Goal: Transaction & Acquisition: Purchase product/service

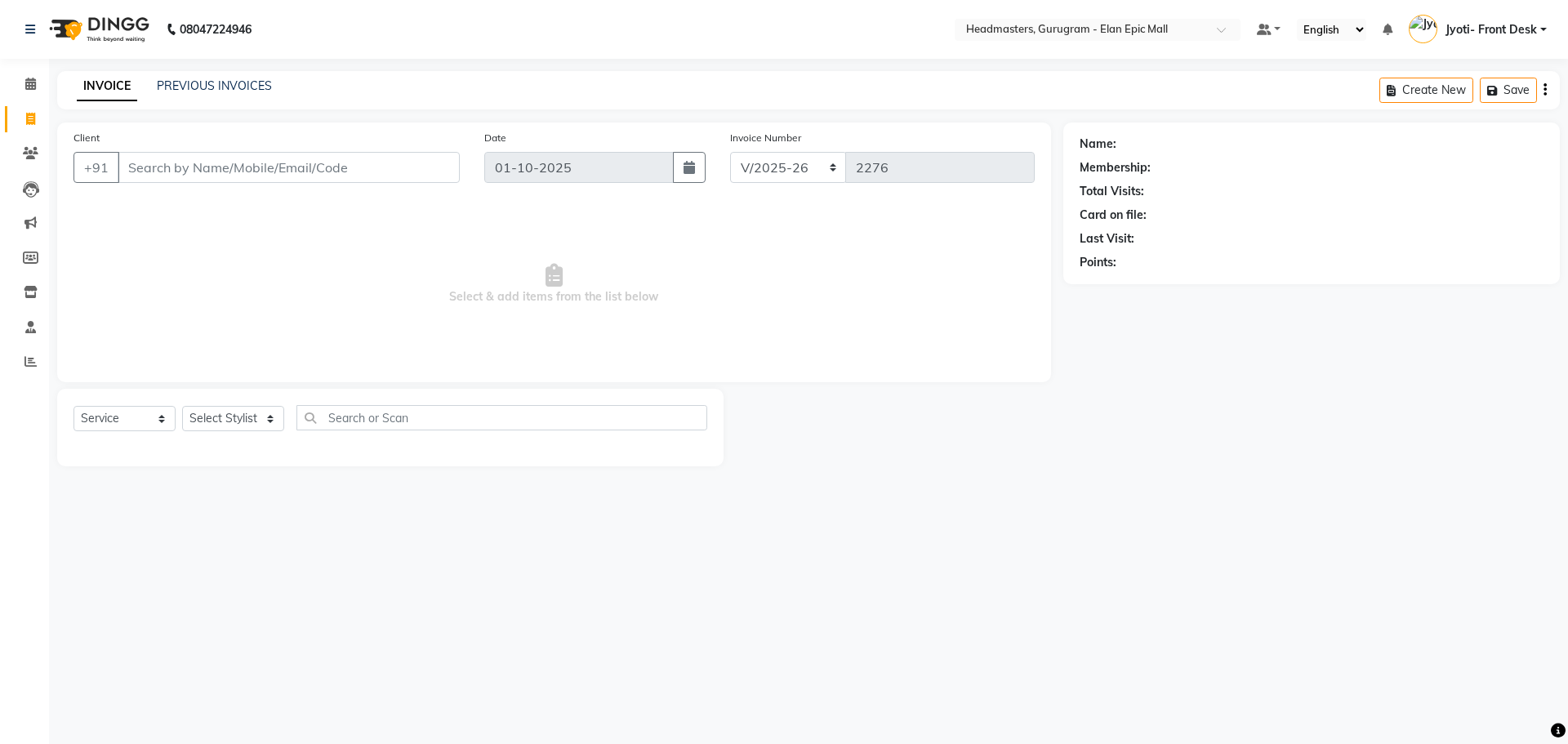
select select "7499"
select select "service"
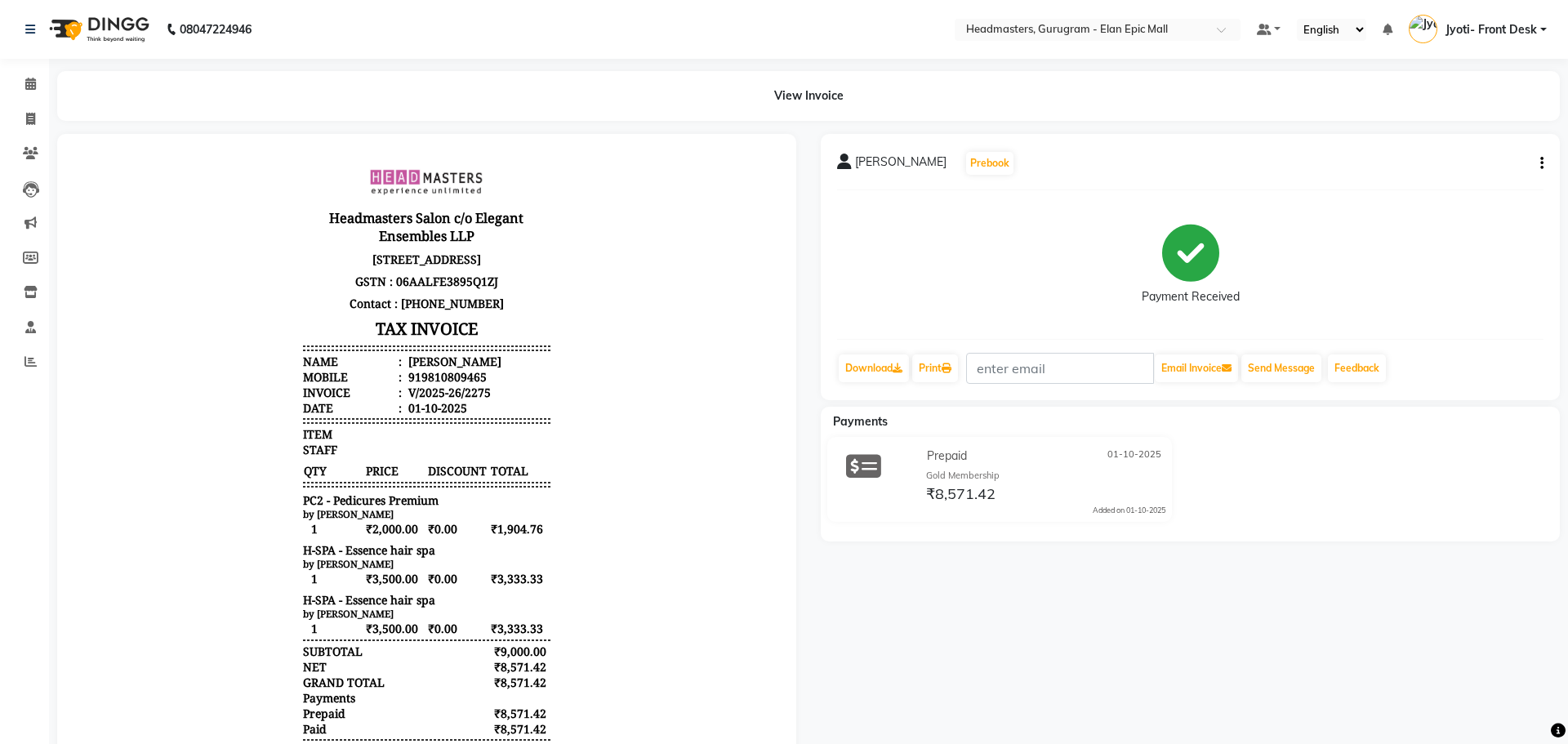
select select "7499"
select select "service"
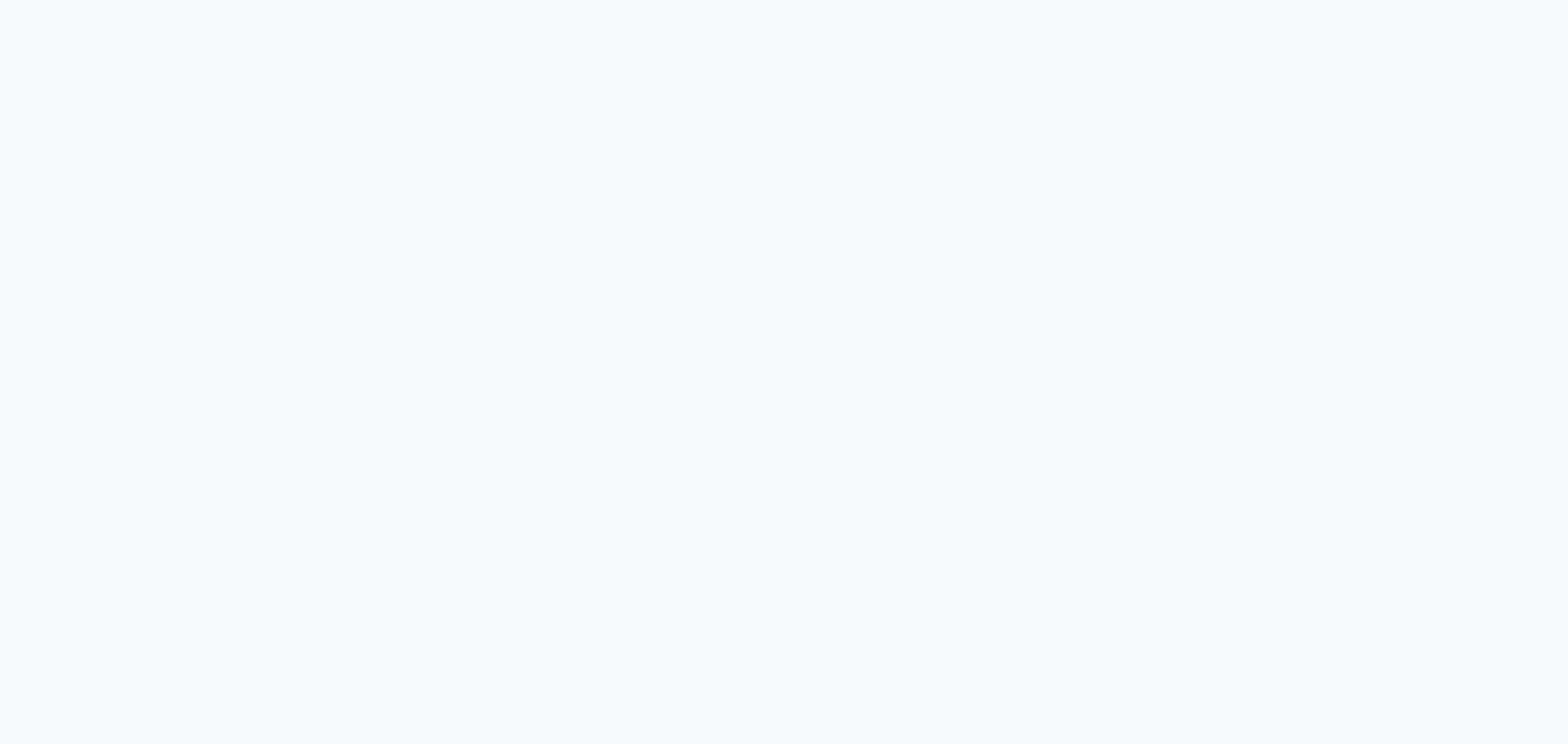
select select "service"
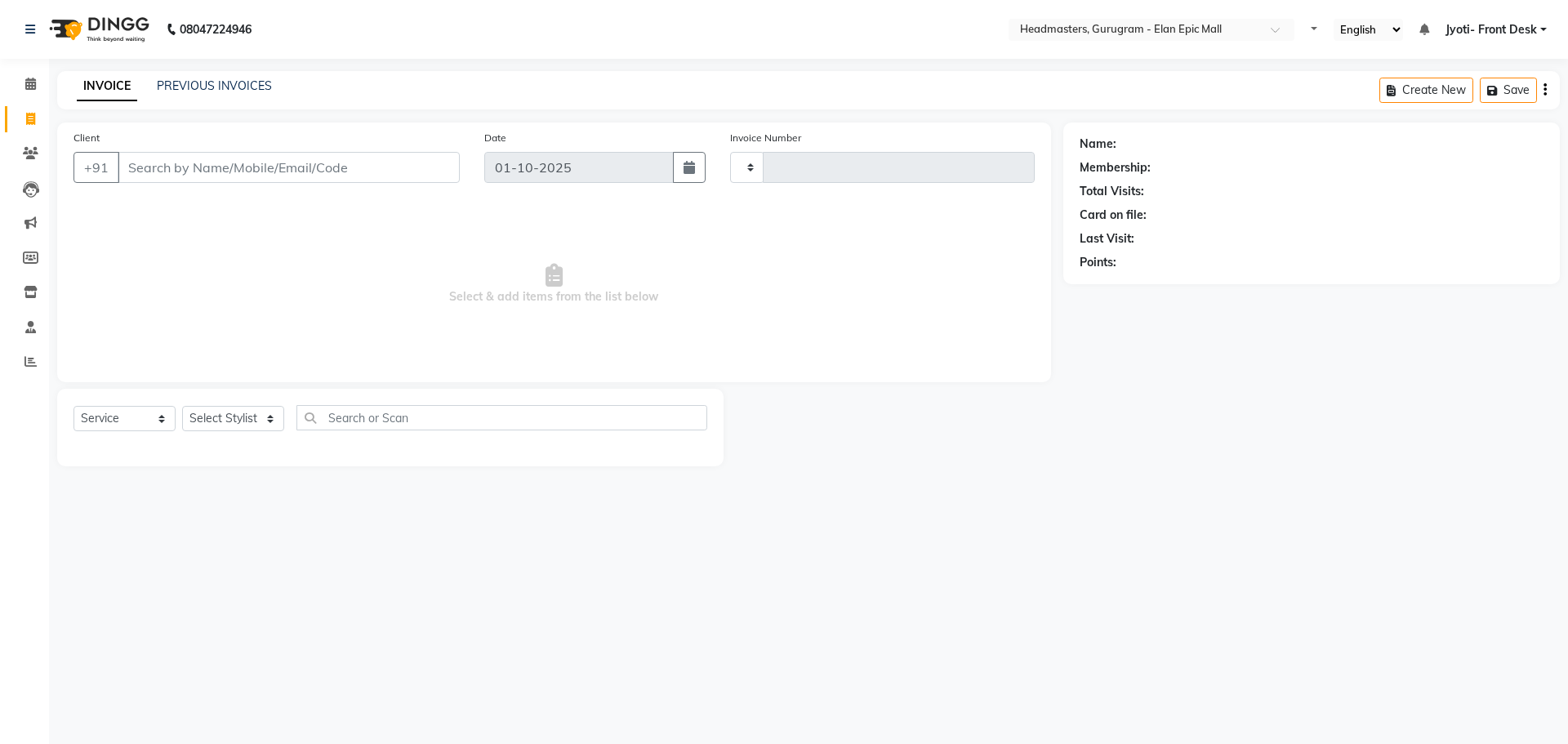
type input "2276"
select select "7499"
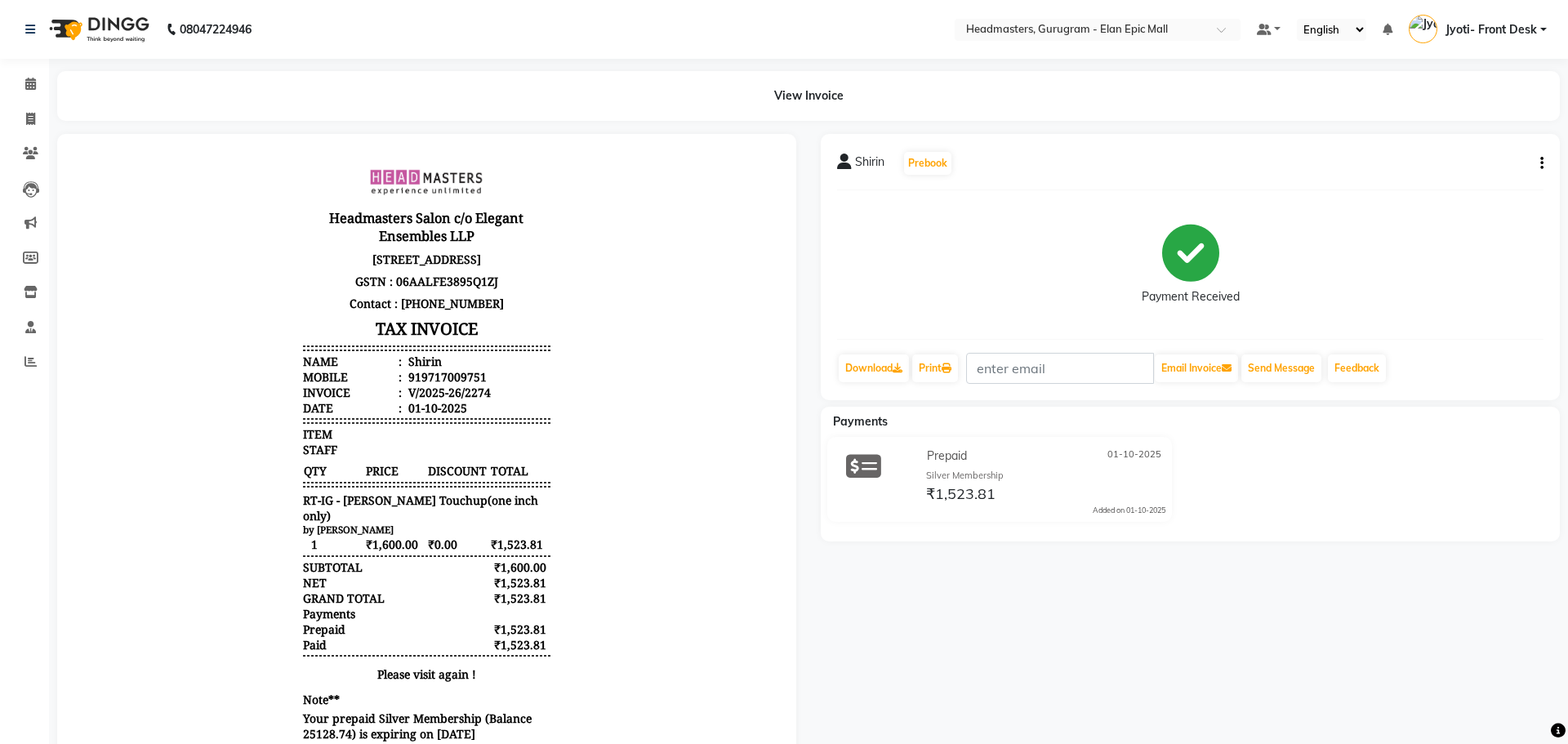
select select "service"
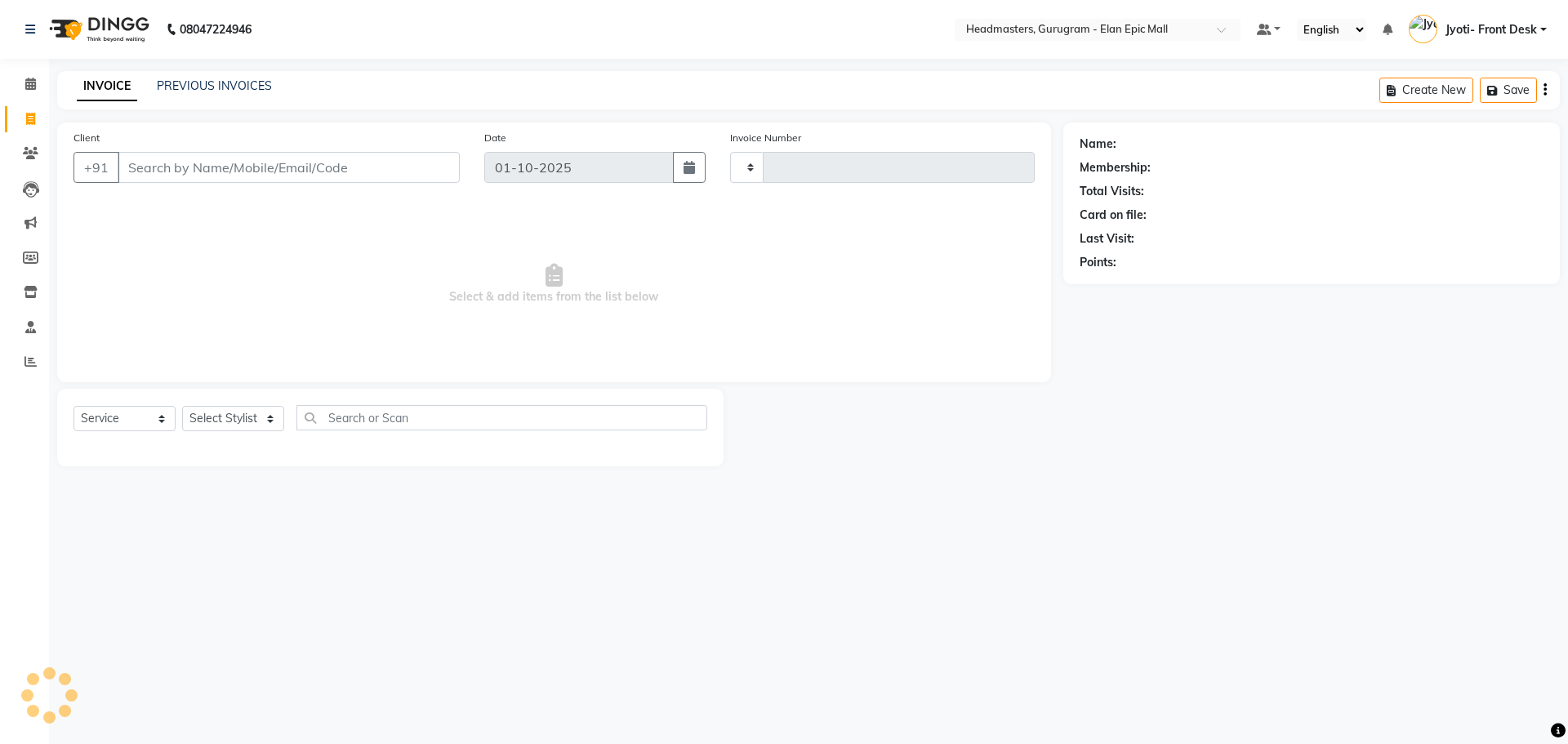
type input "2276"
select select "7499"
click at [242, 427] on select "Select Stylist Amit Anas Ankul Arun Bipan Brijesh Chetan Headmasters Islam Jyot…" at bounding box center [233, 418] width 102 height 25
click at [667, 521] on div "08047224946 Select Location × Headmasters, Gurugram - Elan Epic Mall Default Pa…" at bounding box center [784, 372] width 1568 height 744
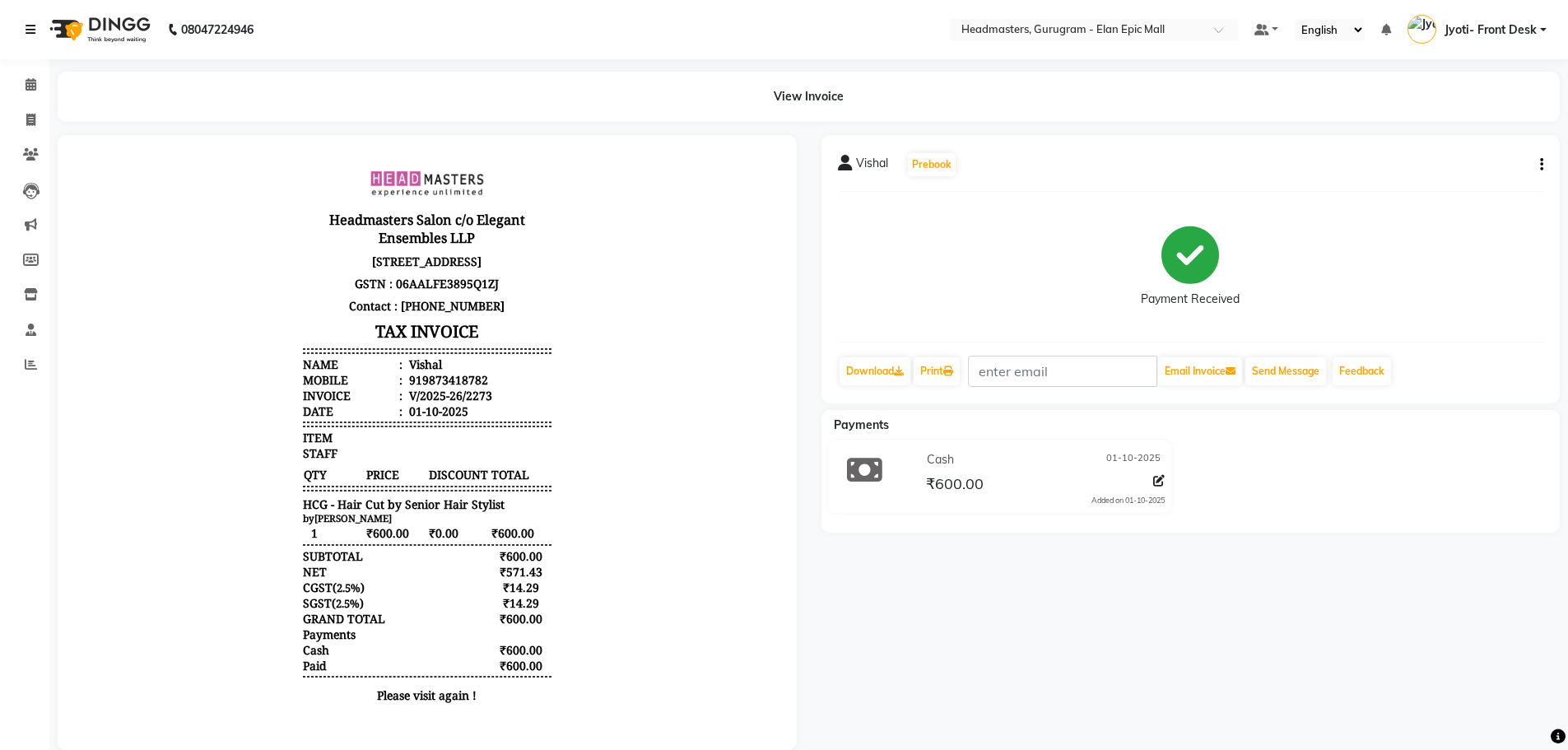
select select "service"
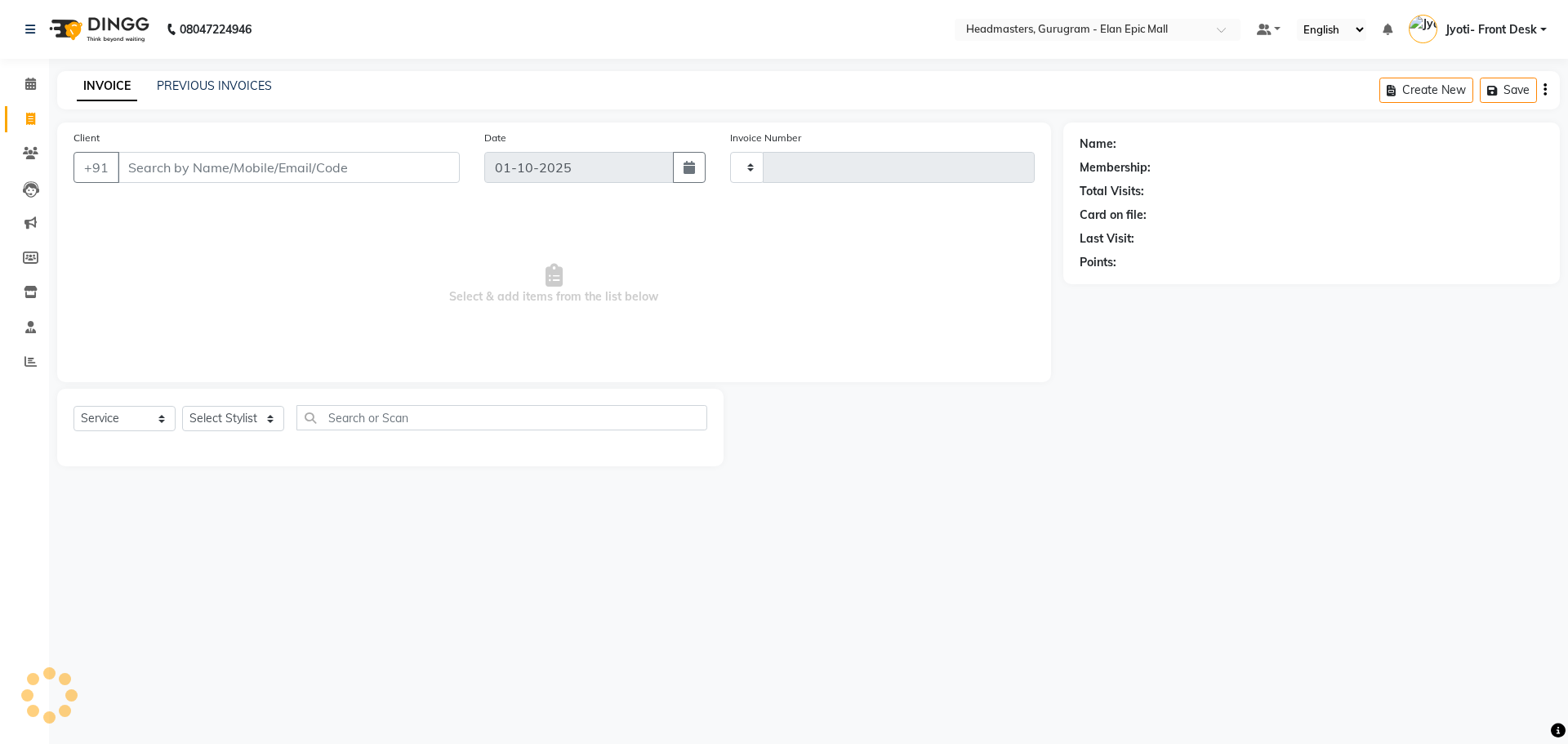
type input "2276"
select select "7499"
click at [241, 420] on select "Select Stylist Amit Anas Ankul Arun Bipan Brijesh Chetan Headmasters Islam Jyot…" at bounding box center [233, 418] width 102 height 25
click at [141, 163] on input "Client" at bounding box center [288, 167] width 342 height 31
type input "9810133464"
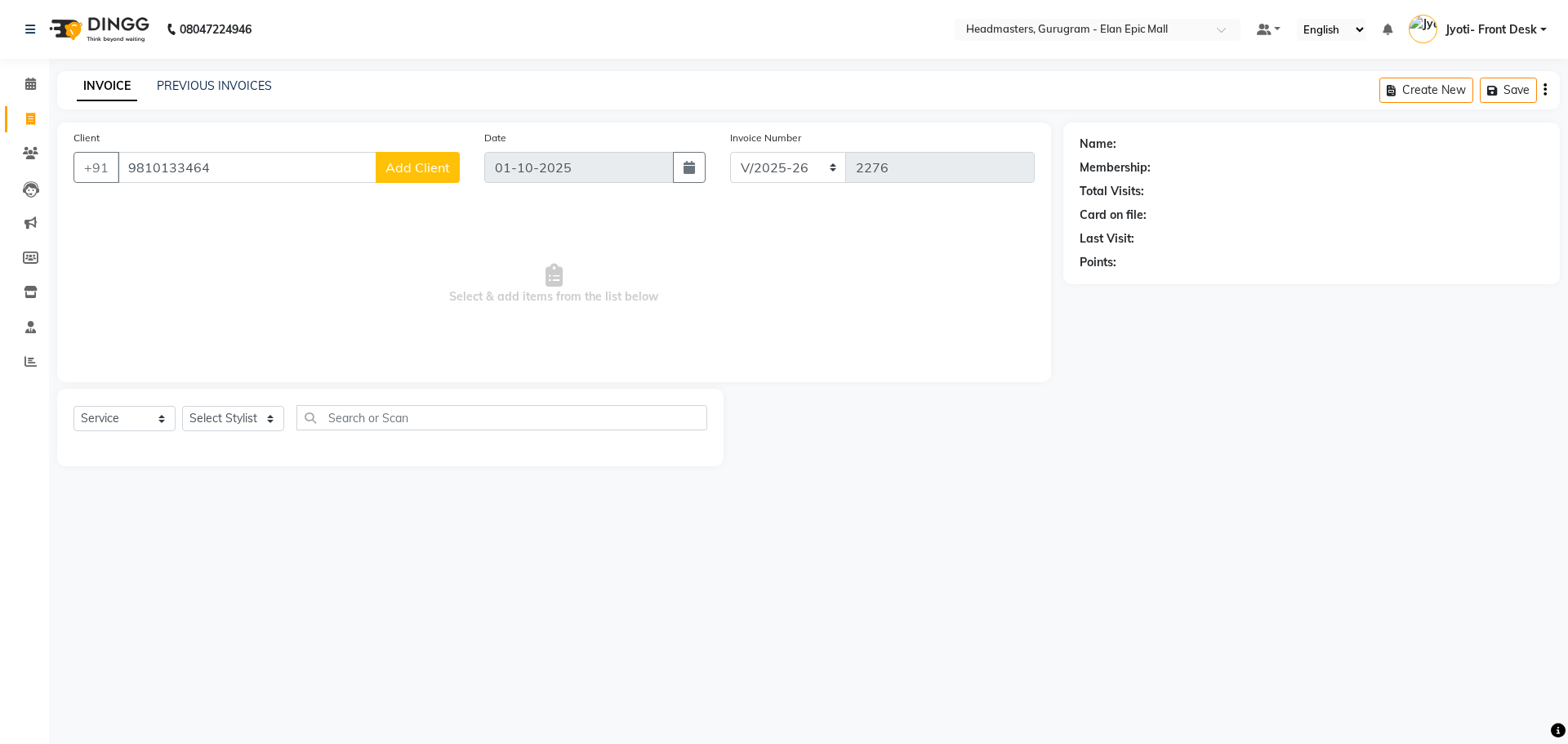
click at [406, 180] on button "Add Client" at bounding box center [418, 167] width 84 height 31
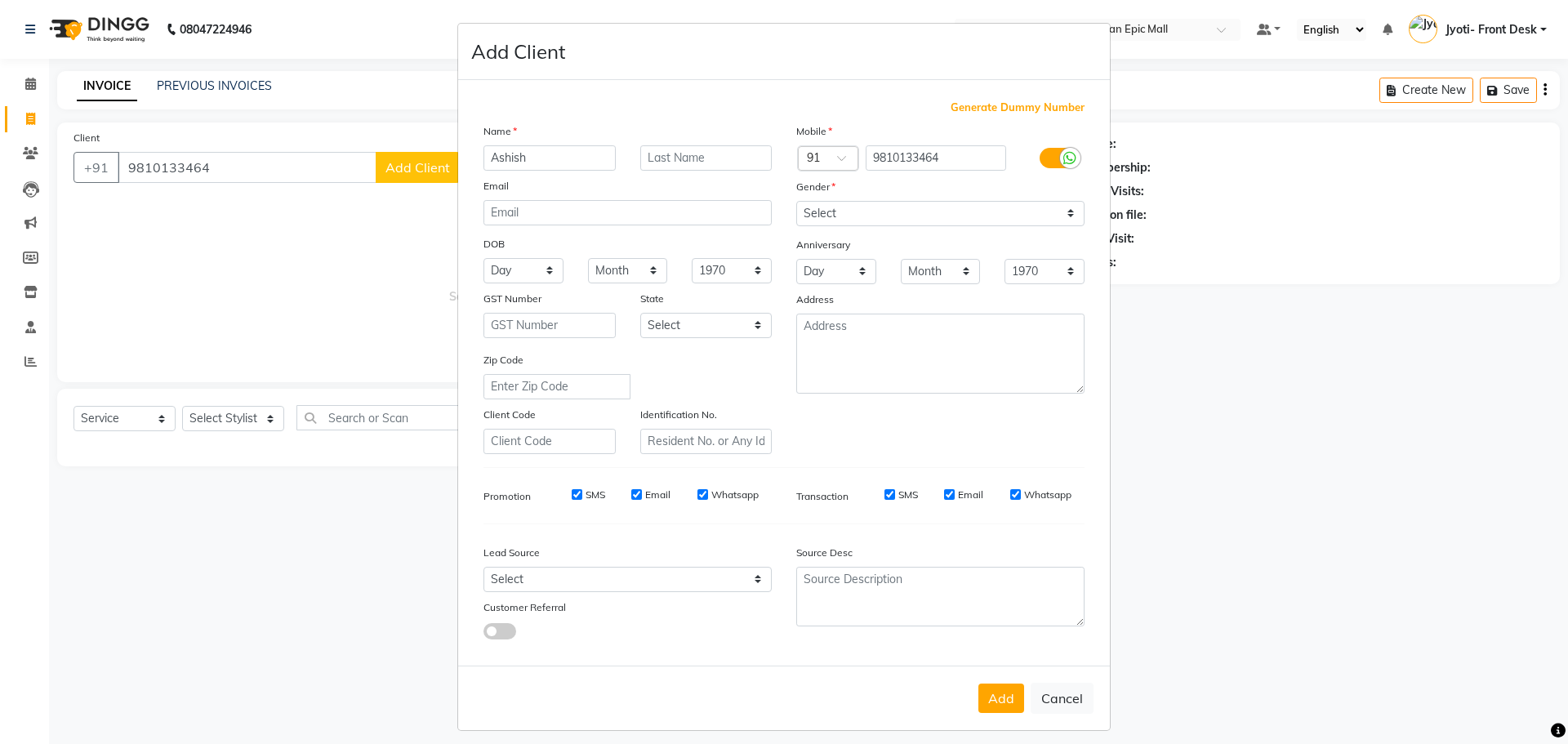
type input "Ashish"
click at [930, 215] on select "Select Male Female Other Prefer Not To Say" at bounding box center [940, 213] width 288 height 25
click at [796, 201] on select "Select Male Female Other Prefer Not To Say" at bounding box center [940, 213] width 288 height 25
click at [831, 209] on select "Select Male Female Other Prefer Not To Say" at bounding box center [940, 213] width 288 height 25
select select "male"
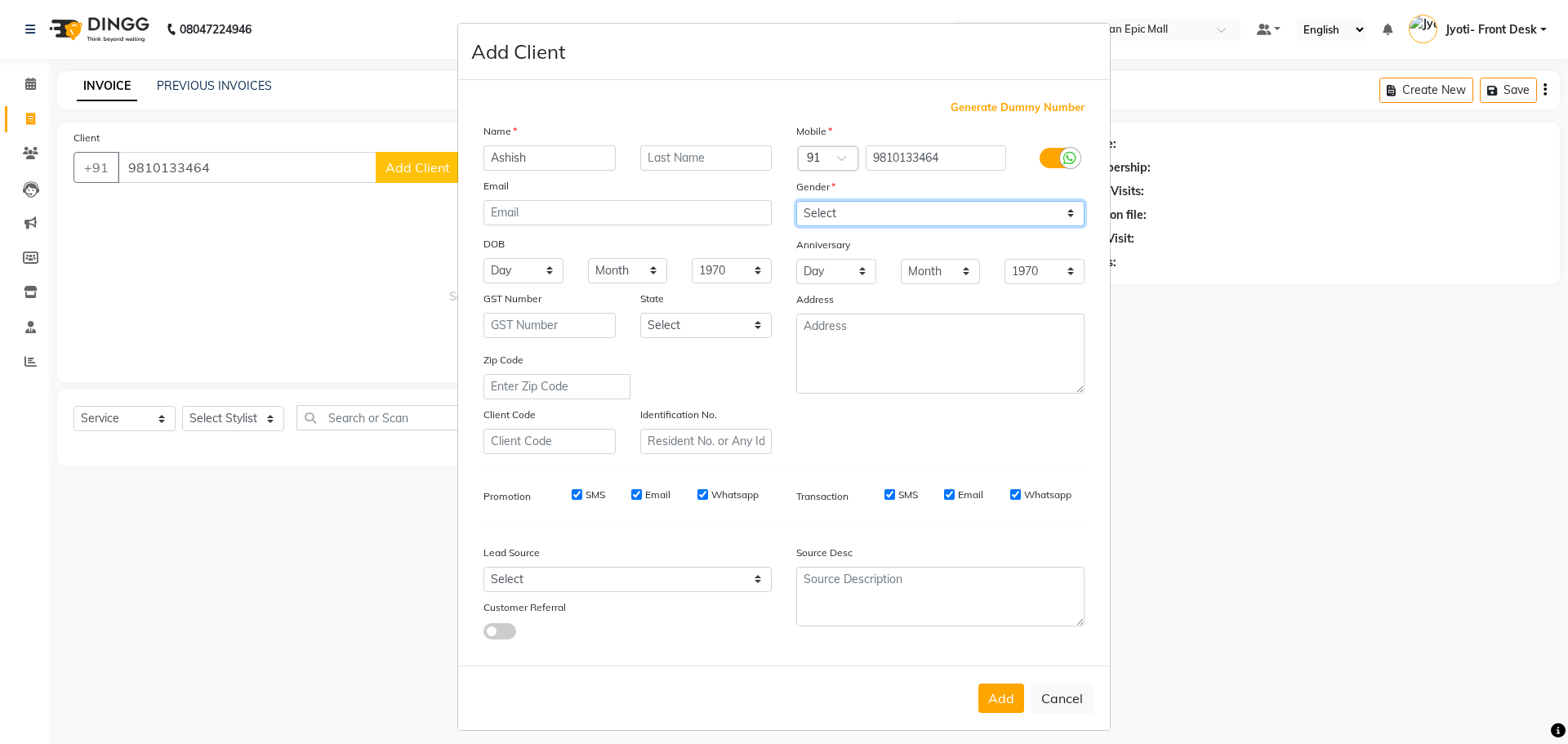
click at [796, 201] on select "Select Male Female Other Prefer Not To Say" at bounding box center [940, 213] width 288 height 25
drag, startPoint x: 999, startPoint y: 699, endPoint x: 822, endPoint y: 652, distance: 183.1
click at [999, 699] on button "Add" at bounding box center [1001, 698] width 46 height 29
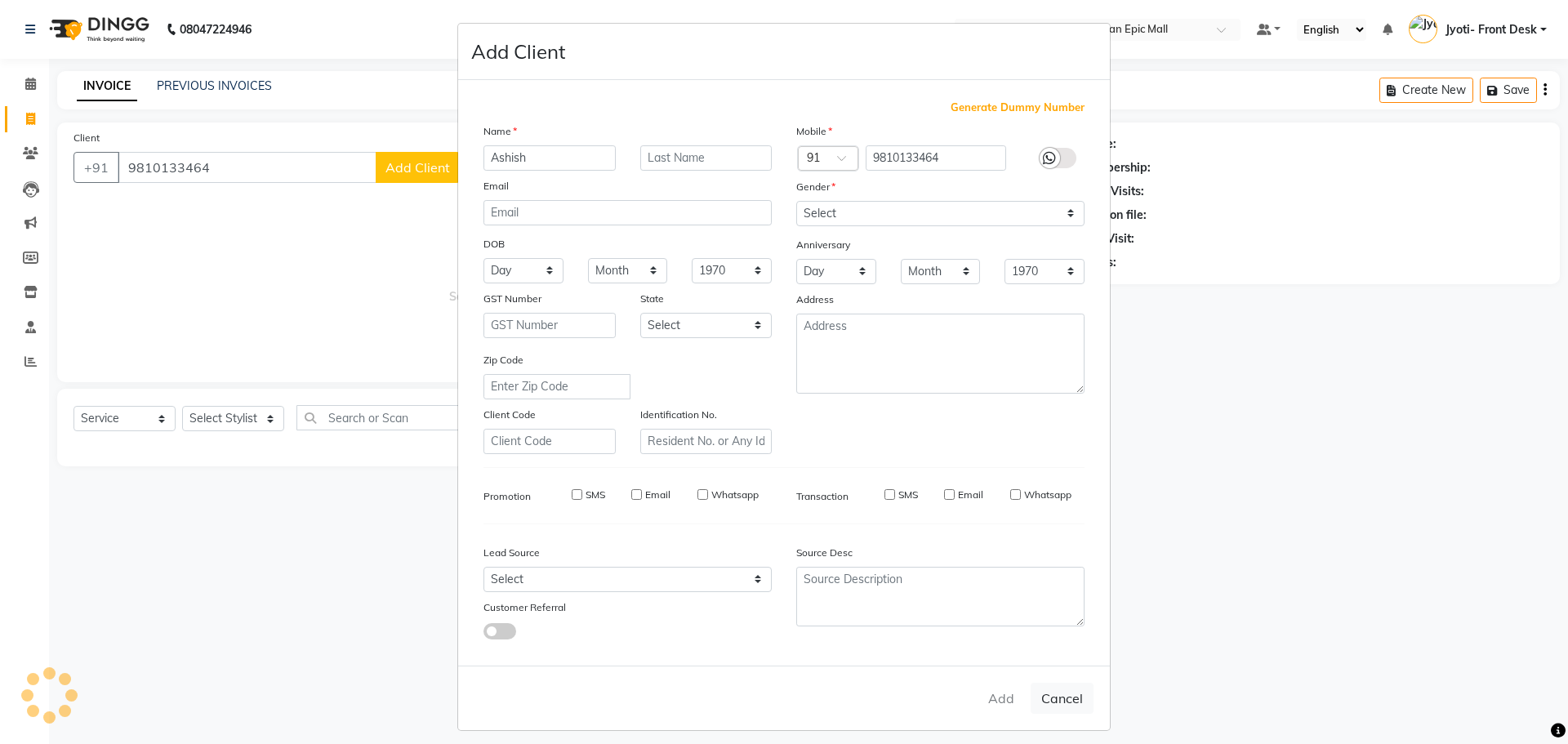
select select
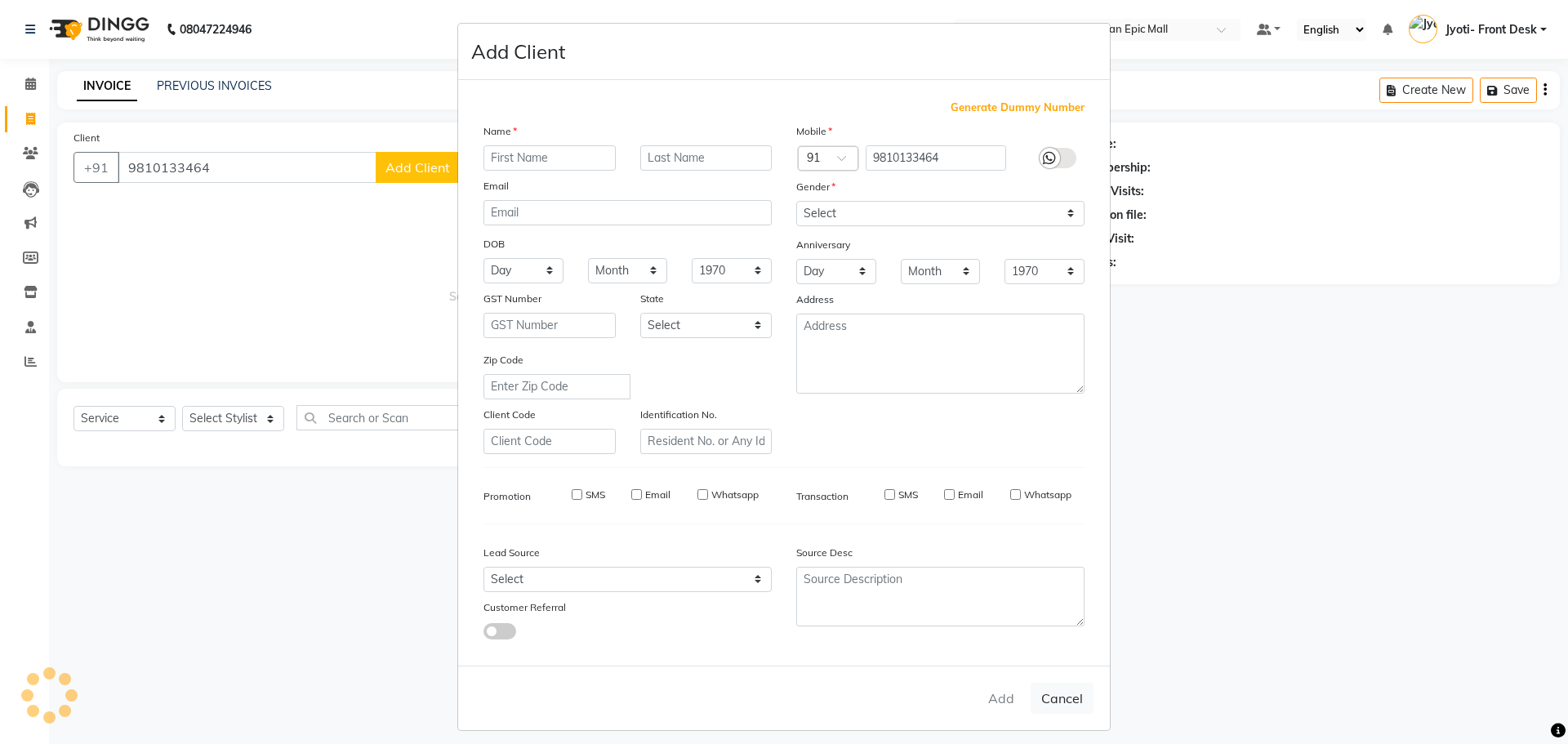
select select
checkbox input "false"
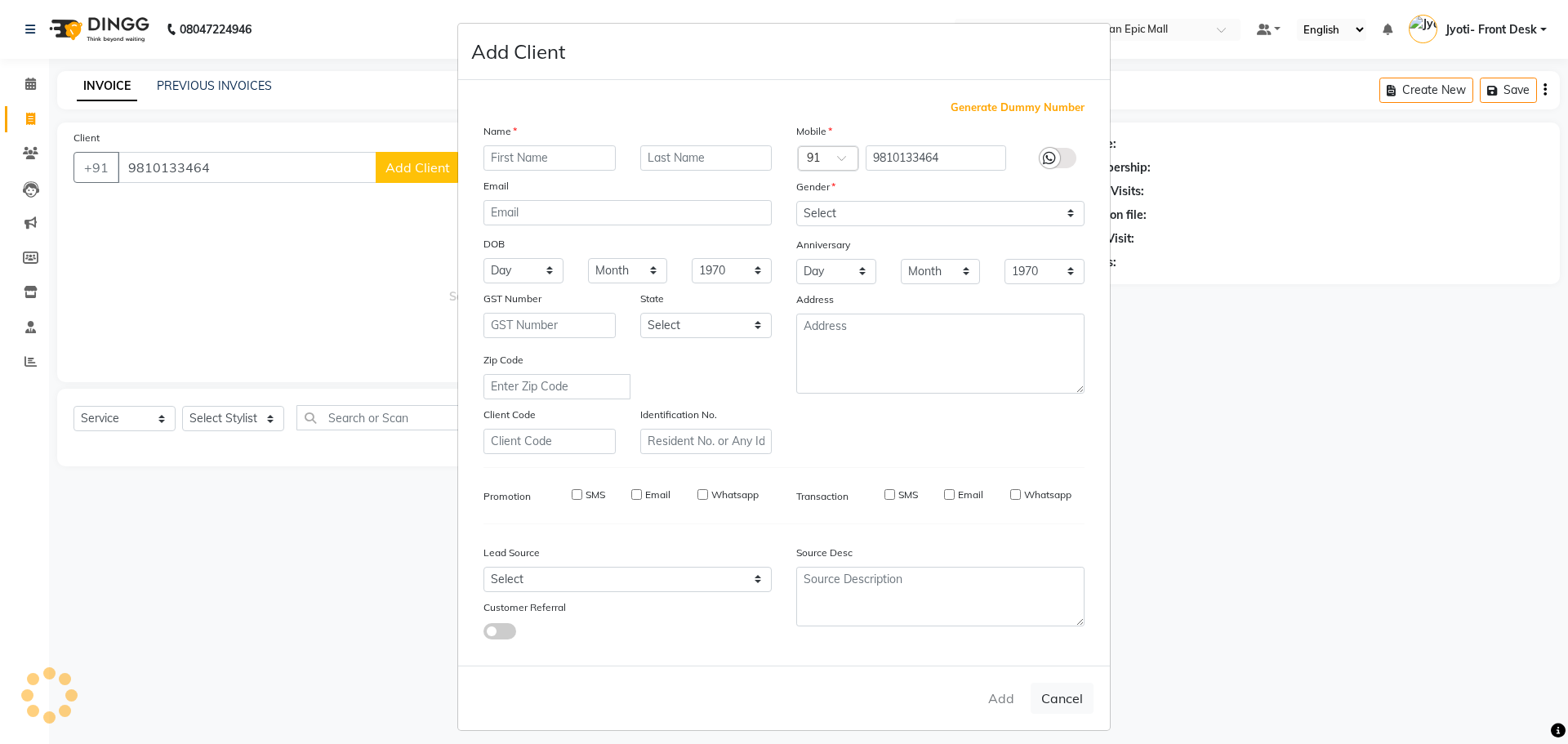
checkbox input "false"
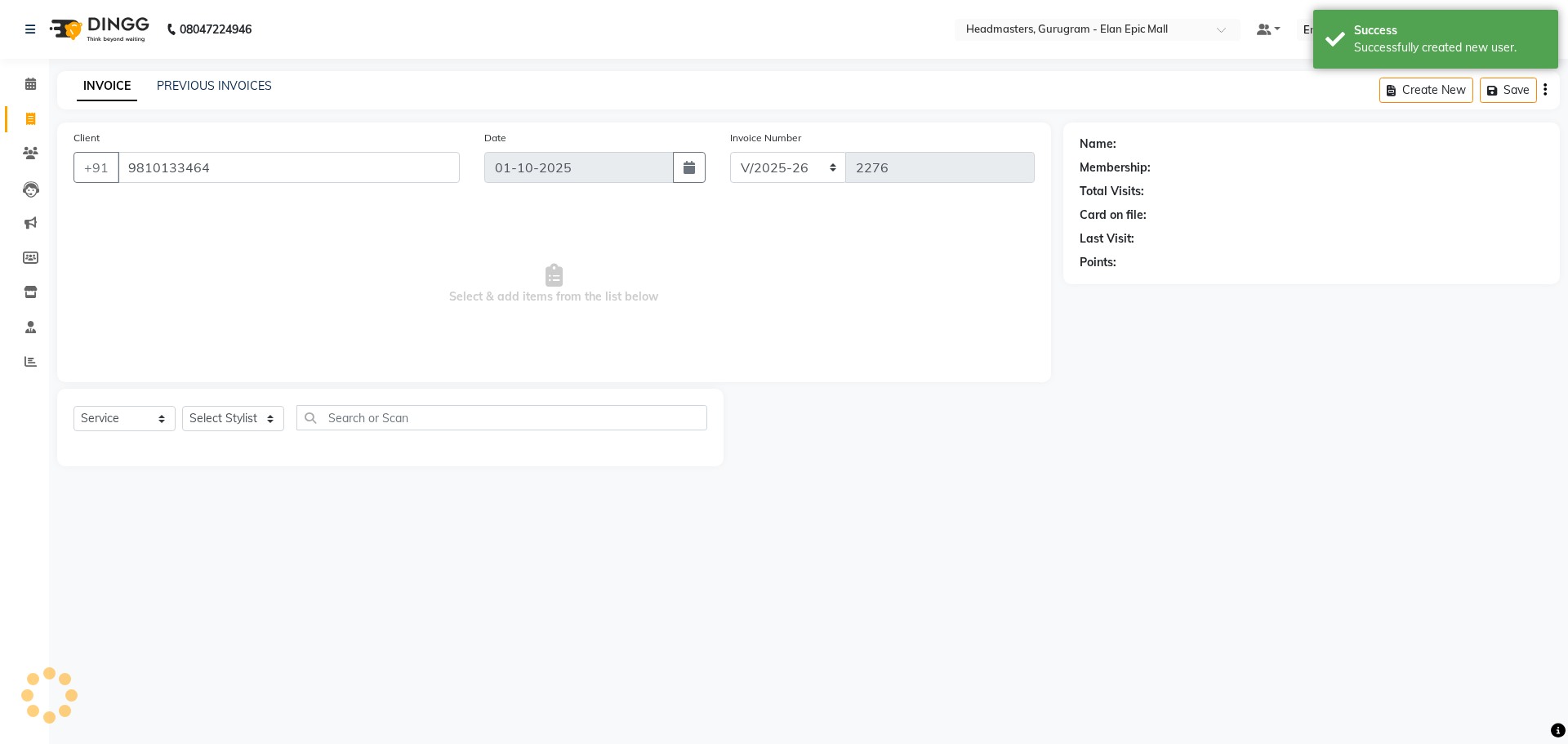
click at [261, 412] on ngb-modal-window "Add Client Generate Dummy Number Name Email DOB Day 01 02 03 04 05 06 07 08 09 …" at bounding box center [784, 372] width 1568 height 744
click at [261, 415] on select "Select Stylist Amit Anas Ankul Arun Bipan Brijesh Chetan Headmasters Islam Jyot…" at bounding box center [233, 418] width 102 height 25
select select "88840"
click at [182, 405] on select "Select Stylist Amit Anas Ankul Arun Bipan Brijesh Chetan Headmasters Islam Jyot…" at bounding box center [233, 418] width 102 height 25
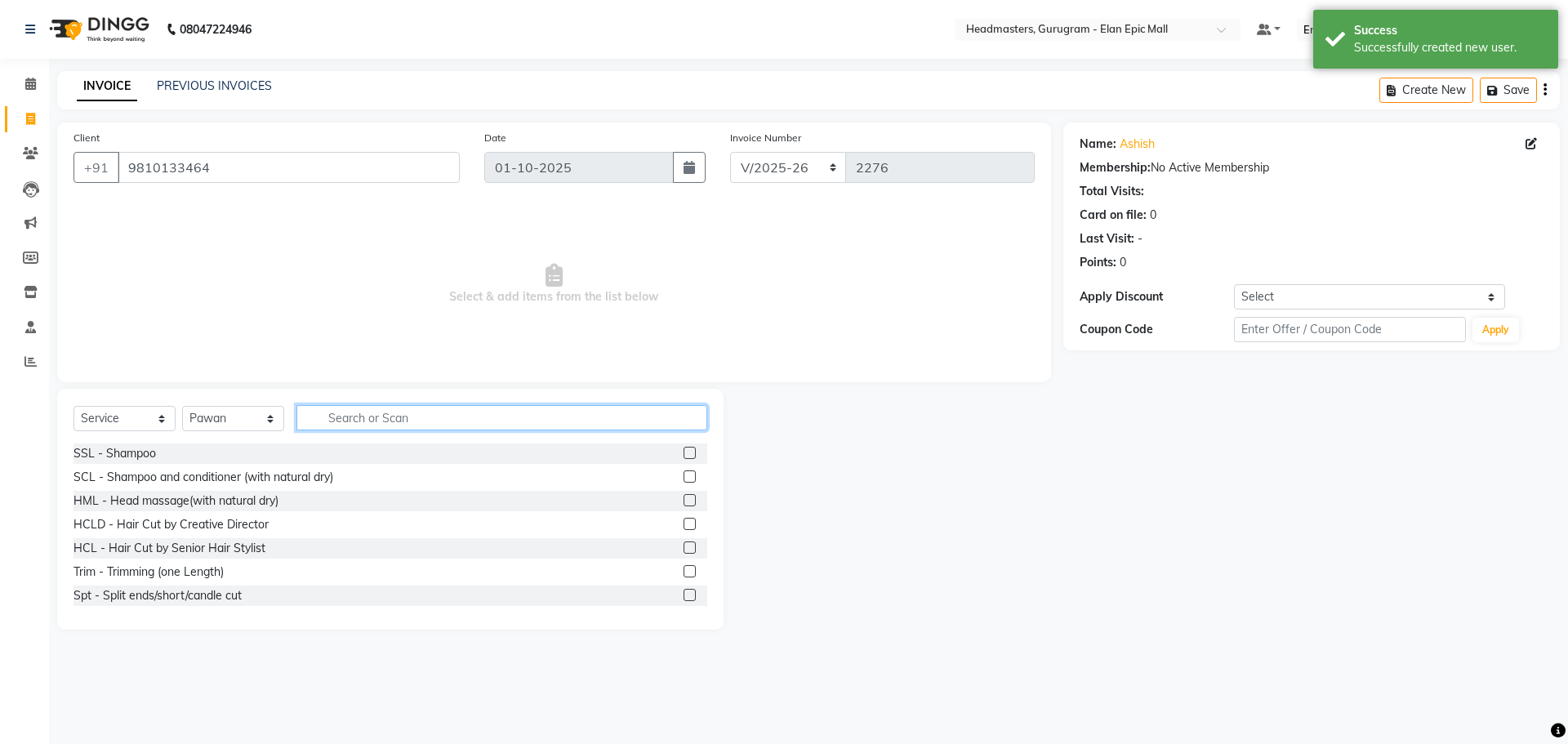
click at [396, 410] on input "text" at bounding box center [501, 418] width 410 height 25
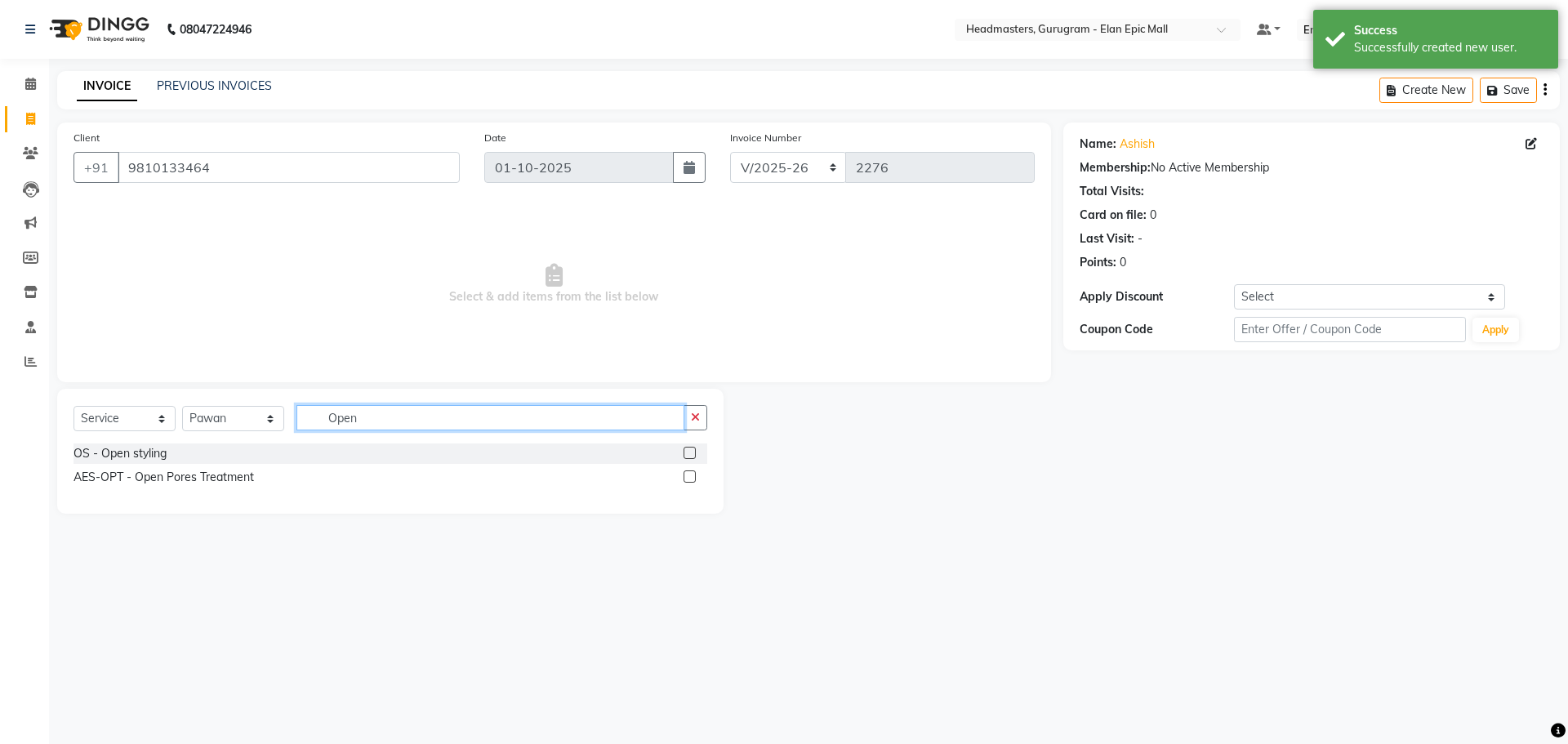
type input "Open"
click at [686, 454] on label at bounding box center [689, 452] width 13 height 13
click at [686, 454] on input "checkbox" at bounding box center [689, 453] width 11 height 11
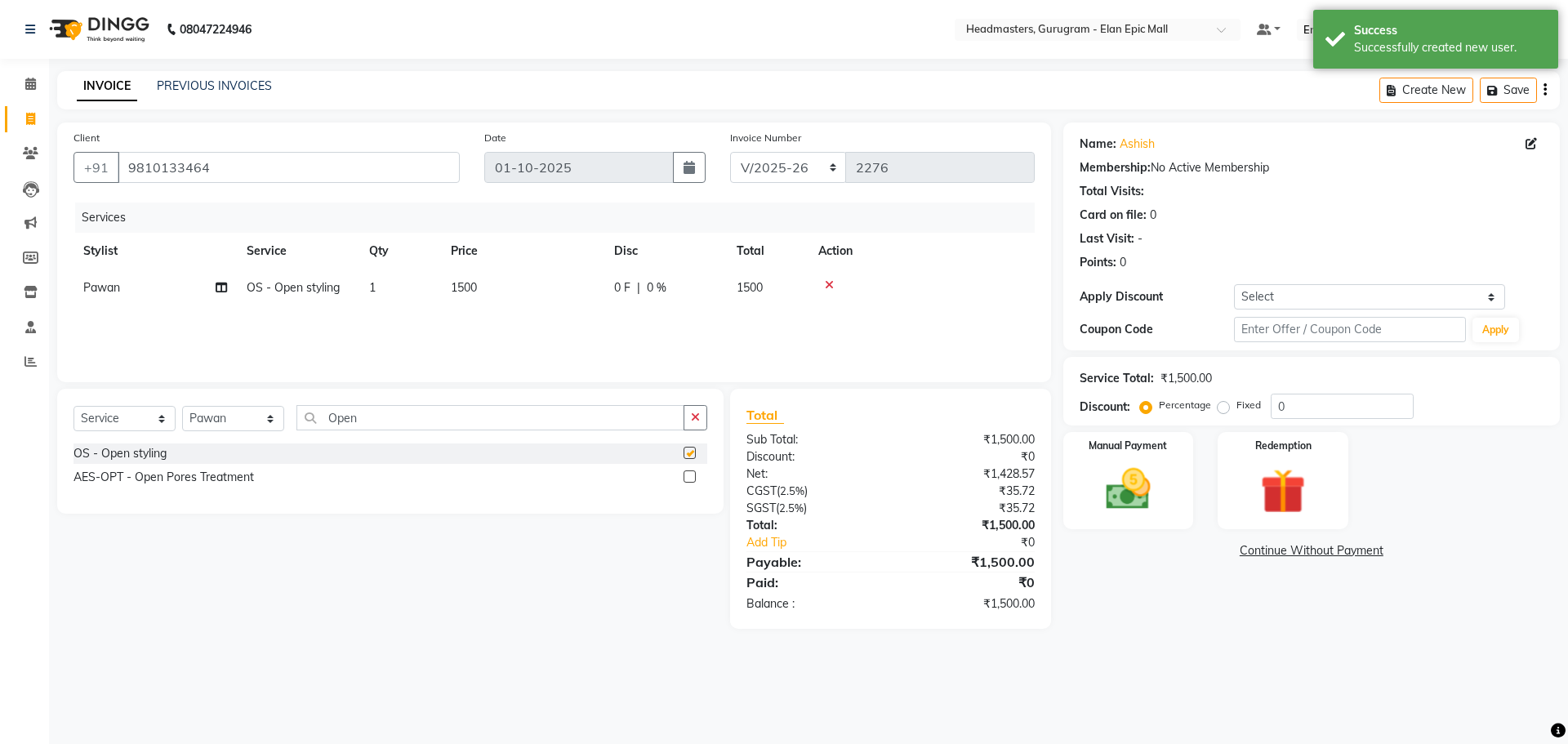
checkbox input "false"
click at [471, 291] on span "1500" at bounding box center [463, 287] width 26 height 15
select select "88840"
click at [548, 291] on input "1500" at bounding box center [599, 292] width 144 height 25
type input "1000"
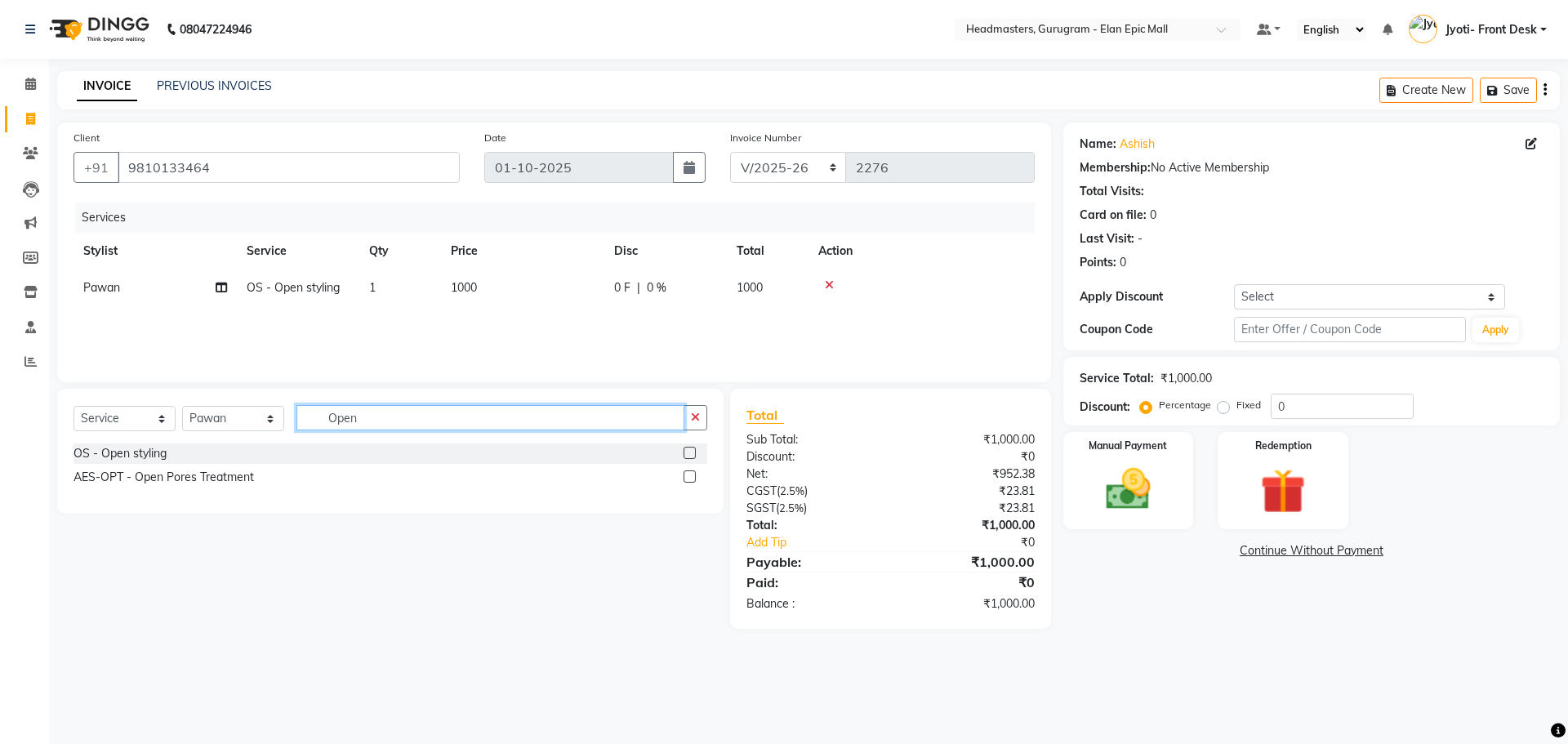
click at [439, 415] on input "Open" at bounding box center [491, 418] width 388 height 25
type input "O"
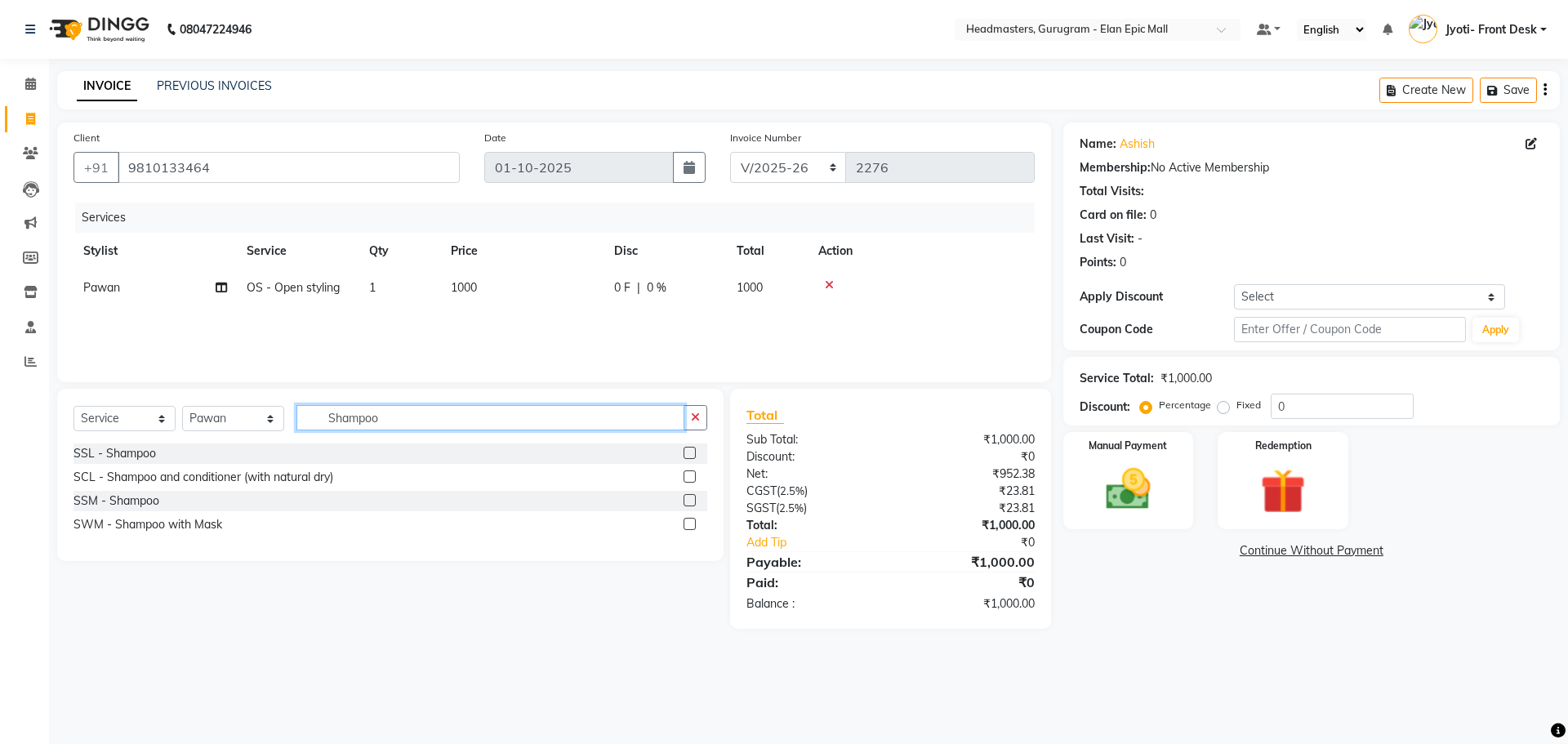
type input "Shampoo"
click at [690, 445] on div at bounding box center [695, 453] width 24 height 21
click at [690, 454] on label at bounding box center [689, 452] width 13 height 13
click at [690, 454] on input "checkbox" at bounding box center [689, 453] width 11 height 11
checkbox input "false"
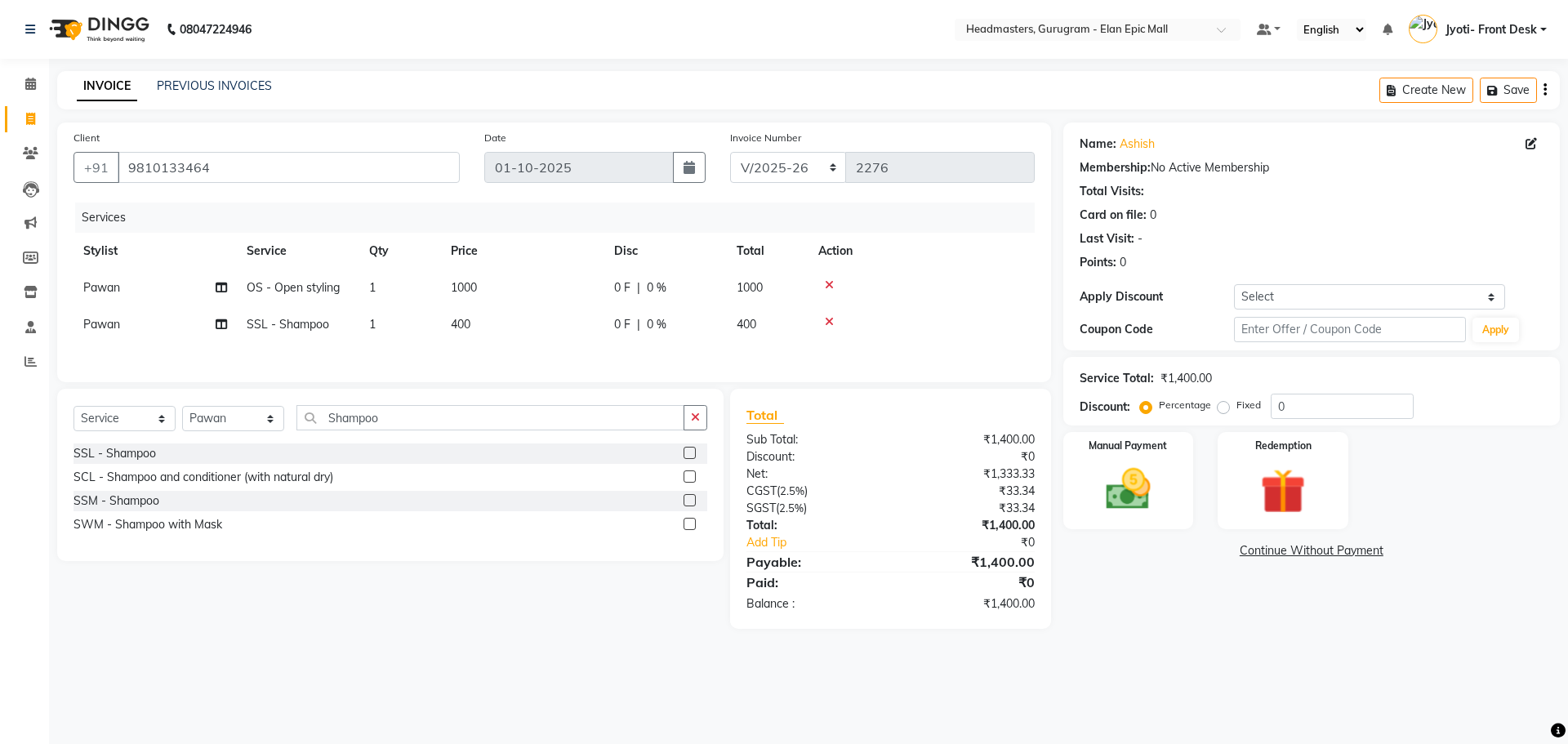
click at [466, 322] on span "400" at bounding box center [460, 323] width 20 height 15
select select "88840"
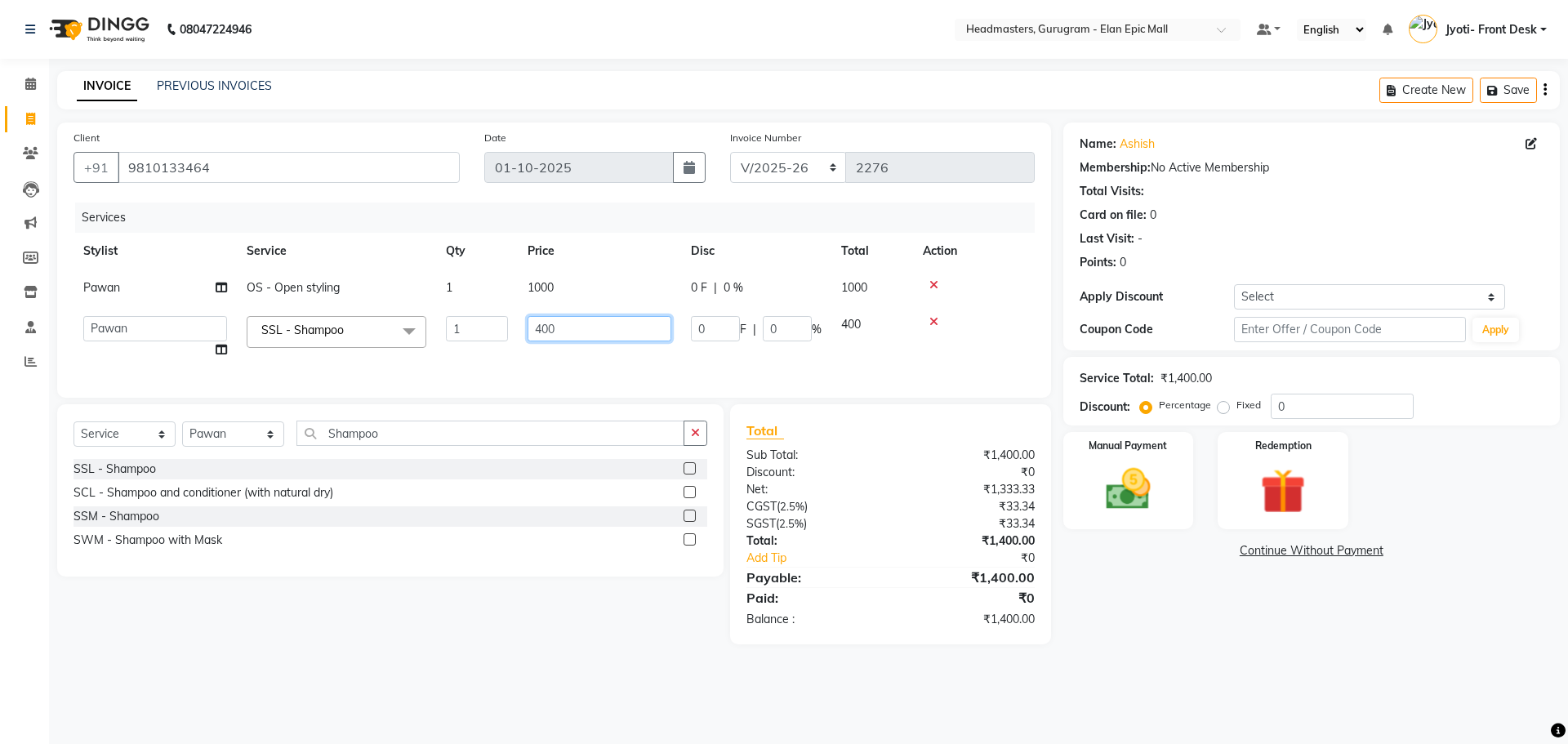
click at [545, 327] on input "400" at bounding box center [599, 329] width 144 height 25
type input "600"
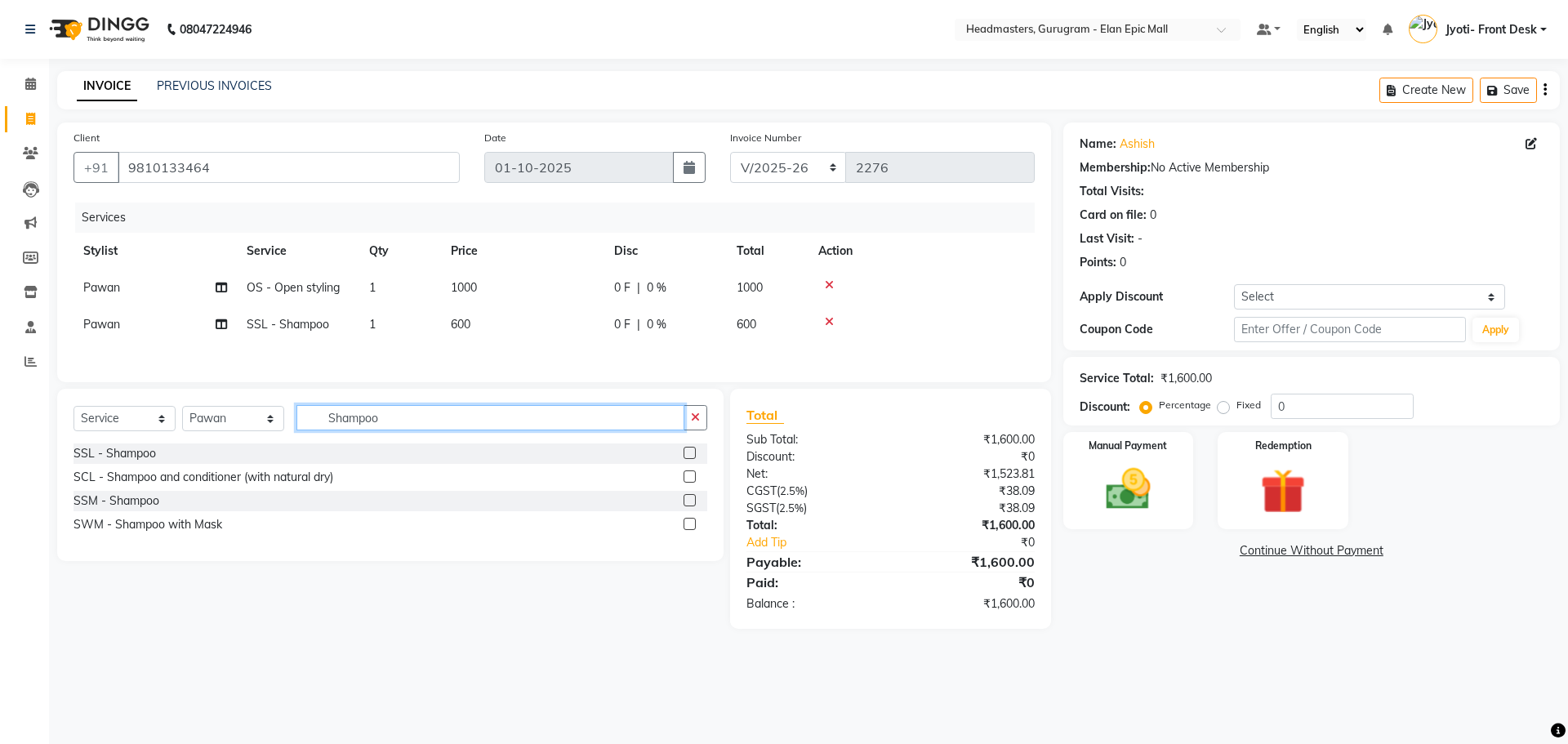
click at [460, 453] on div "Select Service Product Membership Package Voucher Prepaid Gift Card Select Styl…" at bounding box center [390, 475] width 666 height 172
type input "Shampoo"
drag, startPoint x: 692, startPoint y: 453, endPoint x: 671, endPoint y: 453, distance: 21.0
click at [690, 453] on label at bounding box center [689, 452] width 13 height 13
click at [690, 453] on input "checkbox" at bounding box center [689, 453] width 11 height 11
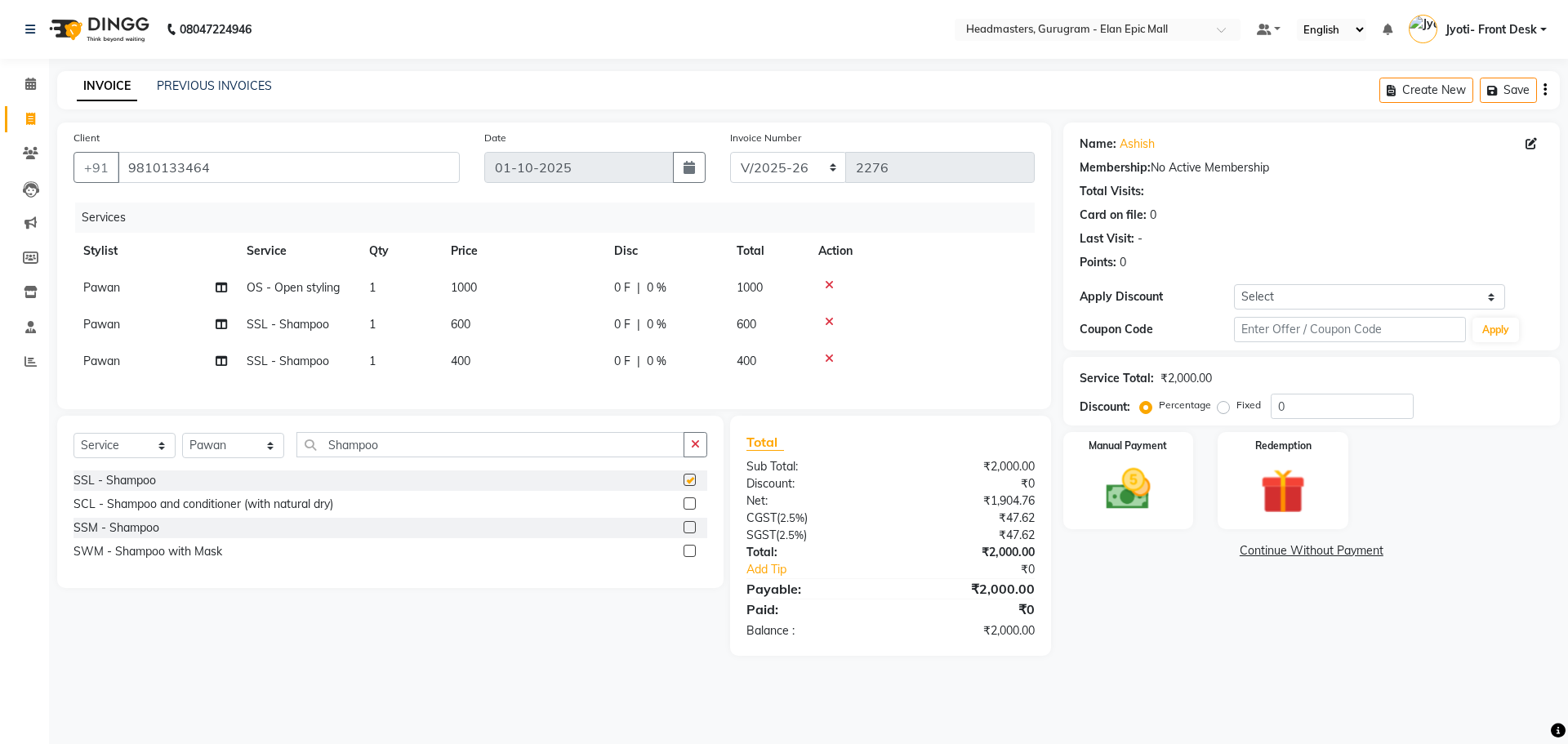
checkbox input "false"
click at [96, 369] on td "Pawan" at bounding box center [155, 361] width 164 height 37
select select "88840"
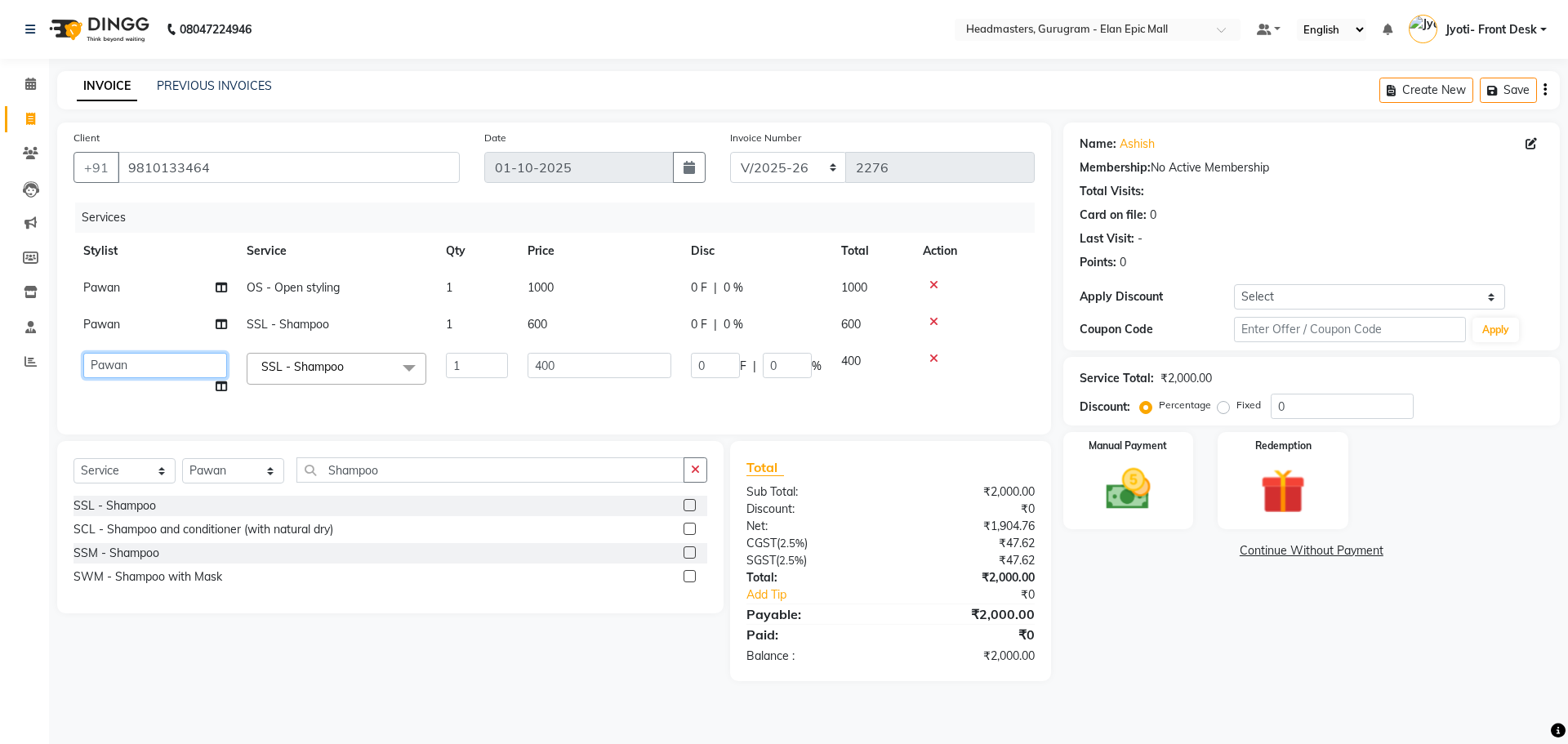
drag, startPoint x: 96, startPoint y: 369, endPoint x: 109, endPoint y: 359, distance: 16.4
click at [106, 361] on select "Amit Anas Ankul Arun Bipan Brijesh Chetan Headmasters Islam Jyoti- Front Desk P…" at bounding box center [155, 365] width 144 height 25
select select "86169"
click at [547, 365] on input "400" at bounding box center [599, 365] width 144 height 25
type input "600"
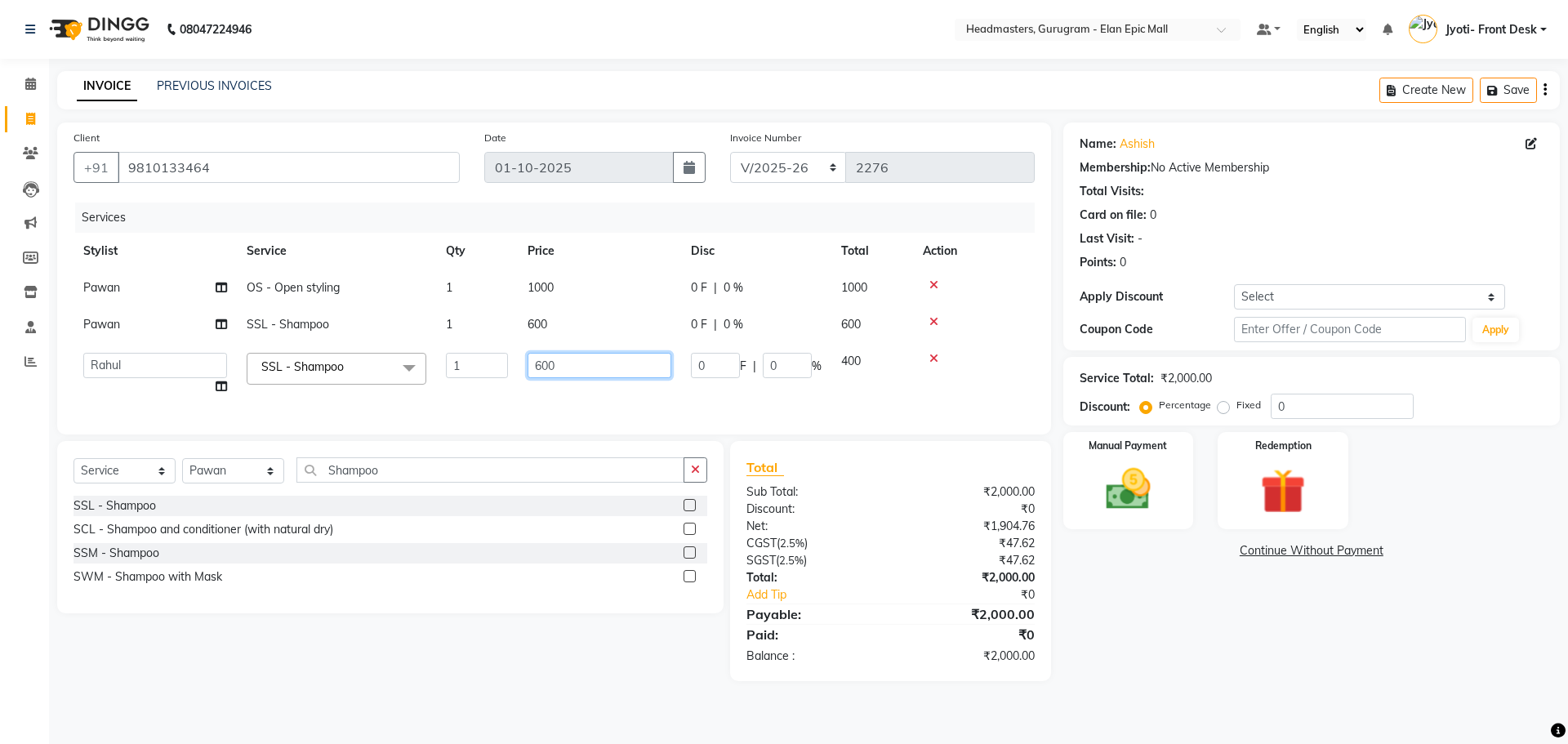
click at [562, 361] on input "600" at bounding box center [599, 365] width 144 height 25
click at [1235, 635] on div "Name: Ashish Membership: No Active Membership Total Visits: Card on file: 0 Las…" at bounding box center [1317, 401] width 508 height 558
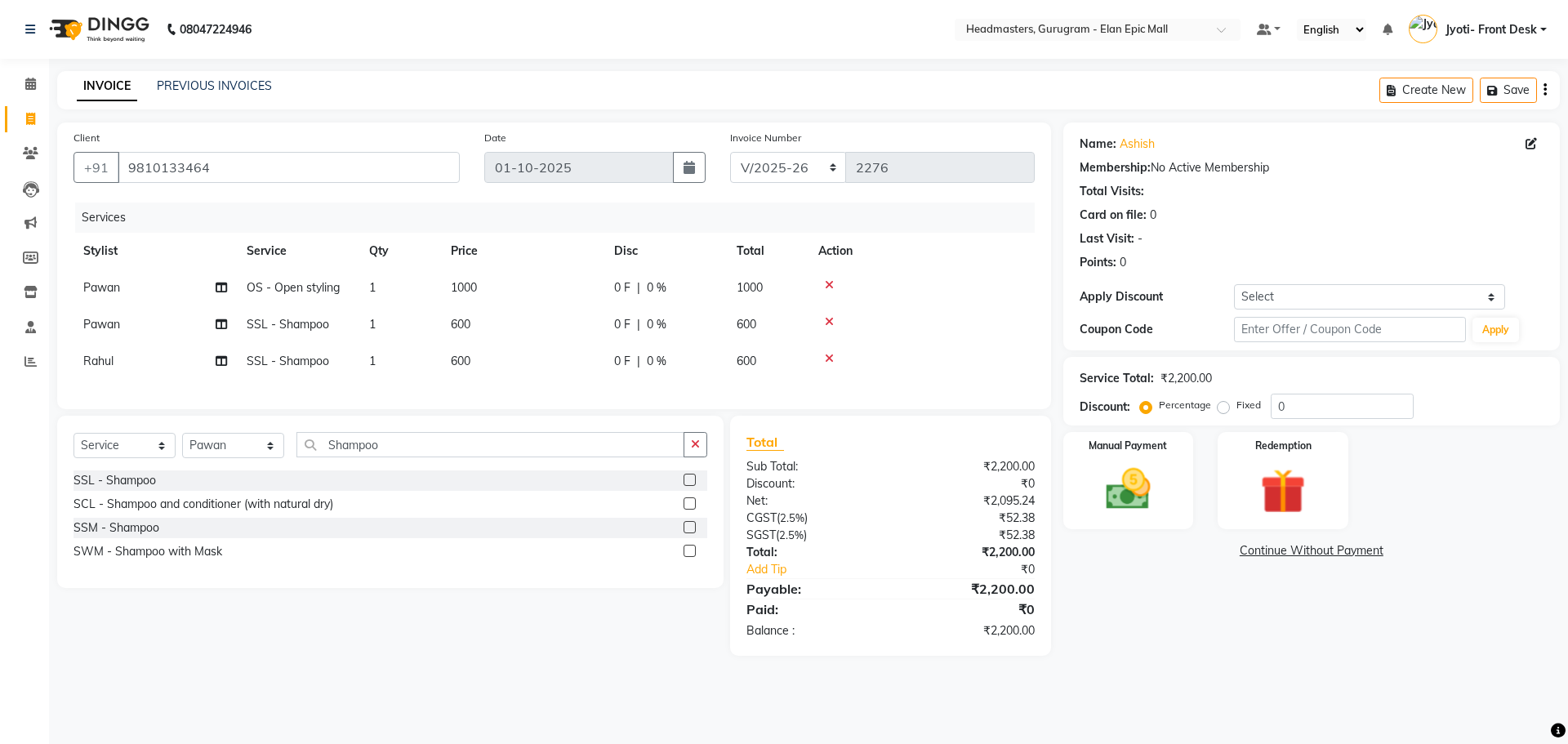
click at [119, 324] on span "Pawan" at bounding box center [102, 323] width 37 height 15
select select "88840"
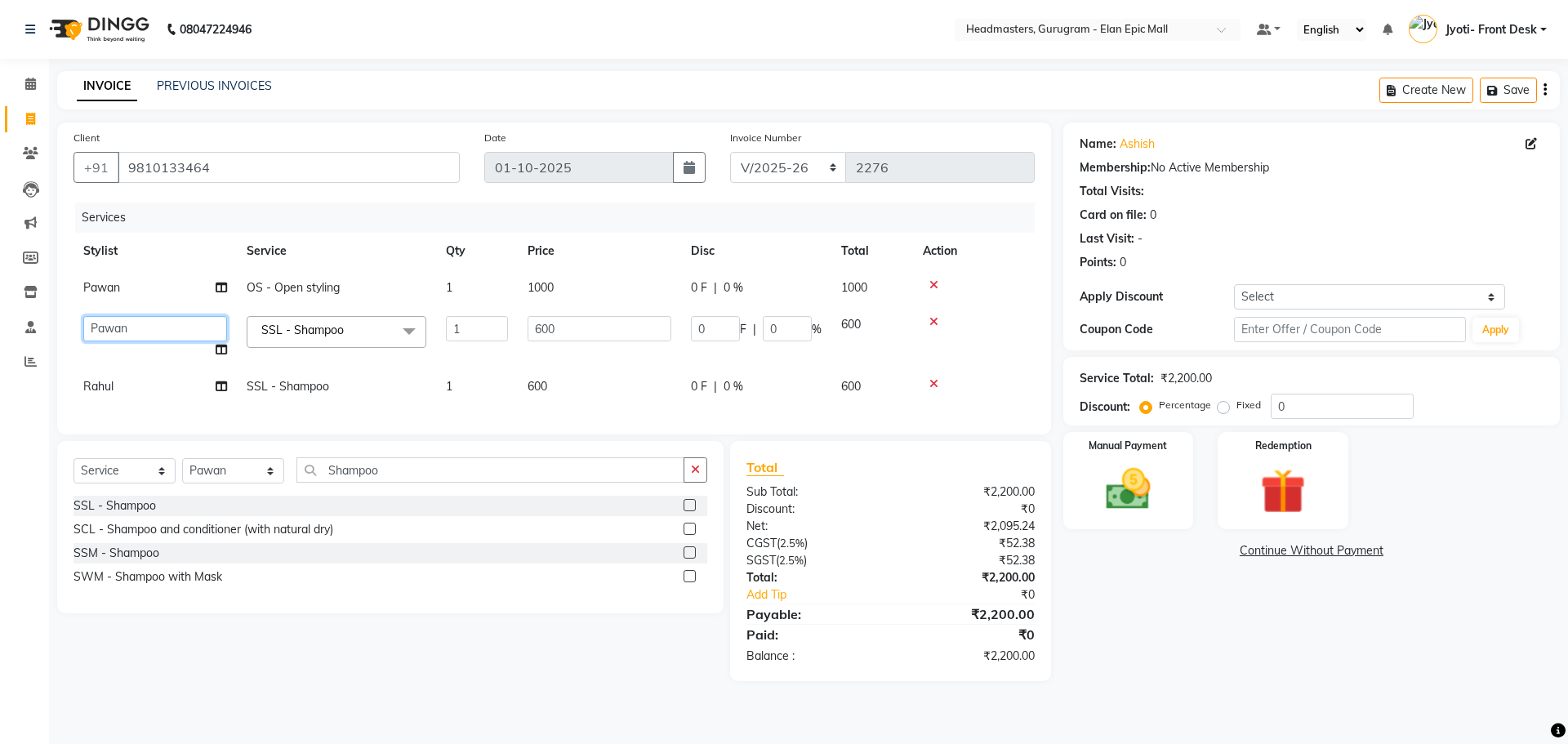
click at [119, 324] on select "Amit Anas Ankul Arun Bipan Brijesh Chetan Headmasters Islam Jyoti- Front Desk P…" at bounding box center [155, 329] width 144 height 25
select select "74678"
click at [1184, 603] on div "Name: Ashish Membership: No Active Membership Total Visits: Card on file: 0 Las…" at bounding box center [1317, 401] width 508 height 558
click at [219, 479] on select "Select Stylist Amit Anas Ankul Arun Bipan Brijesh Chetan Headmasters Islam Jyot…" at bounding box center [233, 471] width 102 height 25
select select "88838"
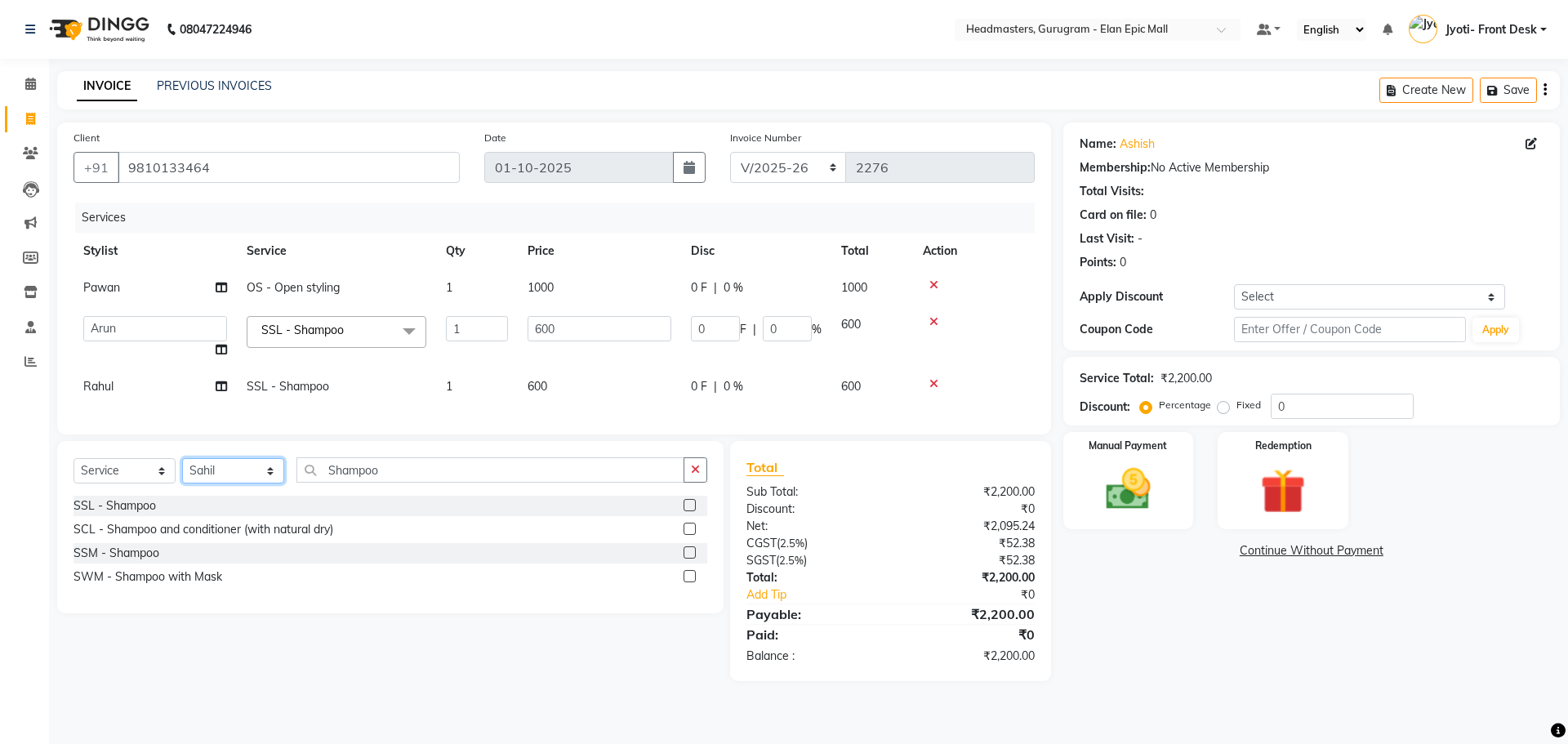
click at [182, 470] on select "Select Stylist Amit Anas Ankul Arun Bipan Brijesh Chetan Headmasters Islam Jyot…" at bounding box center [233, 471] width 102 height 25
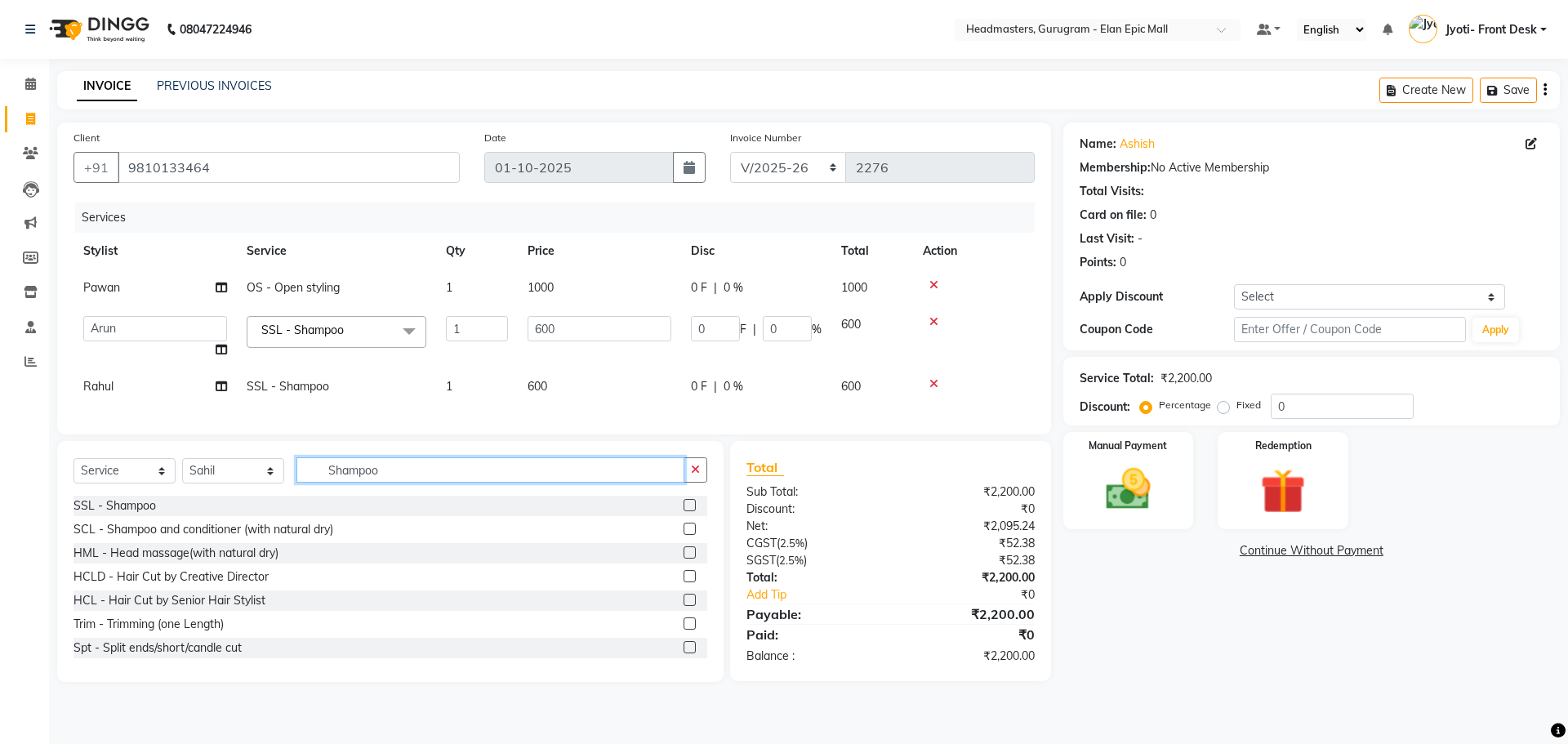
click at [469, 483] on input "Shampoo" at bounding box center [491, 470] width 388 height 25
type input "S"
type input "hair cut"
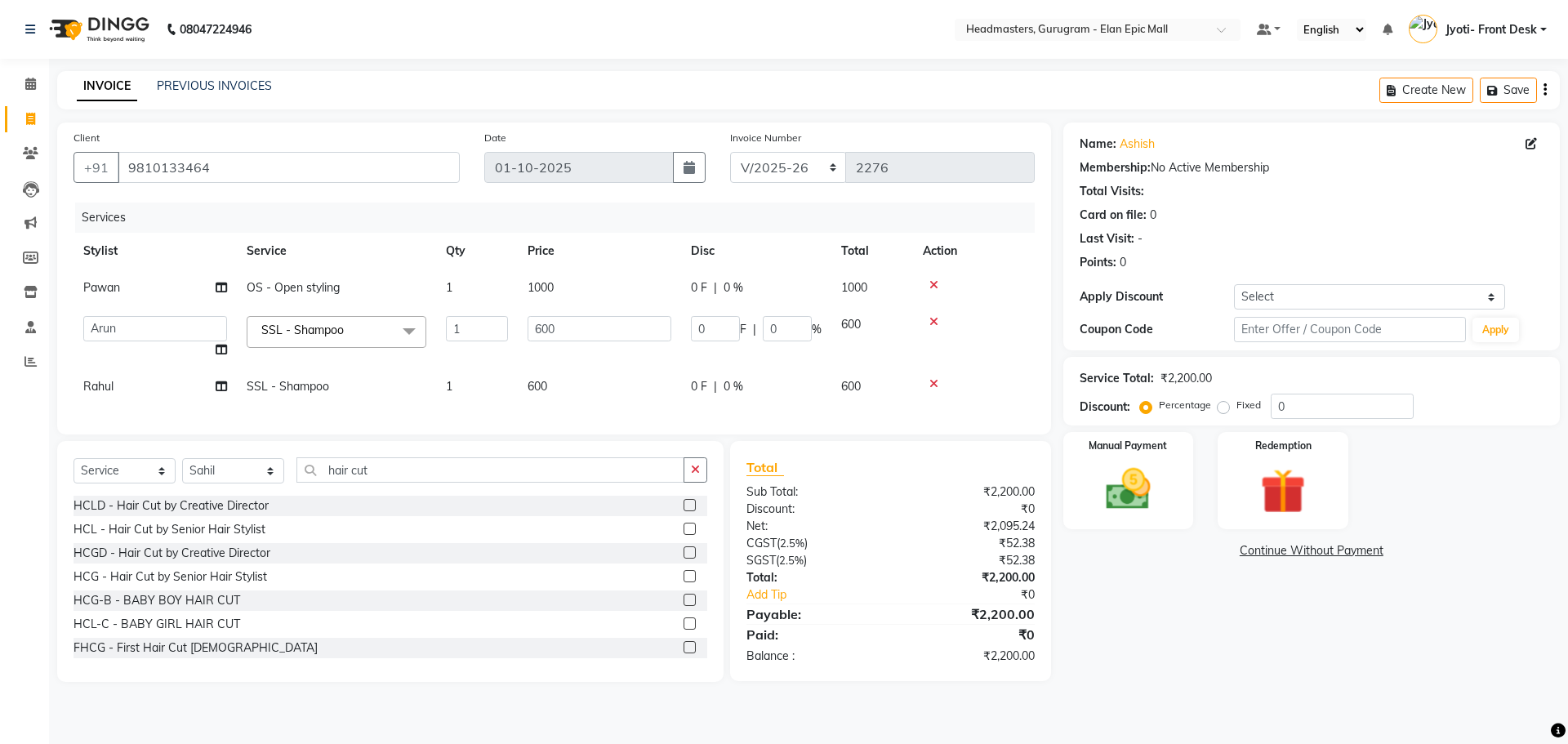
click at [684, 581] on label at bounding box center [689, 576] width 13 height 13
click at [684, 581] on input "checkbox" at bounding box center [689, 577] width 11 height 11
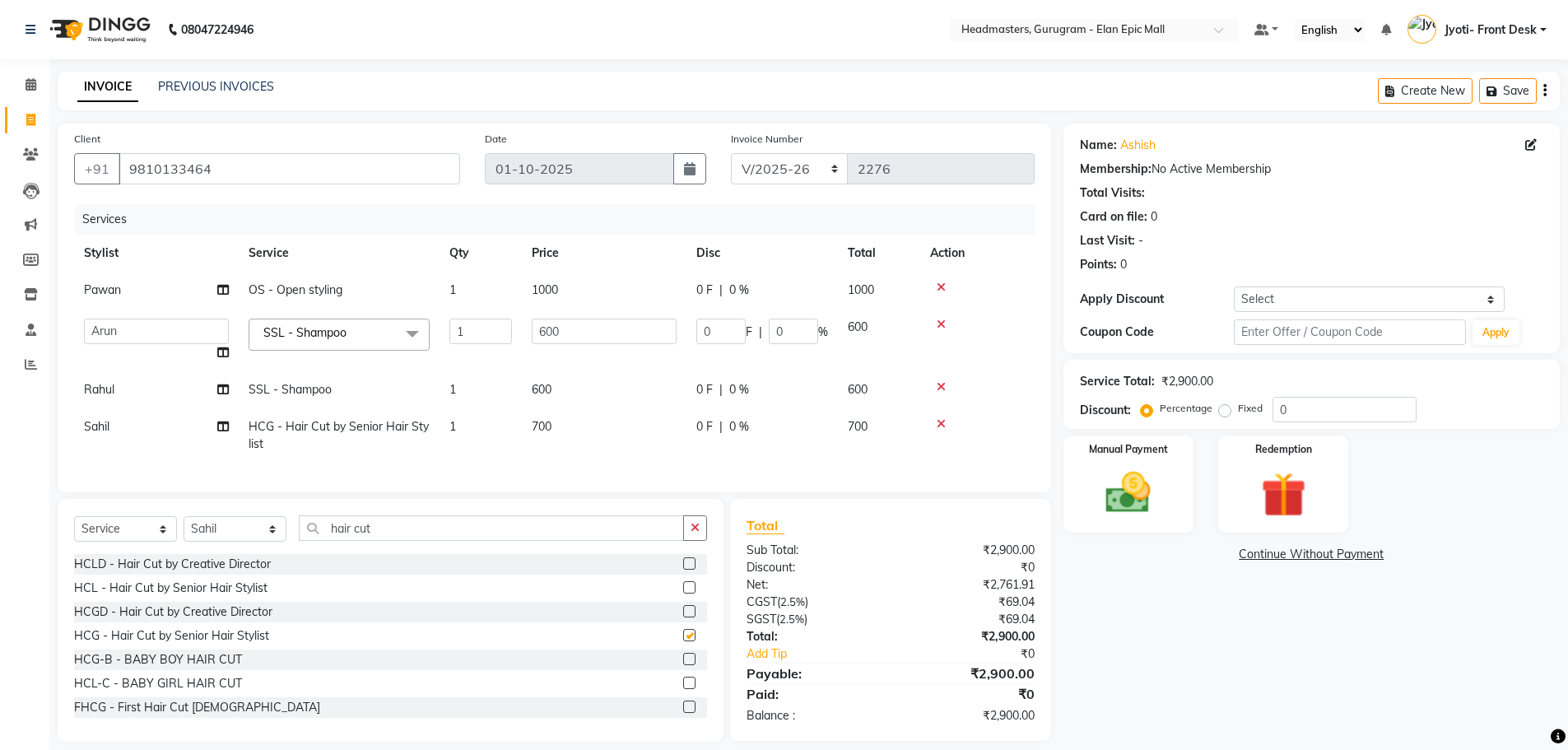
checkbox input "false"
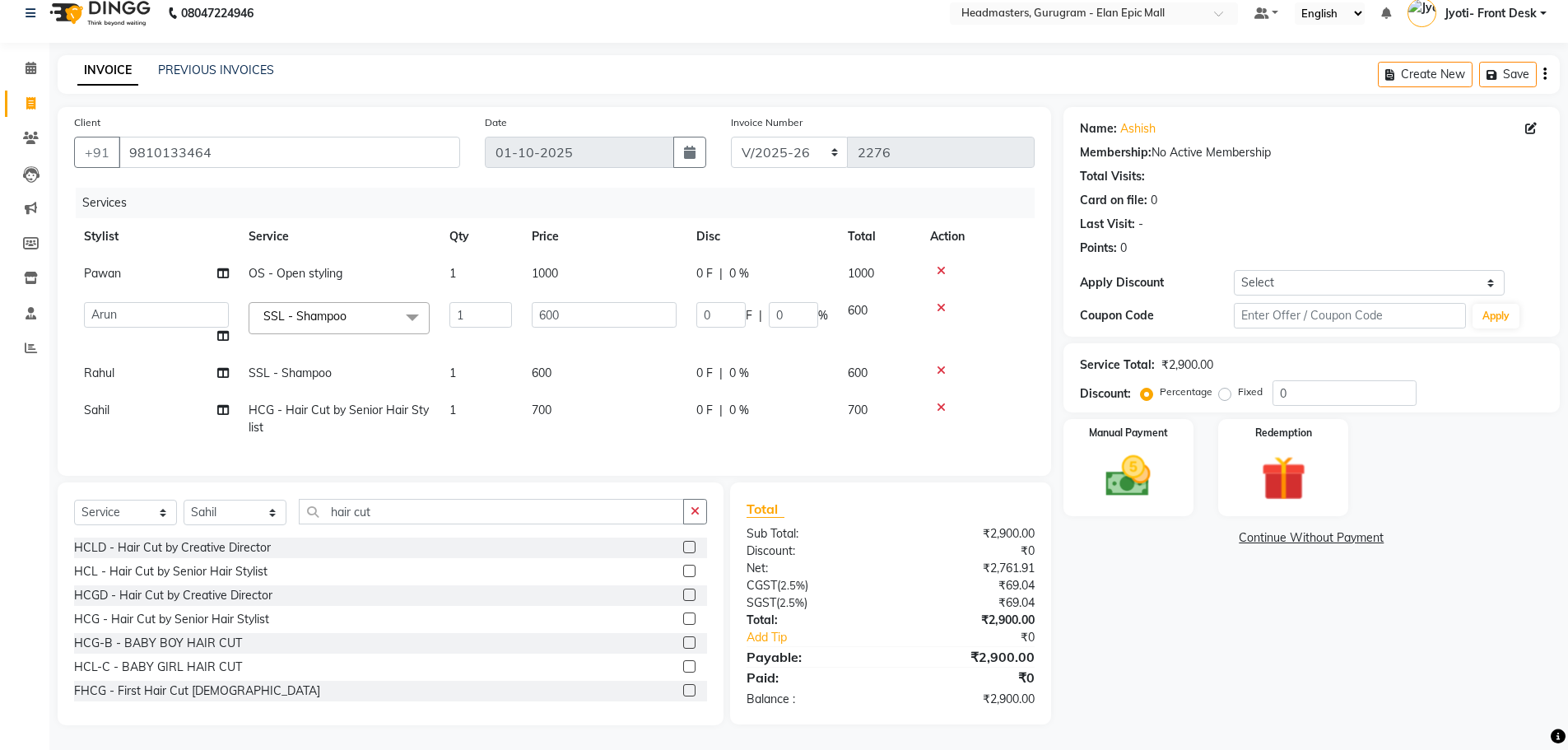
click at [552, 403] on span "700" at bounding box center [542, 410] width 20 height 15
select select "88838"
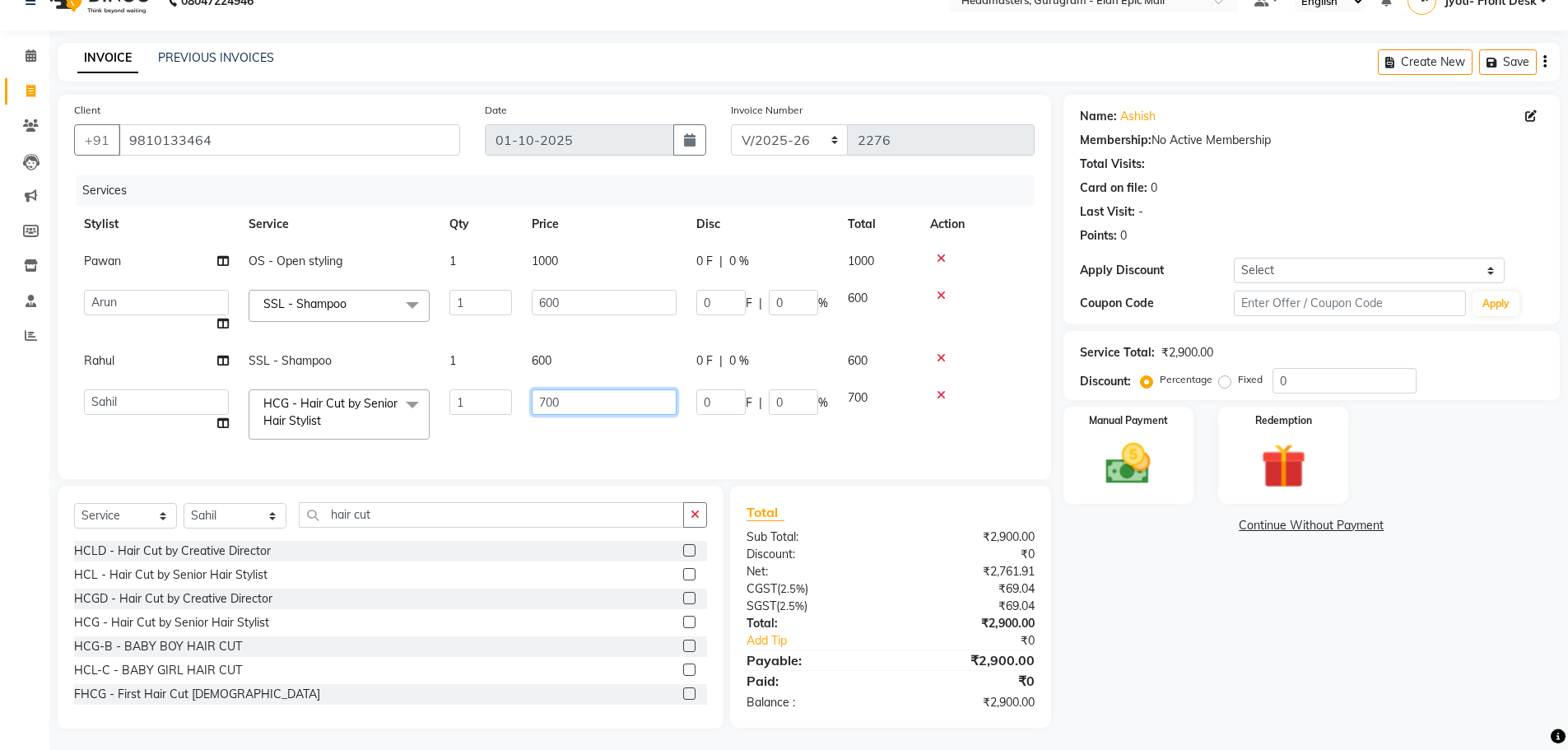
click at [547, 404] on input "700" at bounding box center [604, 402] width 145 height 26
type input "600"
click at [1122, 640] on div "Name: Ashish Membership: No Active Membership Total Visits: Card on file: 0 Las…" at bounding box center [1317, 412] width 509 height 634
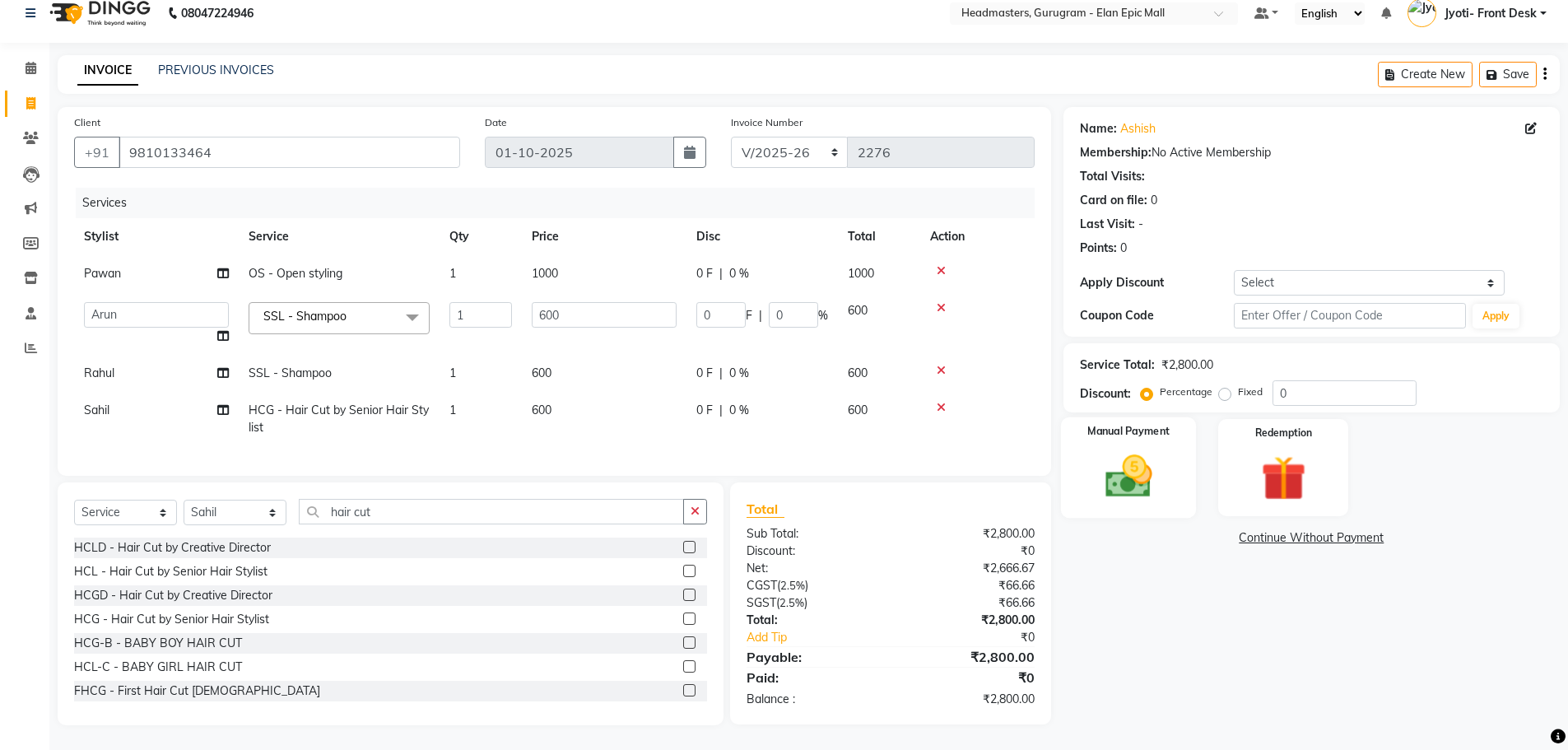
click at [1126, 468] on img at bounding box center [1129, 476] width 76 height 53
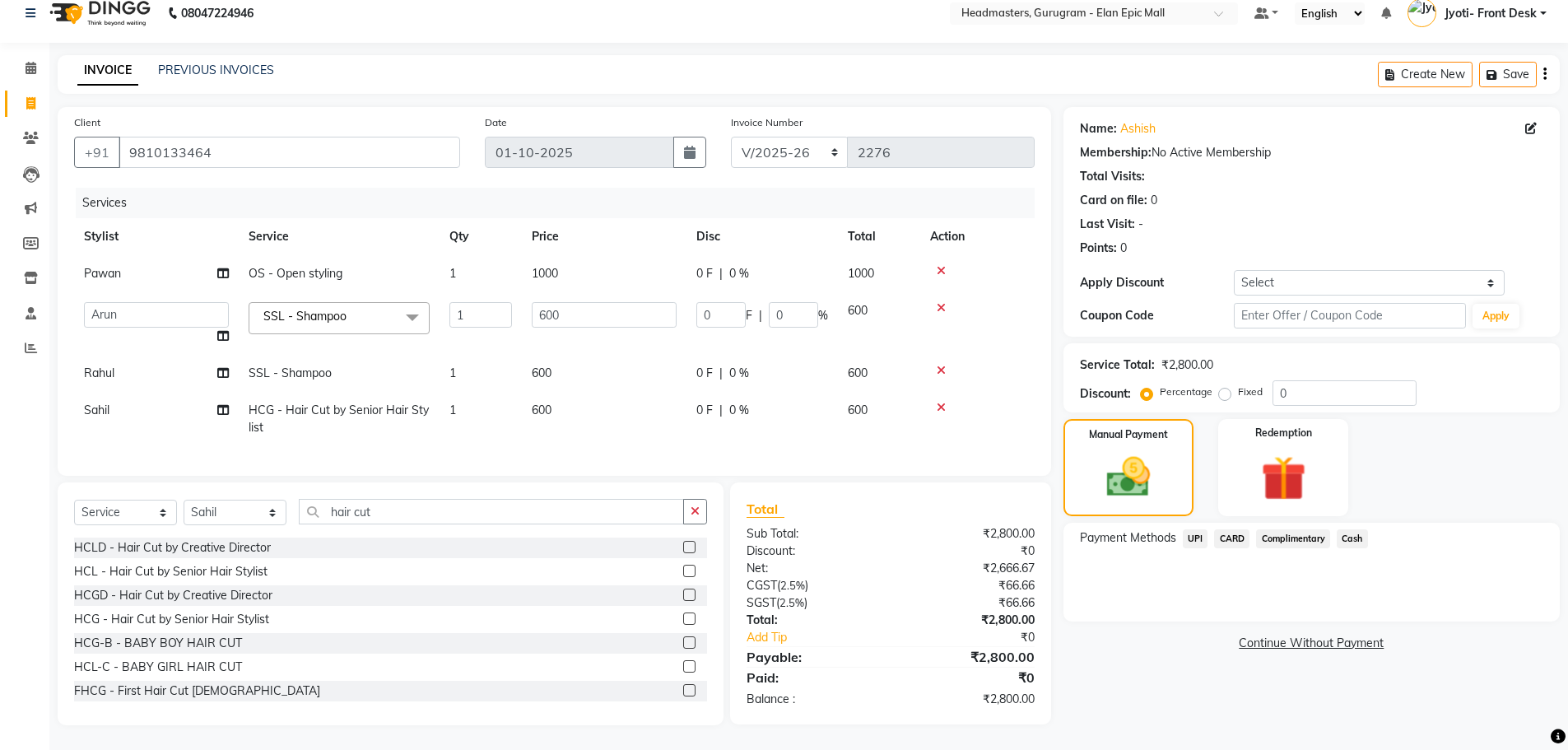
click at [1196, 529] on span "UPI" at bounding box center [1196, 538] width 26 height 19
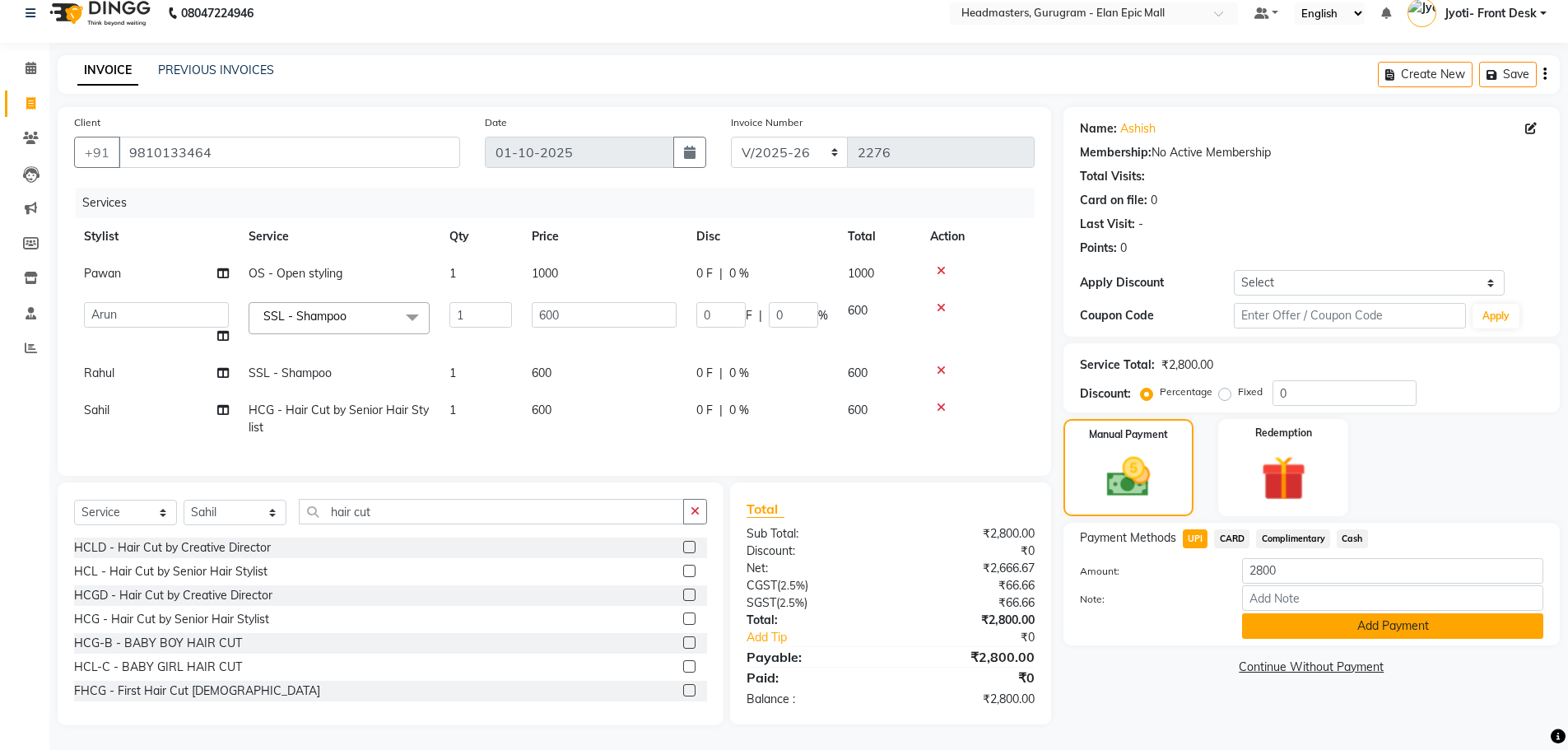
click at [1348, 613] on button "Add Payment" at bounding box center [1392, 626] width 301 height 26
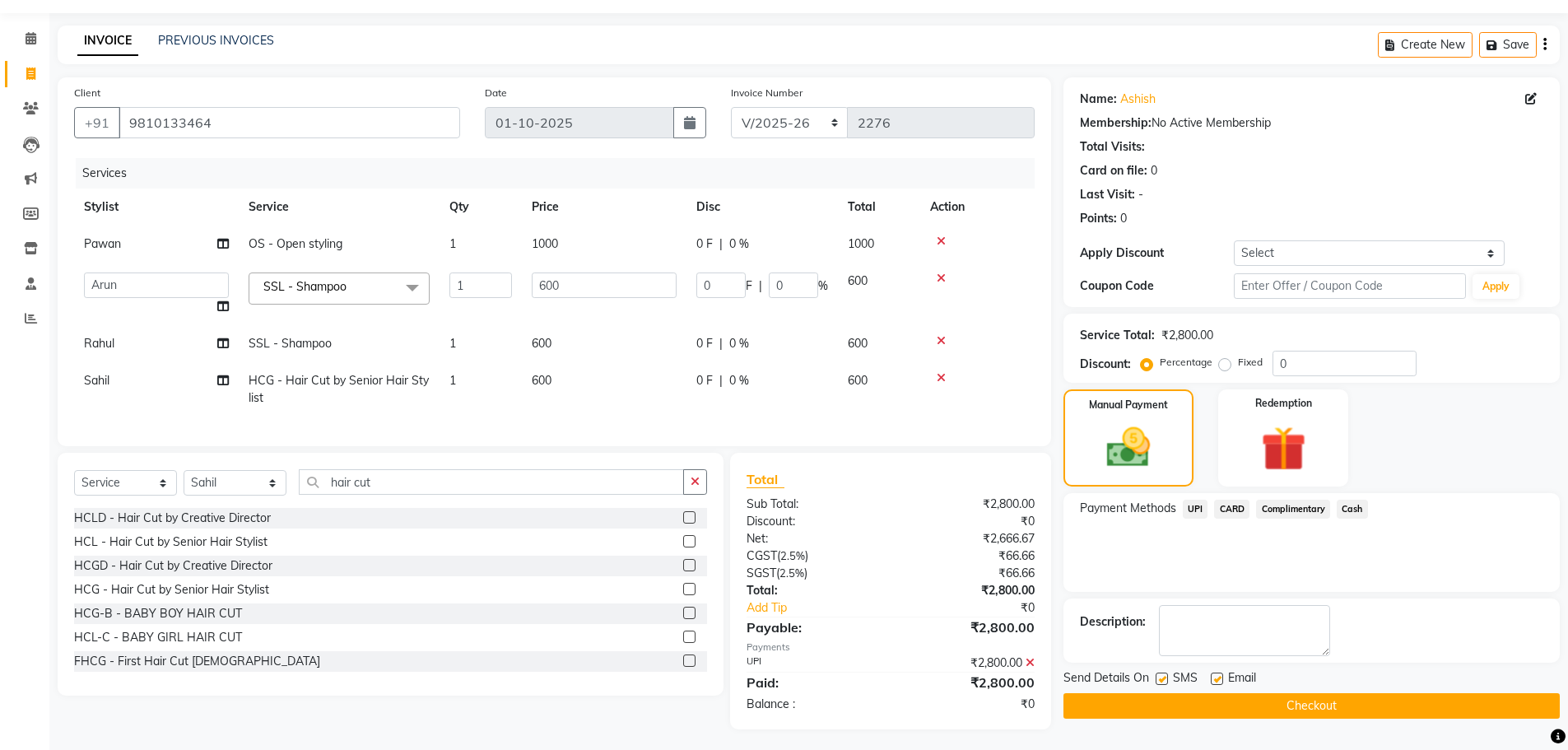
scroll to position [62, 0]
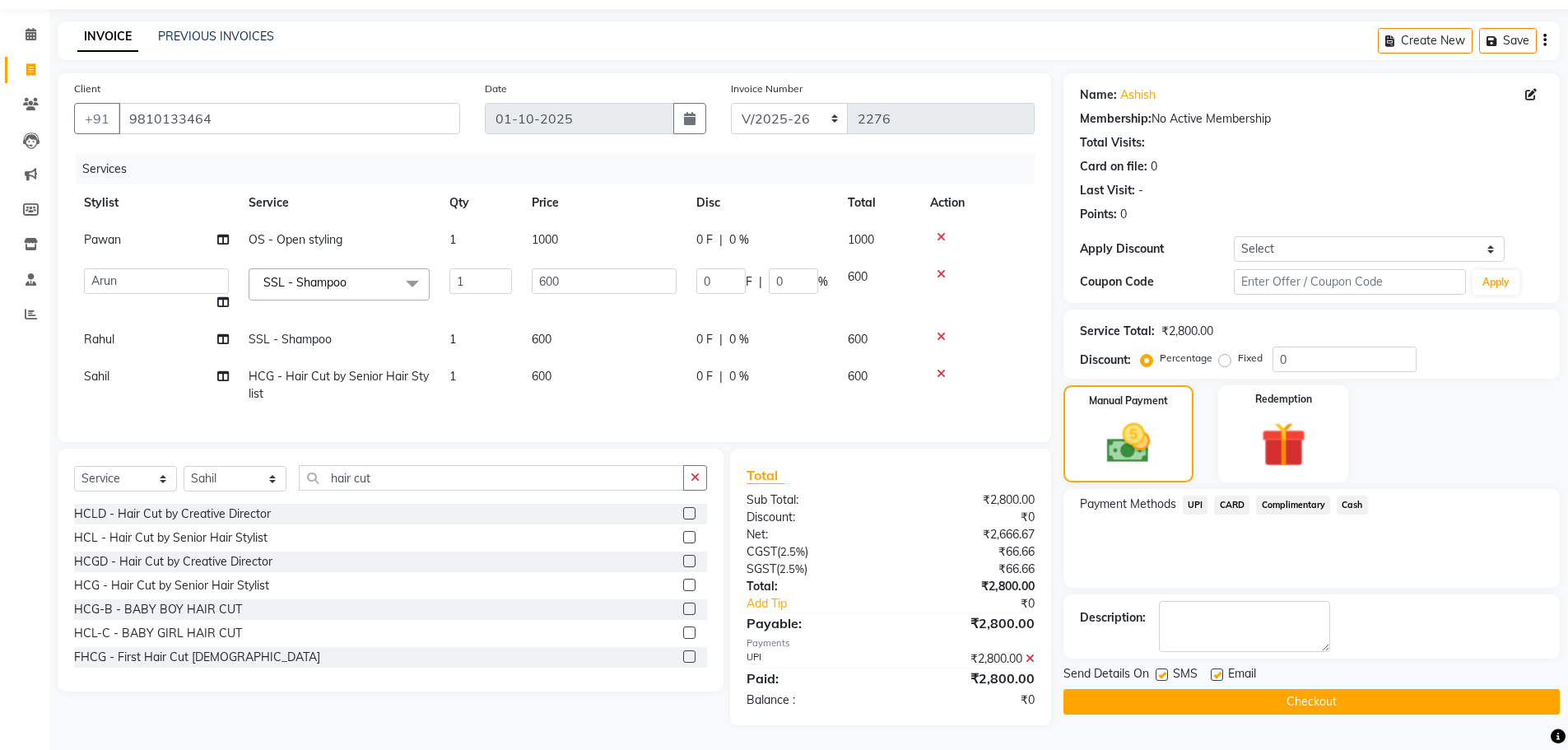
click at [1305, 689] on button "Checkout" at bounding box center [1311, 702] width 497 height 26
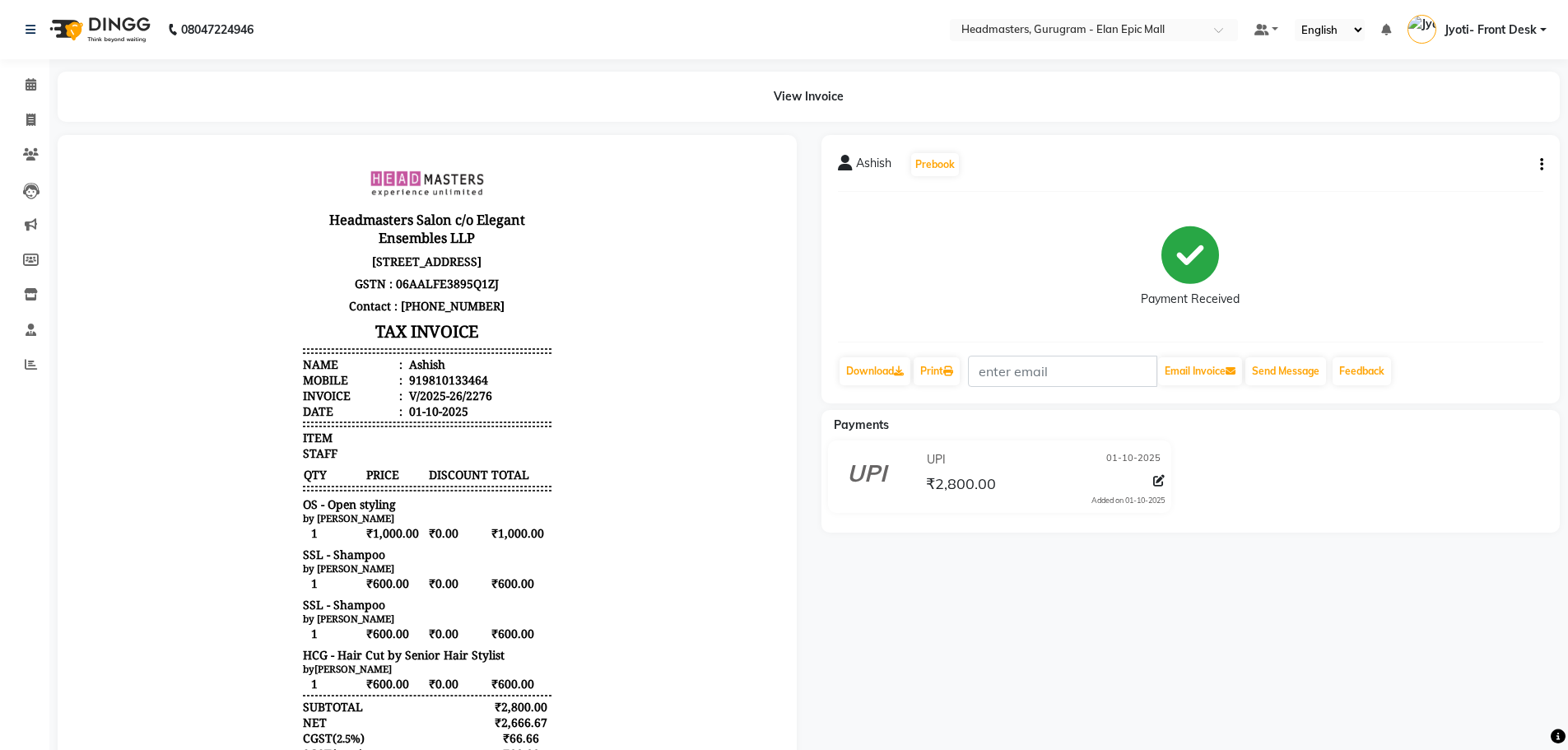
select select "service"
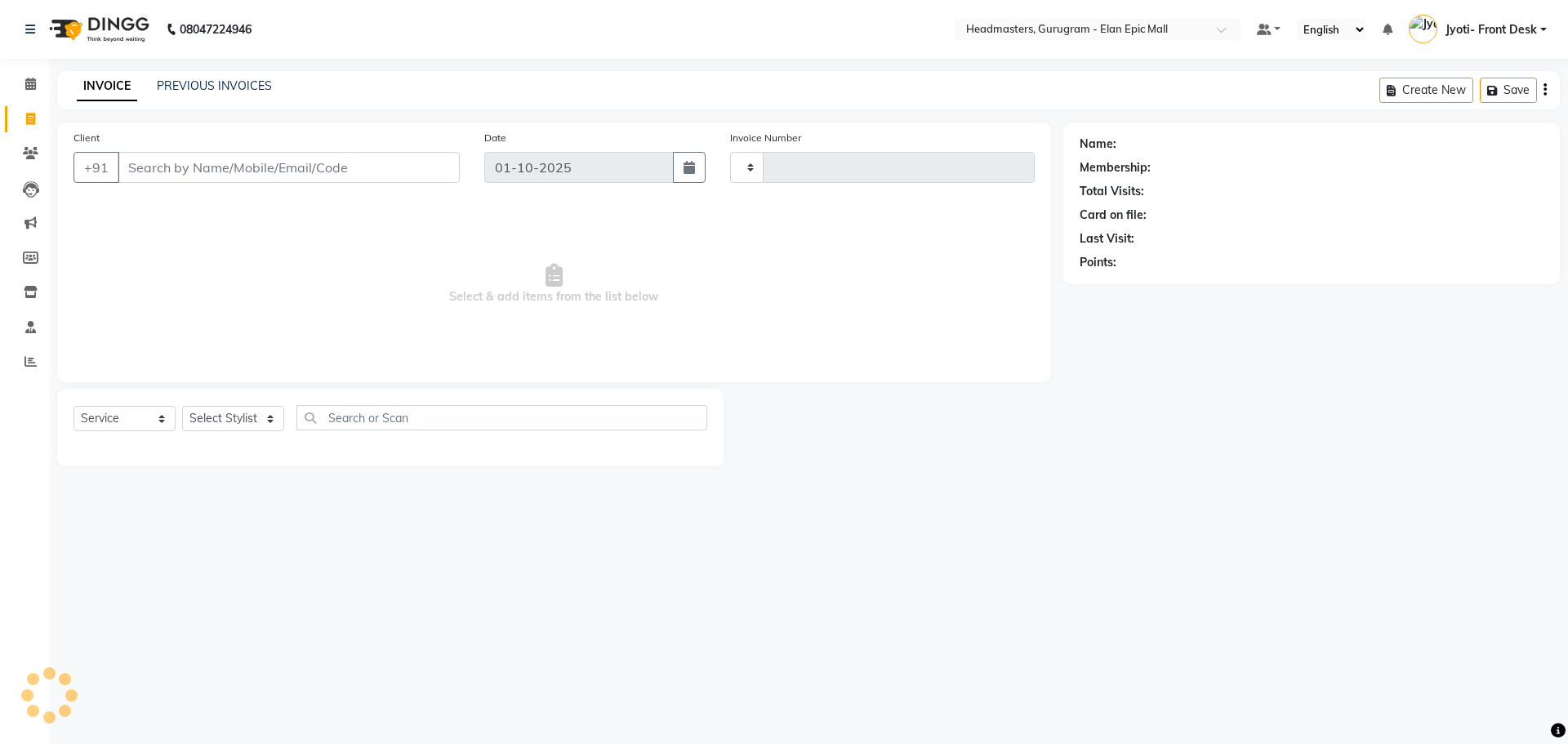
type input "2277"
select select "7499"
click at [1088, 549] on div "08047224946 Select Location × Headmasters, Gurugram - Elan Epic Mall Default Pa…" at bounding box center [784, 372] width 1568 height 744
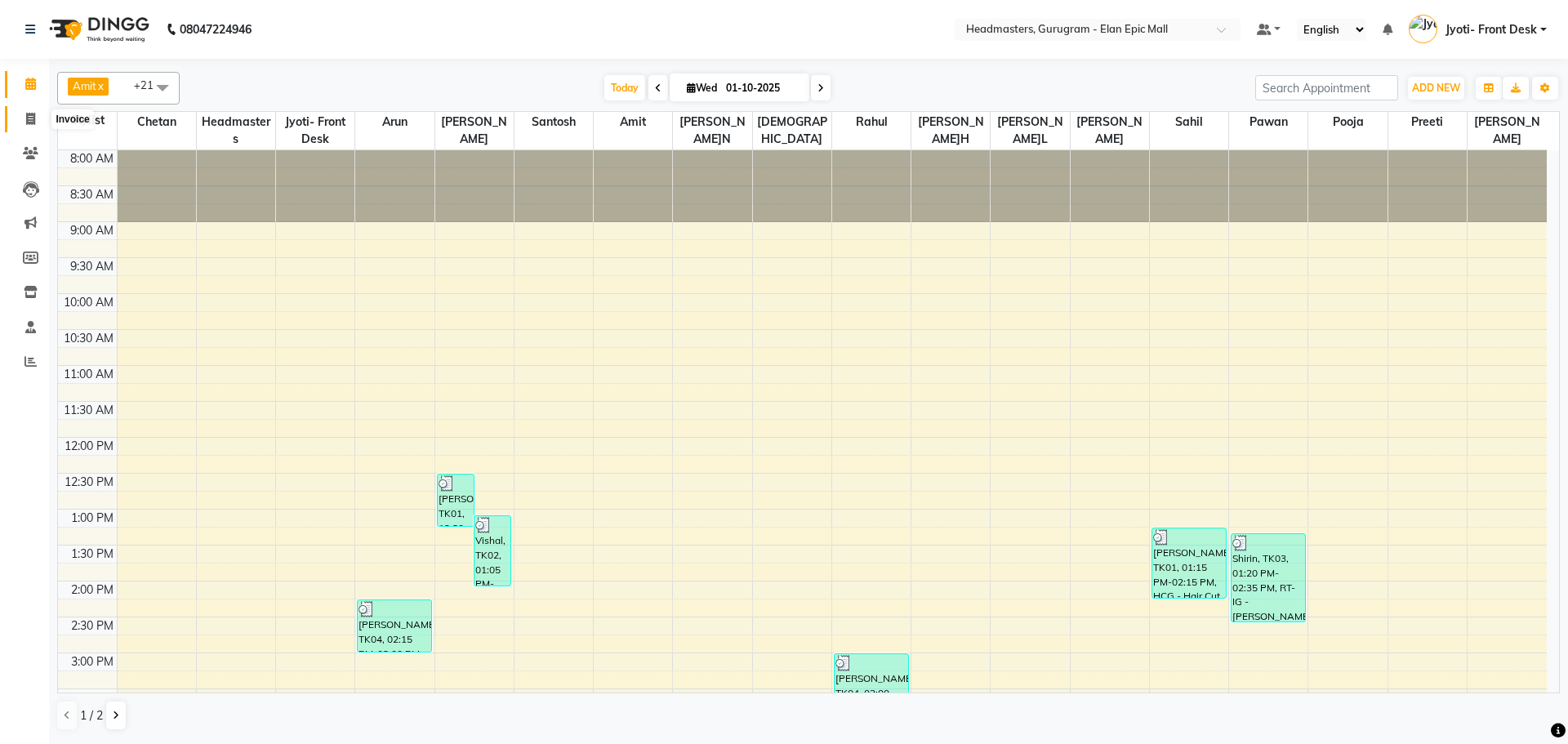
drag, startPoint x: 31, startPoint y: 116, endPoint x: 41, endPoint y: 133, distance: 19.7
click at [31, 116] on icon at bounding box center [30, 118] width 9 height 13
select select "7499"
select select "service"
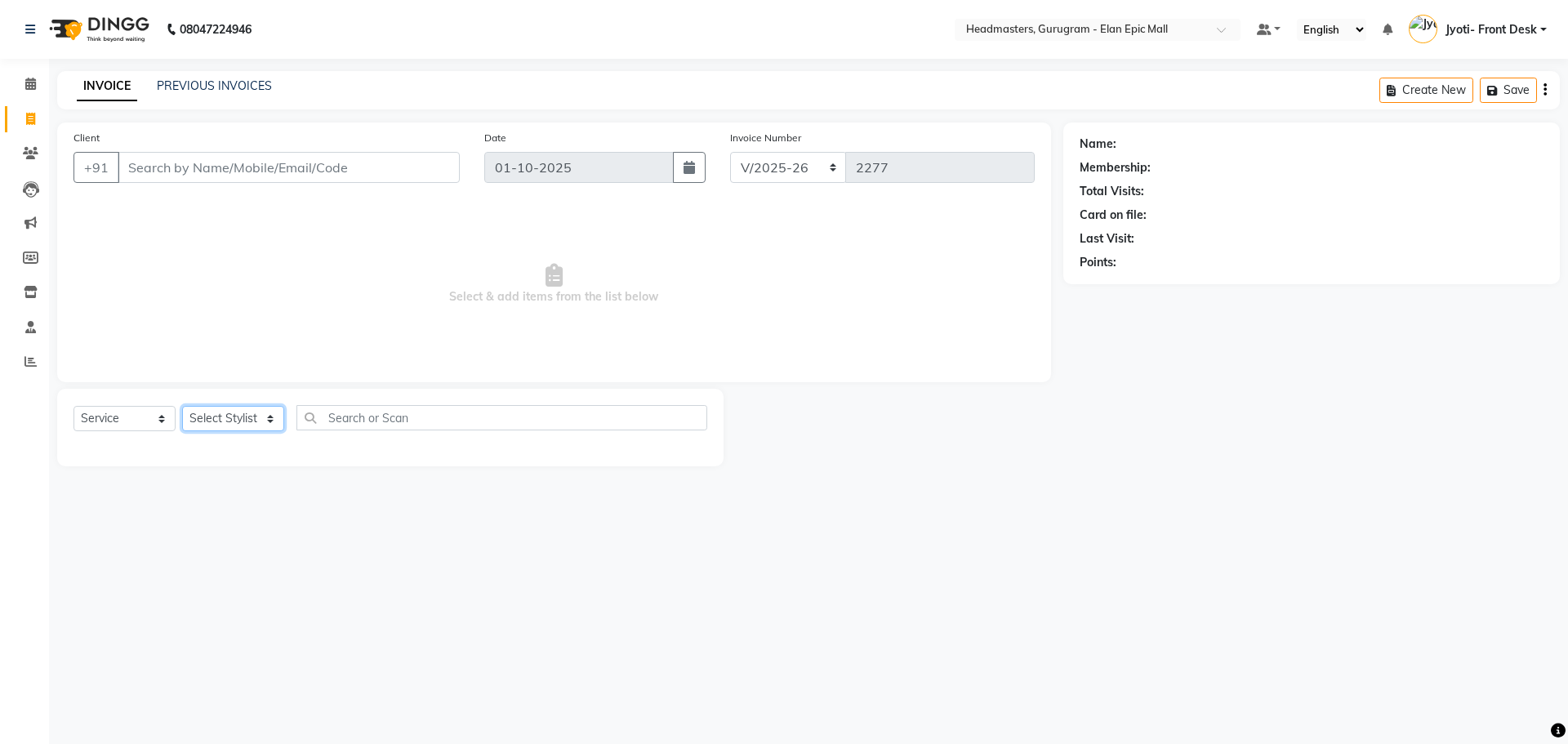
click at [272, 413] on select "Select Stylist" at bounding box center [233, 418] width 102 height 25
select select "76920"
click at [182, 405] on select "Select Stylist Anas Ankul Arun Bipan Brijesh Chetan Headmasters Islam Jyoti- Fr…" at bounding box center [233, 418] width 102 height 25
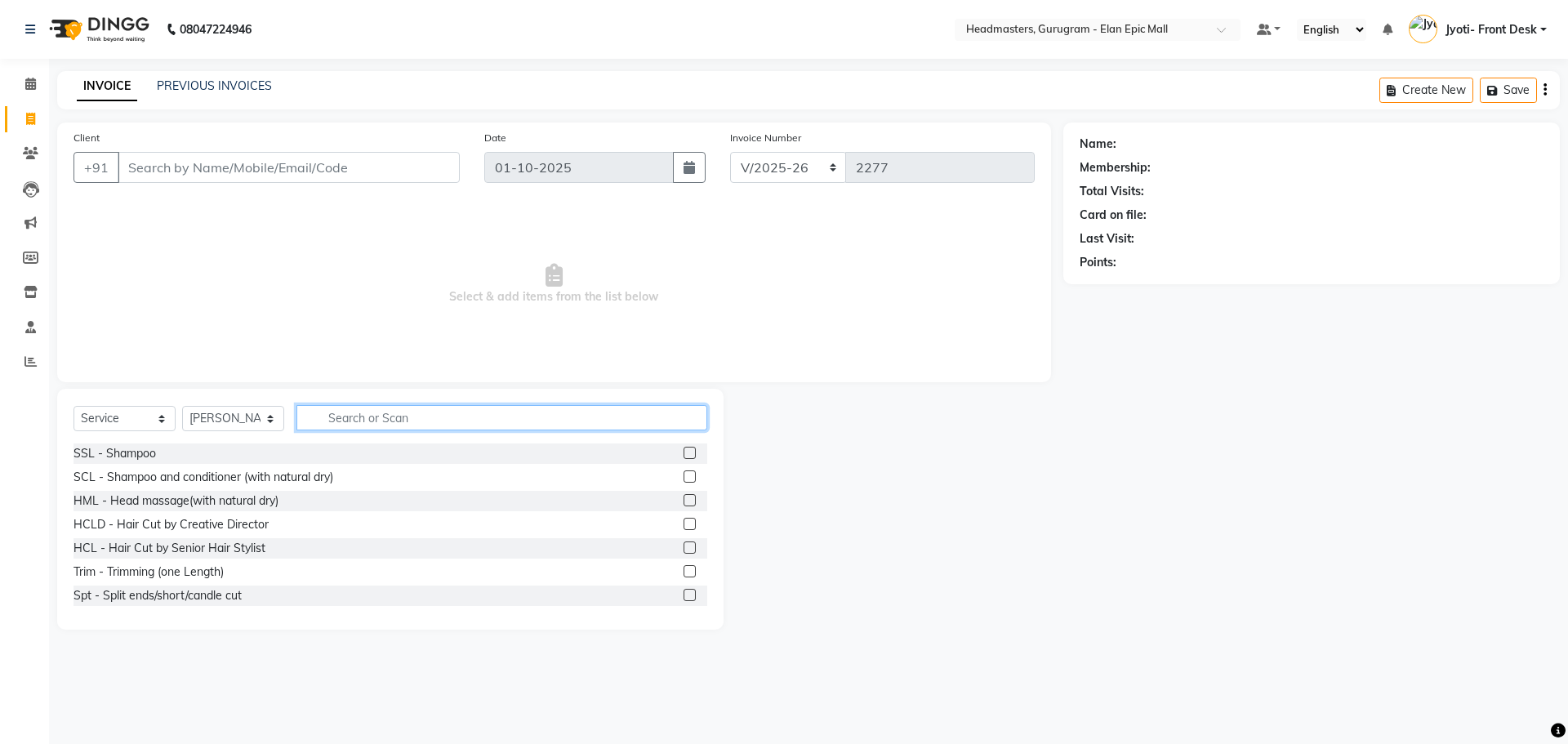
click at [383, 420] on input "text" at bounding box center [501, 418] width 410 height 25
type input "hair"
click at [684, 572] on label at bounding box center [689, 571] width 13 height 13
click at [684, 572] on input "checkbox" at bounding box center [689, 572] width 11 height 11
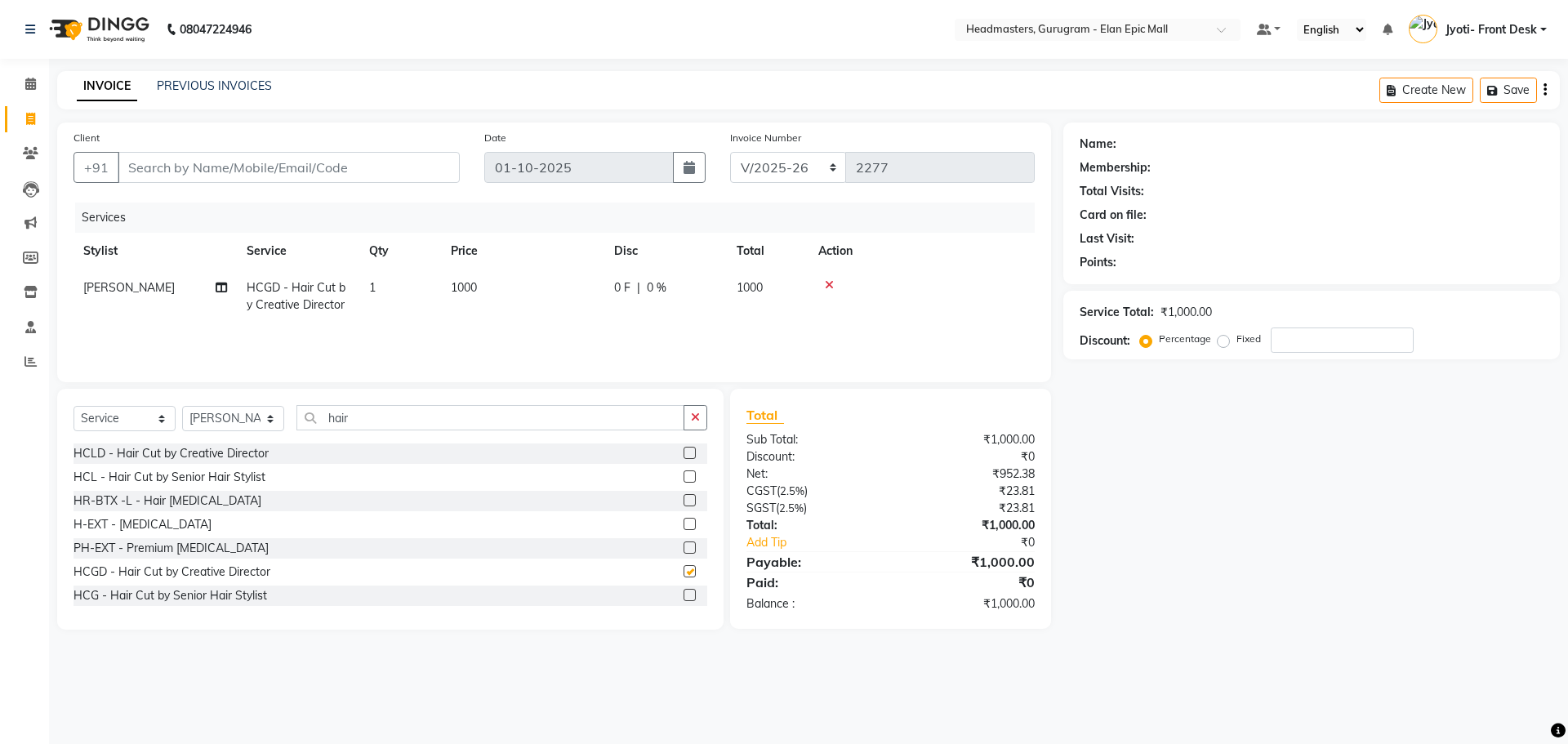
checkbox input "false"
click at [466, 294] on span "1000" at bounding box center [463, 287] width 26 height 15
select select "76920"
click at [548, 292] on input "1000" at bounding box center [599, 292] width 144 height 25
type input "600"
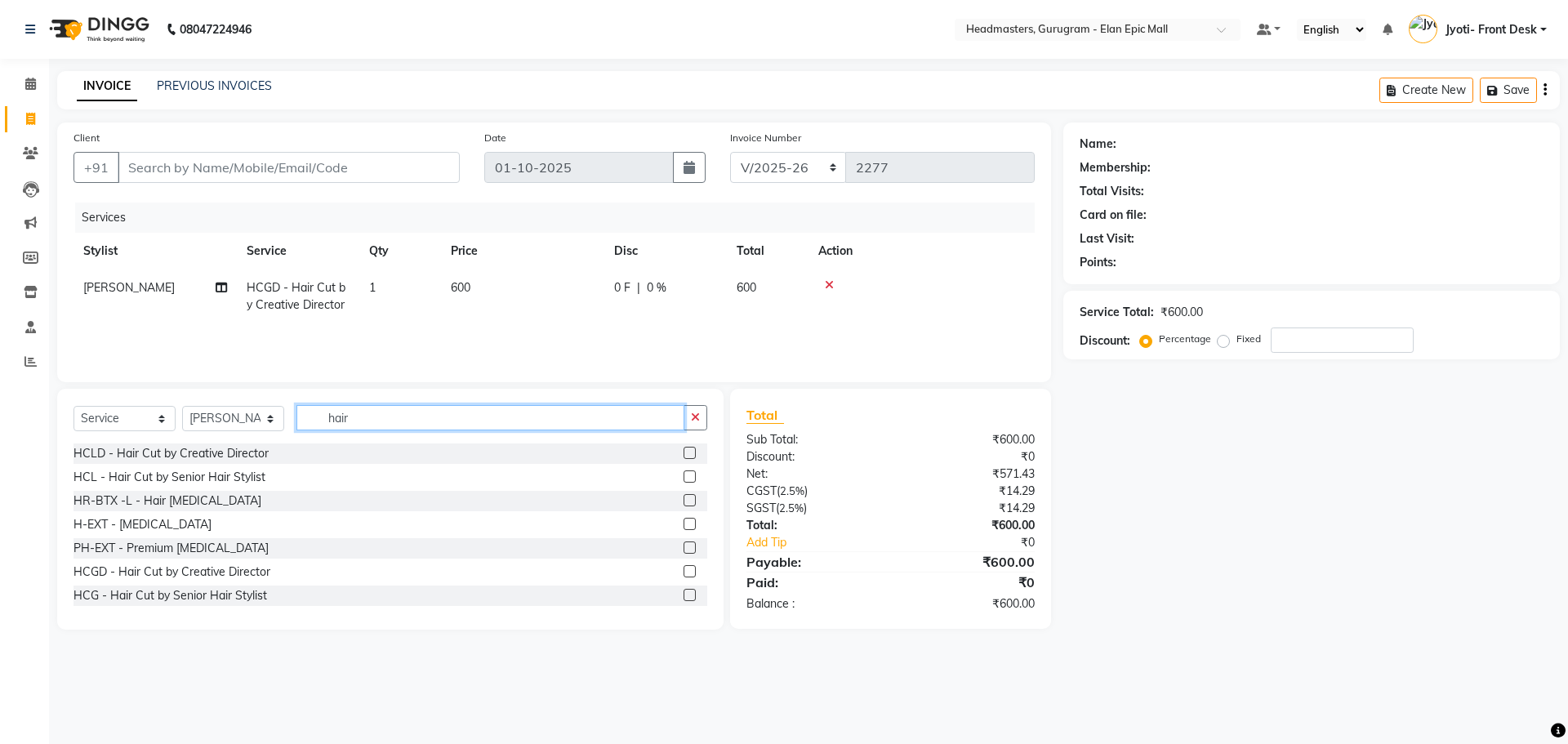
click at [596, 426] on input "hair" at bounding box center [491, 418] width 388 height 25
type input "h"
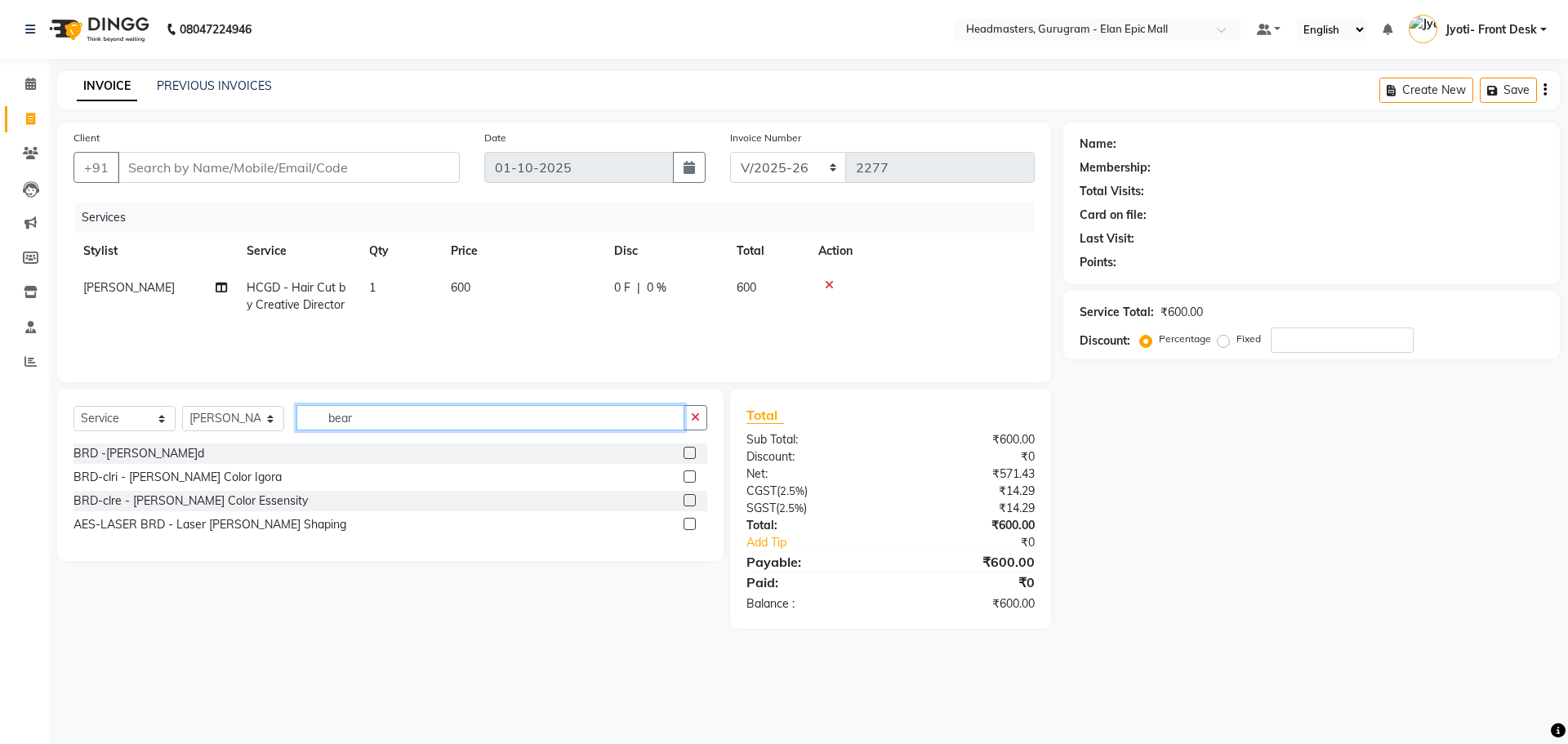
type input "bear"
click at [695, 454] on label at bounding box center [689, 452] width 13 height 13
click at [694, 454] on input "checkbox" at bounding box center [689, 453] width 11 height 11
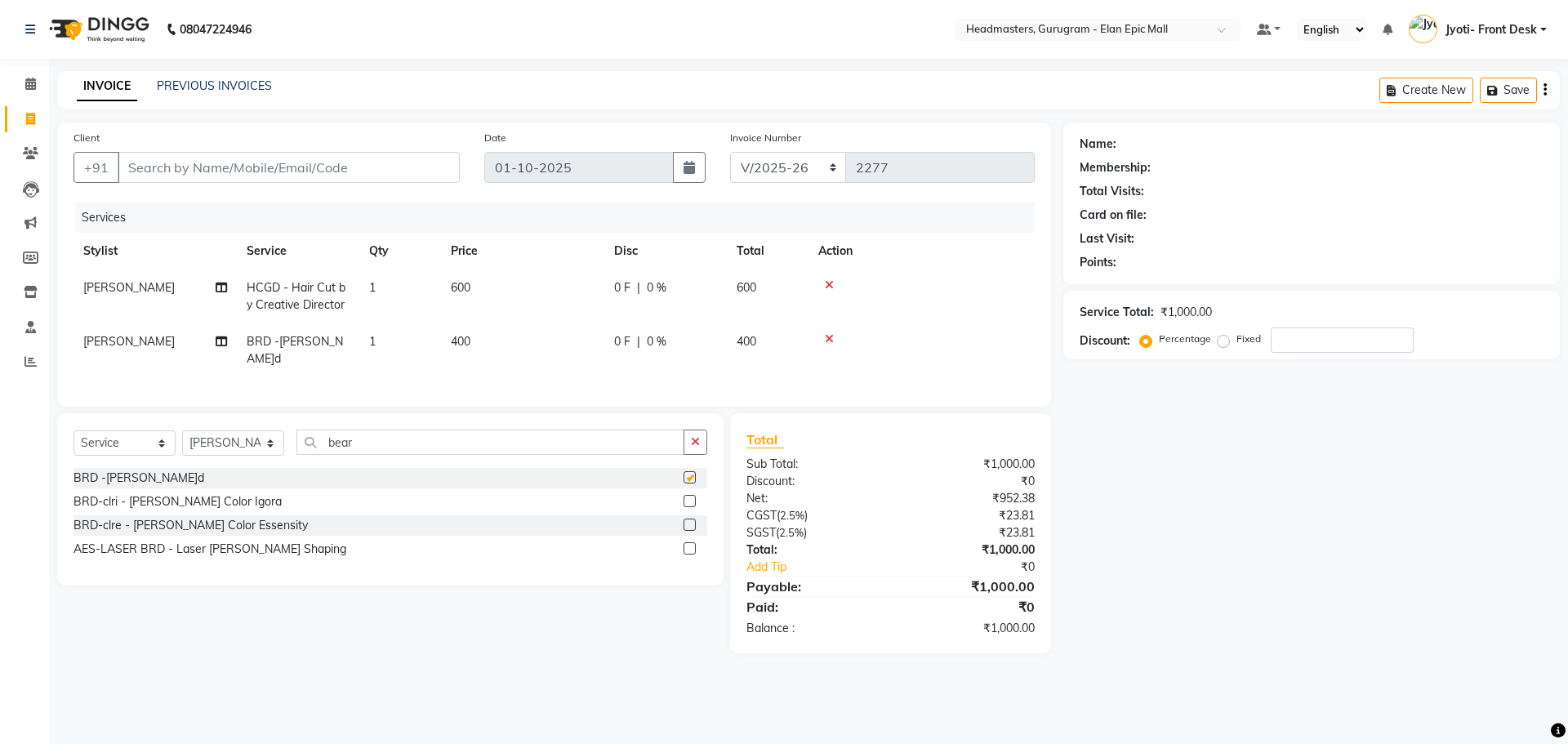
checkbox input "false"
click at [321, 176] on input "Client" at bounding box center [288, 167] width 342 height 31
type input "9"
type input "0"
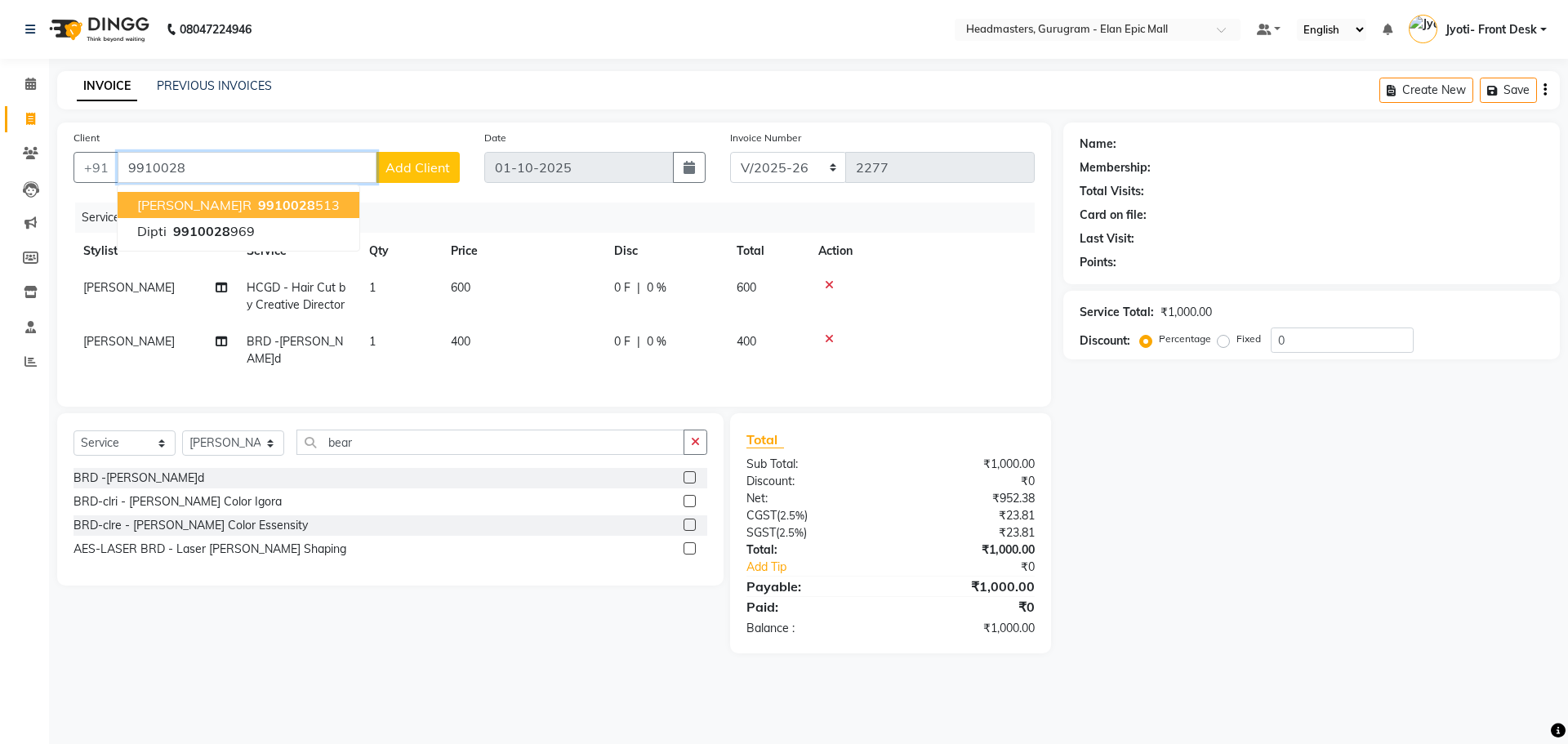
click at [255, 209] on ngb-highlight "9910028 513" at bounding box center [297, 205] width 85 height 17
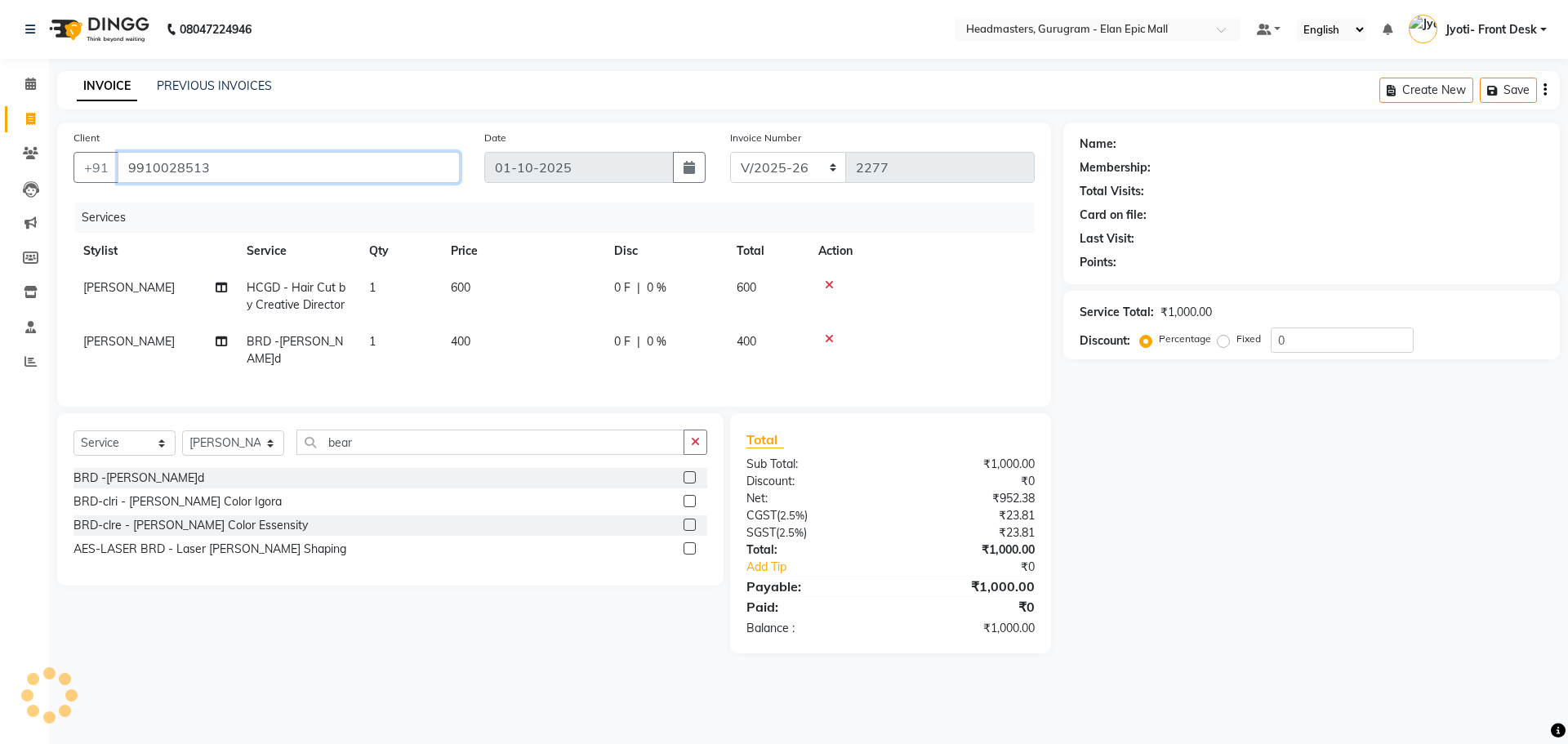
type input "9910028513"
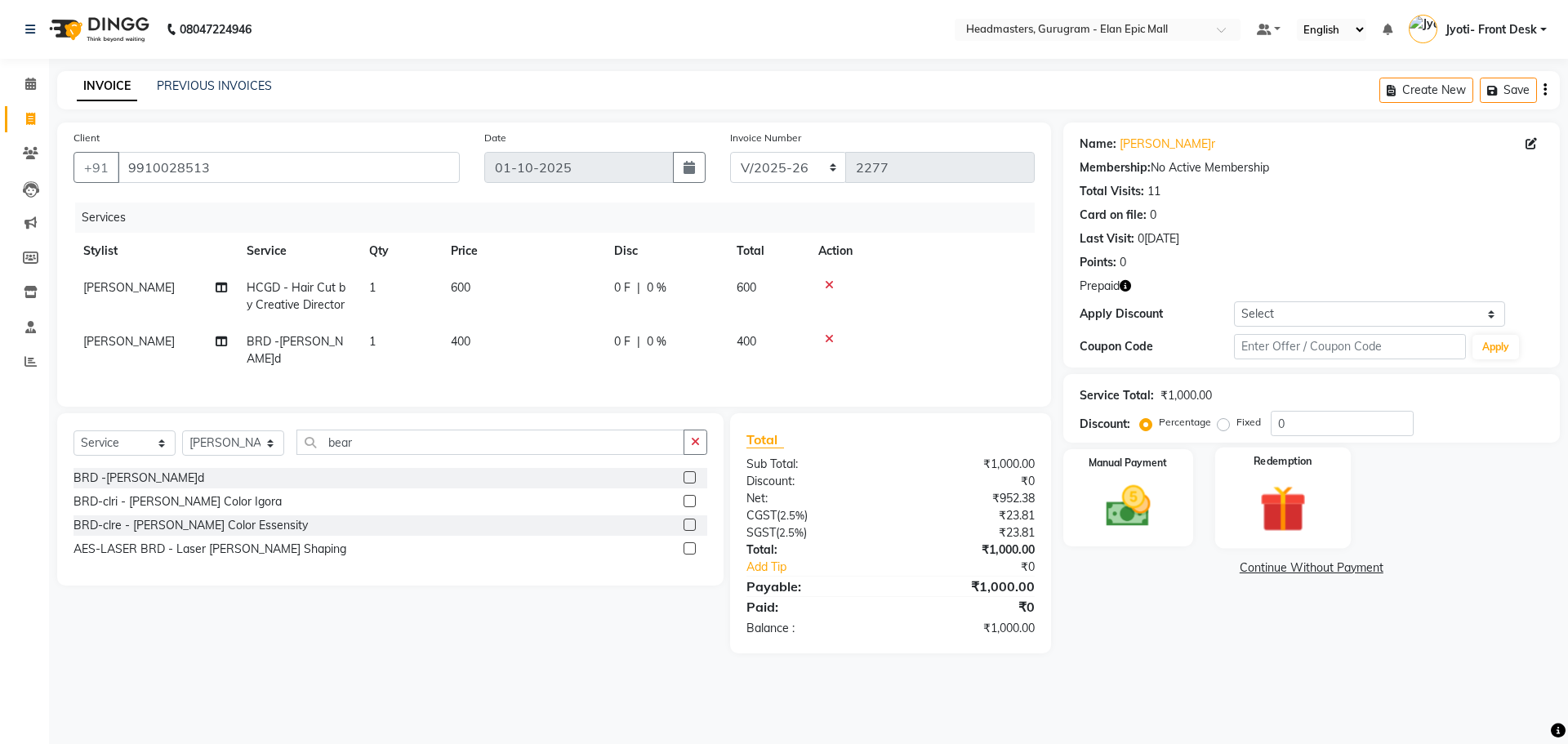
click at [1333, 542] on div "Redemption" at bounding box center [1283, 497] width 135 height 101
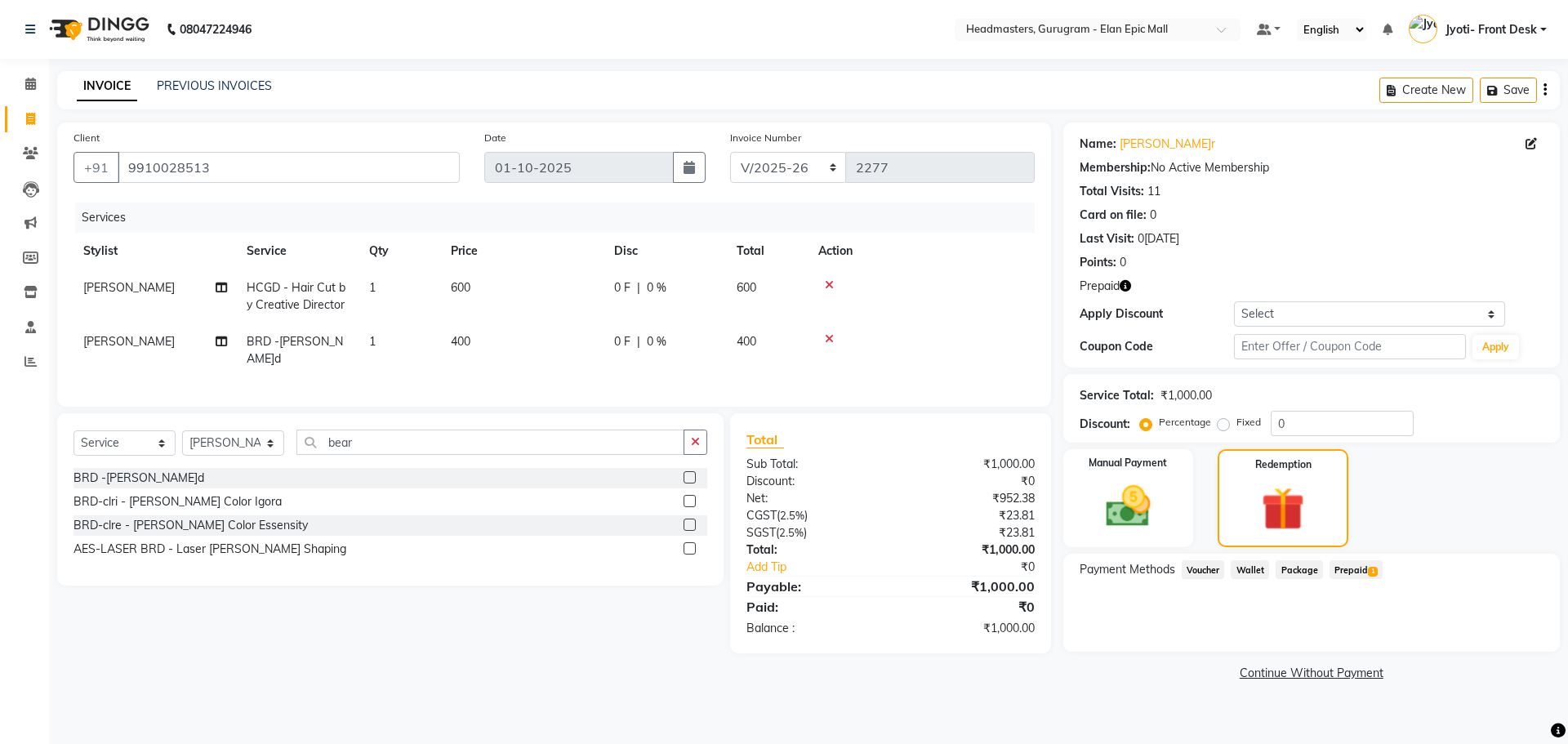
click at [1366, 571] on span "Prepaid 1" at bounding box center [1355, 569] width 53 height 19
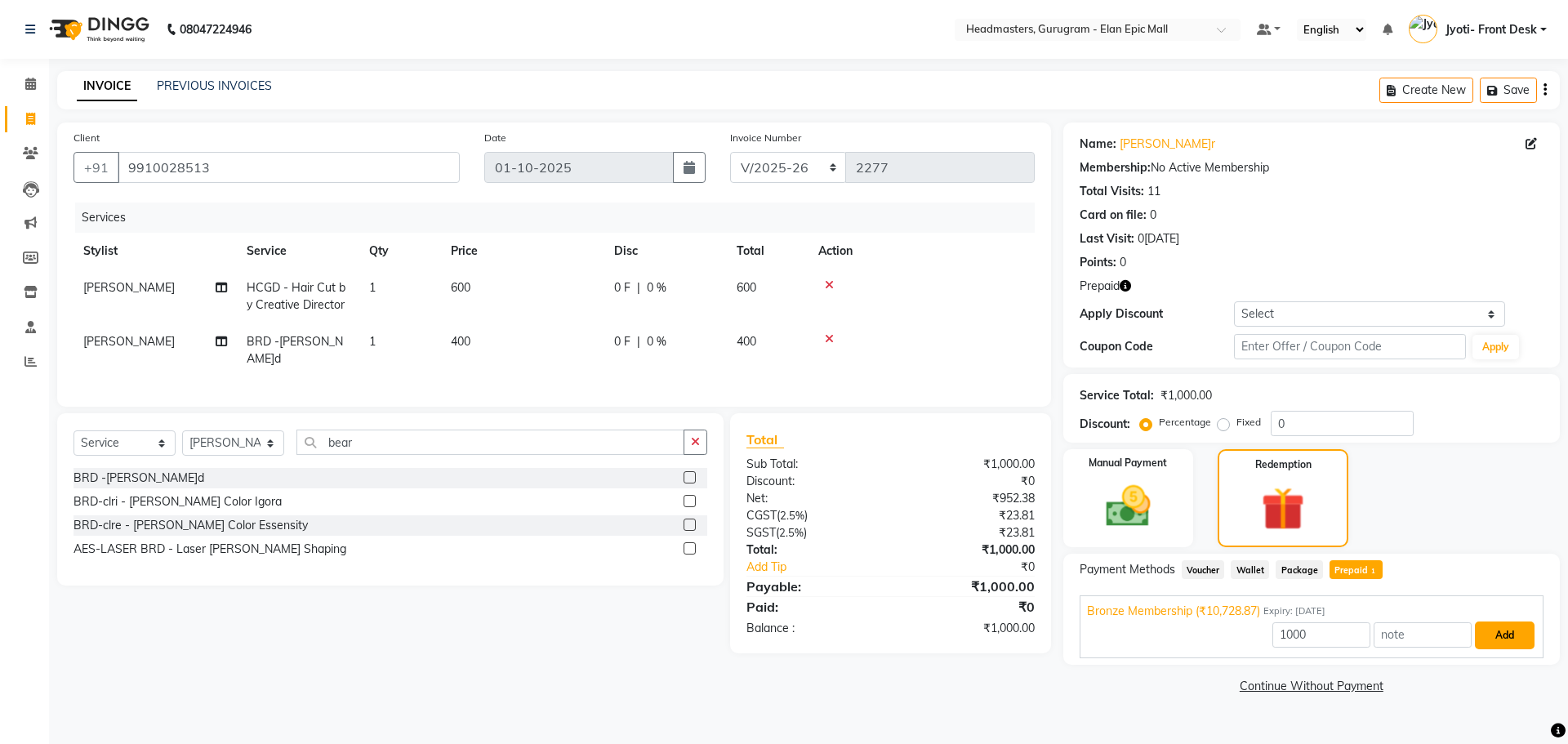
click at [1515, 636] on button "Add" at bounding box center [1504, 634] width 60 height 27
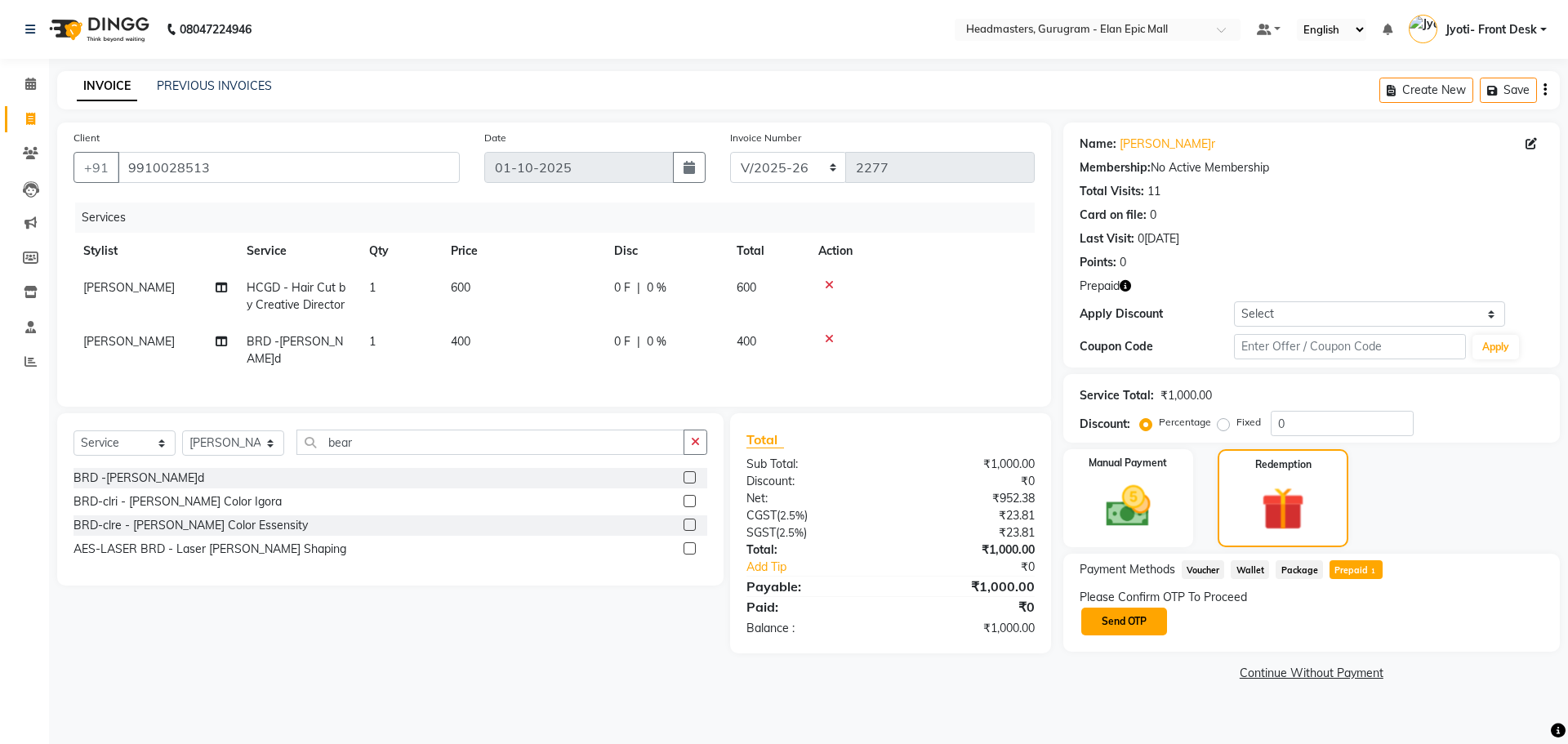
click at [1119, 625] on button "Send OTP" at bounding box center [1124, 621] width 86 height 27
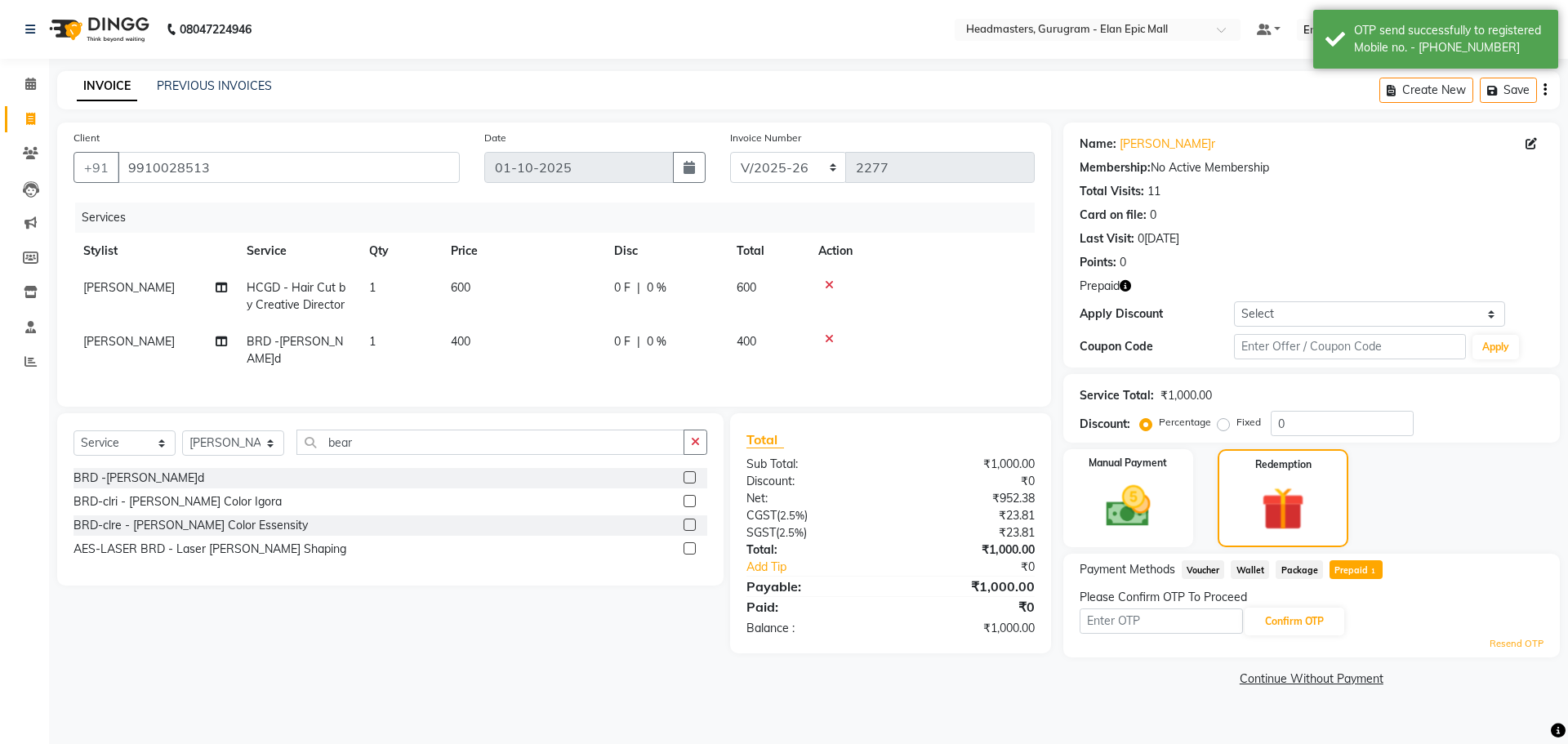
click at [1125, 618] on input "text" at bounding box center [1161, 621] width 164 height 25
type input "9020"
click at [1333, 625] on button "Confirm OTP" at bounding box center [1295, 621] width 100 height 27
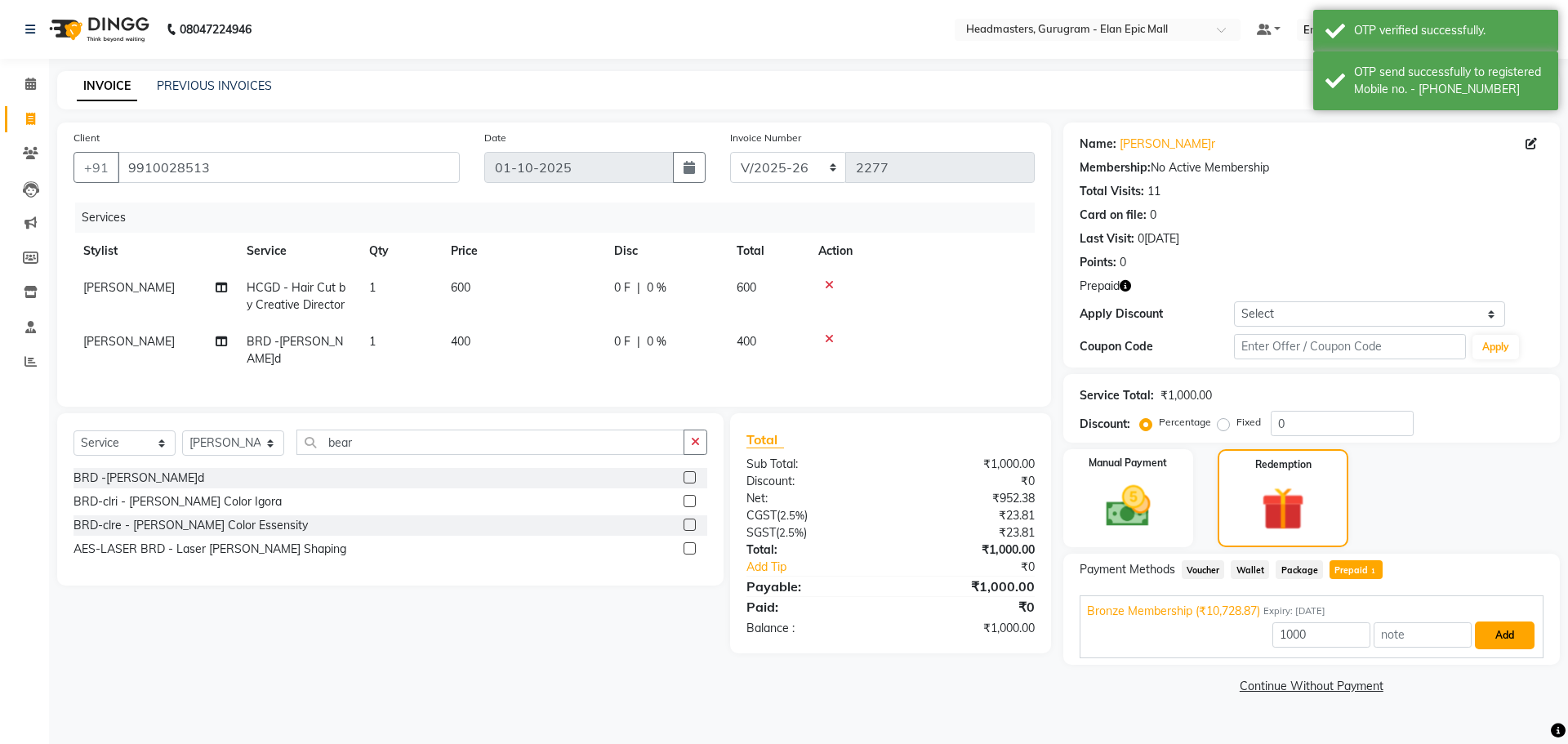
click at [1511, 644] on button "Add" at bounding box center [1504, 634] width 60 height 27
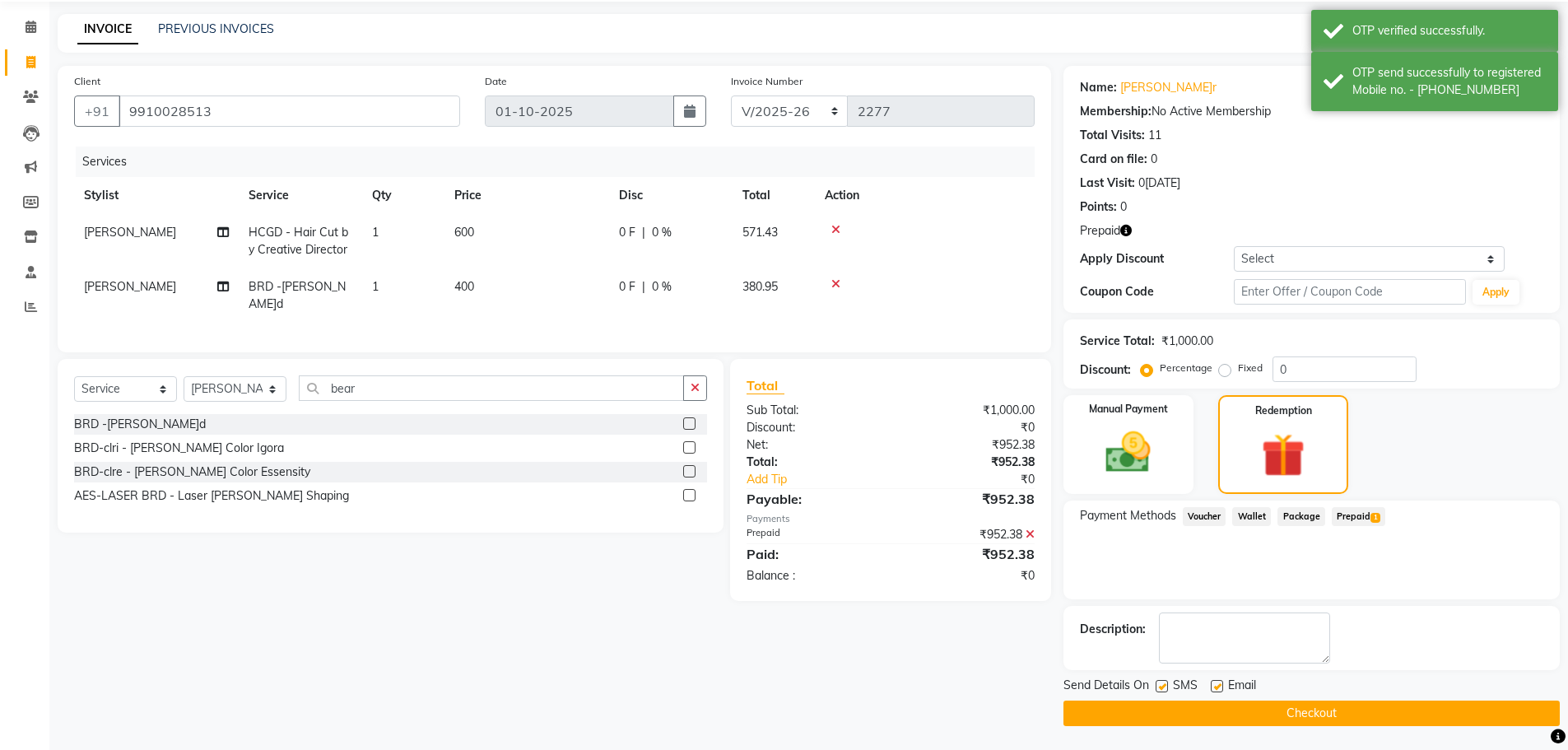
scroll to position [58, 0]
click at [1389, 705] on button "Checkout" at bounding box center [1311, 712] width 497 height 26
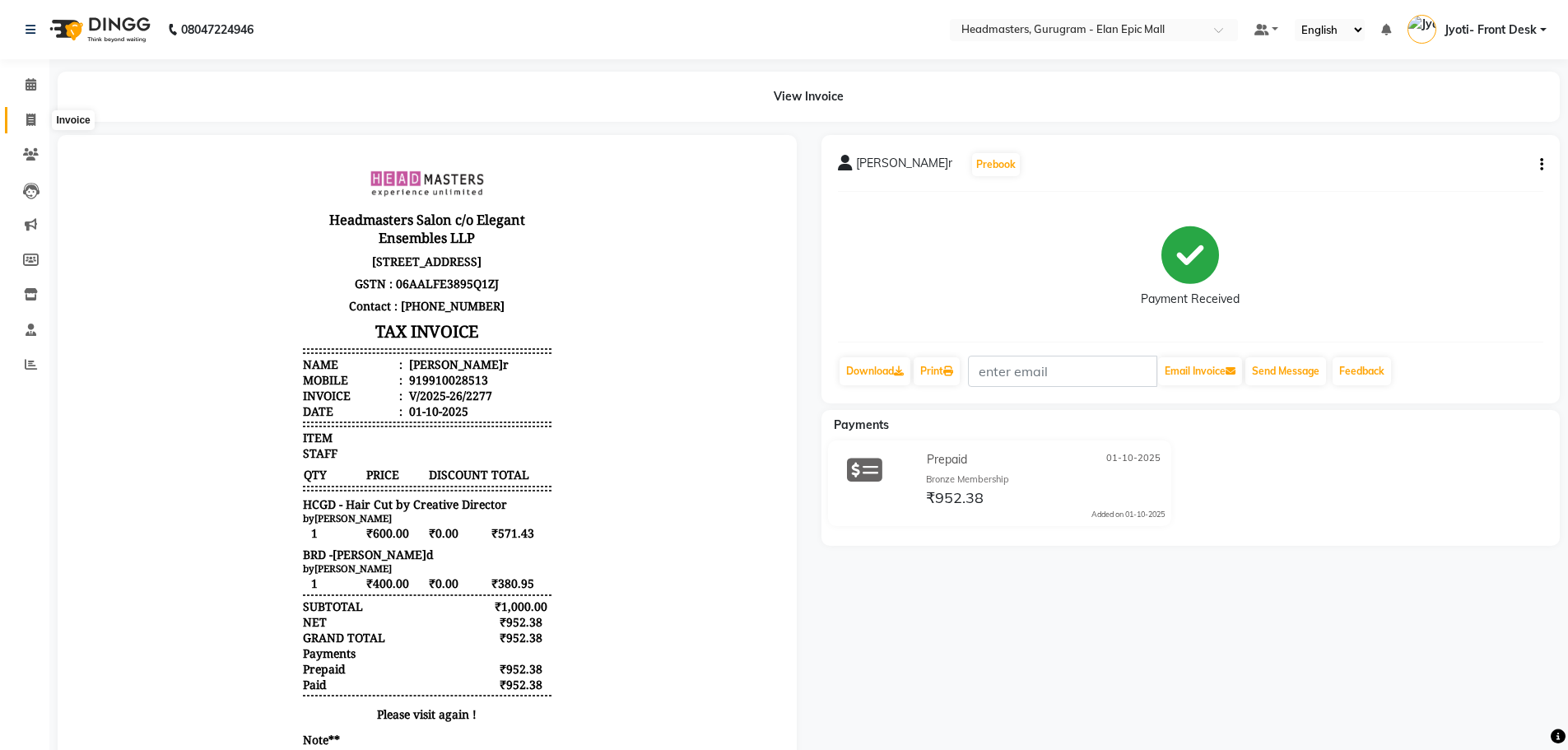
click at [31, 119] on icon at bounding box center [31, 119] width 9 height 13
select select "service"
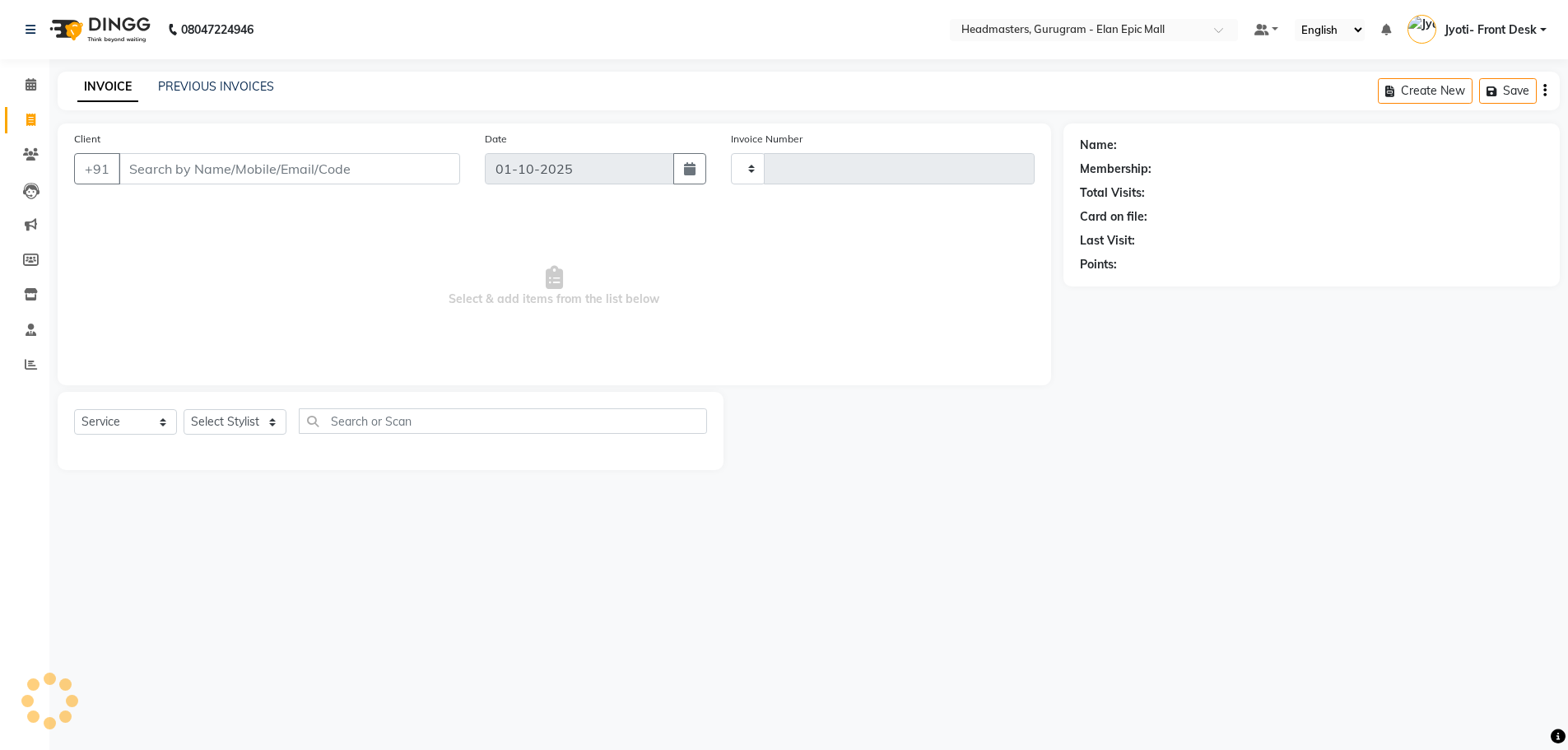
type input "2278"
select select "7499"
click at [134, 171] on input "Client" at bounding box center [290, 169] width 345 height 32
type input "8390118819"
click at [453, 156] on button "Add Client" at bounding box center [422, 169] width 85 height 32
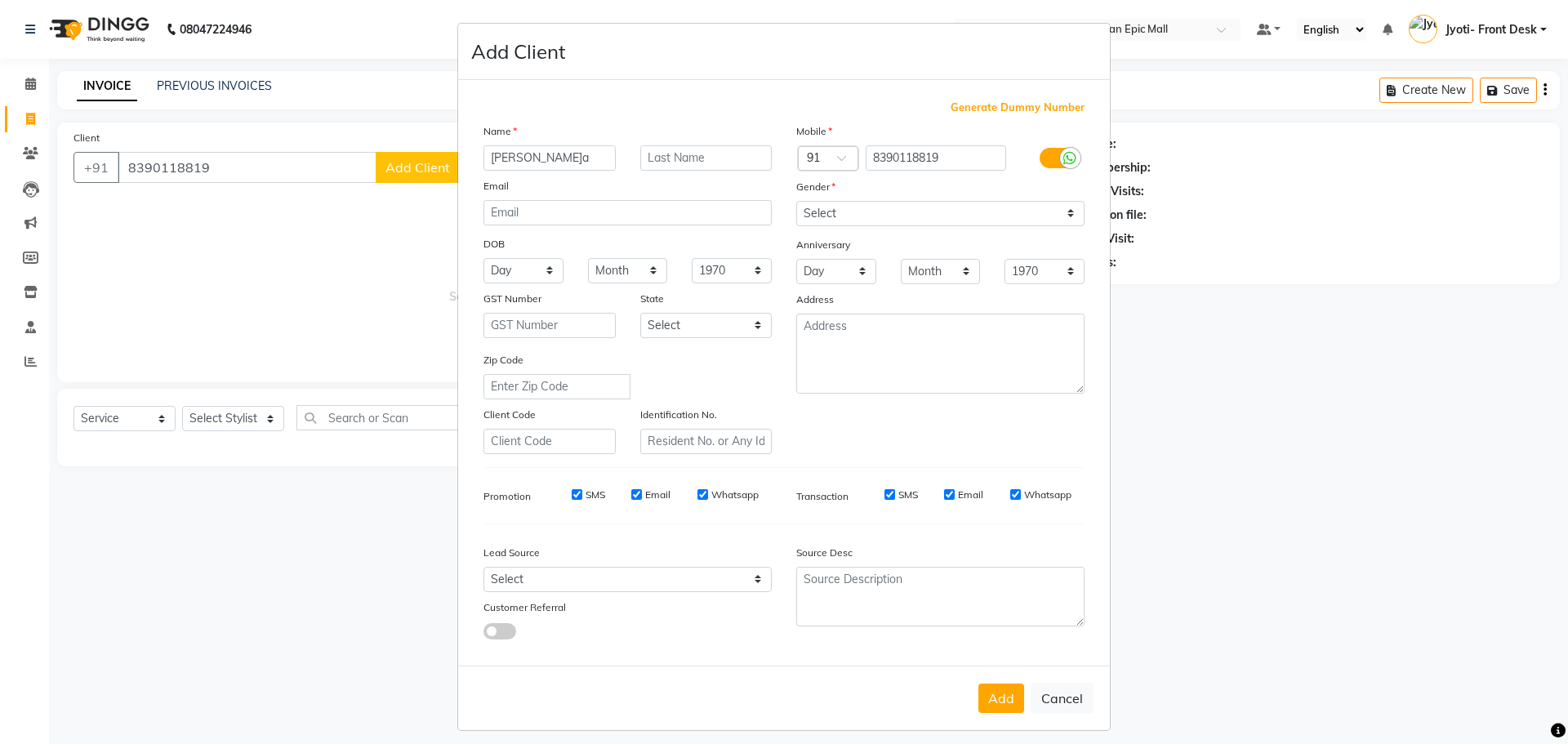
type input "Garima"
click at [931, 212] on select "Select Male Female Other Prefer Not To Say" at bounding box center [940, 213] width 288 height 25
select select "[DEMOGRAPHIC_DATA]"
click at [796, 201] on select "Select Male Female Other Prefer Not To Say" at bounding box center [940, 213] width 288 height 25
click at [984, 700] on button "Add" at bounding box center [1001, 698] width 46 height 29
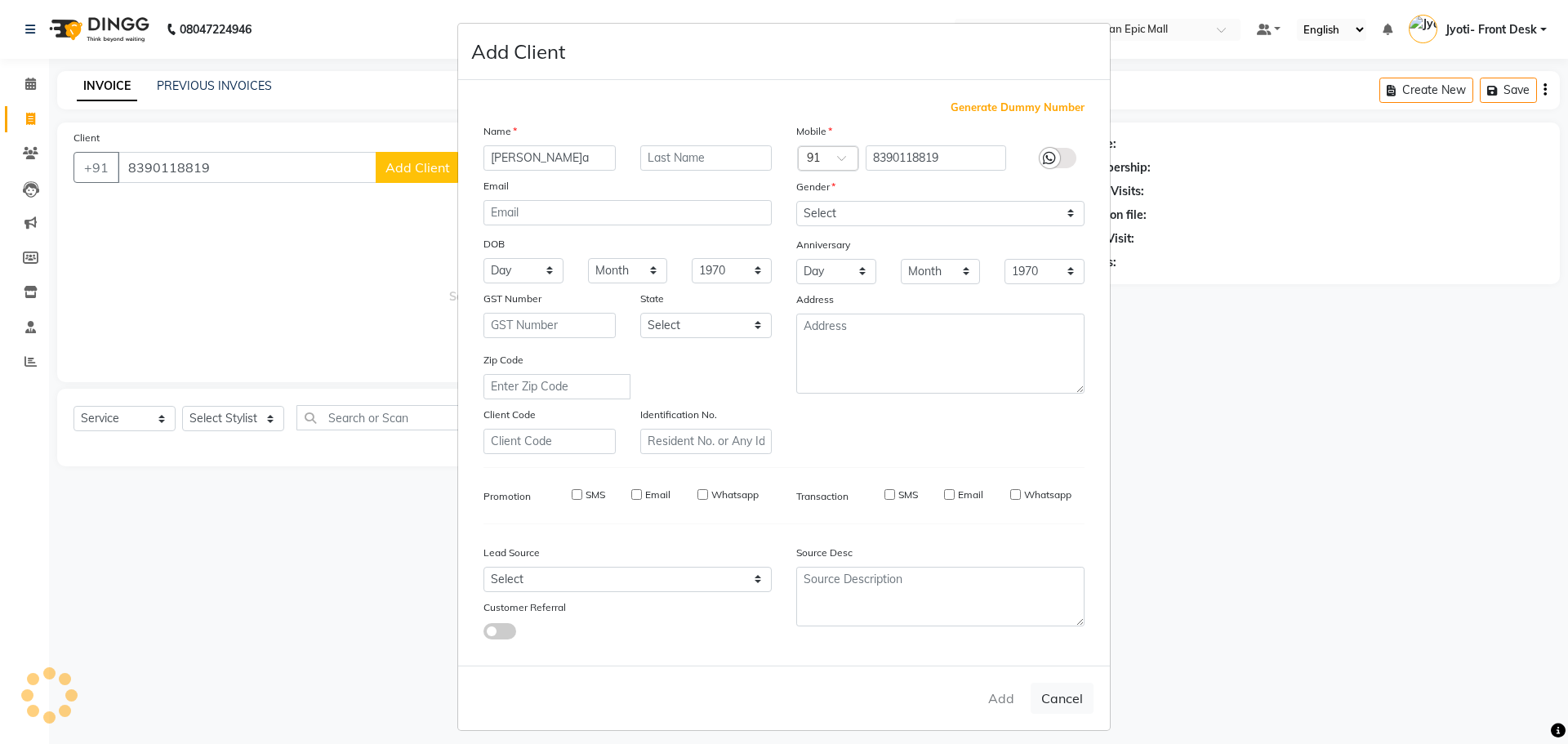
select select
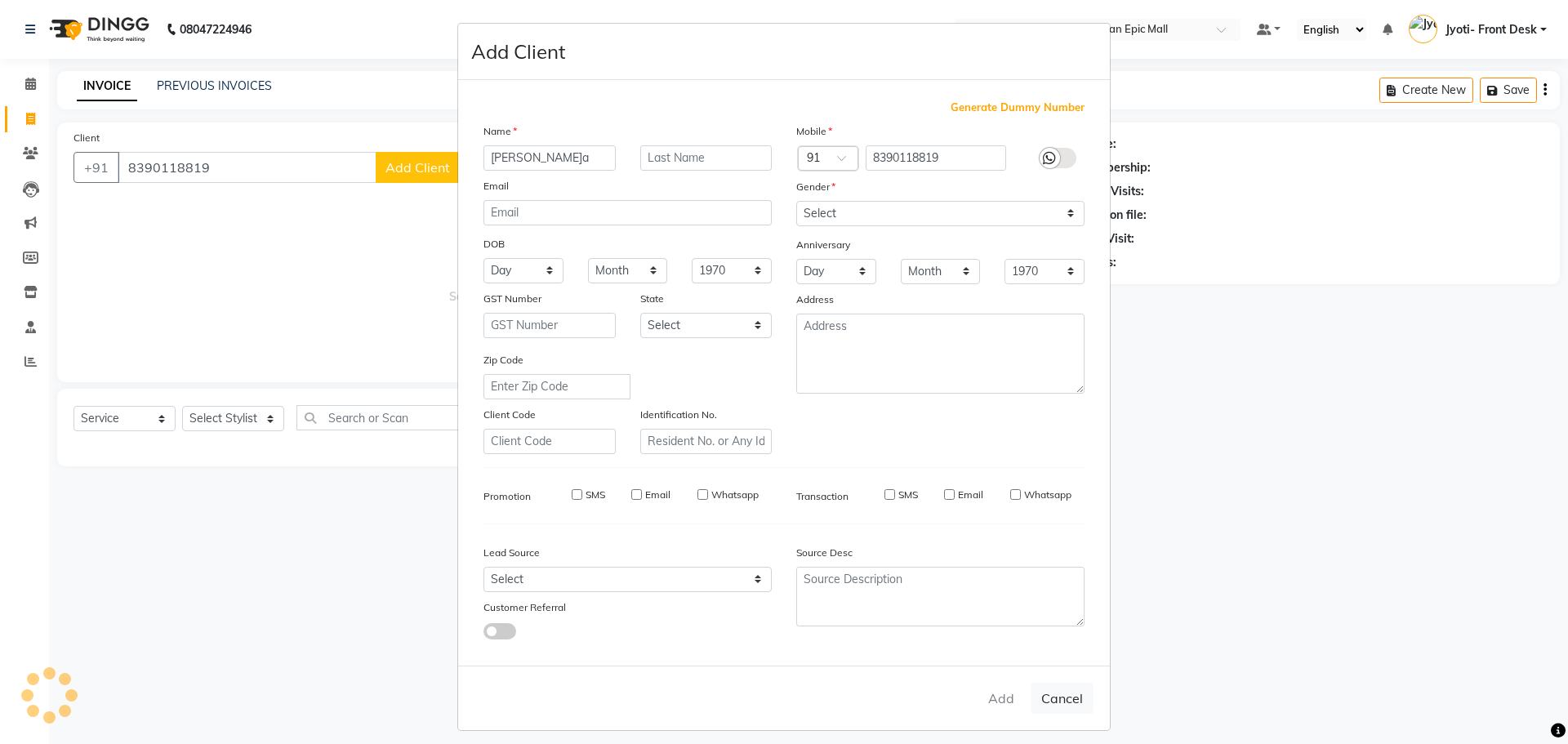
select select
checkbox input "false"
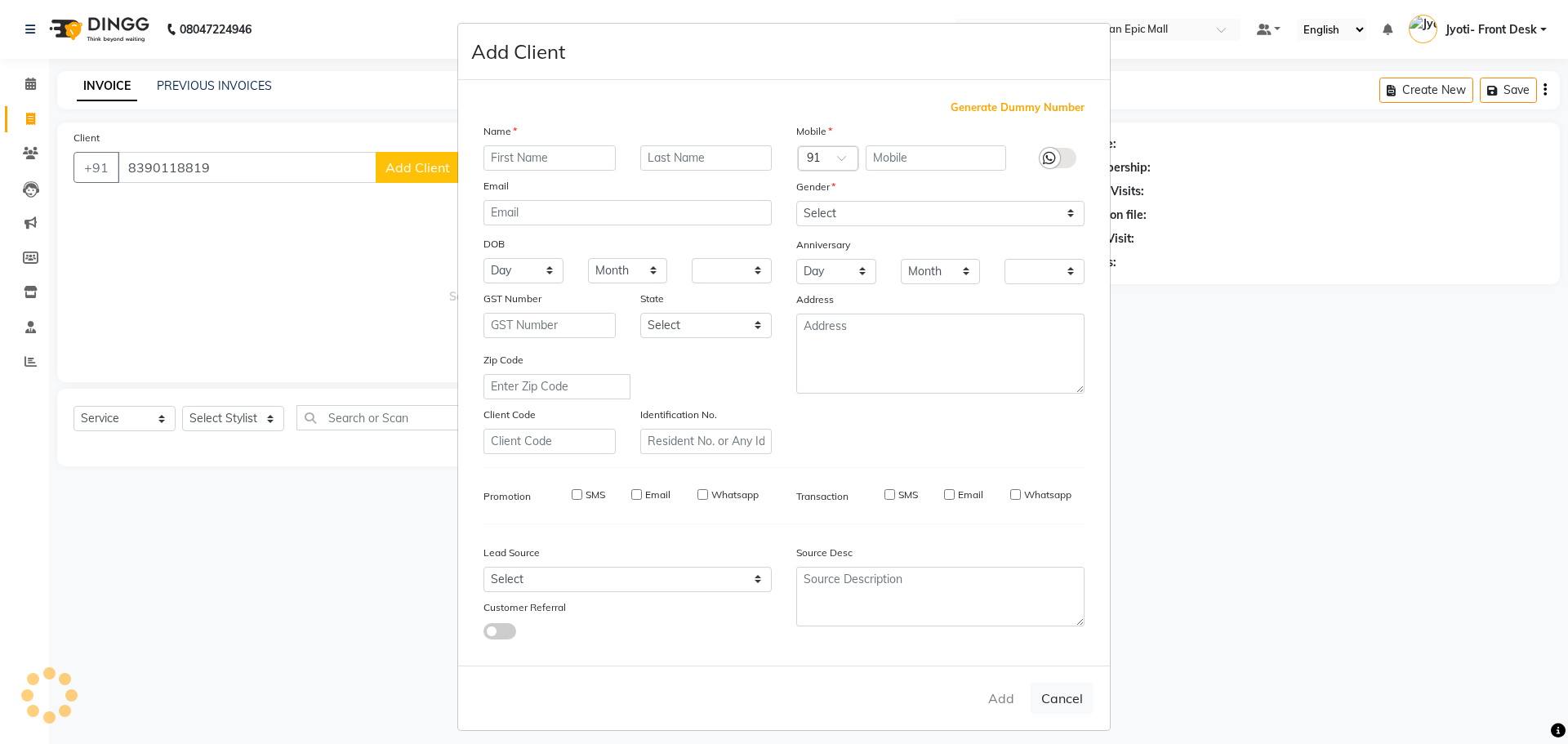
checkbox input "false"
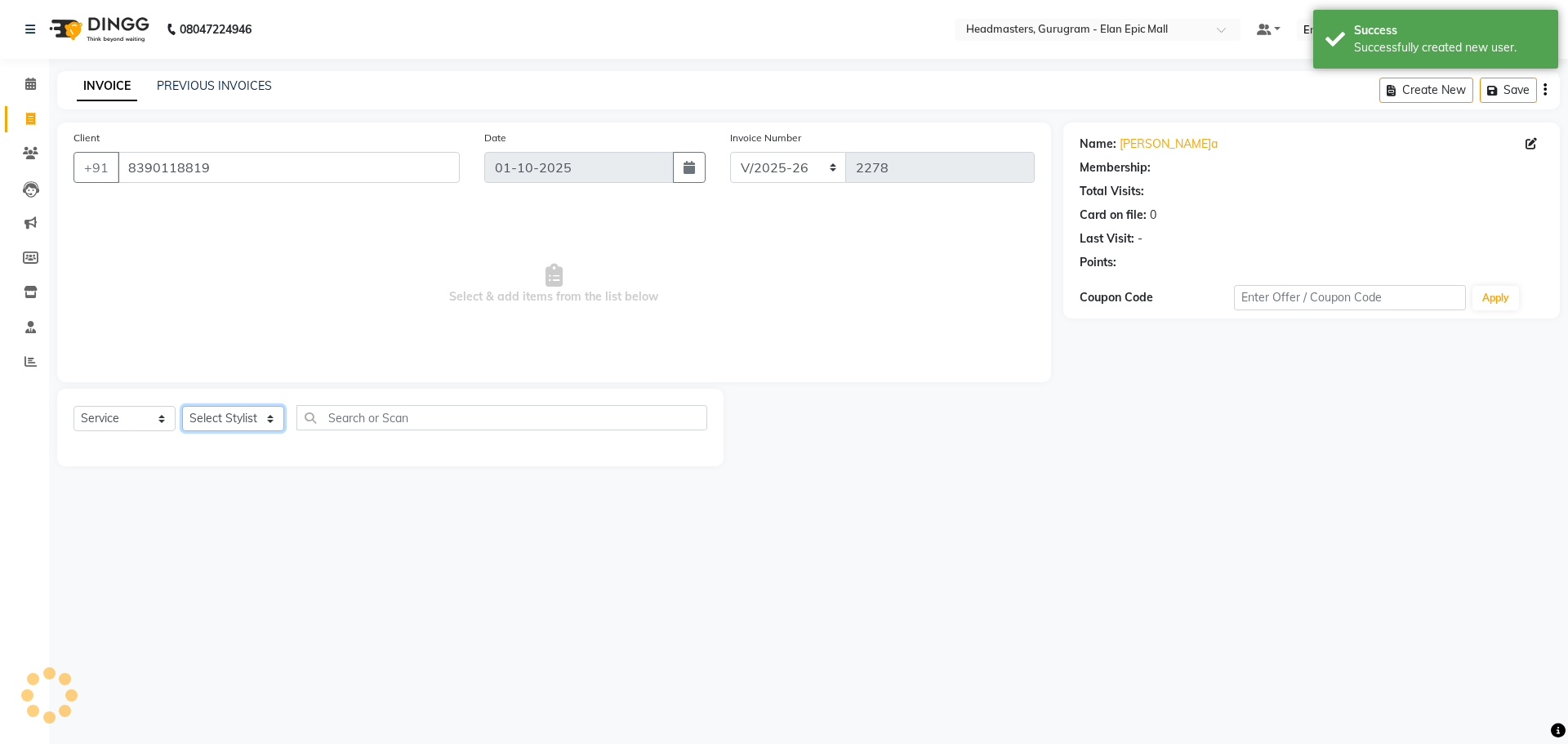
click at [225, 422] on select "Select Stylist Anas Ankul Arun Bipan Brijesh Chetan Headmasters Islam Jyoti- Fr…" at bounding box center [233, 418] width 102 height 25
select select "86169"
click at [182, 405] on select "Select Stylist Anas Ankul Arun Bipan Brijesh Chetan Headmasters Islam Jyoti- Fr…" at bounding box center [233, 418] width 102 height 25
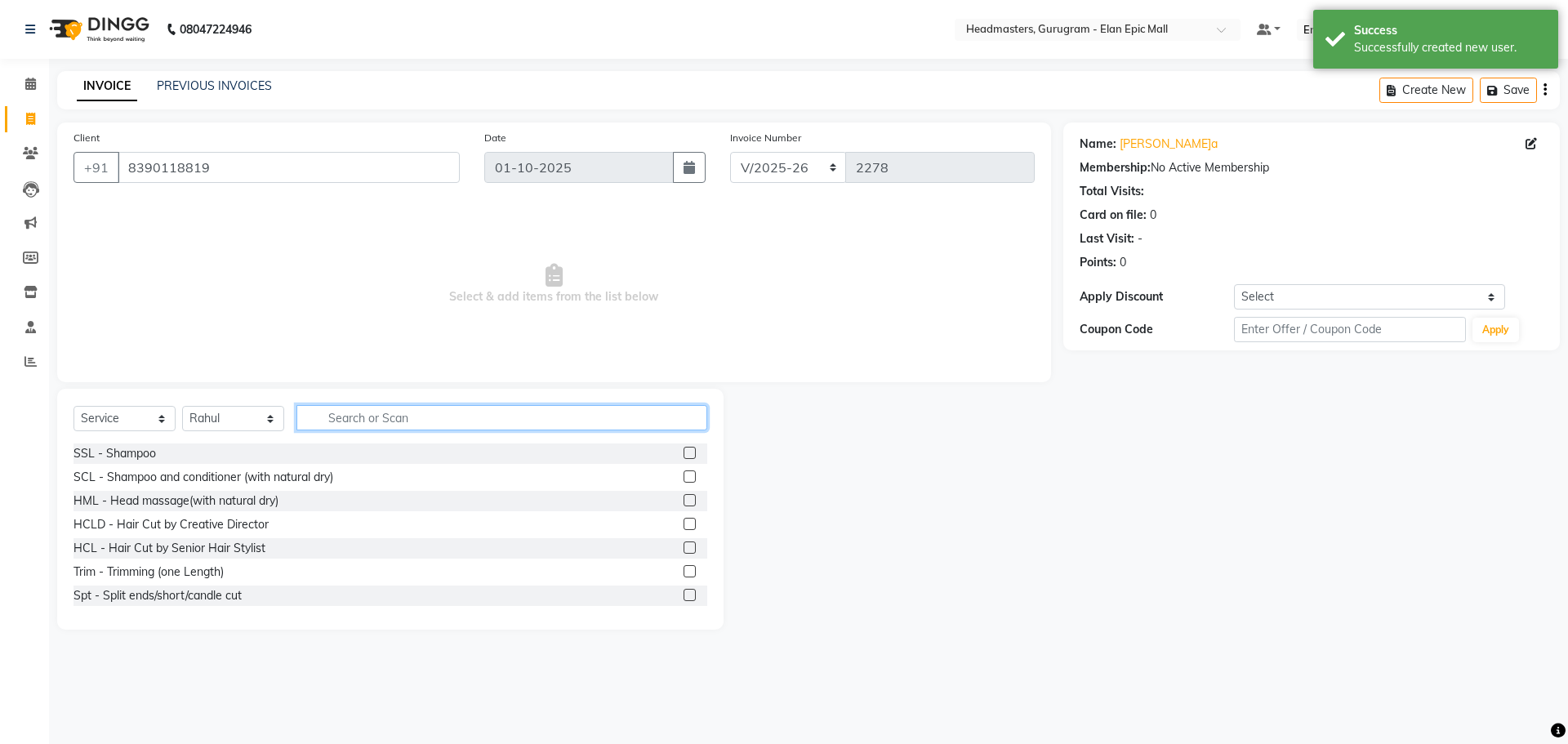
click at [384, 418] on input "text" at bounding box center [501, 418] width 410 height 25
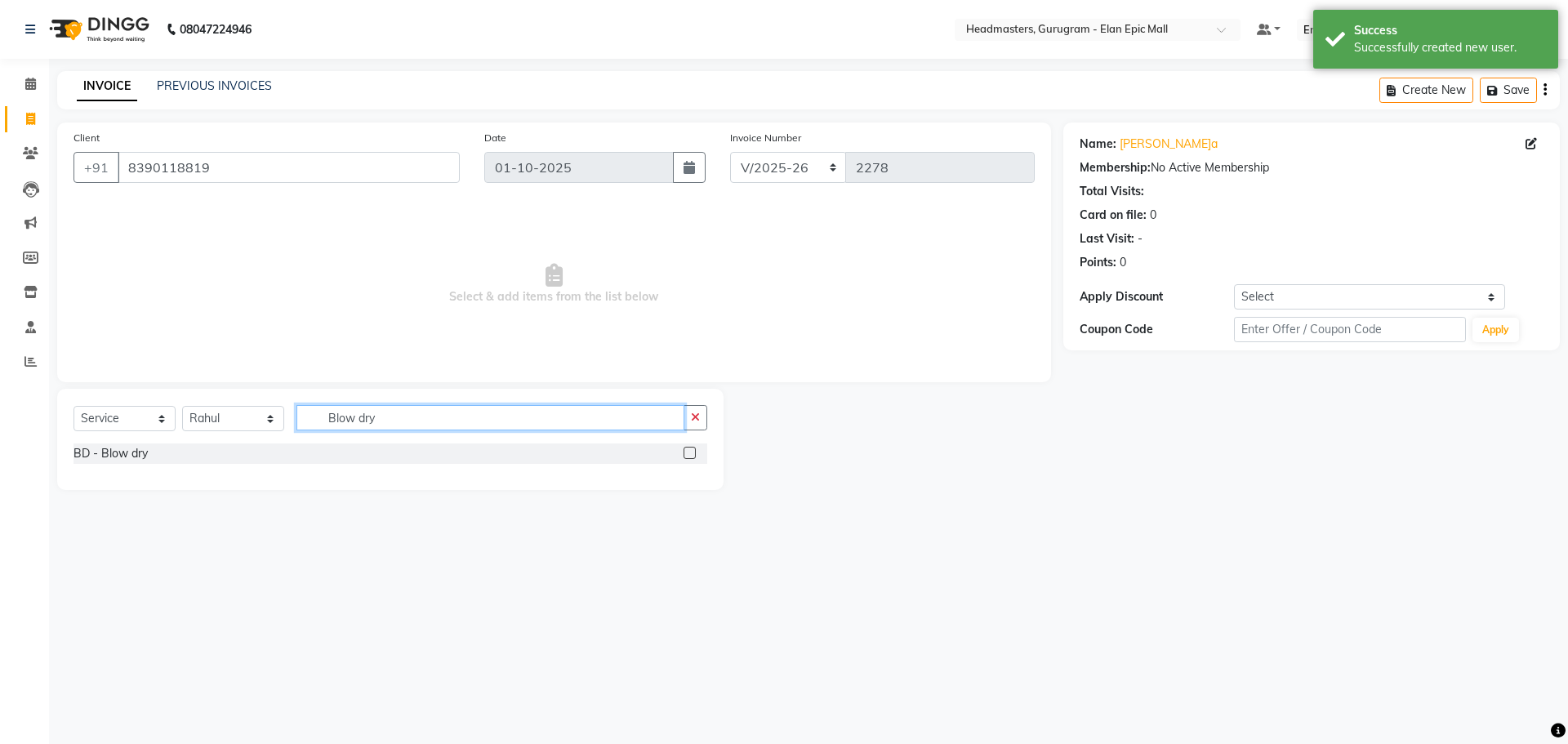
type input "Blow dry"
click at [689, 454] on label at bounding box center [689, 452] width 13 height 13
click at [689, 454] on input "checkbox" at bounding box center [689, 453] width 11 height 11
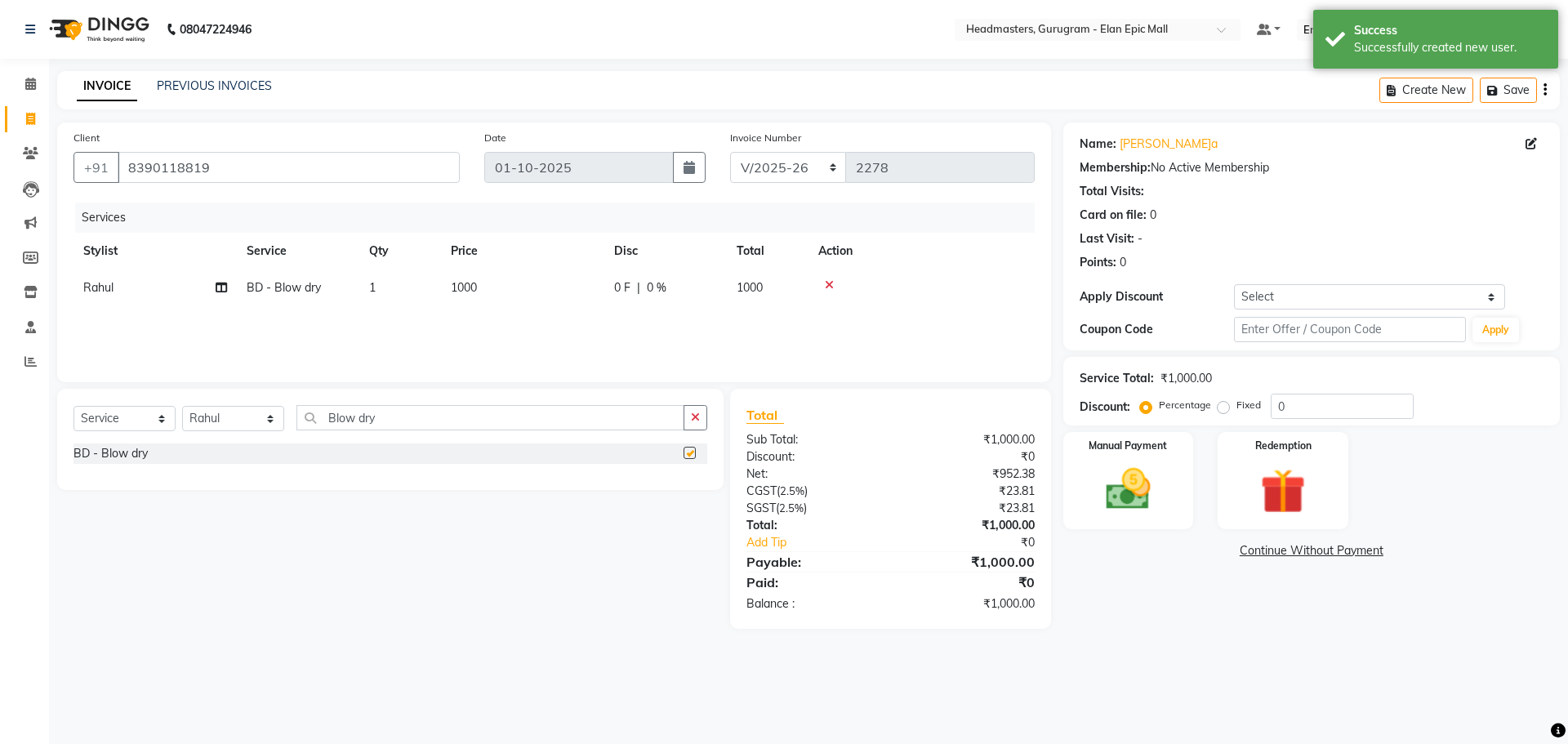
checkbox input "false"
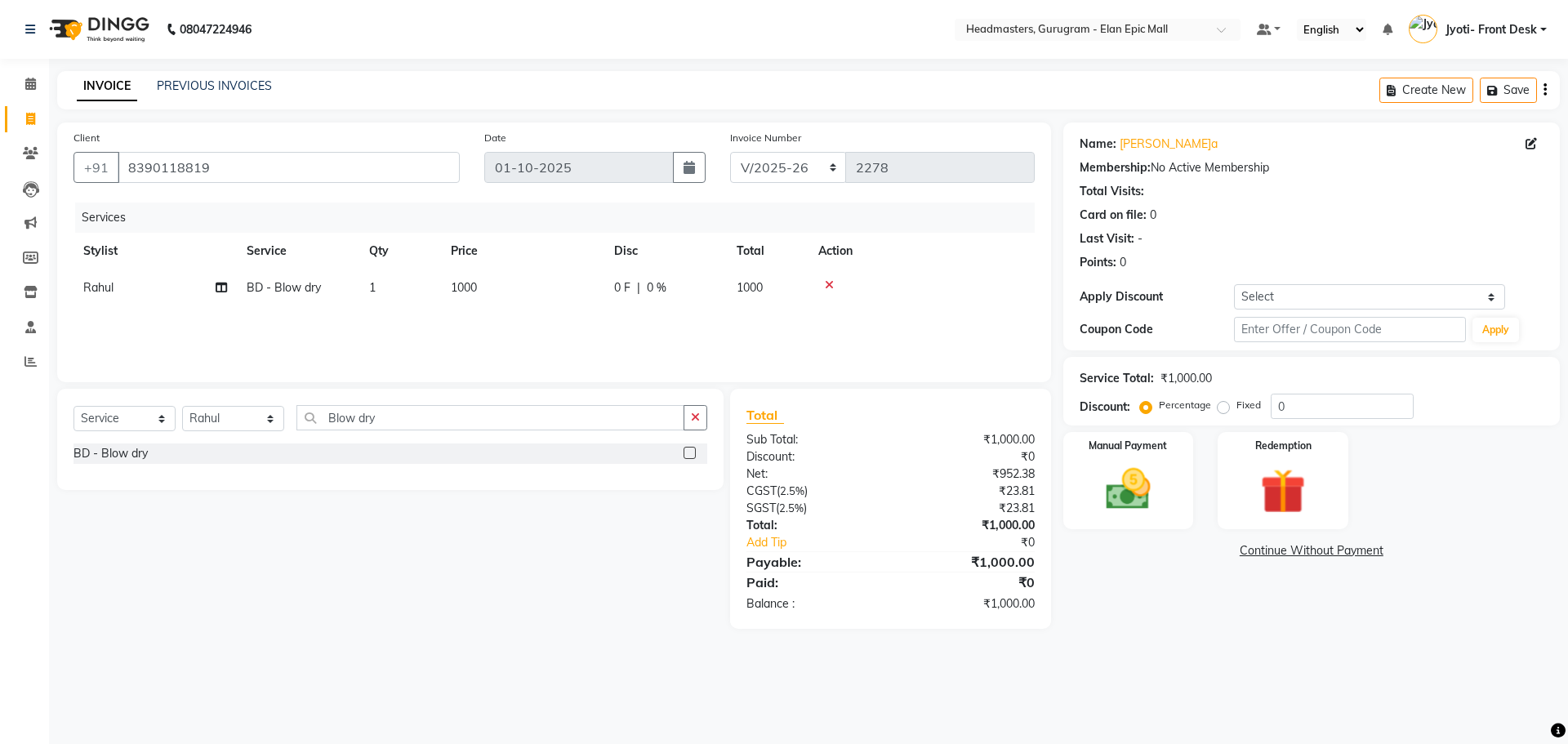
click at [469, 281] on span "1000" at bounding box center [463, 287] width 26 height 15
select select "86169"
click at [548, 292] on input "1000" at bounding box center [599, 292] width 144 height 25
click at [563, 292] on input "7500" at bounding box center [599, 292] width 144 height 25
type input "750"
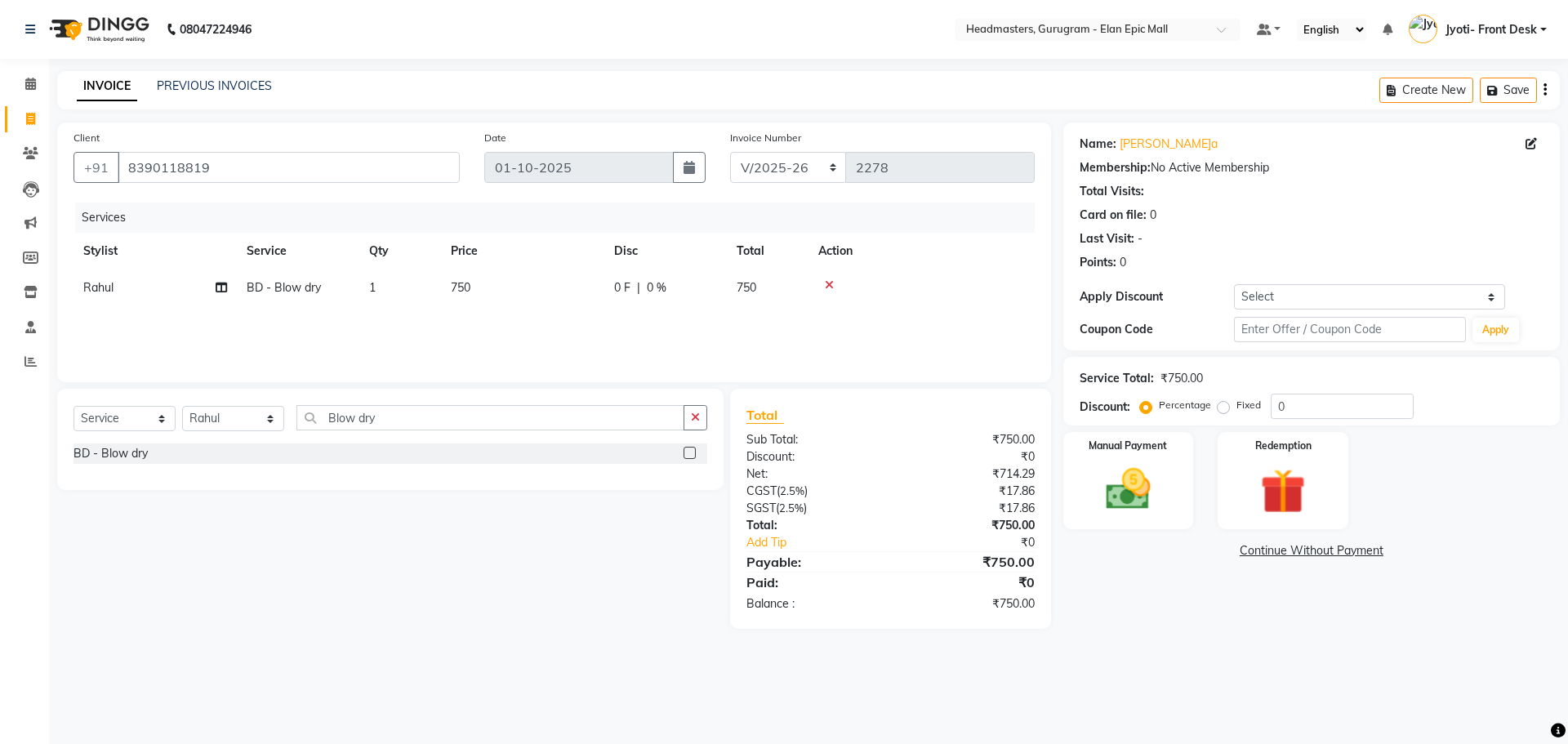
click at [1112, 562] on div "Name: Garima Membership: No Active Membership Total Visits: Card on file: 0 Las…" at bounding box center [1317, 375] width 508 height 506
click at [1149, 508] on img at bounding box center [1128, 488] width 76 height 54
click at [1235, 547] on span "CARD" at bounding box center [1230, 551] width 35 height 19
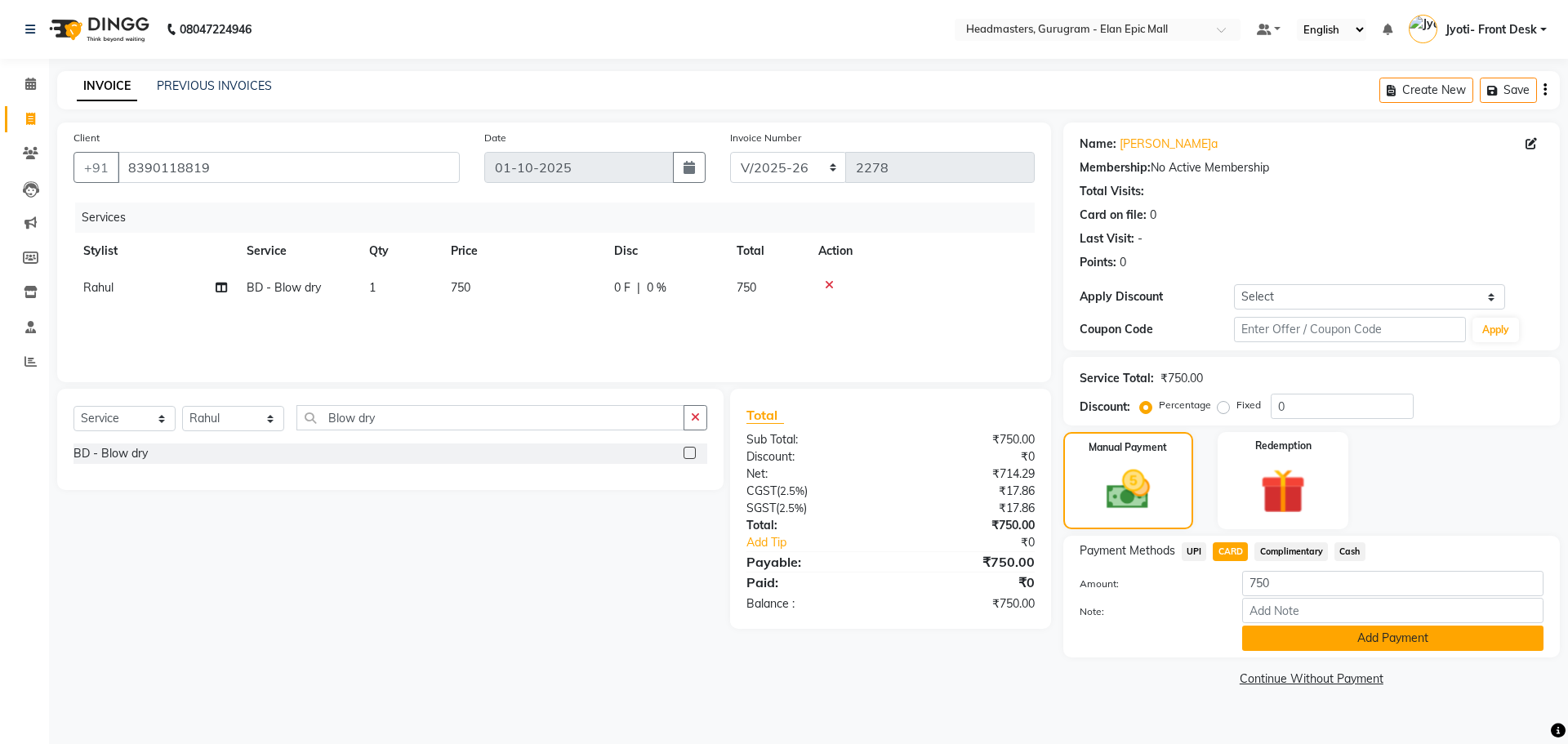
click at [1260, 637] on button "Add Payment" at bounding box center [1393, 638] width 302 height 25
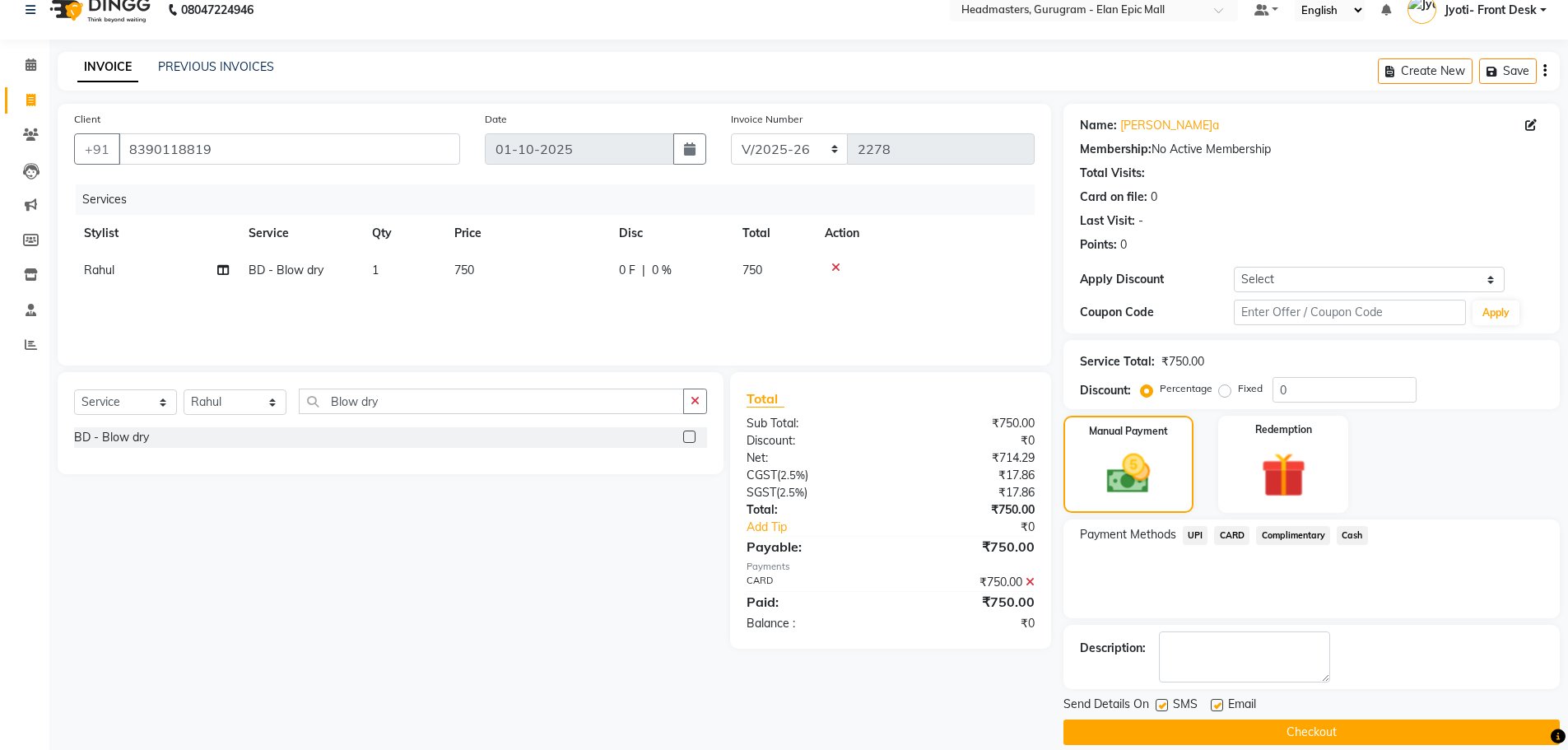
scroll to position [39, 0]
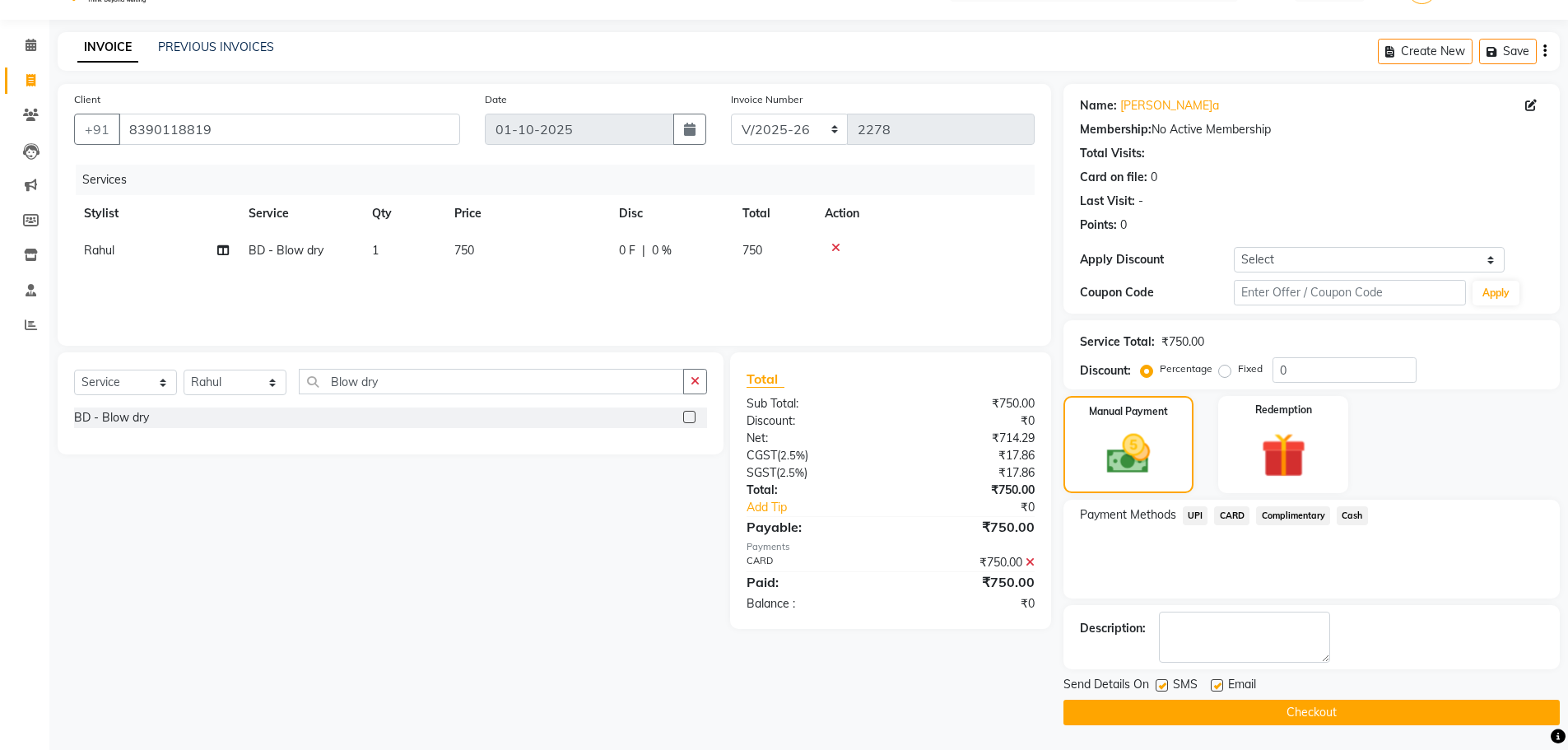
click at [1265, 714] on button "Checkout" at bounding box center [1311, 712] width 497 height 26
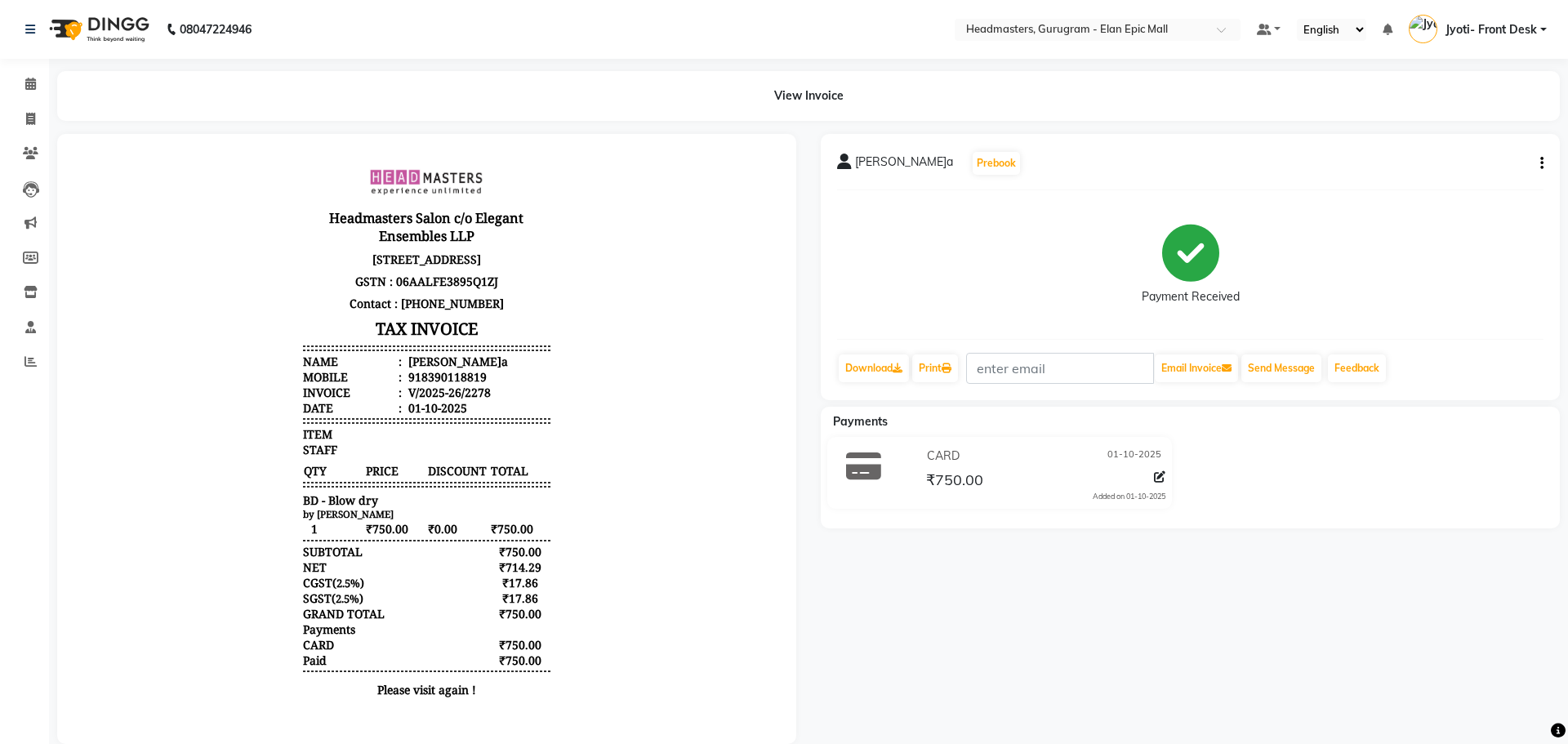
select select "7499"
select select "service"
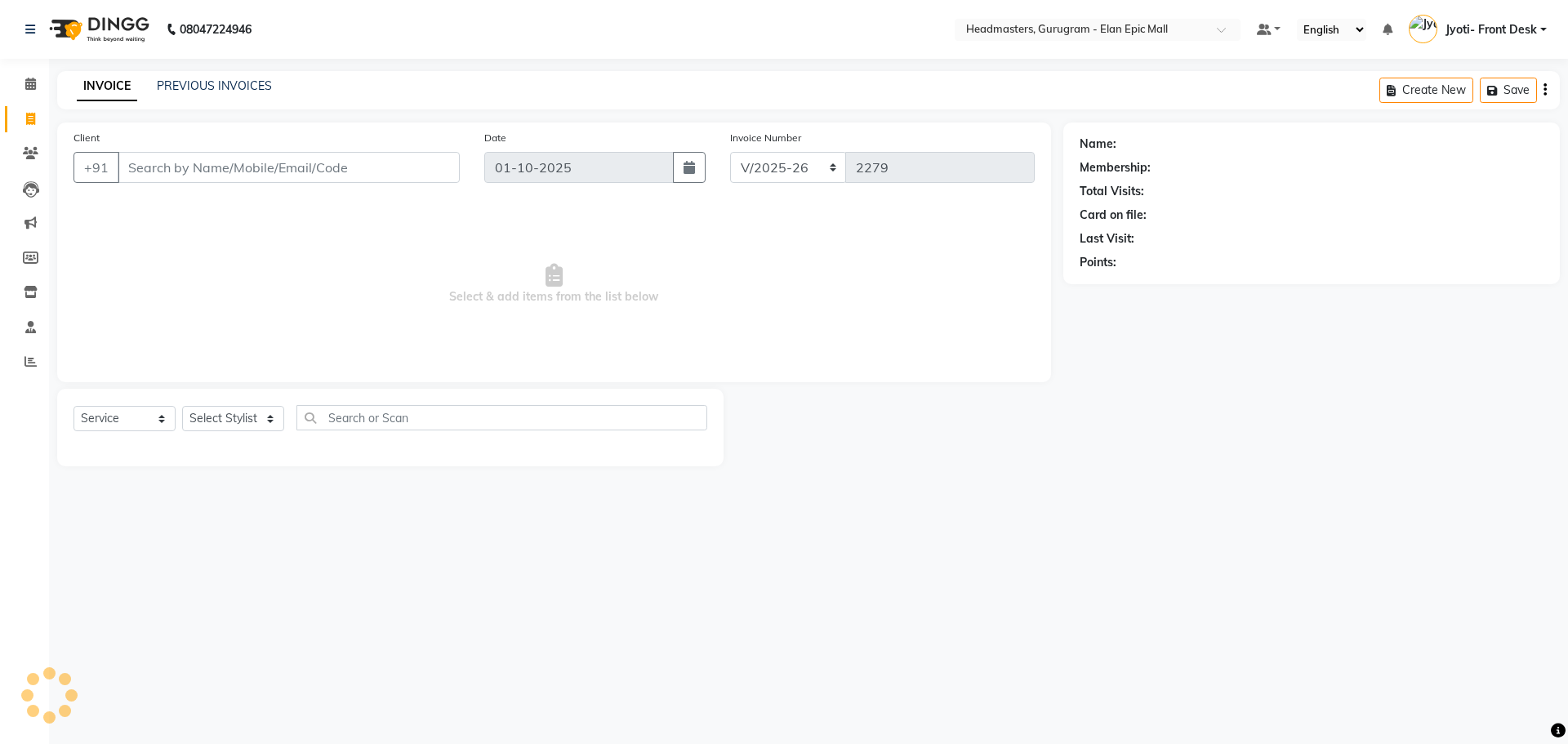
click at [166, 179] on input "Client" at bounding box center [288, 167] width 342 height 31
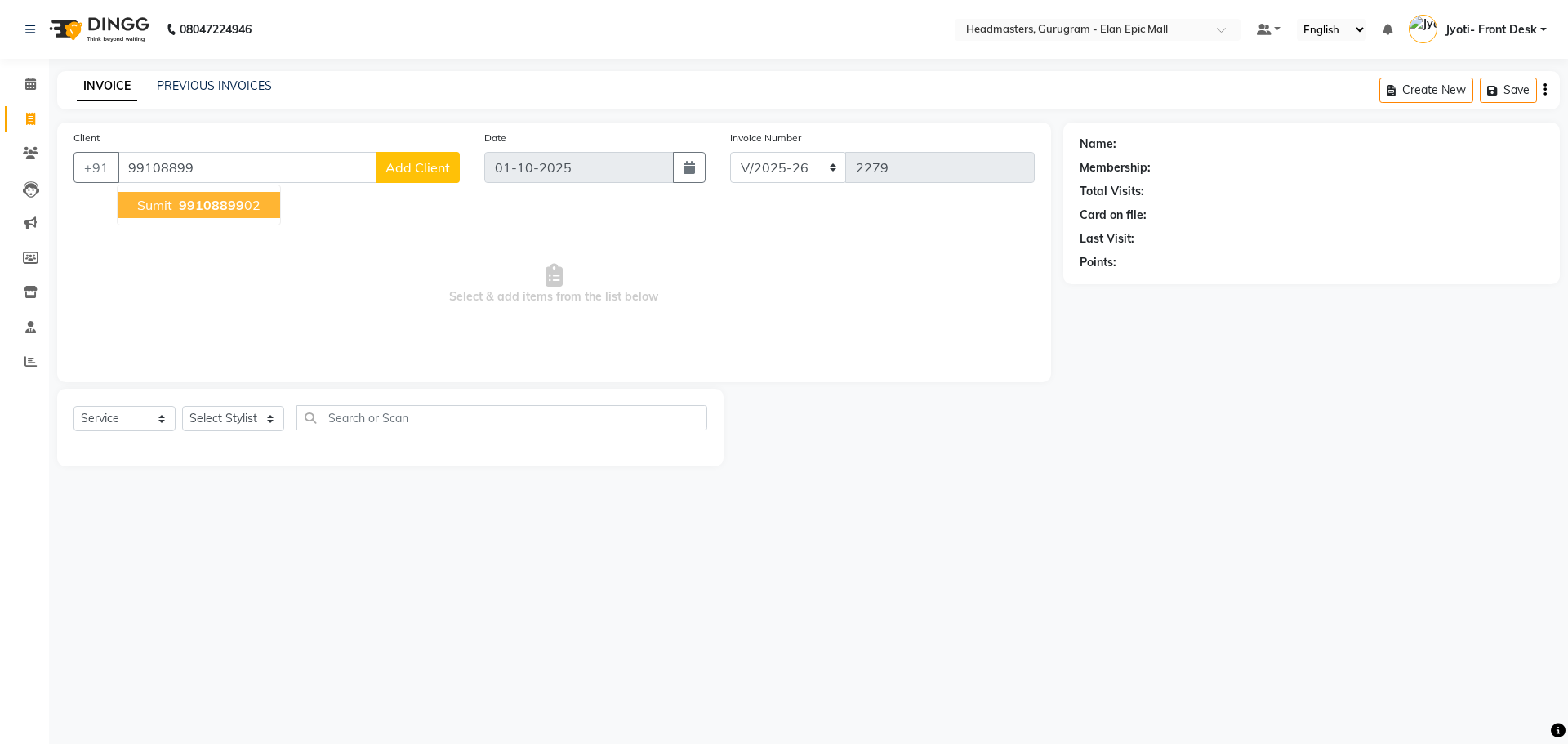
click at [270, 204] on button "Sumit 99108899 02" at bounding box center [199, 205] width 163 height 26
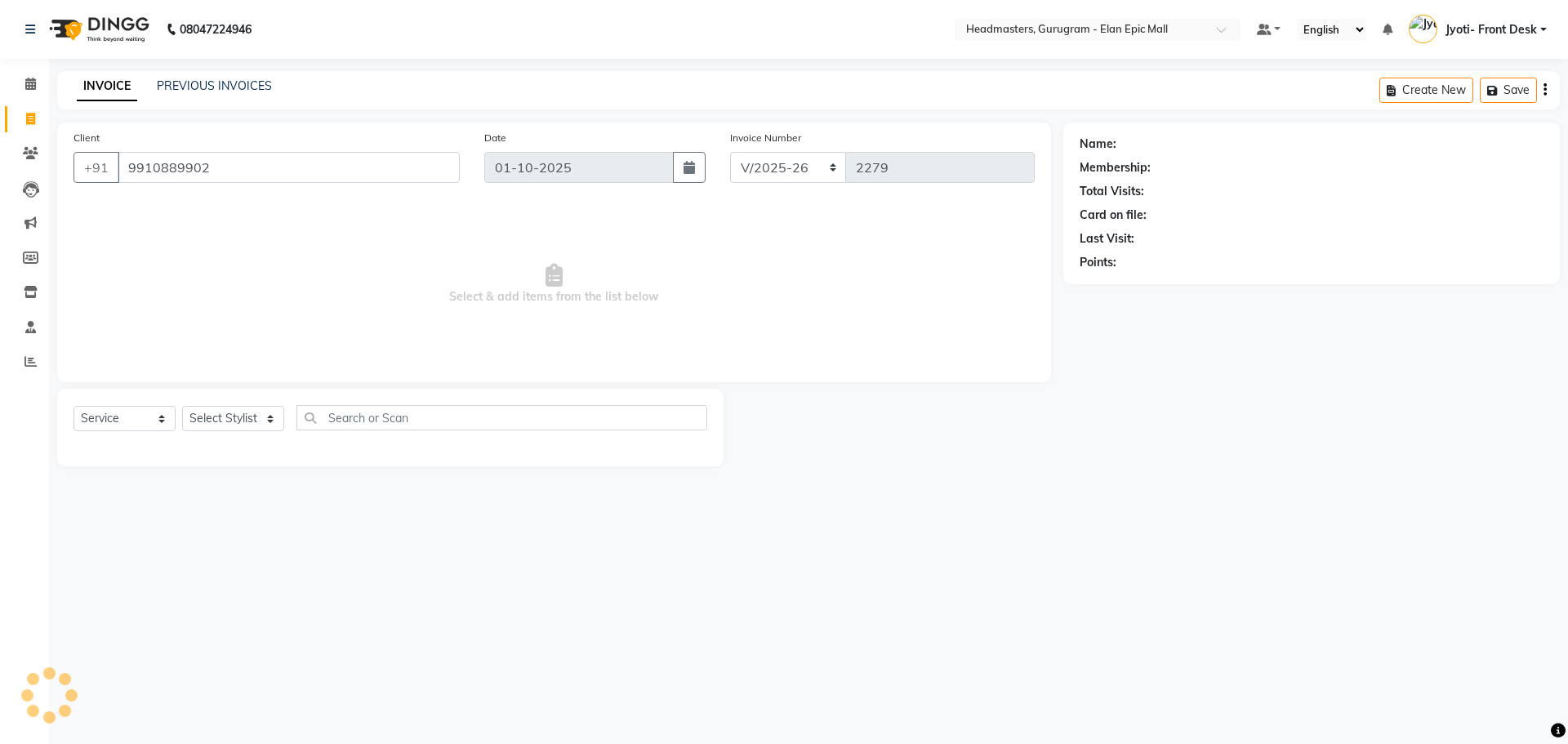
type input "9910889902"
click at [250, 406] on select "Select Stylist Anas Ankul Arun Bipan Brijesh Chetan Headmasters Islam Jyoti- Fr…" at bounding box center [233, 418] width 102 height 25
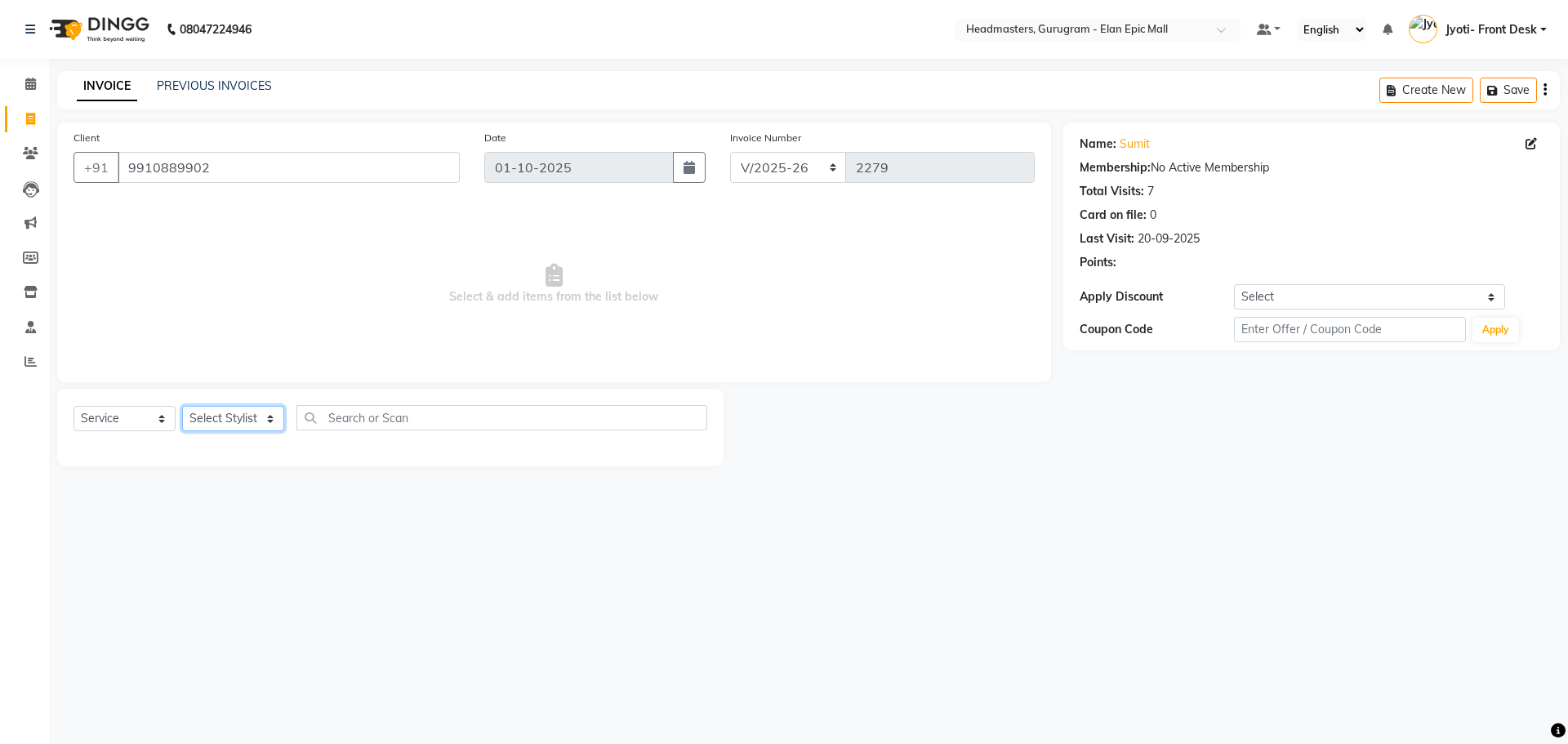
select select "76920"
click at [182, 405] on select "Select Stylist Anas Ankul Arun Bipan Brijesh Chetan Headmasters Islam Jyoti- Fr…" at bounding box center [233, 418] width 102 height 25
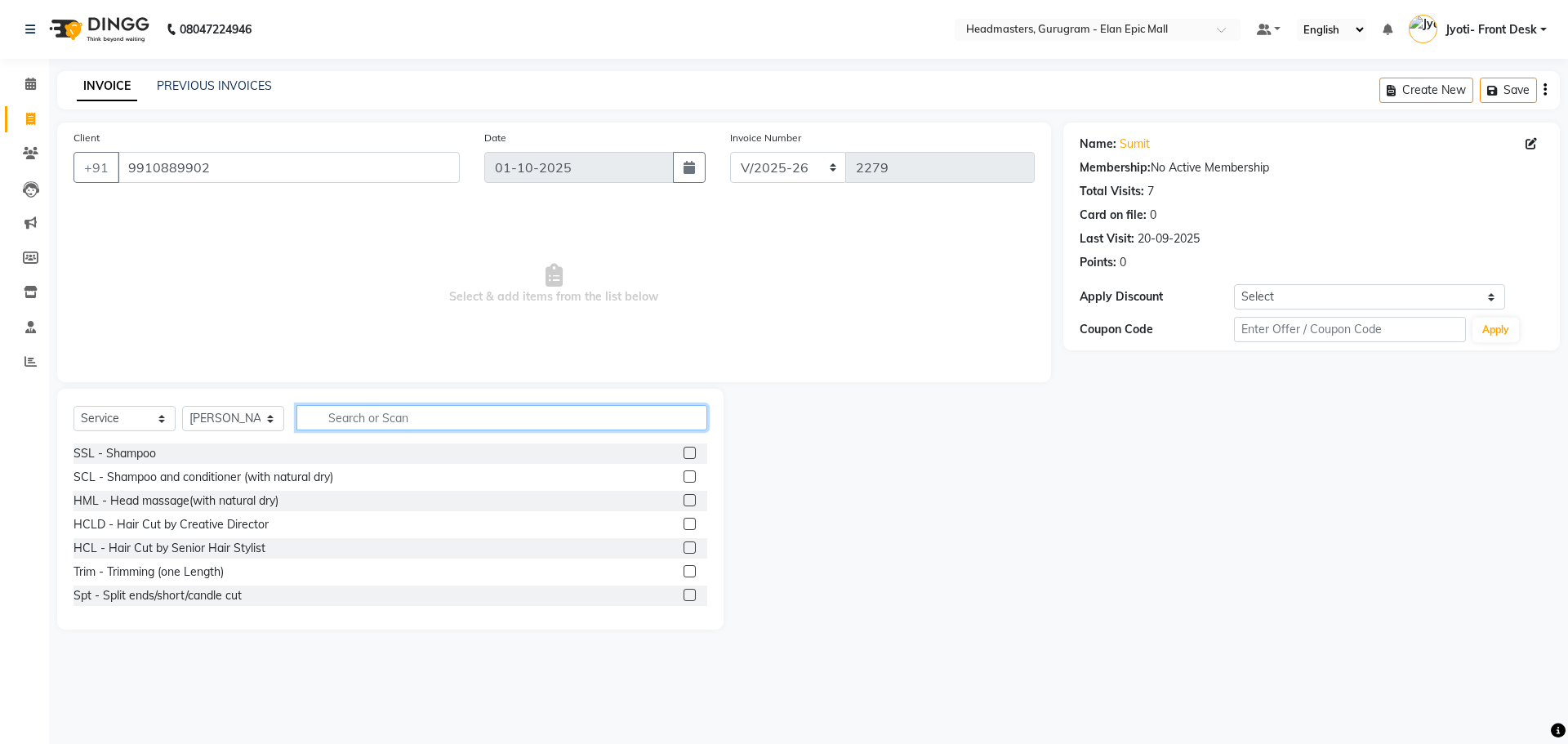
click at [393, 419] on input "text" at bounding box center [501, 418] width 410 height 25
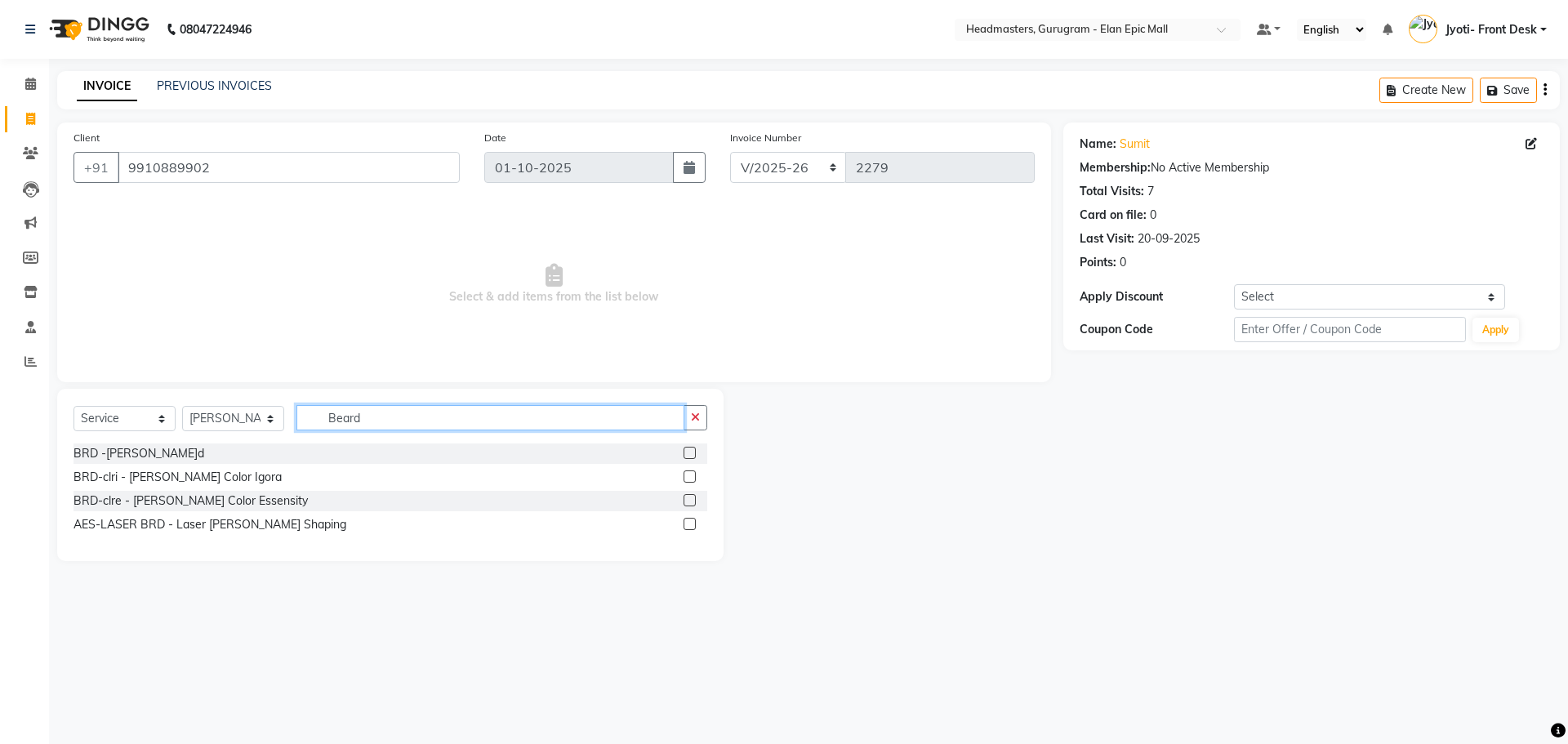
type input "Beard"
click at [689, 449] on label at bounding box center [689, 452] width 13 height 13
click at [689, 449] on input "checkbox" at bounding box center [689, 453] width 11 height 11
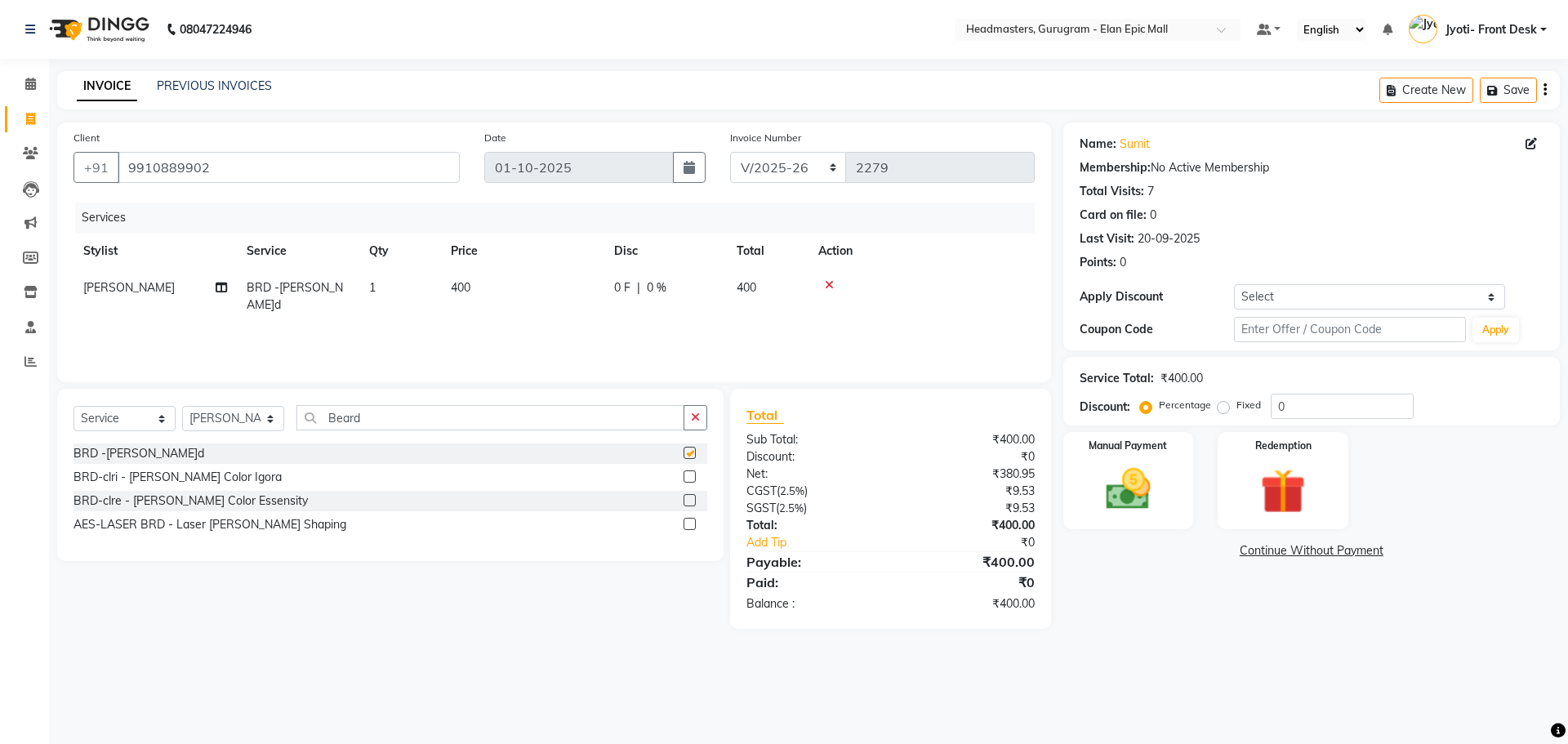
checkbox input "false"
click at [1098, 490] on img at bounding box center [1128, 488] width 76 height 54
click at [1187, 552] on span "UPI" at bounding box center [1194, 551] width 25 height 19
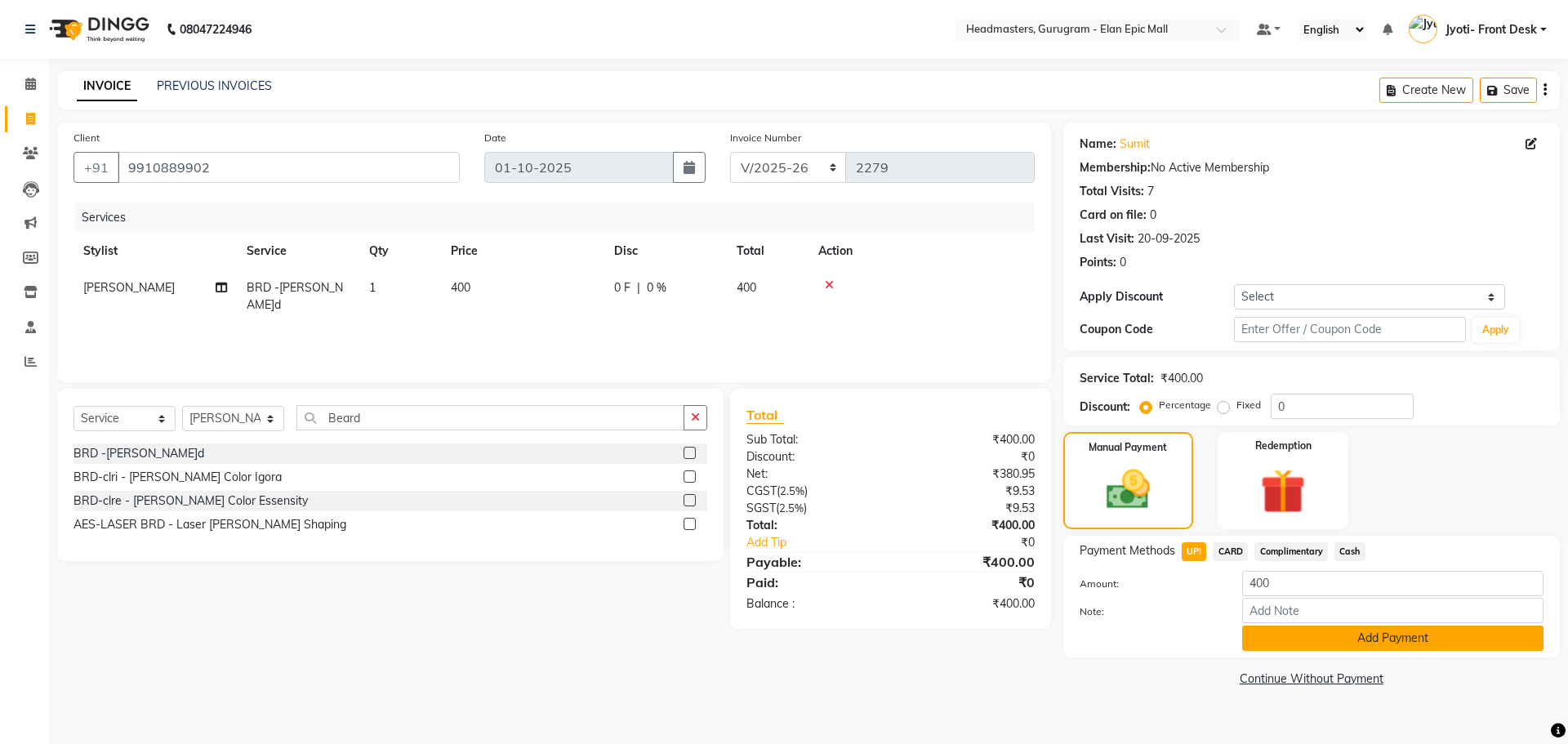
click at [1252, 640] on button "Add Payment" at bounding box center [1393, 638] width 302 height 25
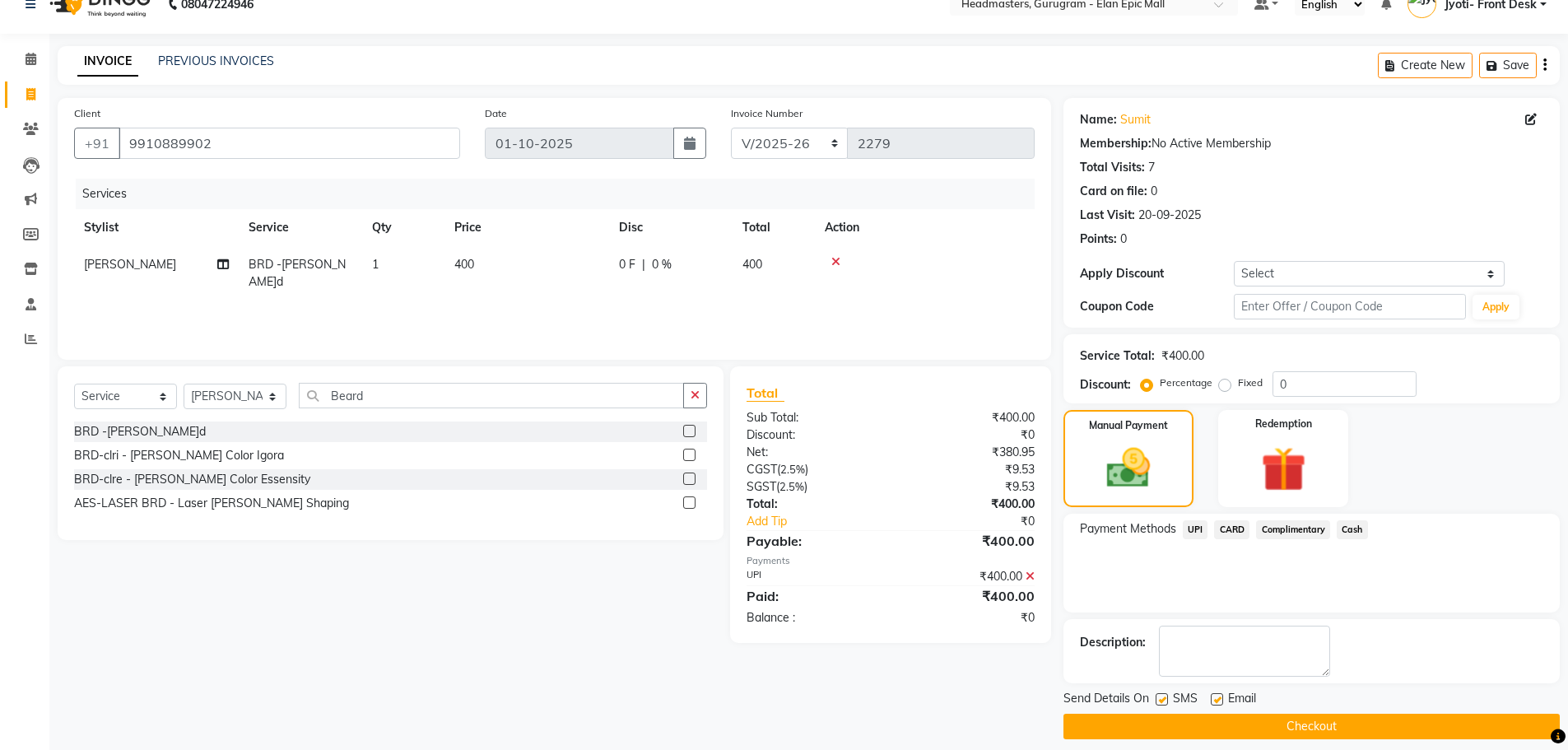
scroll to position [39, 0]
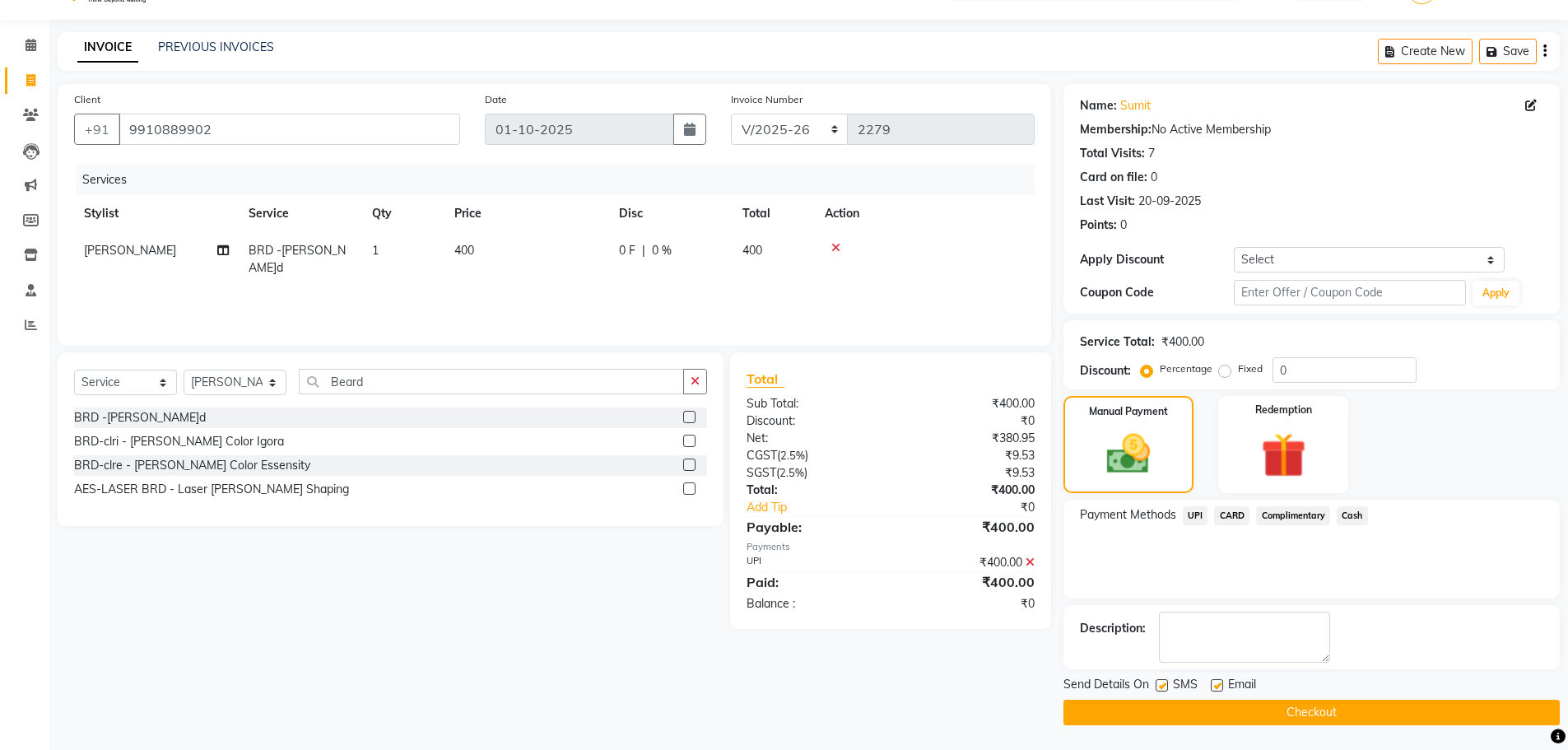
click at [1245, 709] on button "Checkout" at bounding box center [1311, 712] width 497 height 26
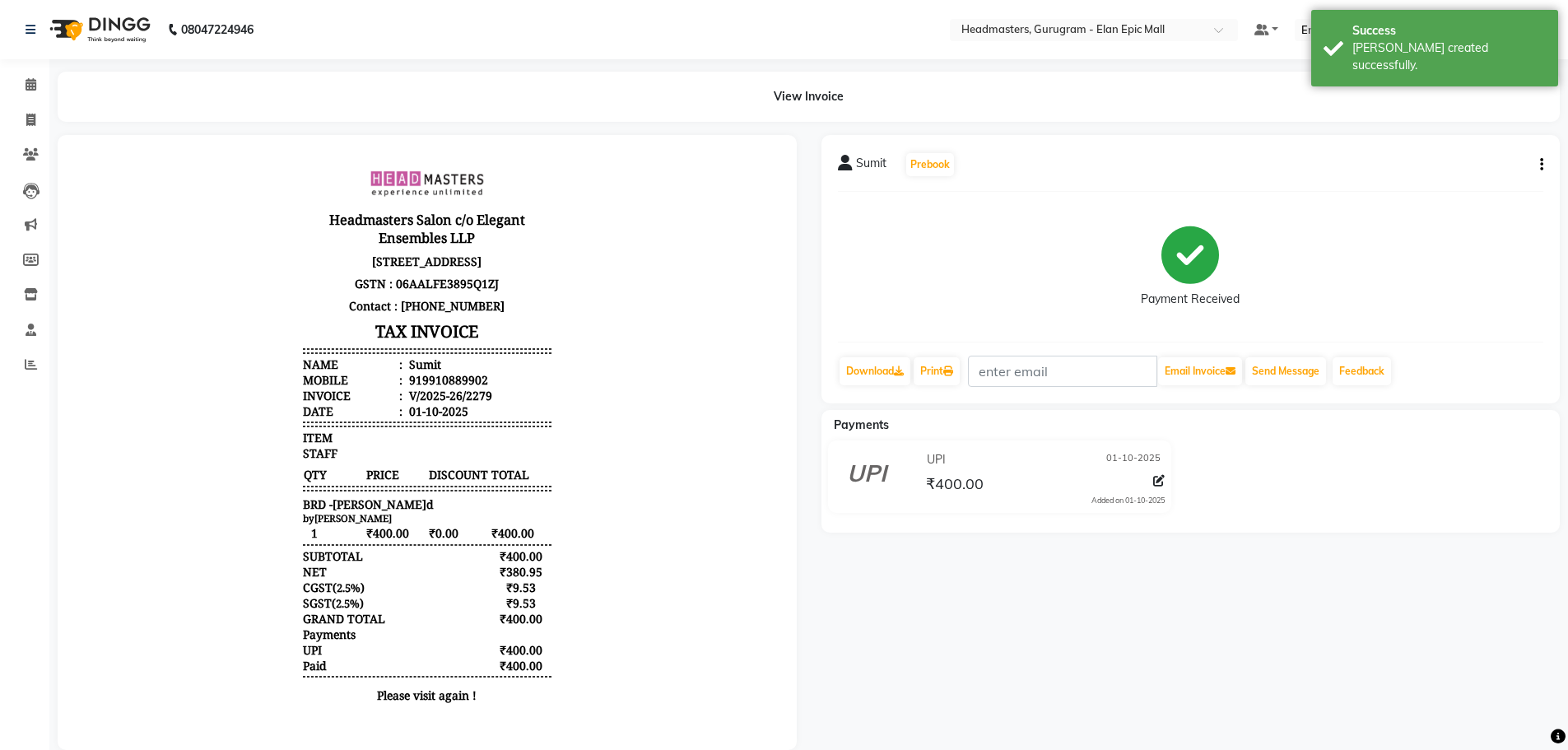
click at [1036, 673] on div "Sumit Prebook Payment Received Download Print Email Invoice Send Message Feedba…" at bounding box center [1192, 442] width 764 height 615
select select "service"
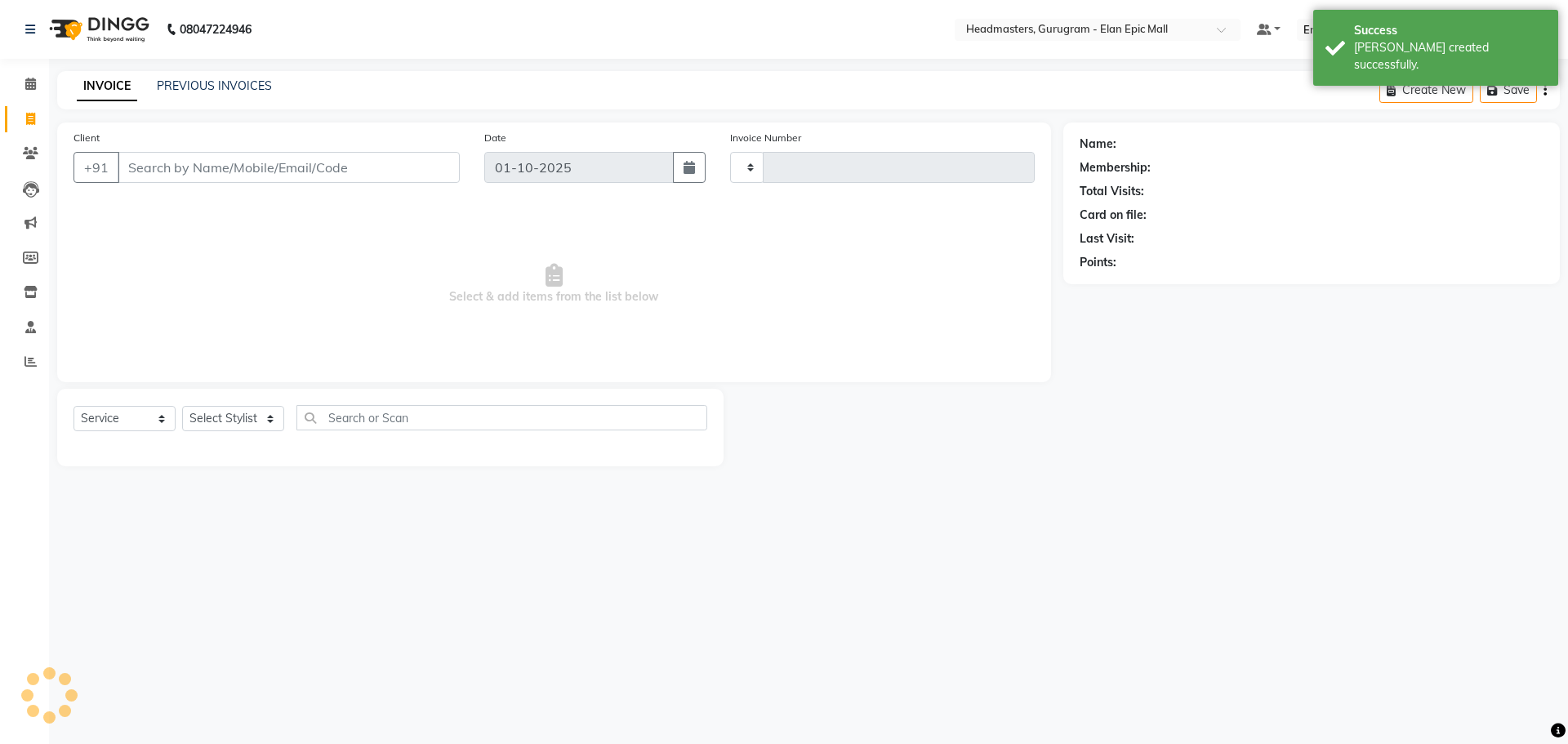
type input "2280"
select select "7499"
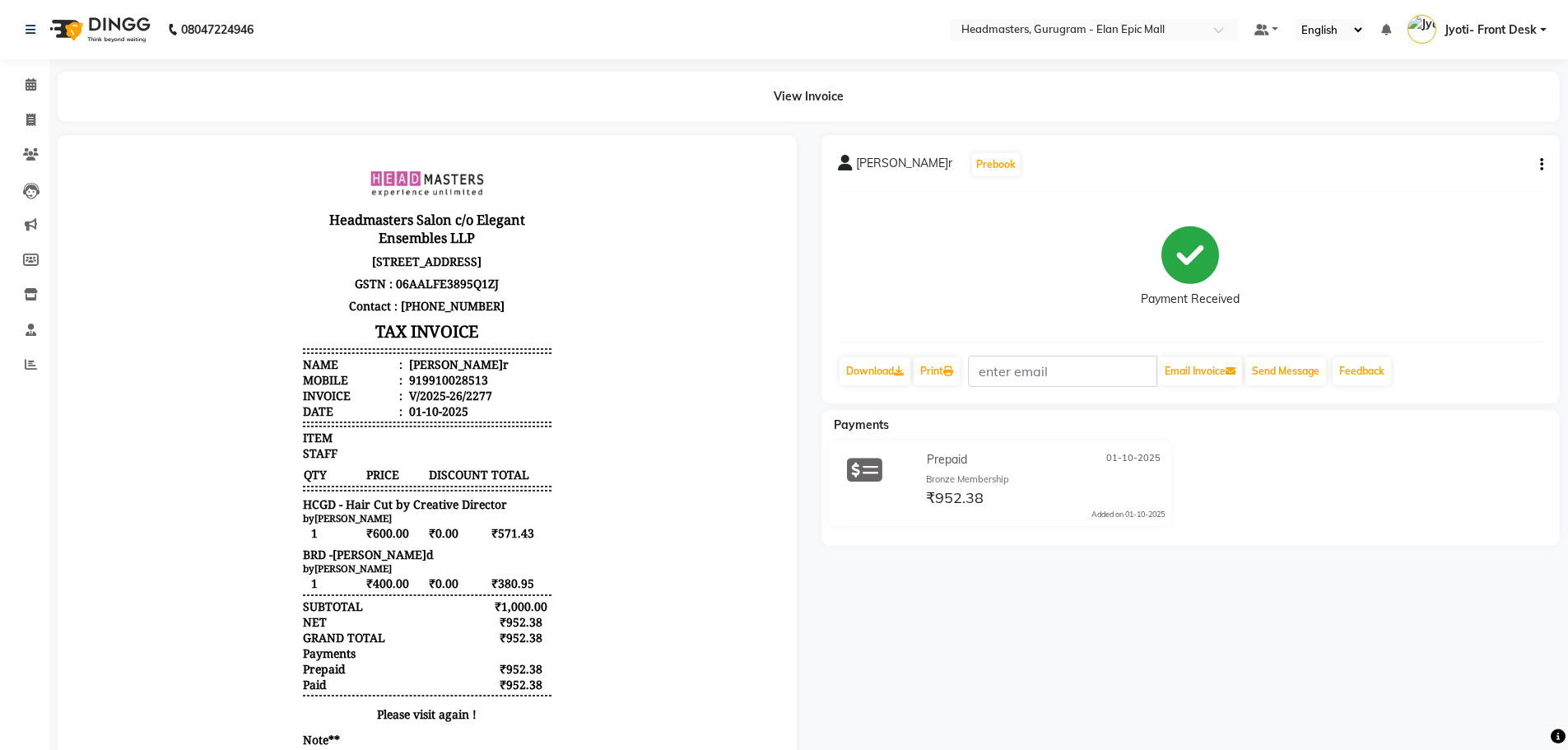
select select "service"
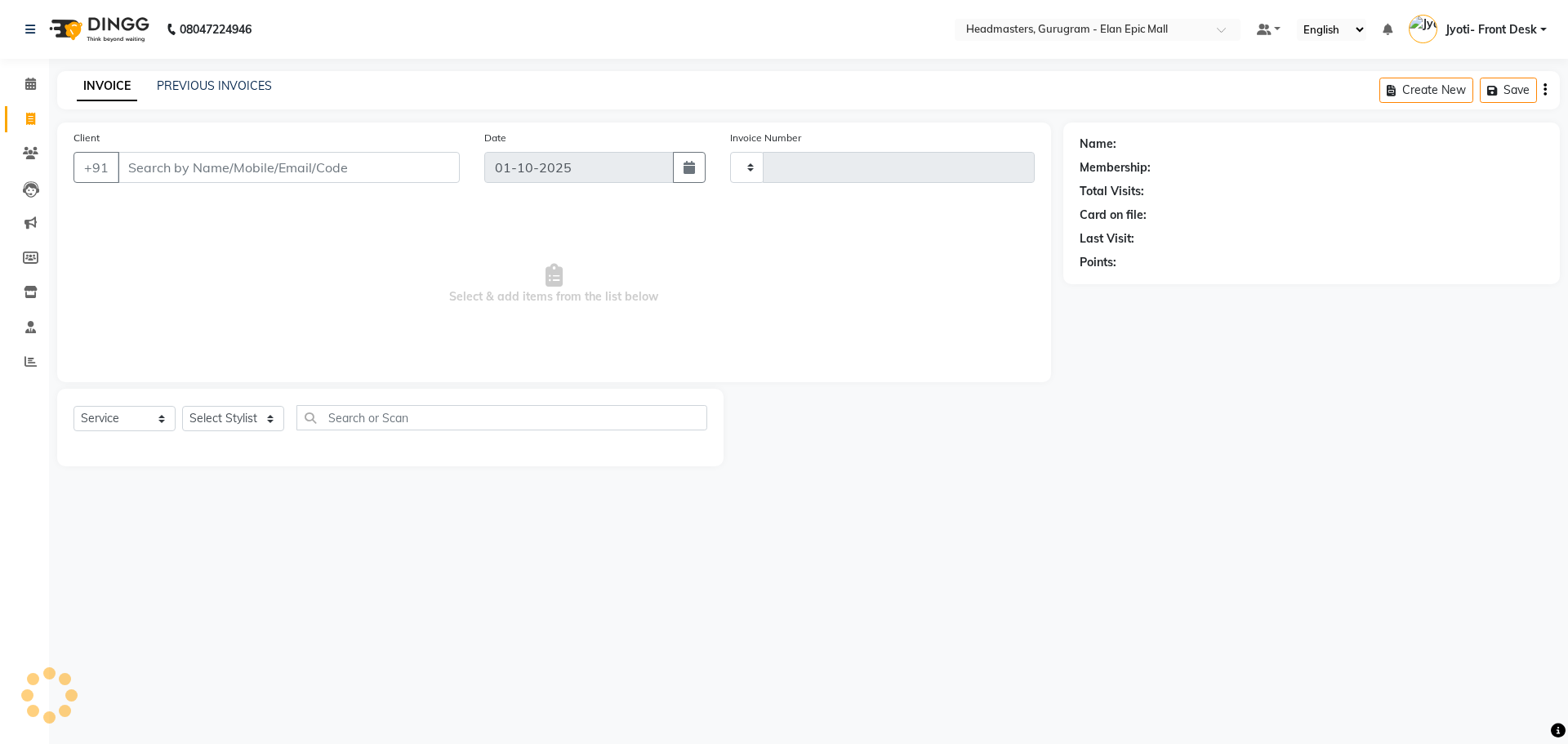
type input "2280"
select select "7499"
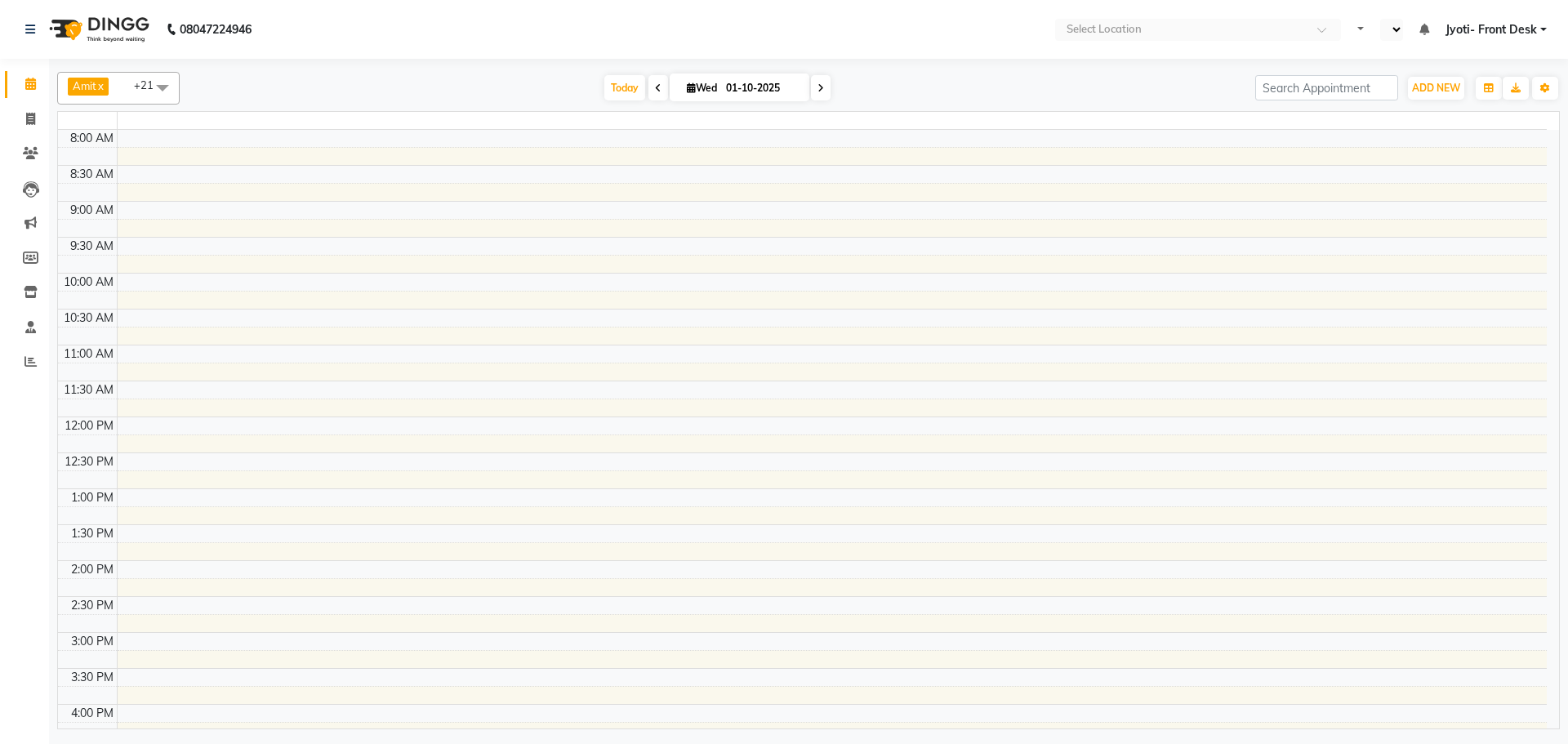
select select "en"
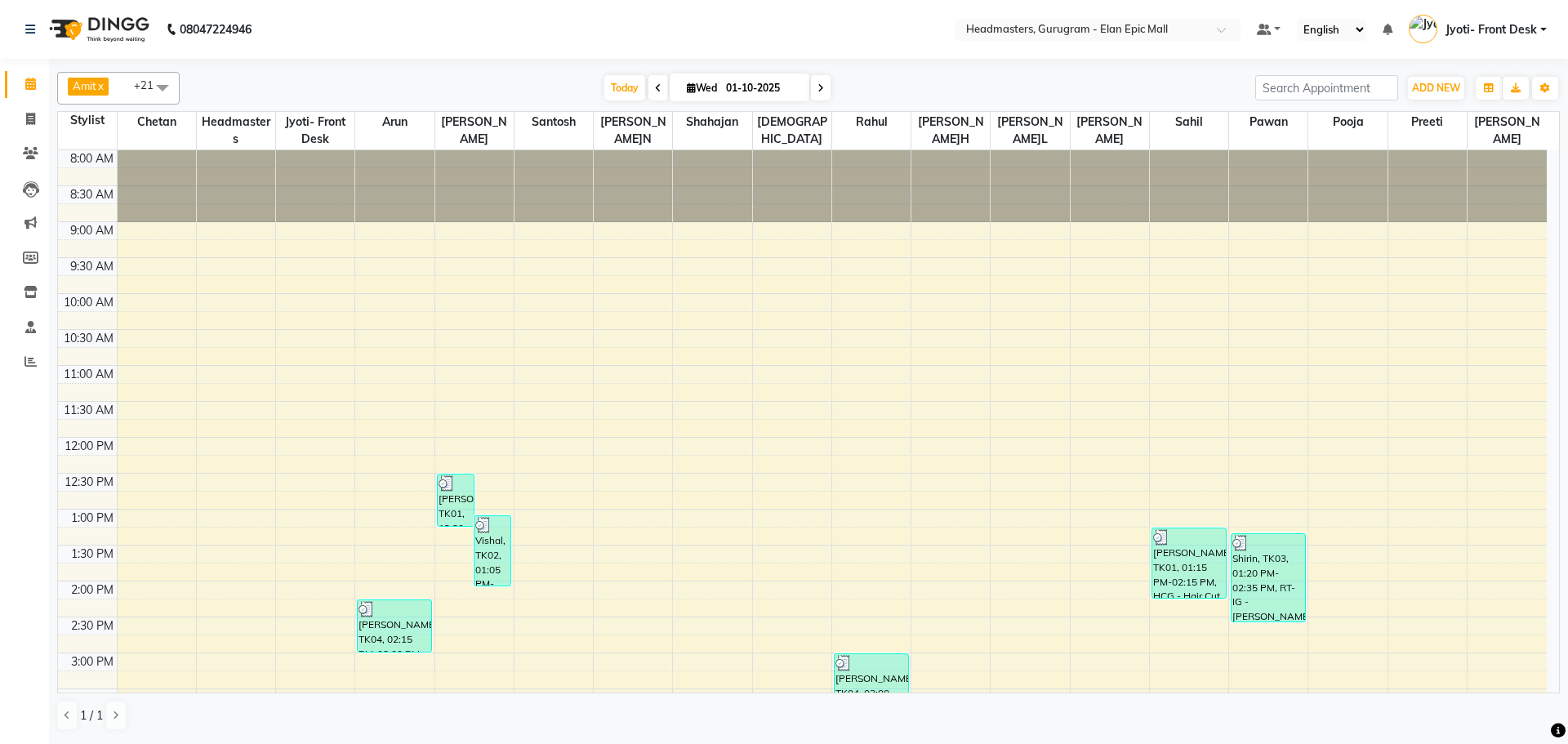
click at [165, 89] on span at bounding box center [162, 87] width 32 height 31
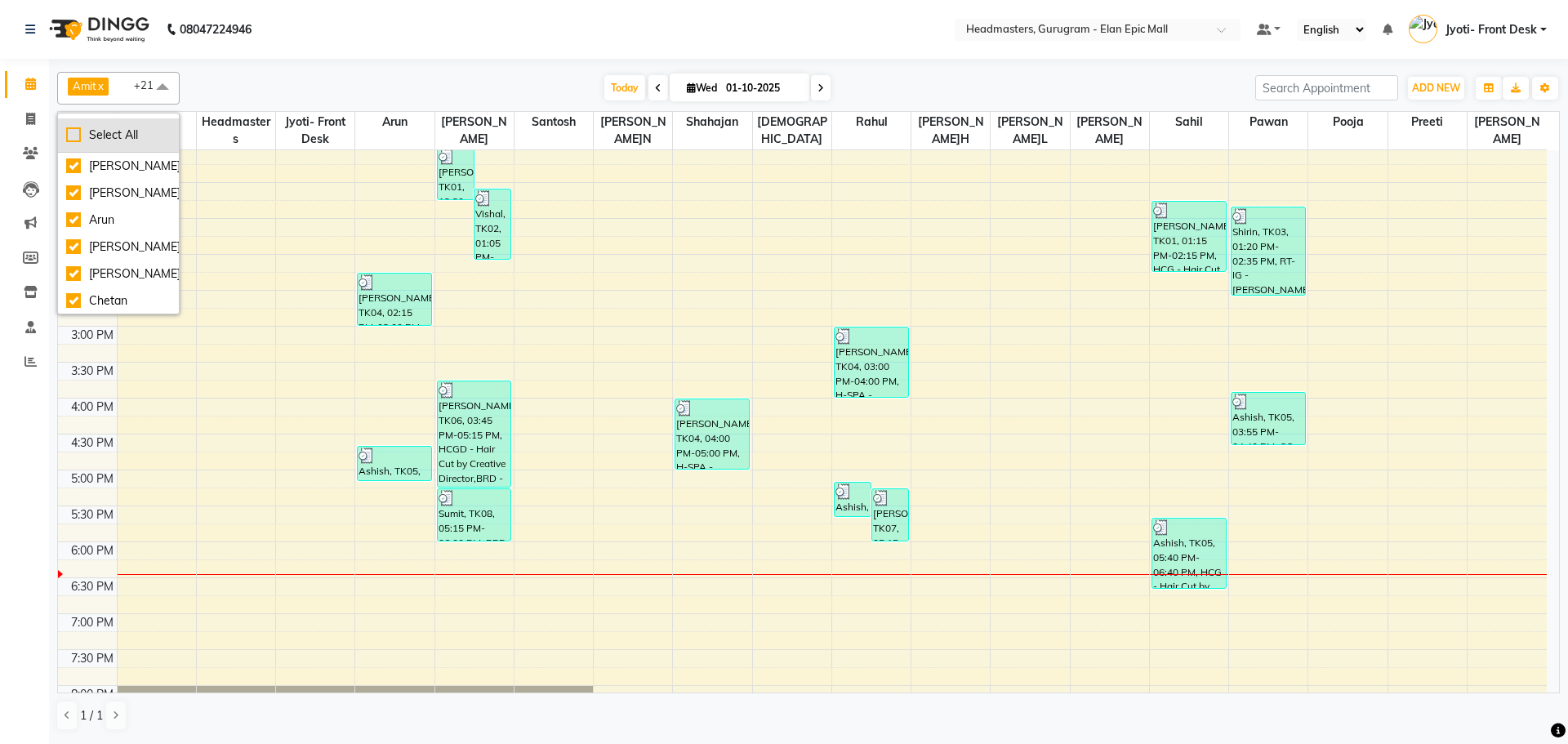
click at [70, 140] on div "Select All" at bounding box center [119, 135] width 105 height 18
checkbox input "true"
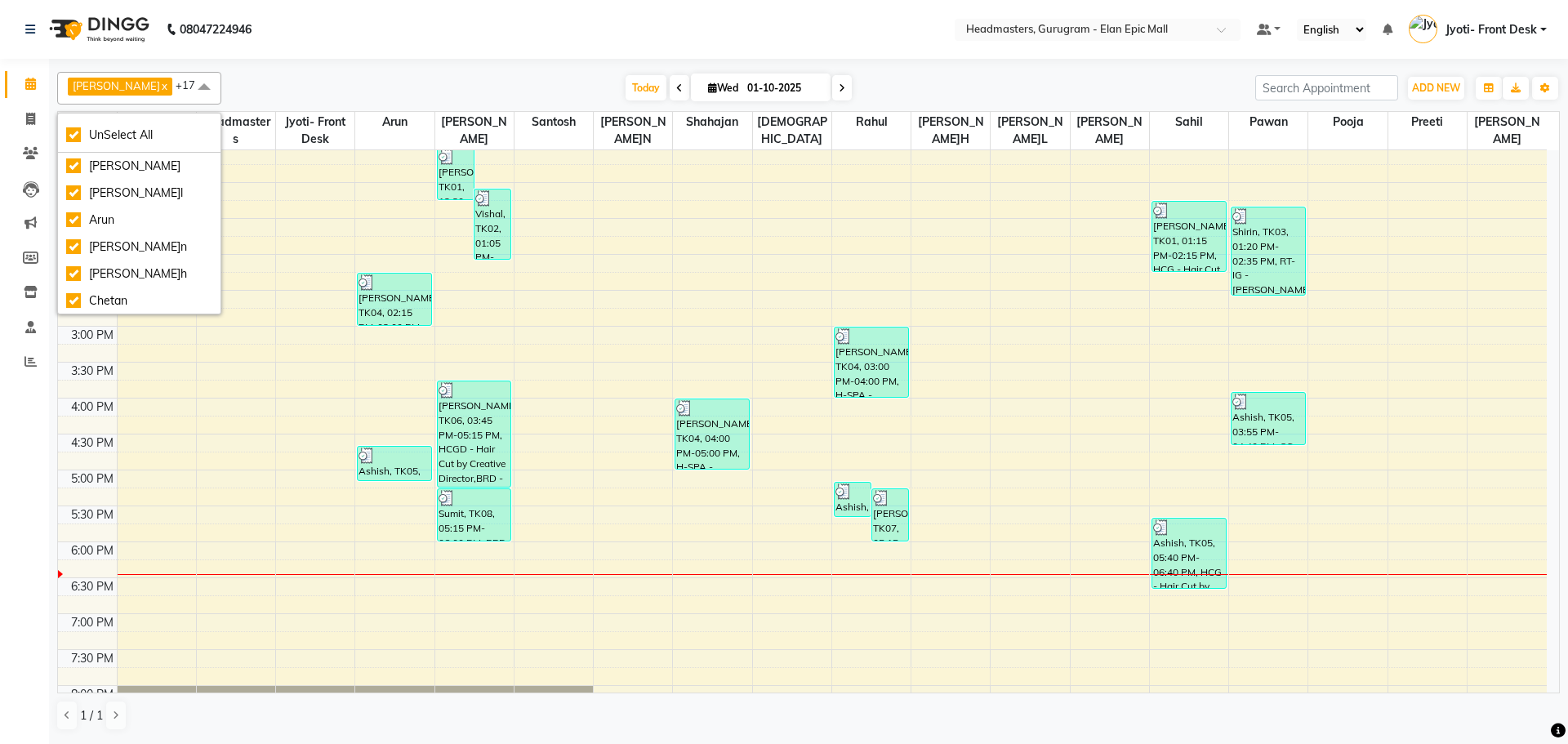
click at [359, 81] on div "Today Wed 01-10-2025" at bounding box center [737, 88] width 1018 height 24
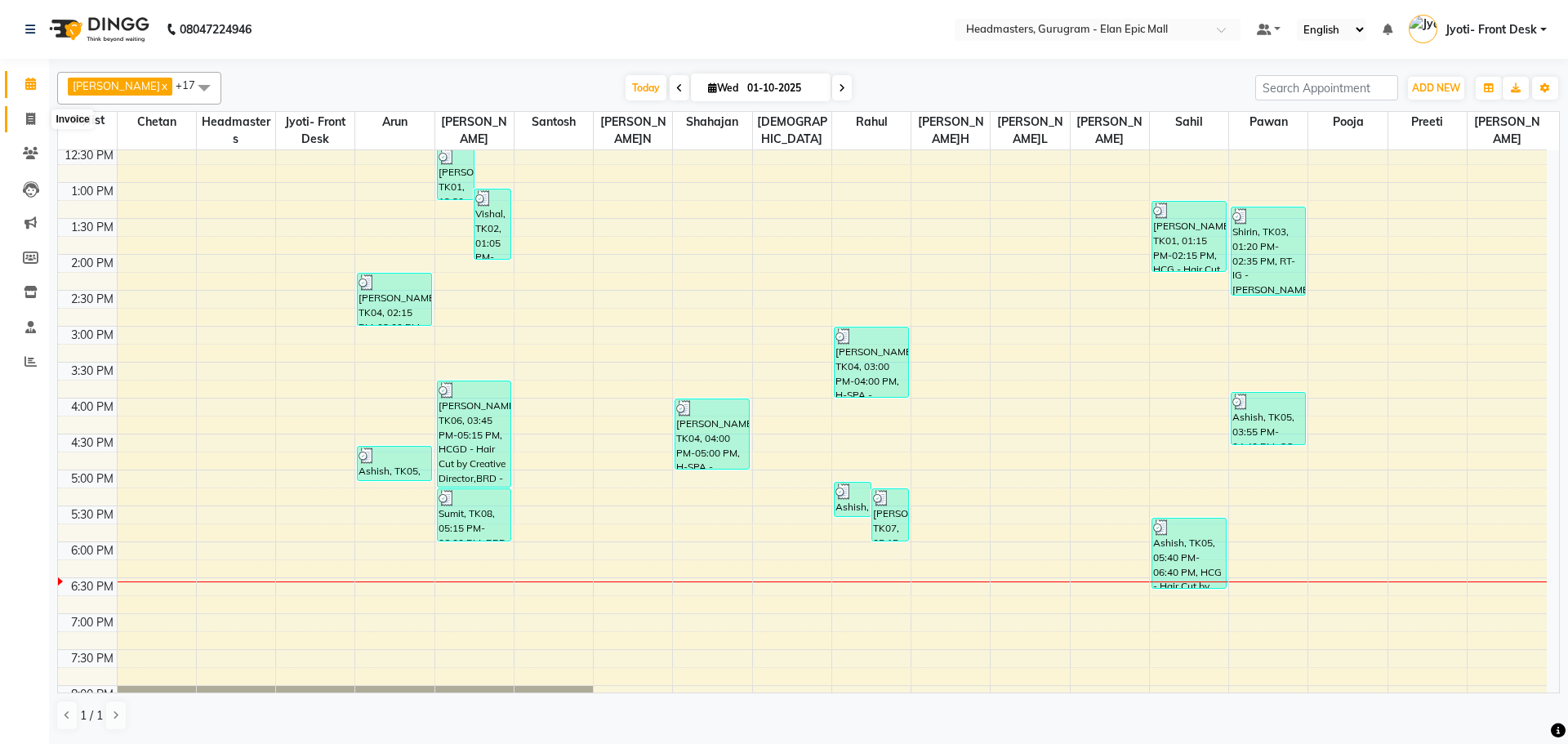
click at [33, 120] on icon at bounding box center [30, 118] width 9 height 13
select select "7499"
select select "service"
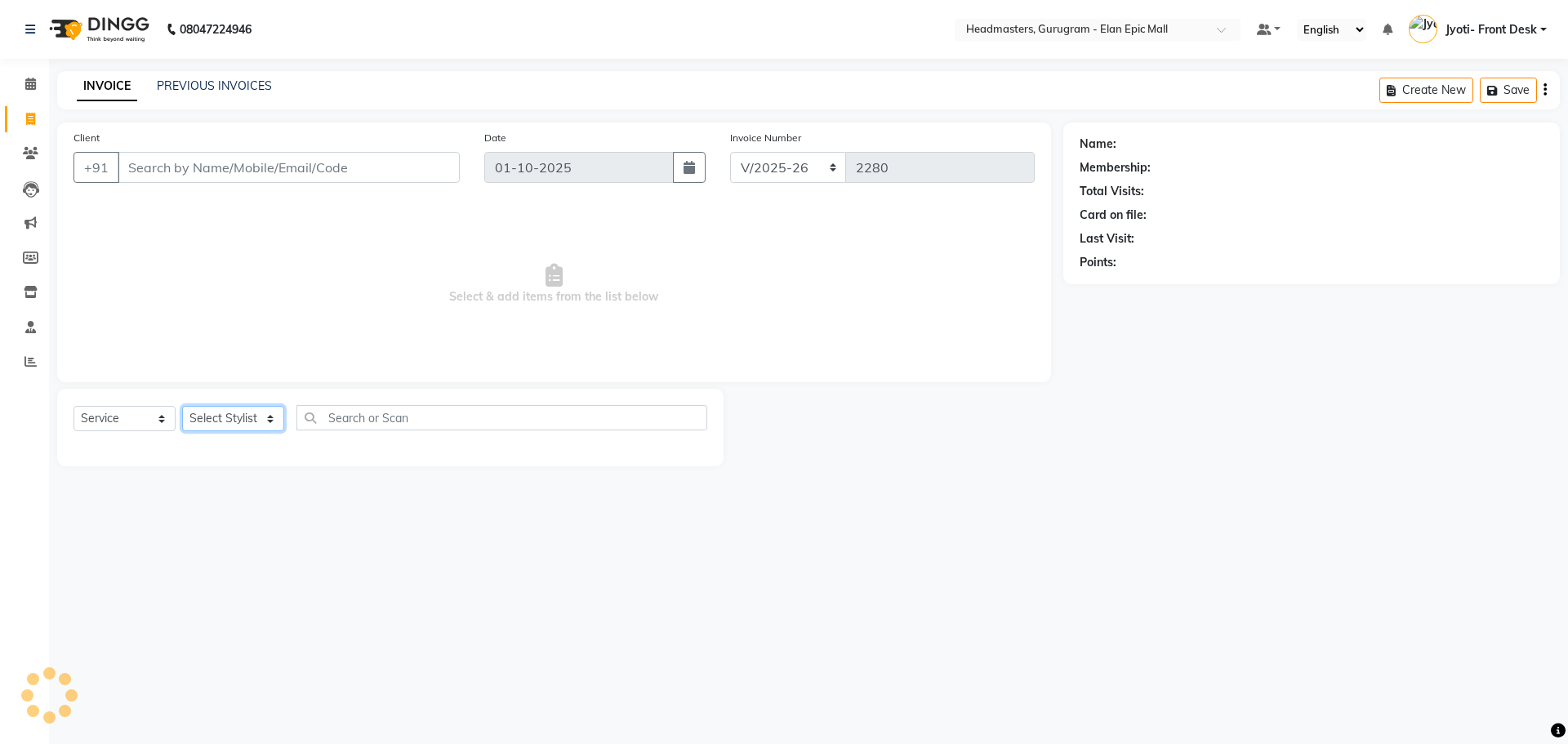
click at [204, 424] on select "Select Stylist" at bounding box center [233, 418] width 102 height 25
click at [242, 425] on select "Select Stylist" at bounding box center [233, 418] width 102 height 25
drag, startPoint x: 242, startPoint y: 424, endPoint x: 250, endPoint y: 419, distance: 9.4
click at [243, 423] on select "Select Stylist" at bounding box center [233, 418] width 102 height 25
click at [255, 417] on select "Select Stylist" at bounding box center [233, 418] width 102 height 25
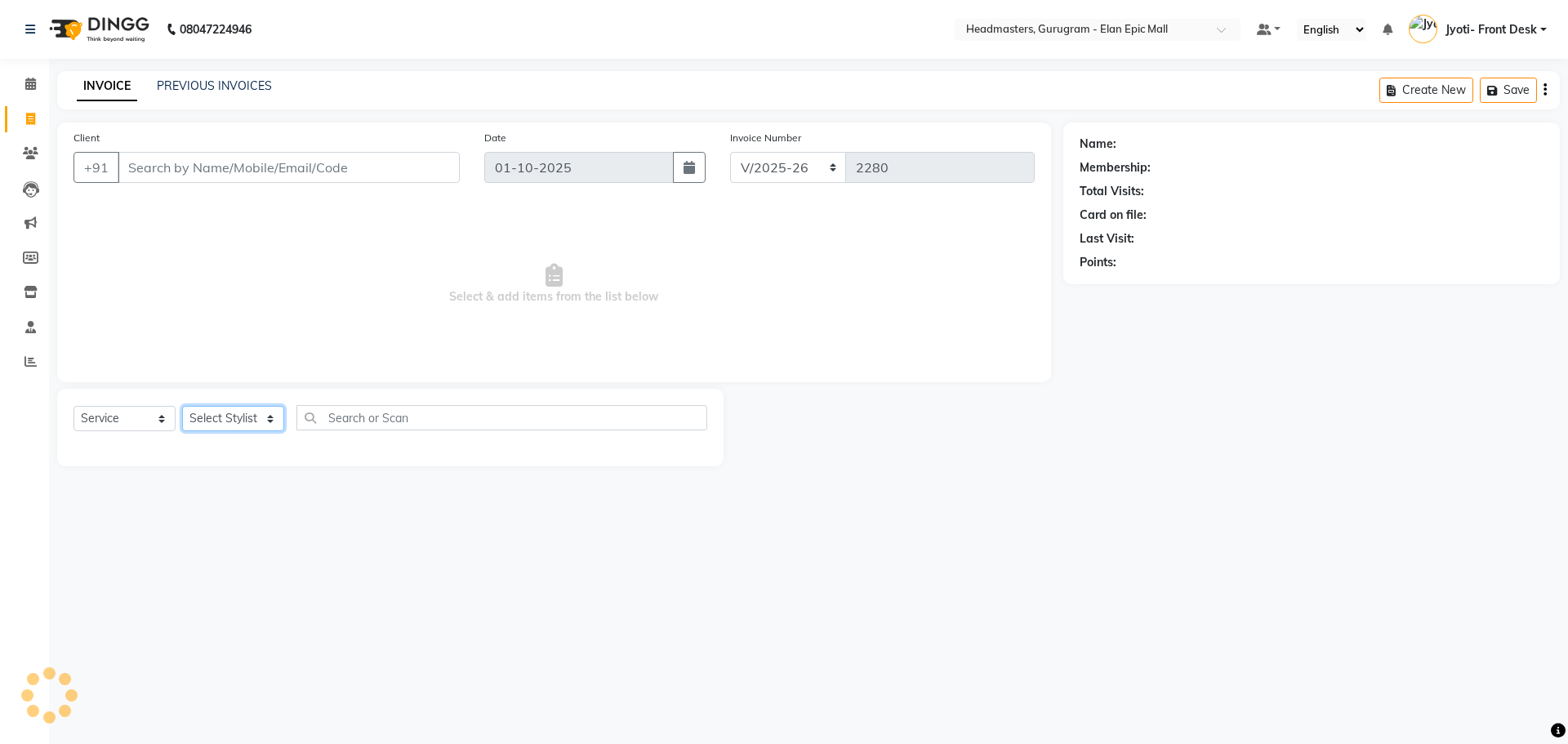
click at [257, 415] on select "Select Stylist Anas Ankul Arun Bipan Brijesh Chetan Headmasters Islam Jyoti- Fr…" at bounding box center [233, 418] width 102 height 25
select select "82695"
click at [182, 405] on select "Select Stylist Anas Ankul Arun Bipan Brijesh Chetan Headmasters Islam Jyoti- Fr…" at bounding box center [233, 418] width 102 height 25
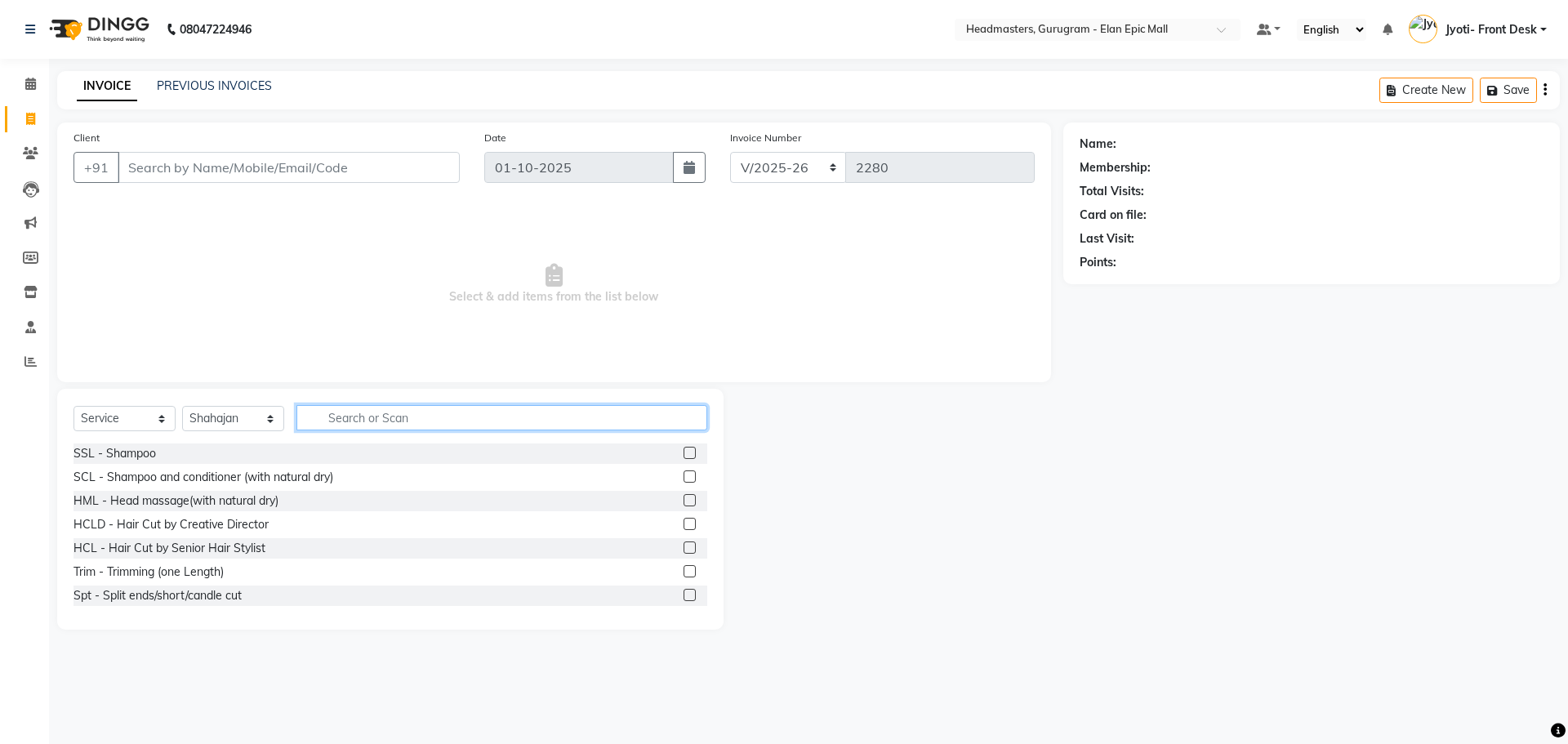
click at [410, 420] on input "text" at bounding box center [501, 418] width 410 height 25
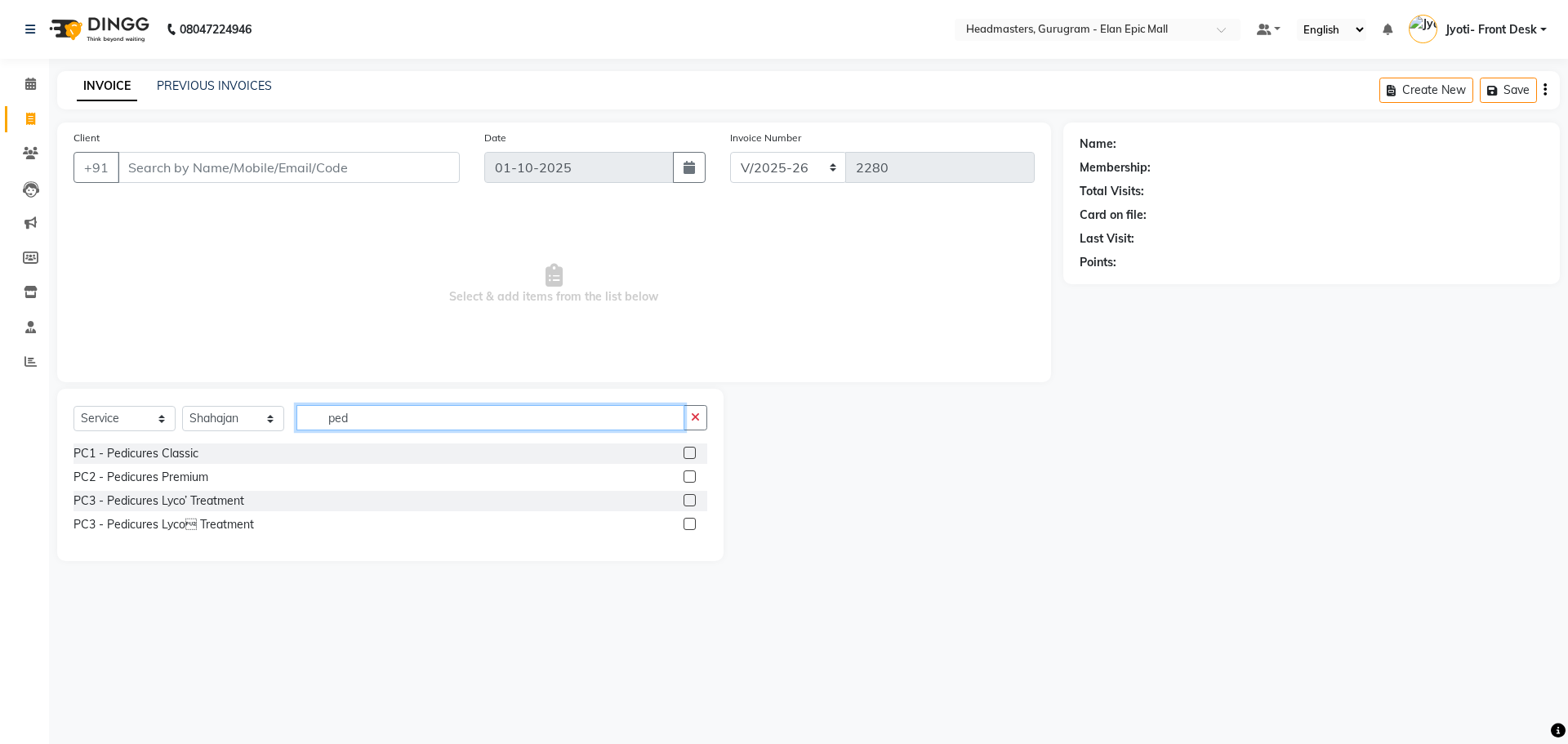
type input "ped"
click at [684, 475] on label at bounding box center [689, 476] width 13 height 13
click at [684, 475] on input "checkbox" at bounding box center [689, 477] width 11 height 11
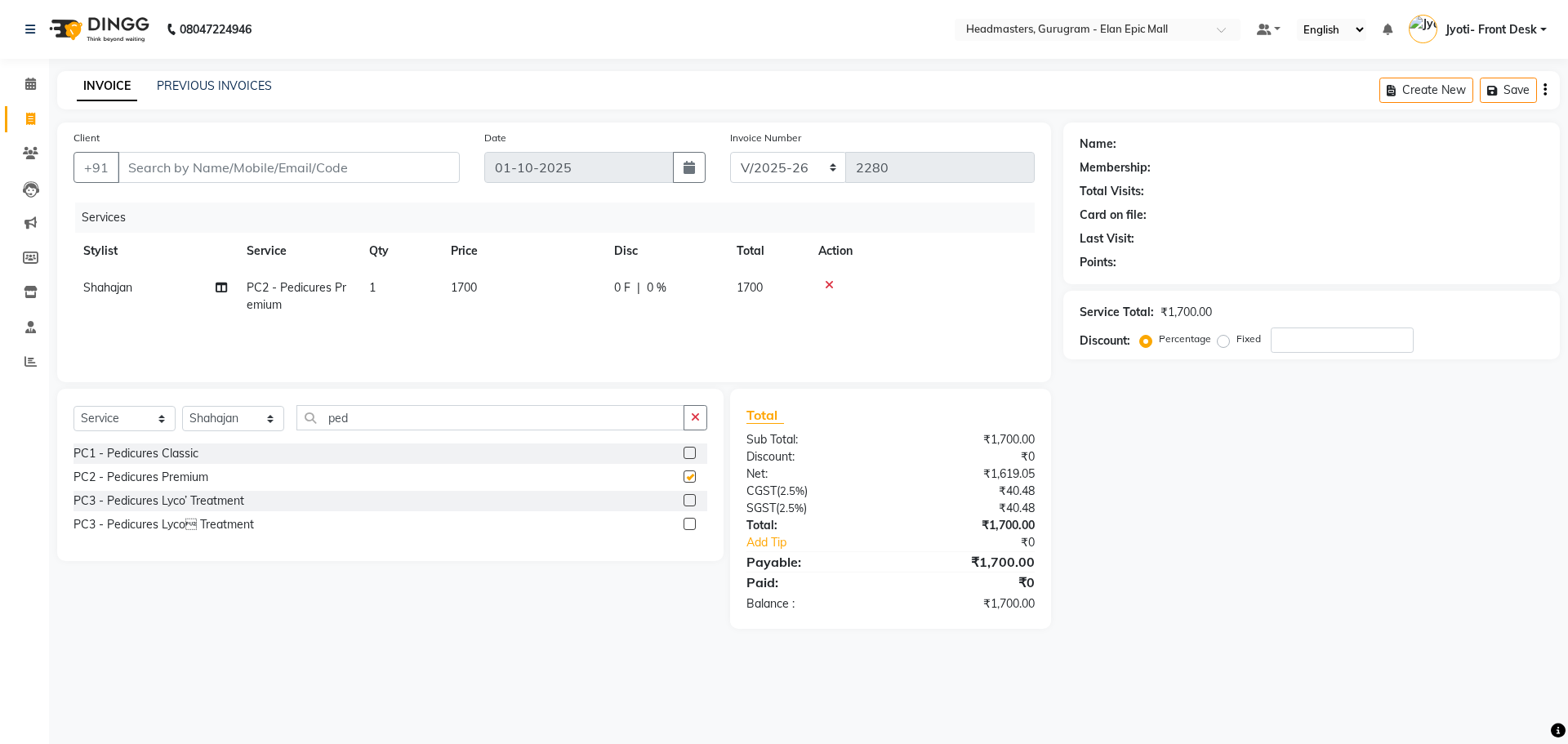
checkbox input "false"
click at [465, 296] on td "1700" at bounding box center [522, 296] width 164 height 54
select select "82695"
click at [551, 290] on input "1700" at bounding box center [599, 292] width 144 height 25
type input "2000"
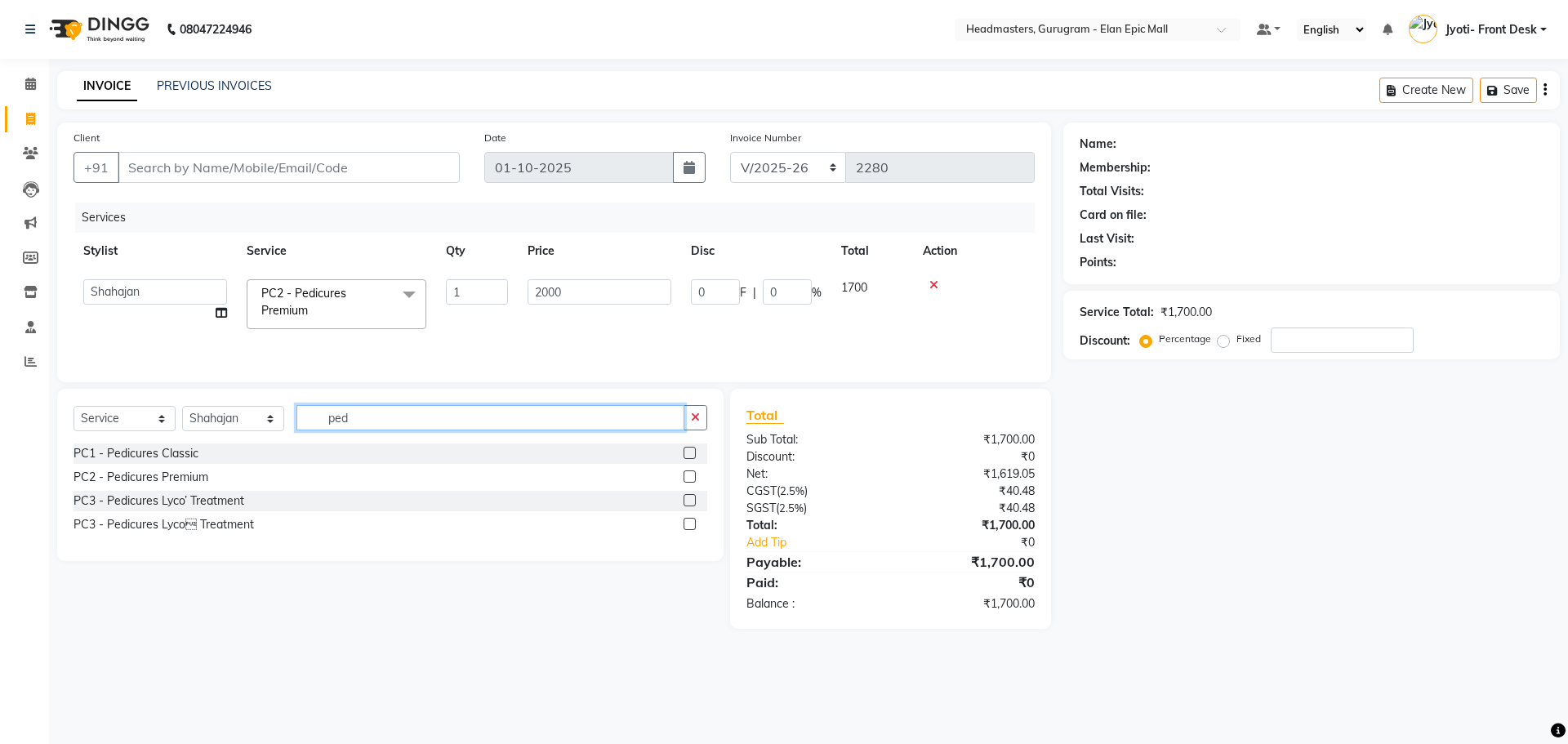
click at [652, 420] on input "ped" at bounding box center [491, 418] width 388 height 25
type input "p"
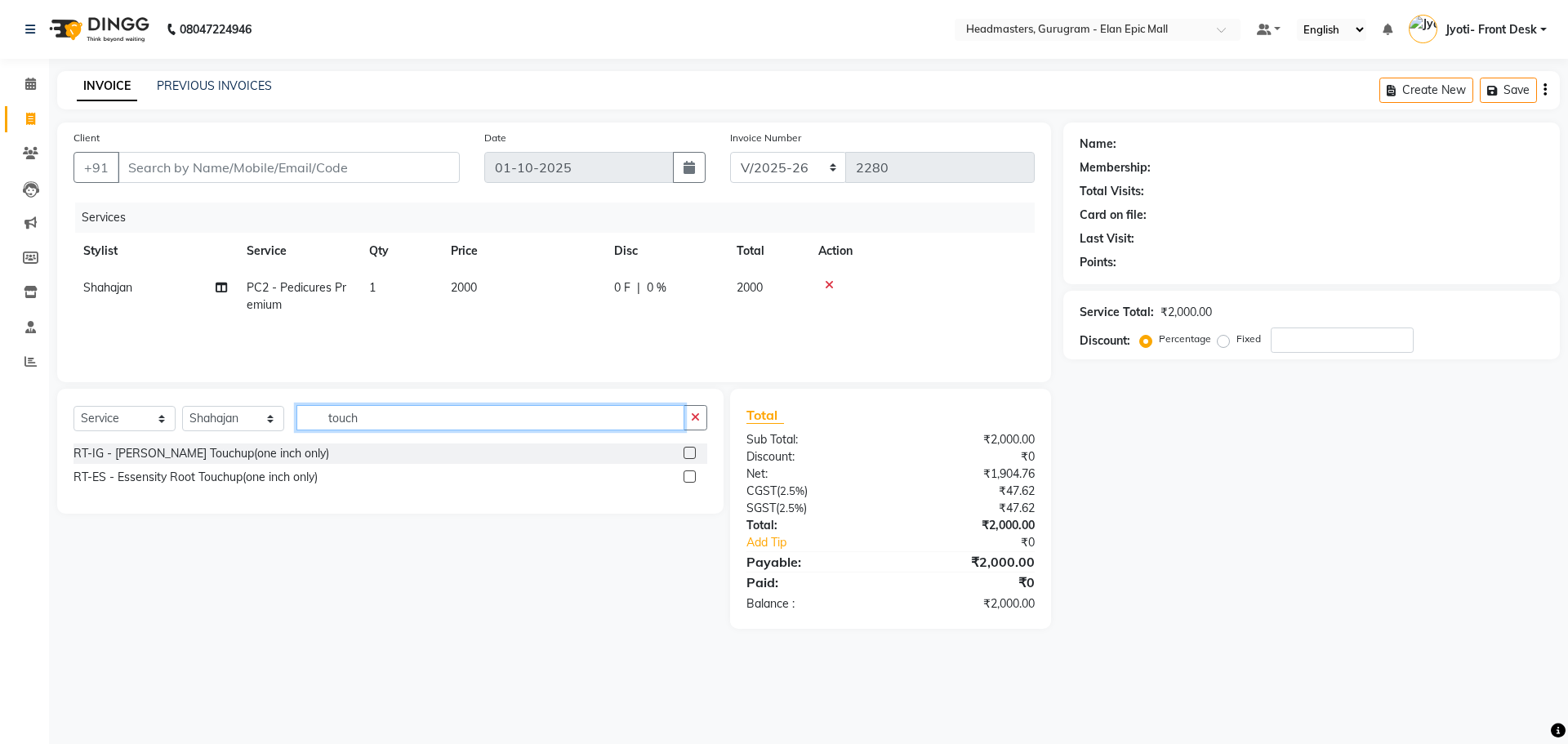
type input "touch"
click at [688, 456] on label at bounding box center [689, 452] width 13 height 13
click at [688, 456] on input "checkbox" at bounding box center [689, 453] width 11 height 11
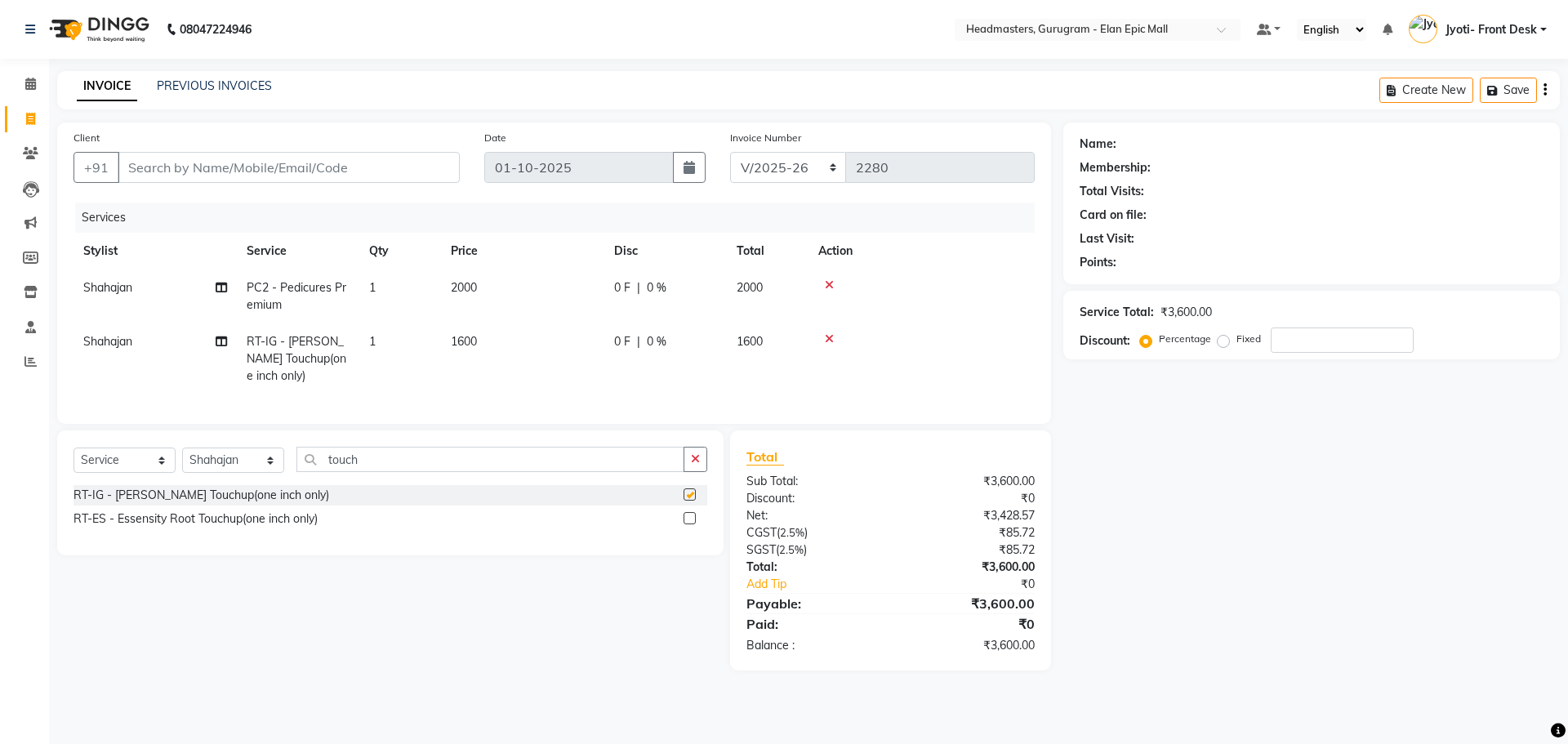
checkbox input "false"
drag, startPoint x: 111, startPoint y: 334, endPoint x: 140, endPoint y: 362, distance: 40.3
click at [124, 350] on td "Shahajan" at bounding box center [155, 358] width 164 height 71
select select "82695"
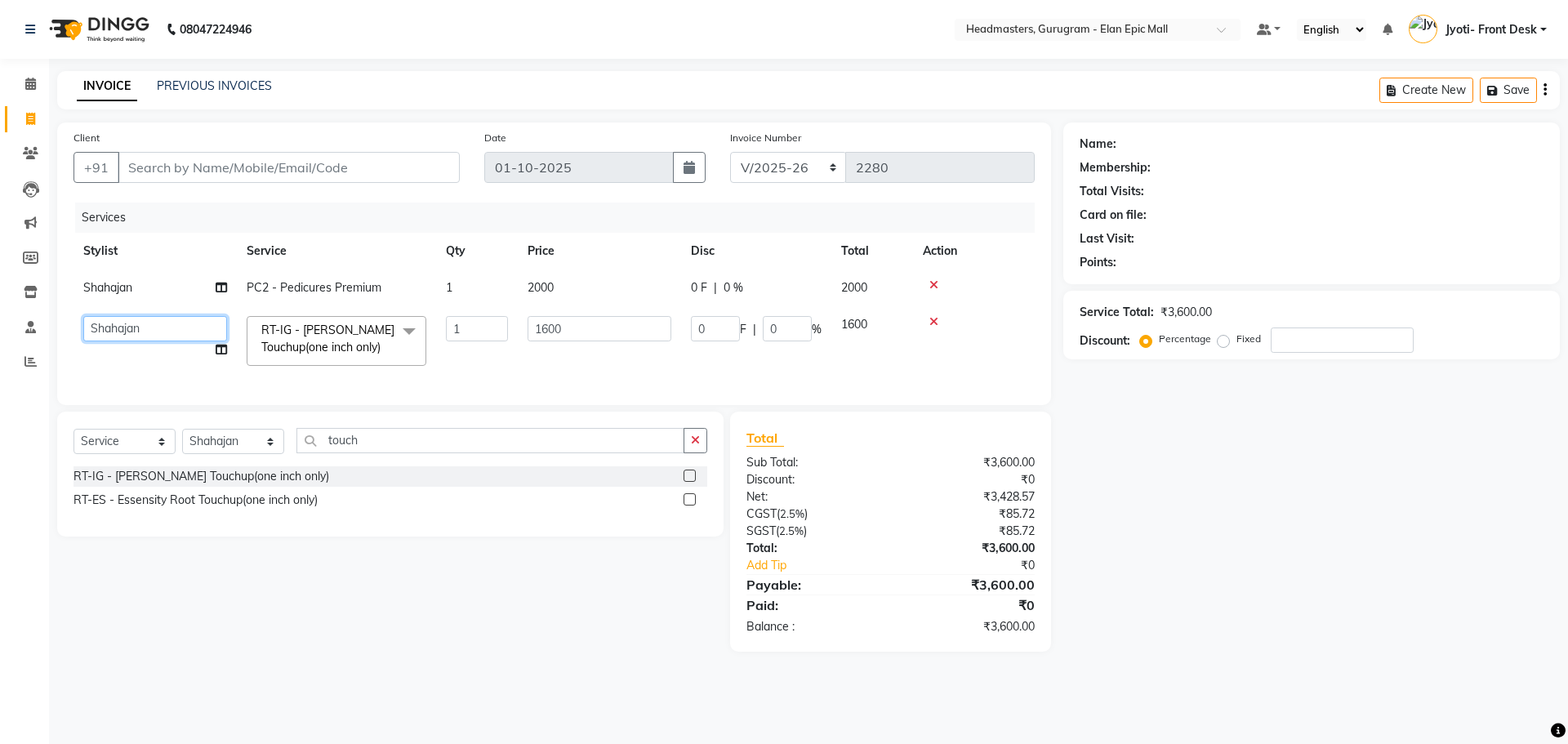
click at [164, 321] on select "Anas Ankul Arun Bipan Brijesh Chetan Headmasters Islam Jyoti- Front Desk Pawan …" at bounding box center [155, 329] width 144 height 25
select select "88840"
click at [260, 169] on input "Client" at bounding box center [288, 167] width 342 height 31
click at [335, 169] on input "Client" at bounding box center [288, 167] width 342 height 31
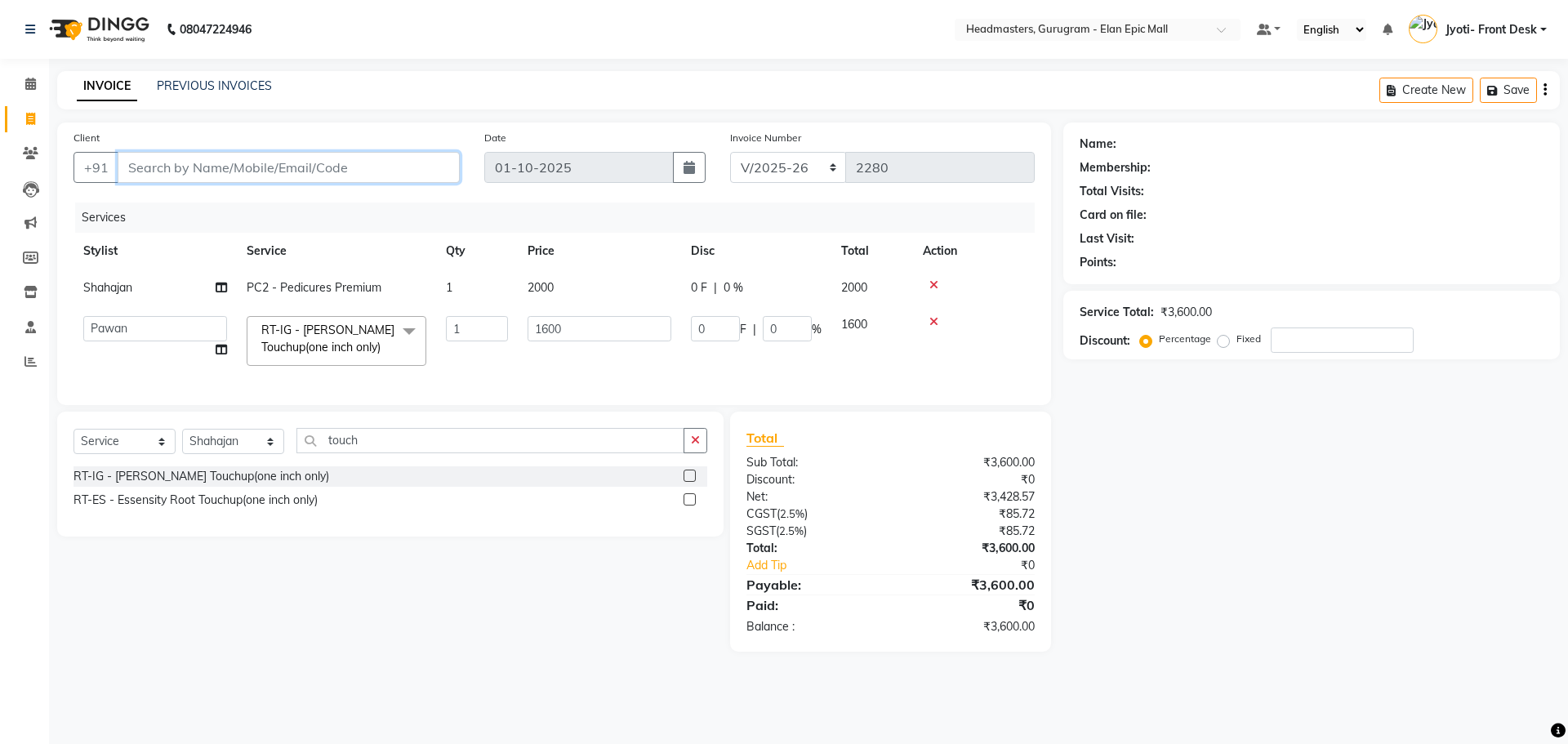
type input "9"
type input "0"
type input "9871053002"
click at [398, 173] on span "Add Client" at bounding box center [418, 167] width 65 height 17
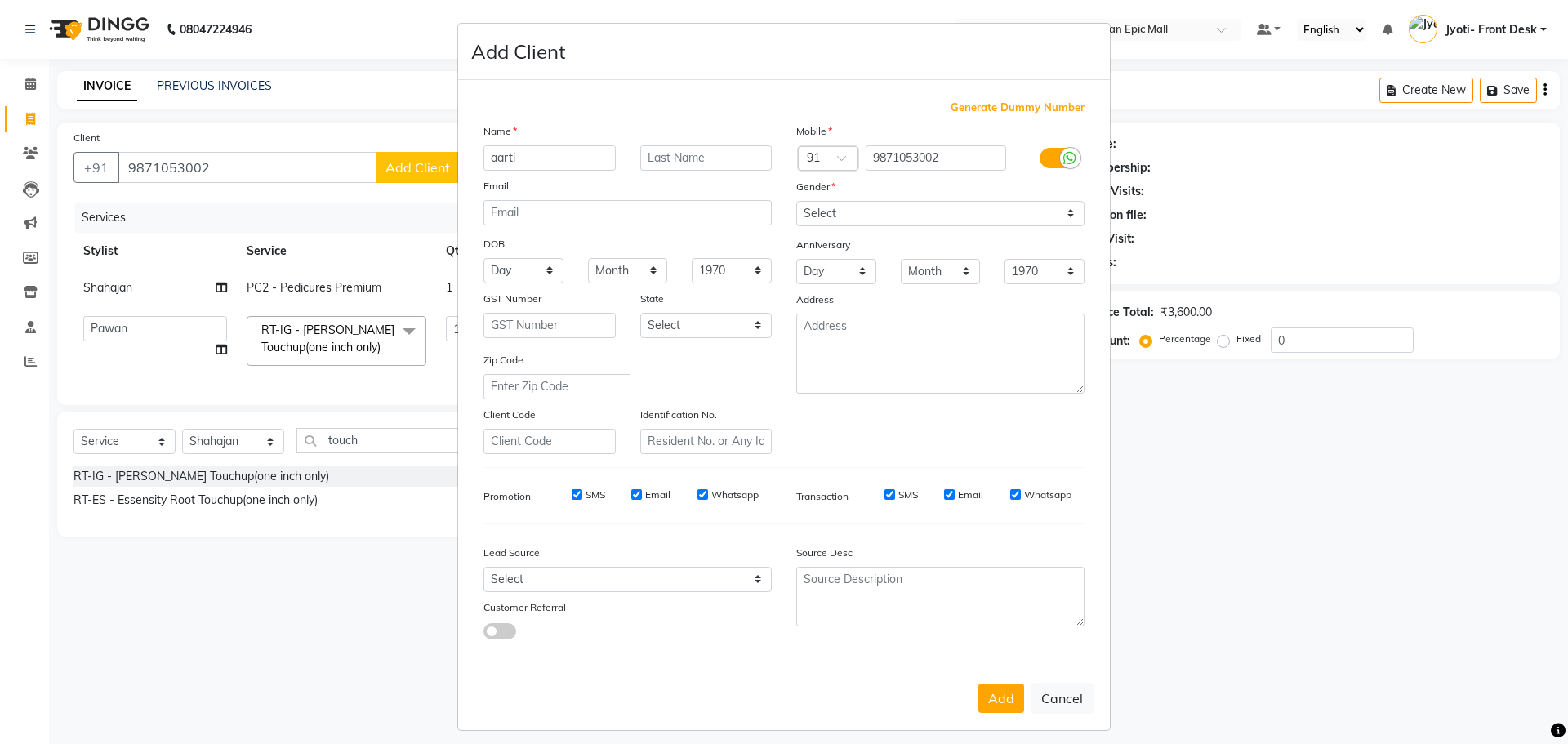
type input "aarti"
drag, startPoint x: 897, startPoint y: 231, endPoint x: 896, endPoint y: 203, distance: 28.0
click at [896, 203] on div "Mobile Country Code × 91 9871053002 Gender Select Male Female Other Prefer Not …" at bounding box center [939, 288] width 312 height 331
click at [896, 203] on select "Select Male Female Other Prefer Not To Say" at bounding box center [940, 213] width 288 height 25
select select "[DEMOGRAPHIC_DATA]"
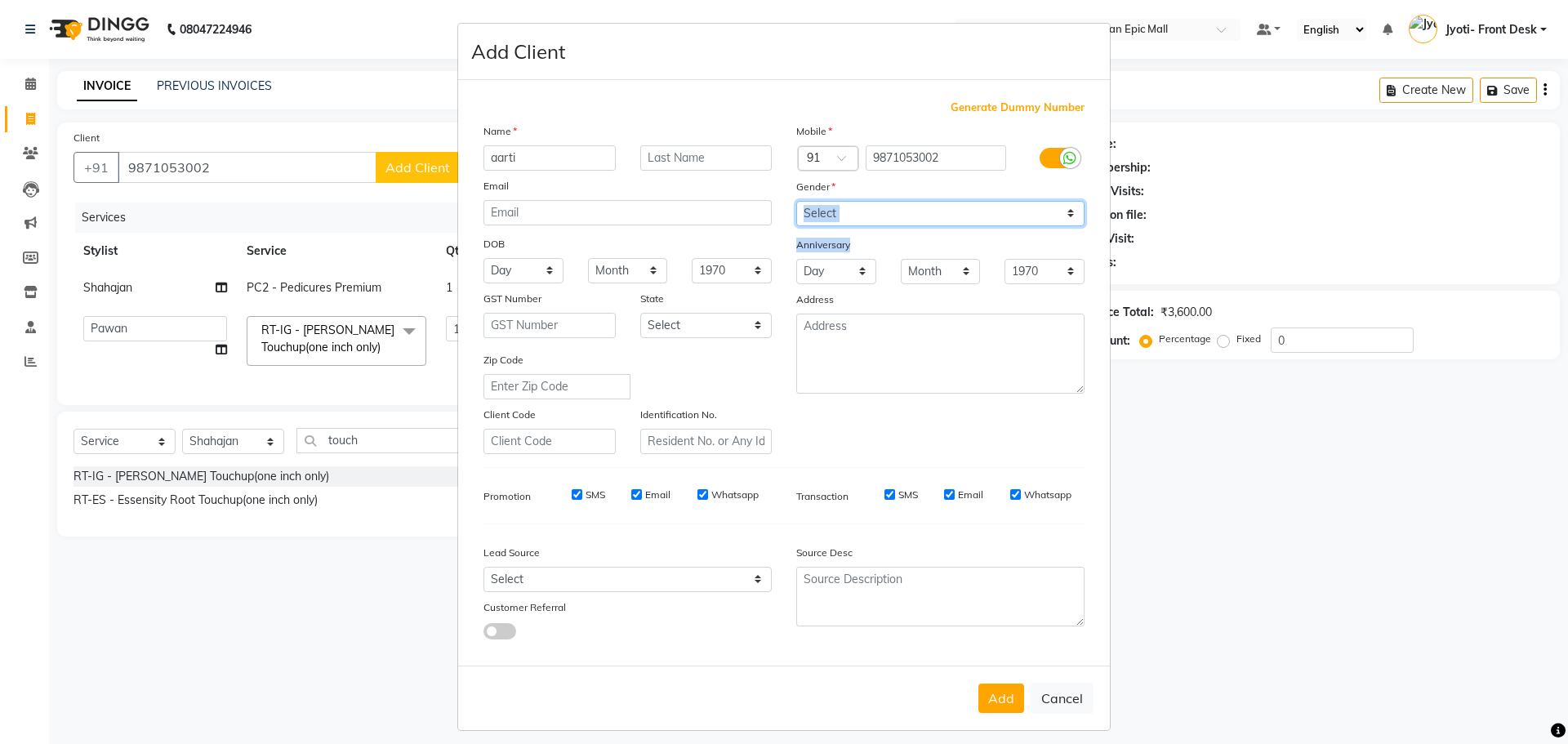
click at [796, 201] on select "Select Male Female Other Prefer Not To Say" at bounding box center [940, 213] width 288 height 25
click at [986, 701] on button "Add" at bounding box center [1001, 698] width 46 height 29
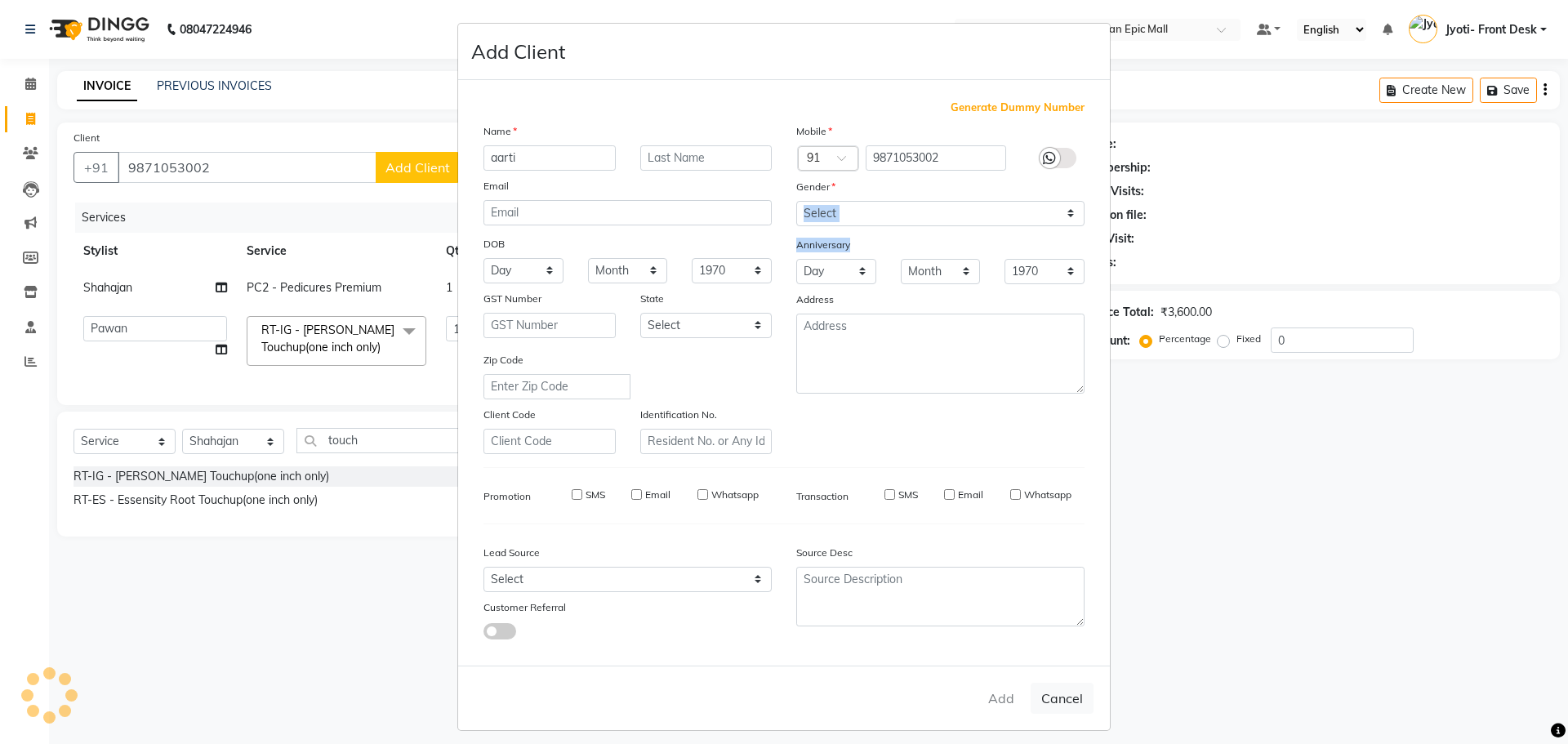
select select
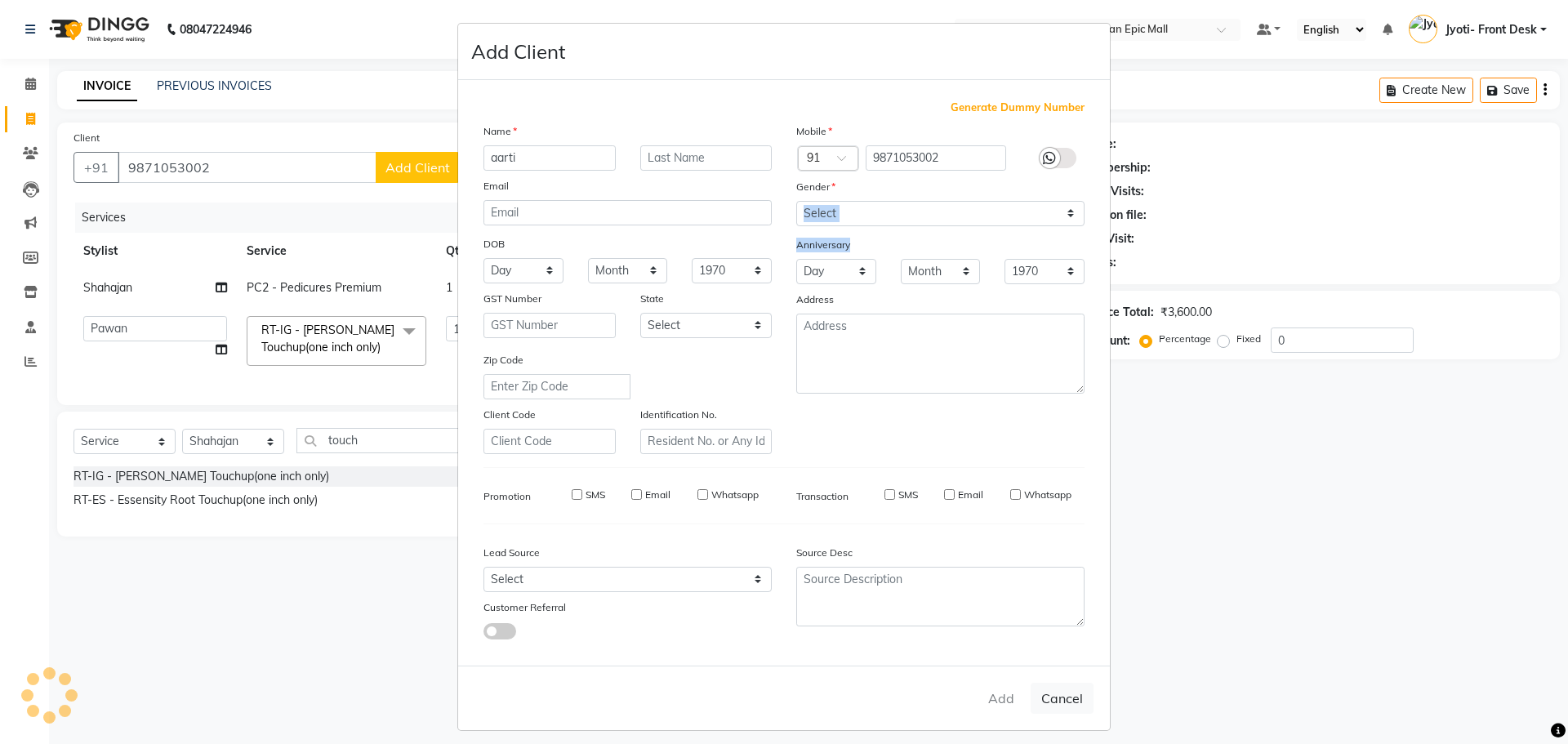
select select
checkbox input "false"
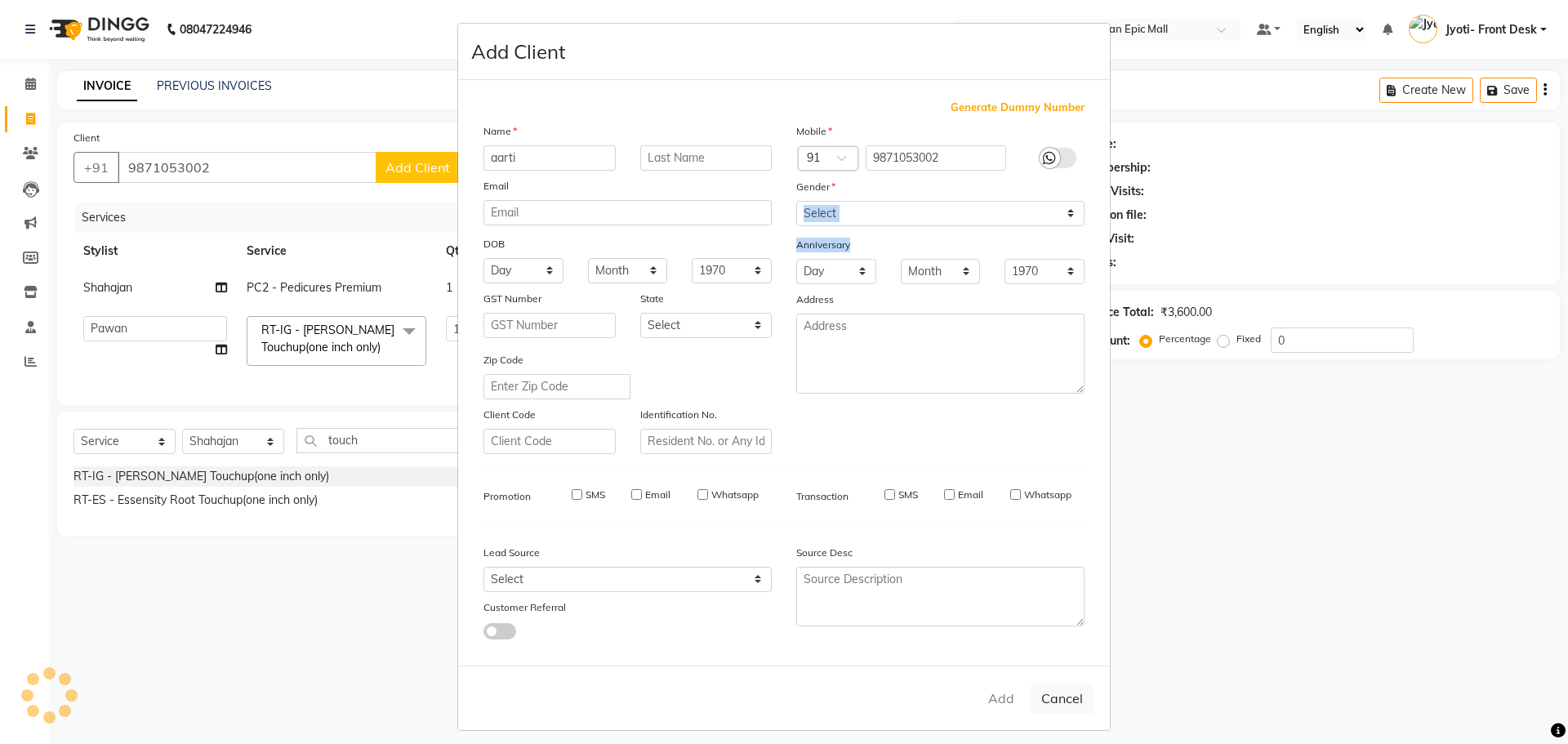
checkbox input "false"
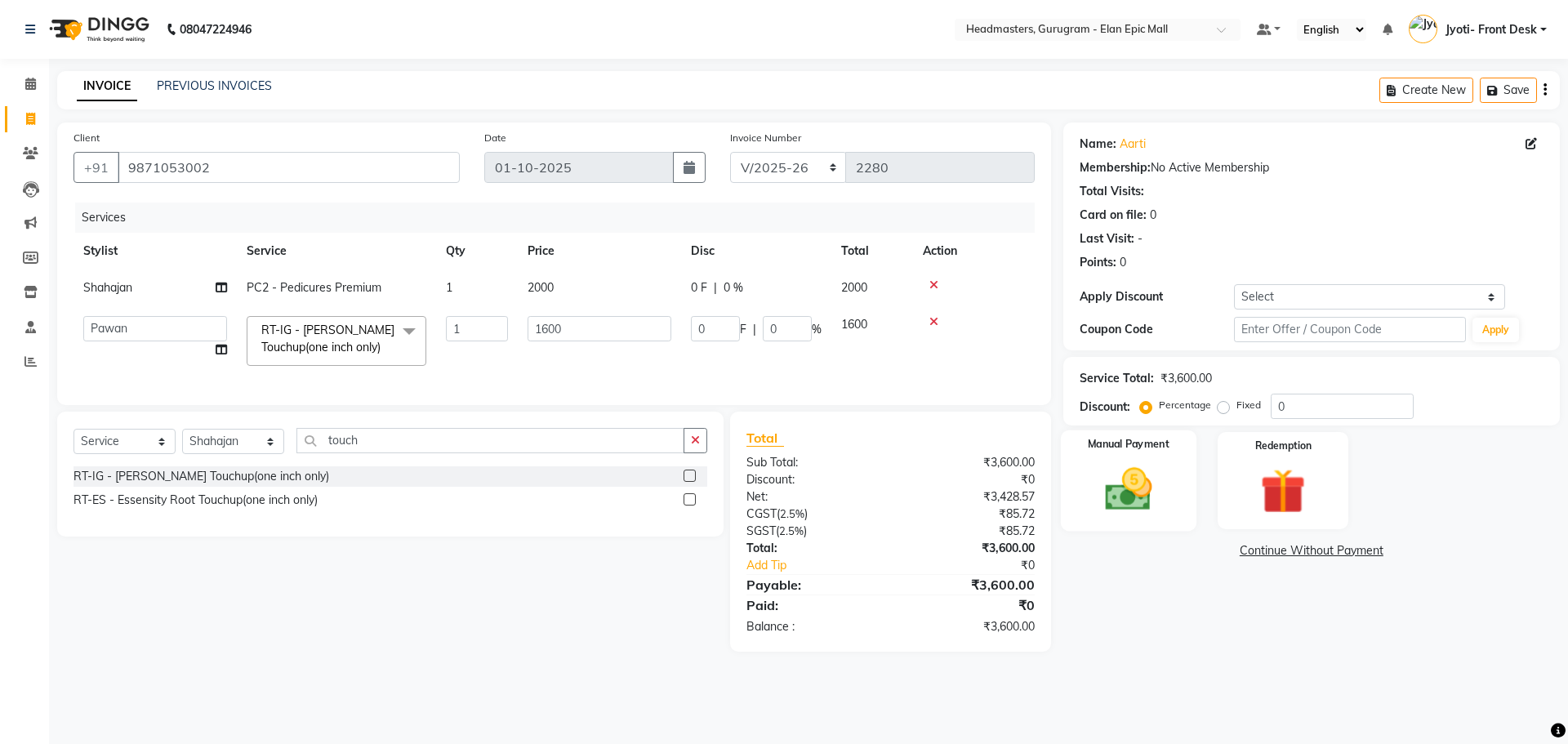
click at [1092, 490] on img at bounding box center [1128, 488] width 76 height 54
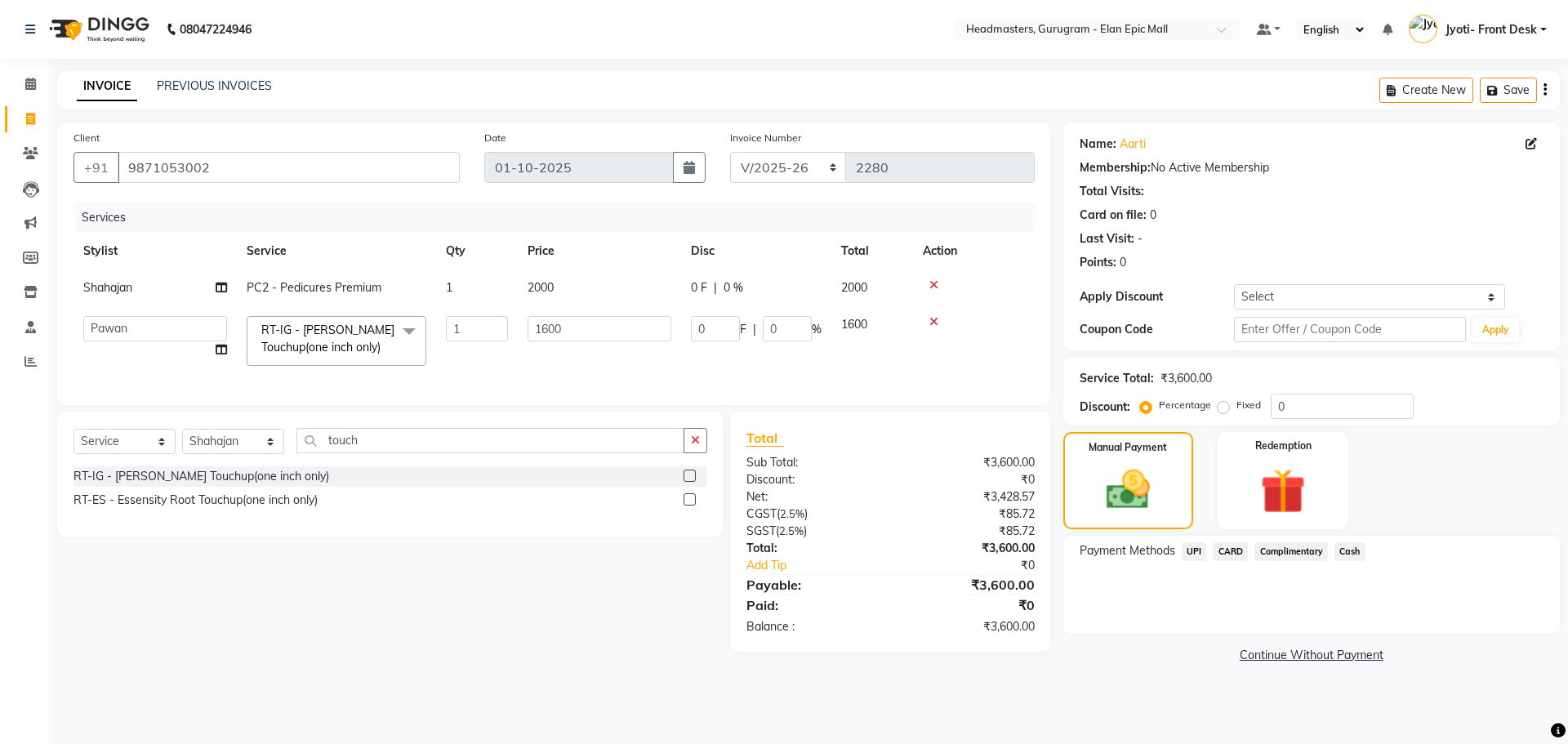
click at [1348, 548] on span "Cash" at bounding box center [1350, 551] width 31 height 19
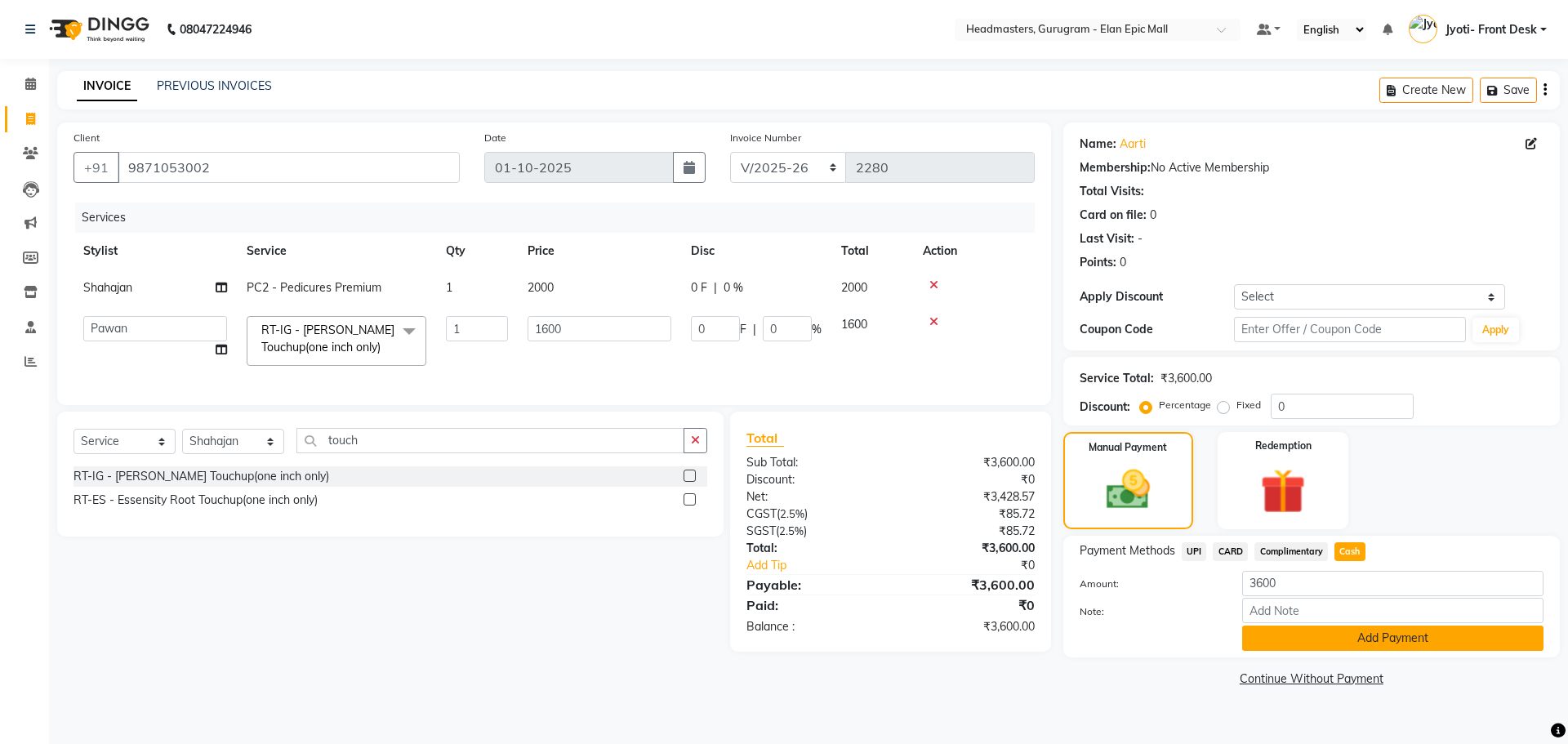
click at [1372, 626] on button "Add Payment" at bounding box center [1393, 638] width 302 height 25
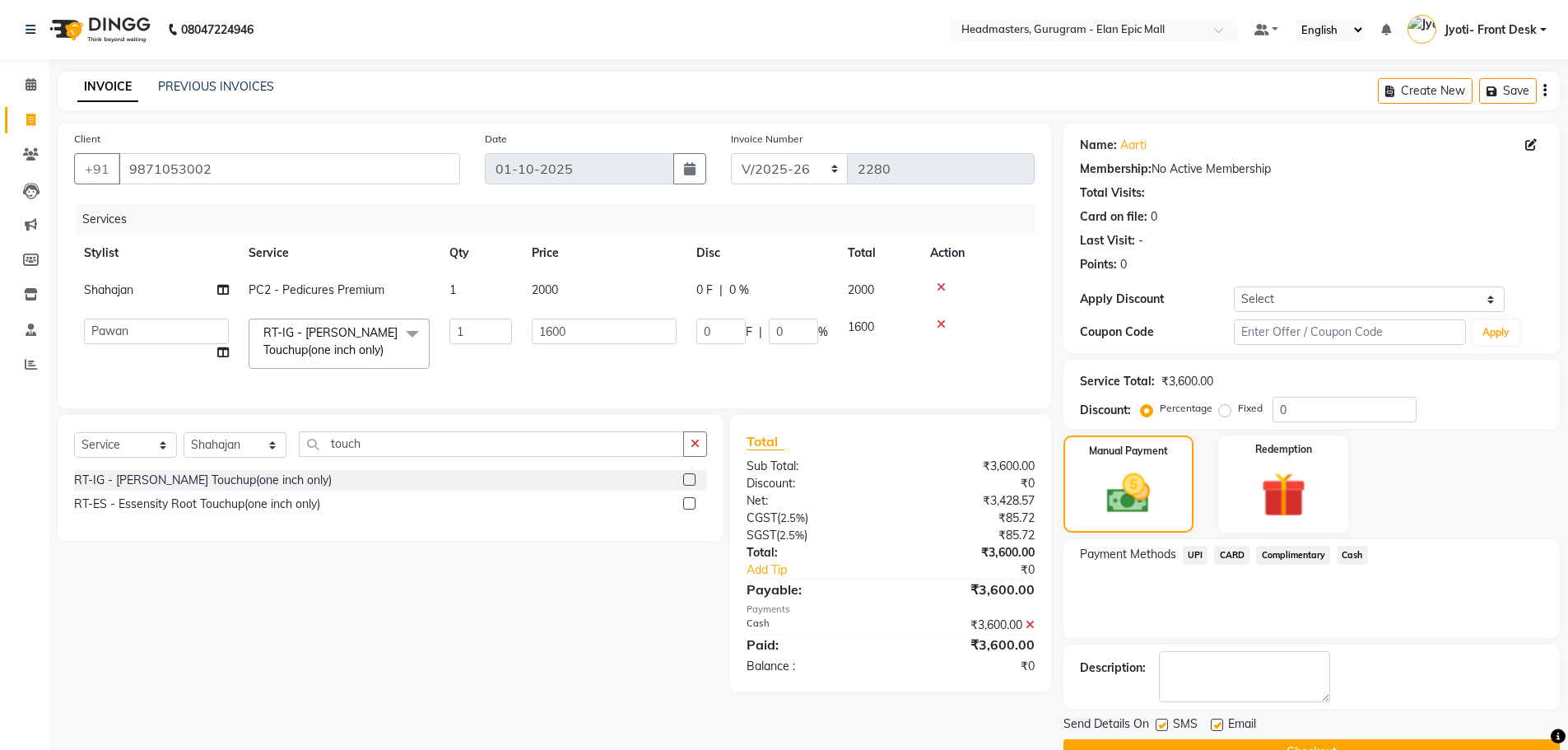
scroll to position [39, 0]
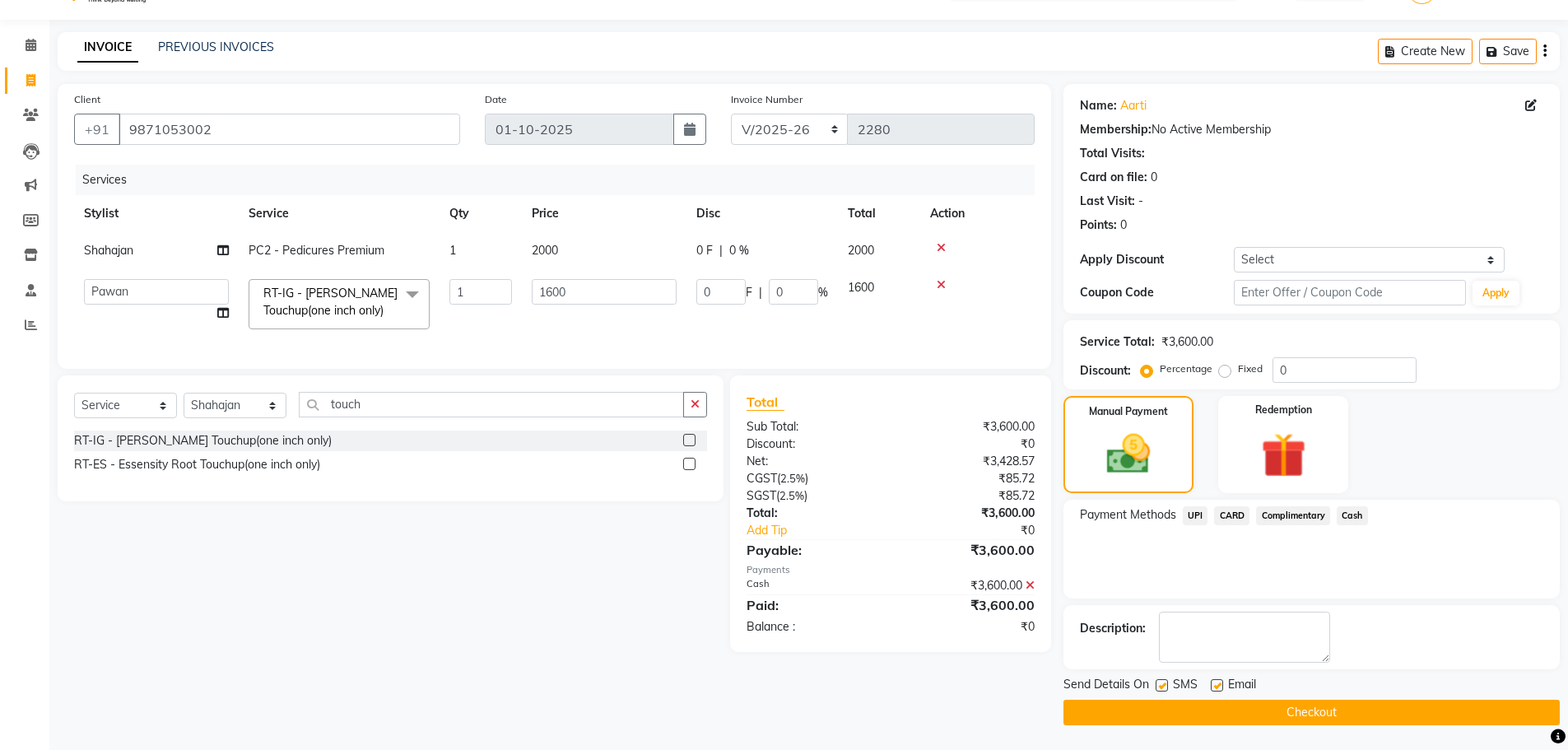
click at [1422, 706] on button "Checkout" at bounding box center [1311, 712] width 497 height 26
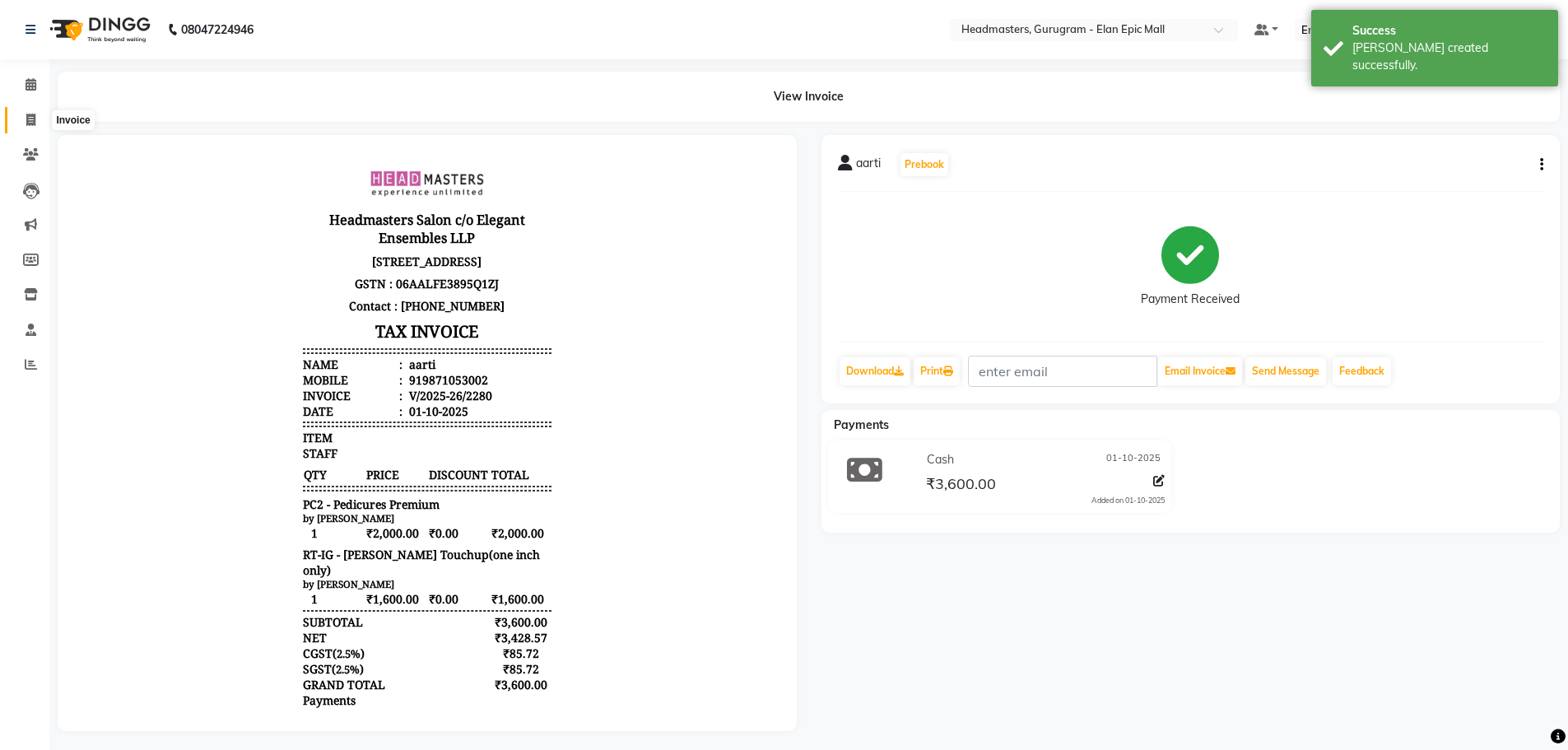
click at [20, 117] on span at bounding box center [31, 120] width 29 height 19
select select "service"
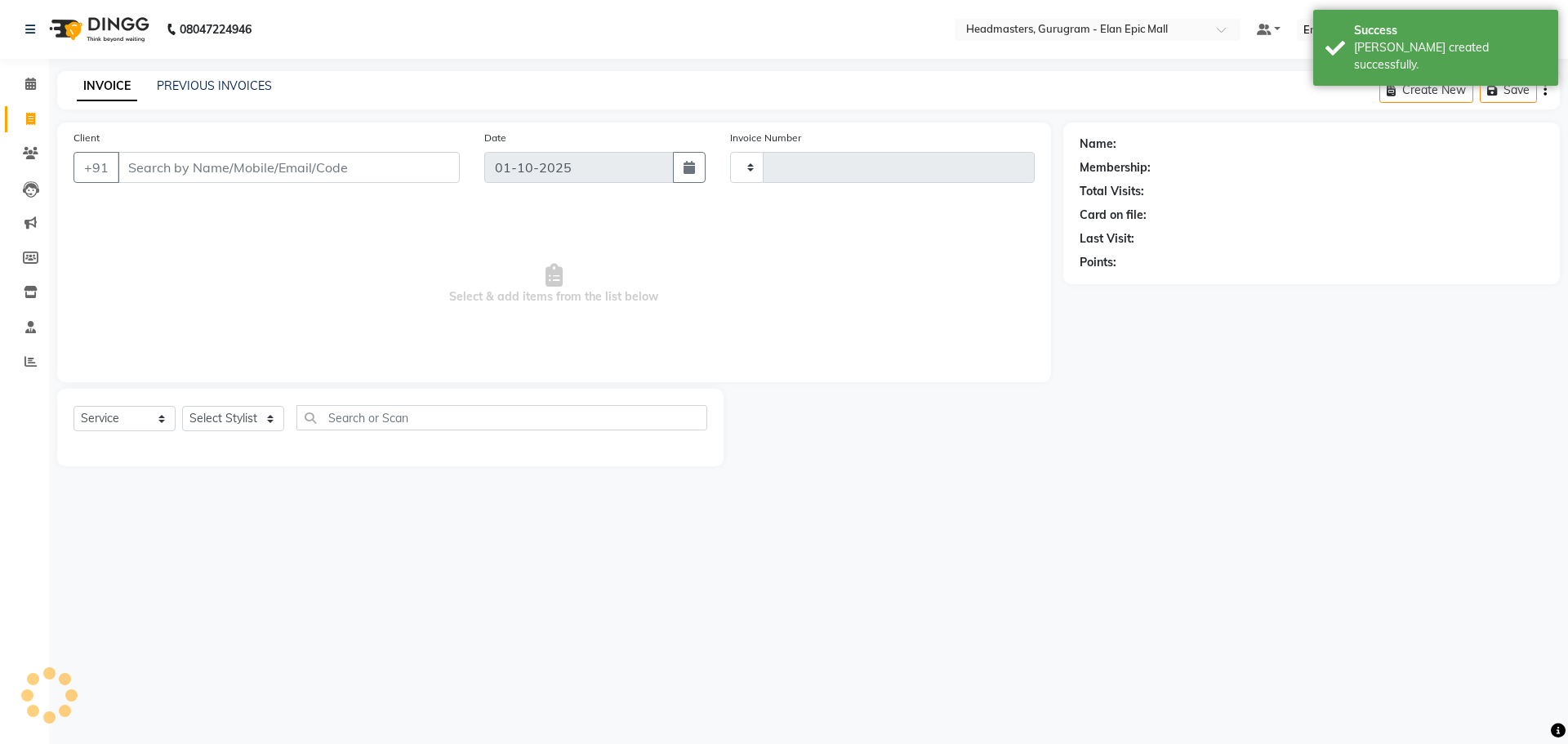
type input "2281"
select select "7499"
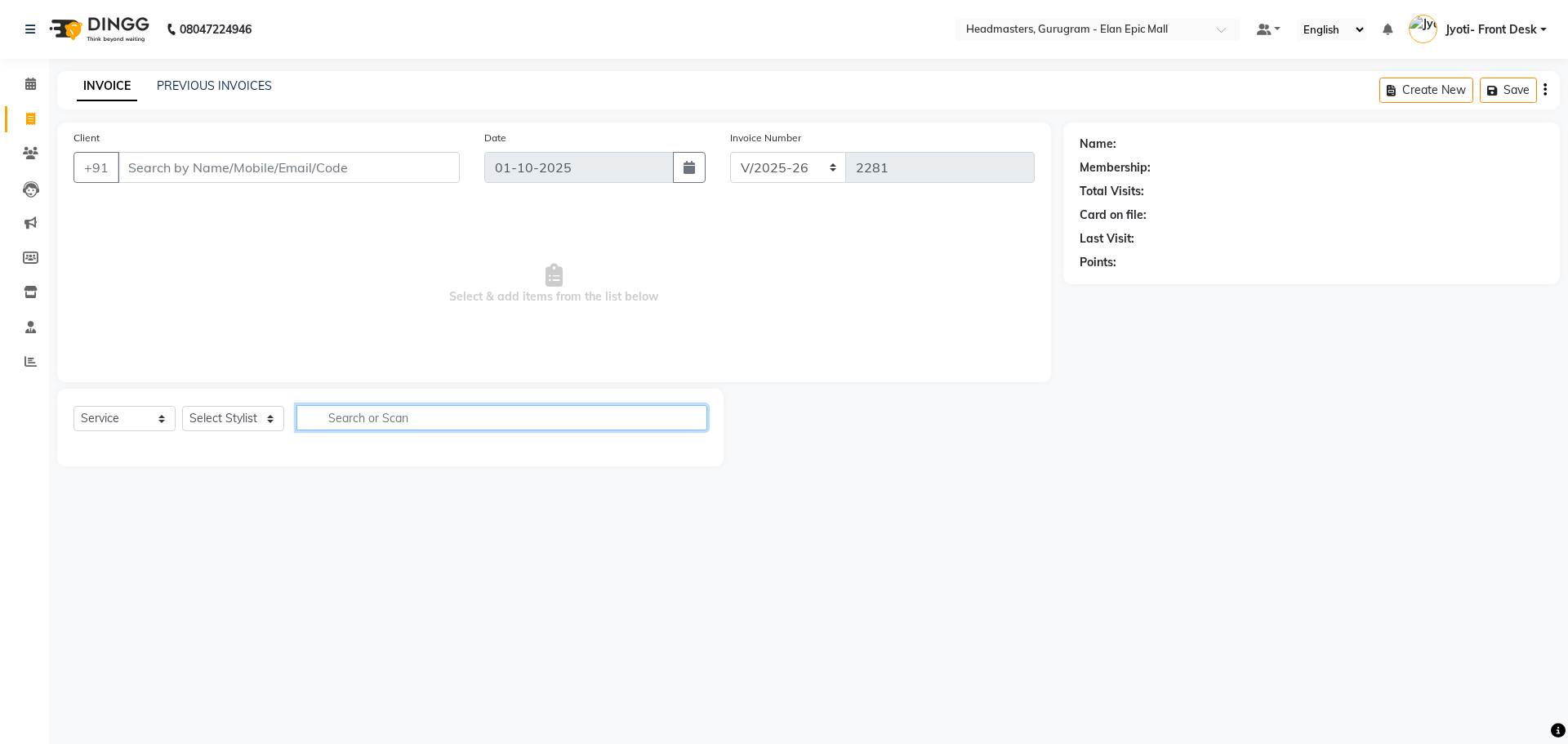
click at [477, 413] on input "text" at bounding box center [501, 418] width 410 height 25
type input "hair"
click at [272, 419] on select "Select Stylist Anas Ankul Arun Bipan Brijesh Chetan Headmasters Islam Jyoti- Fr…" at bounding box center [233, 418] width 102 height 25
select select "88840"
click at [182, 405] on select "Select Stylist Anas Ankul Arun Bipan Brijesh Chetan Headmasters Islam Jyoti- Fr…" at bounding box center [233, 418] width 102 height 25
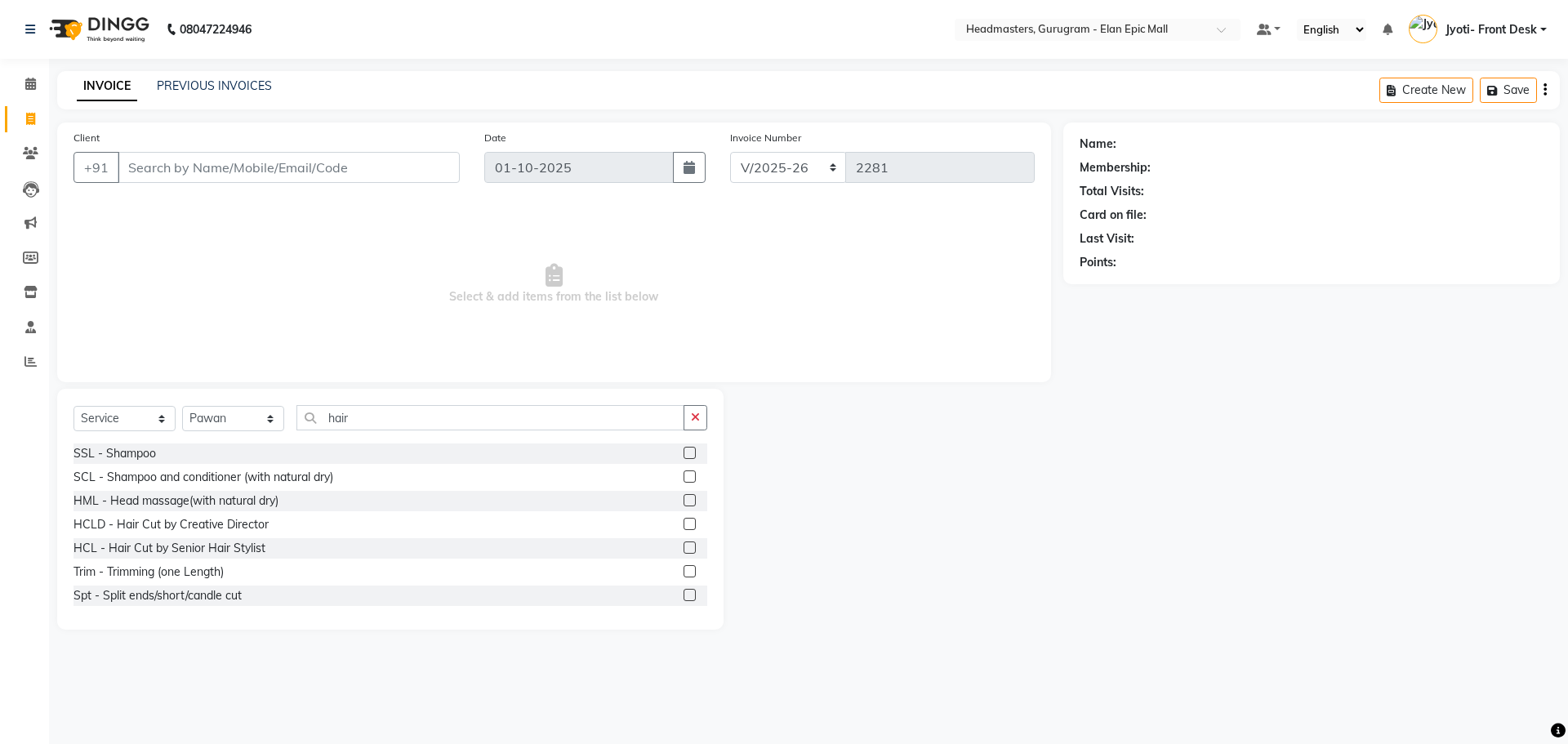
click at [684, 542] on label at bounding box center [689, 547] width 13 height 13
click at [684, 542] on input "checkbox" at bounding box center [689, 547] width 11 height 11
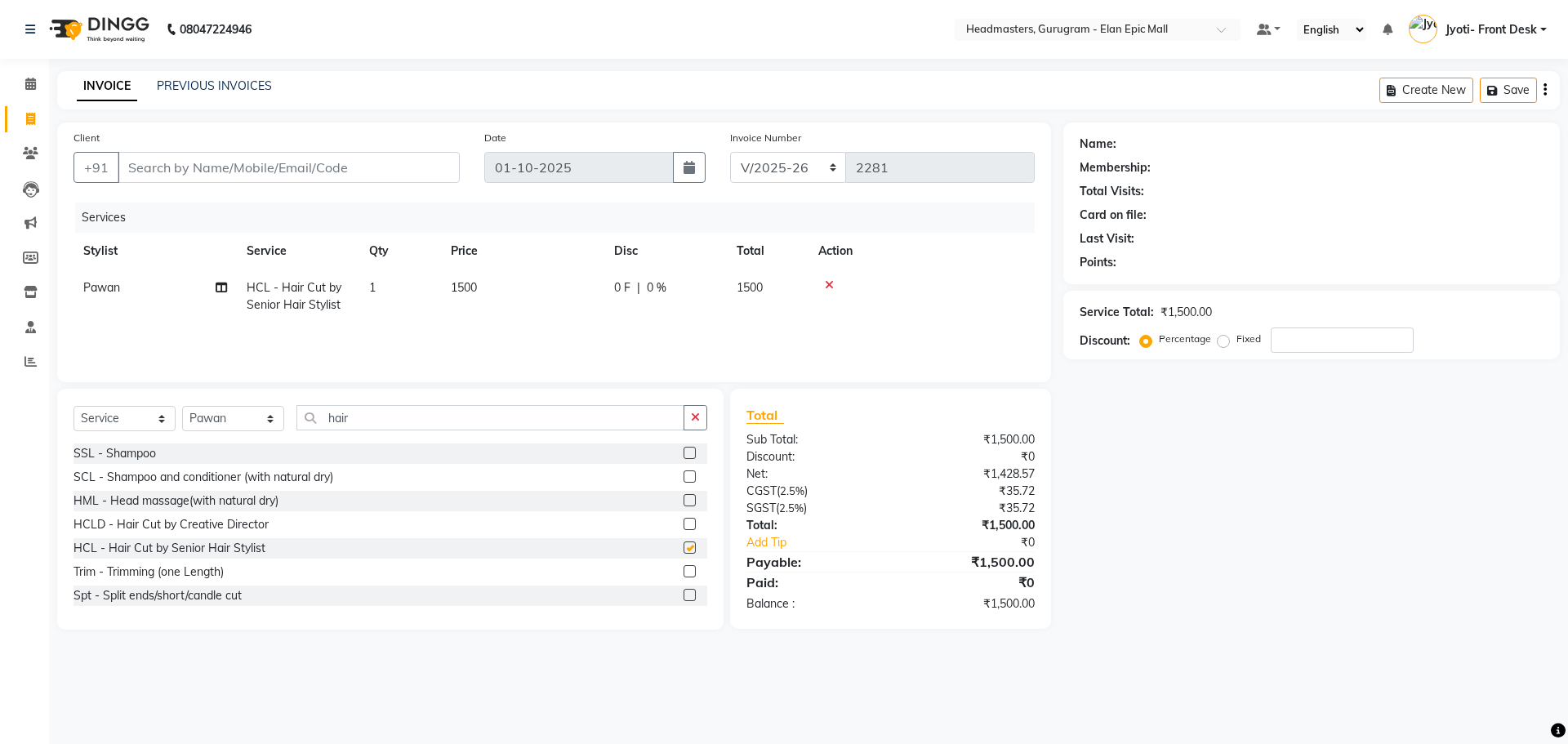
checkbox input "false"
drag, startPoint x: 459, startPoint y: 287, endPoint x: 501, endPoint y: 307, distance: 46.5
click at [459, 288] on span "1500" at bounding box center [463, 287] width 26 height 15
select select "88840"
click at [546, 292] on input "1500" at bounding box center [599, 292] width 144 height 25
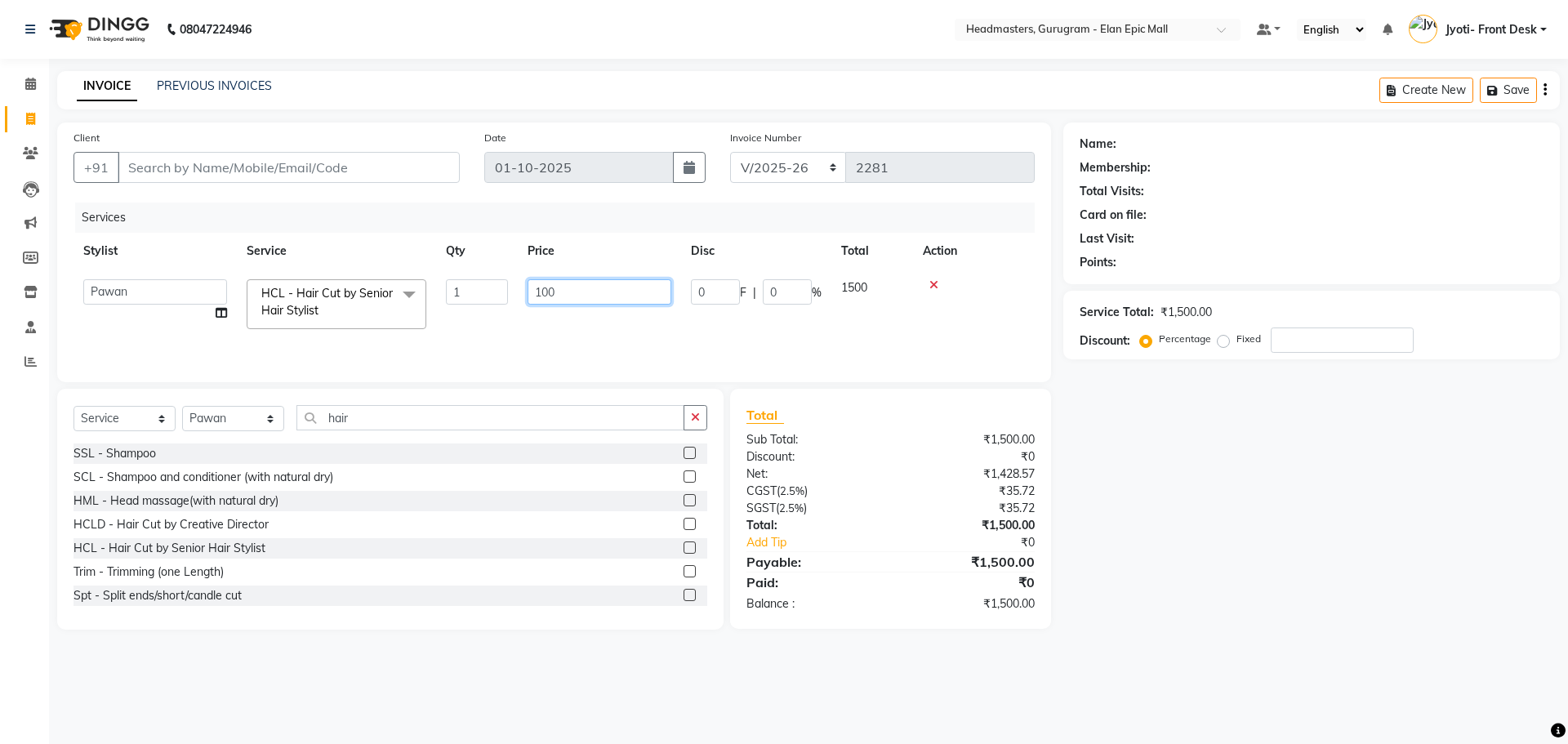
type input "1200"
click at [370, 290] on td "1" at bounding box center [400, 296] width 81 height 54
select select "88840"
click at [459, 291] on input "1" at bounding box center [476, 292] width 62 height 25
type input "2"
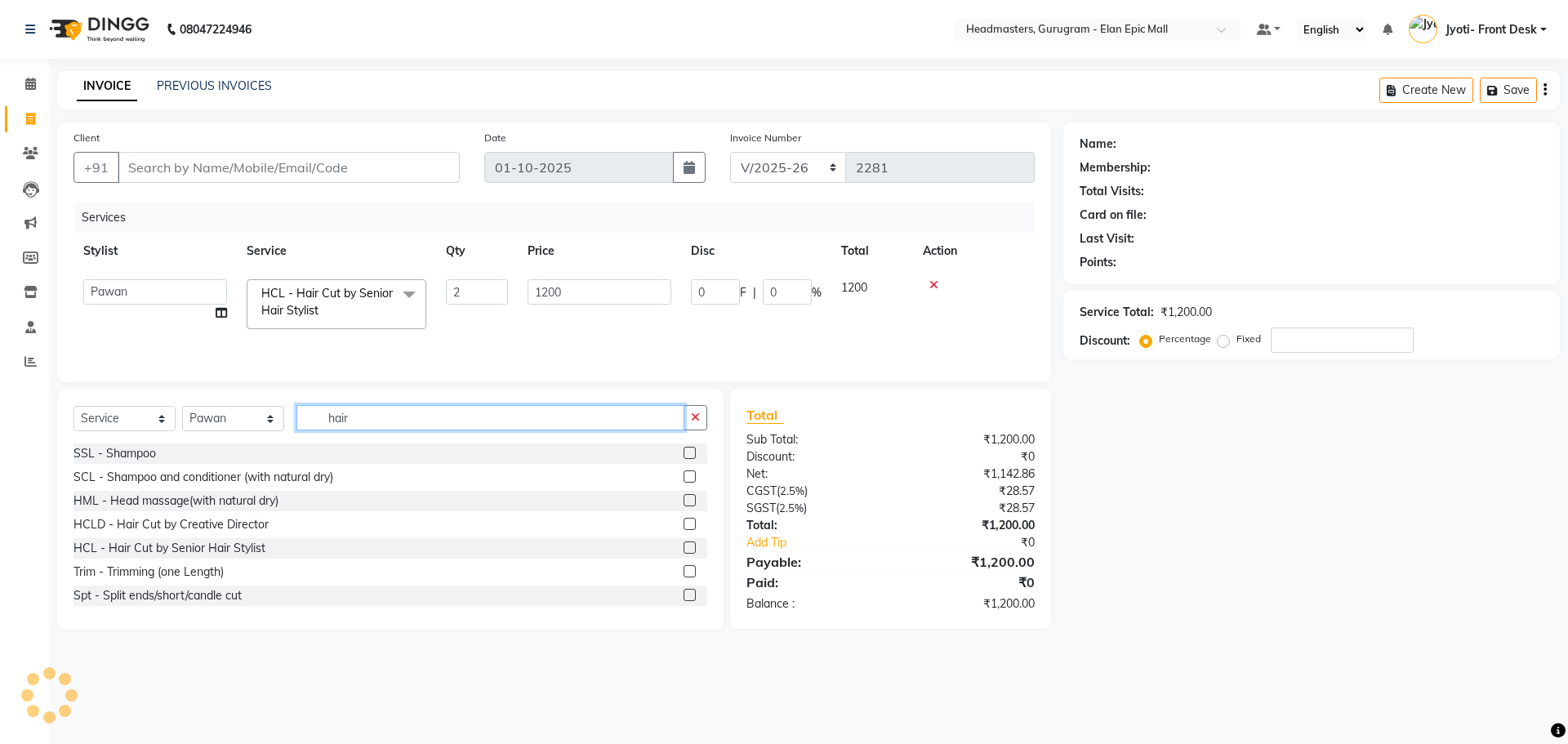
click at [501, 419] on input "hair" at bounding box center [491, 418] width 388 height 25
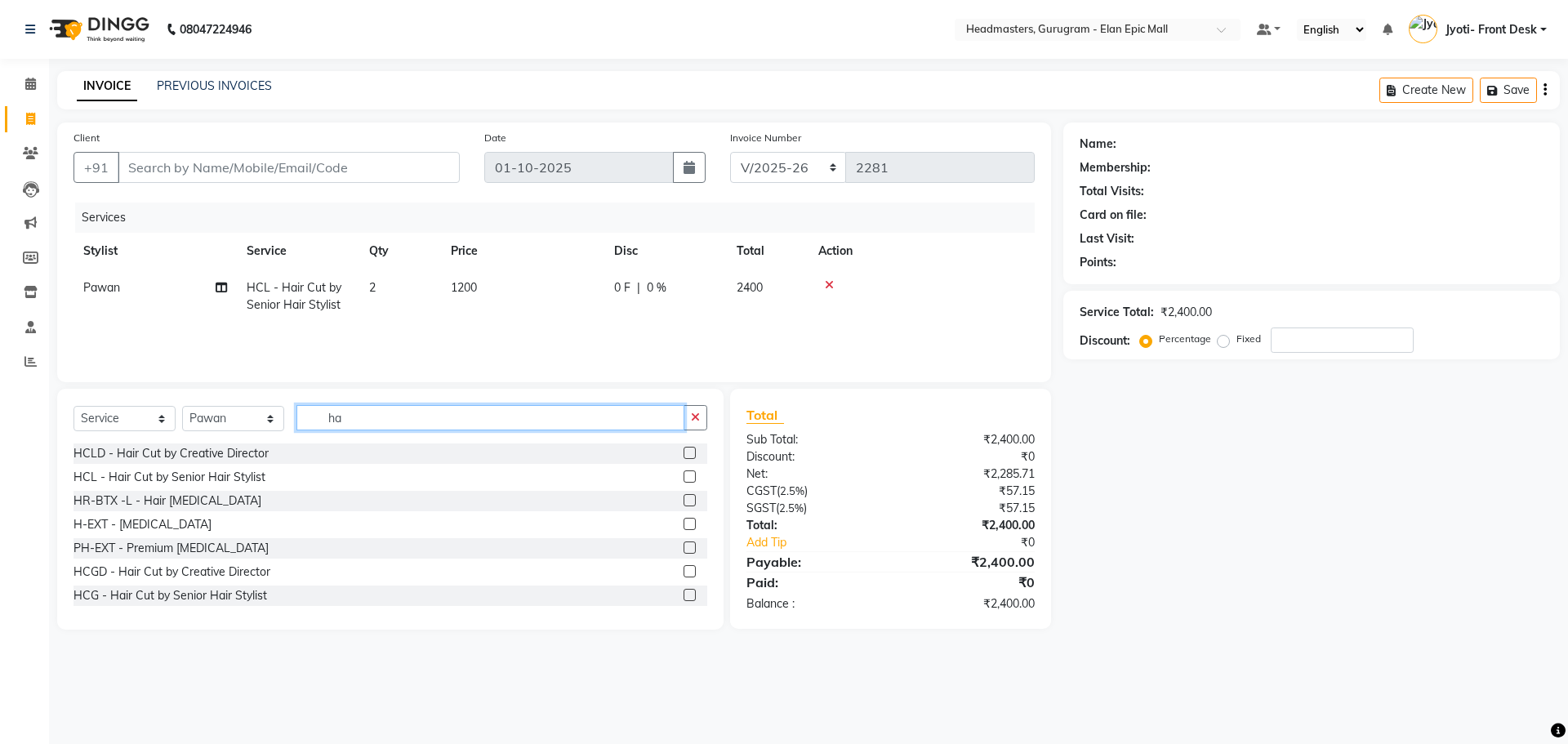
type input "h"
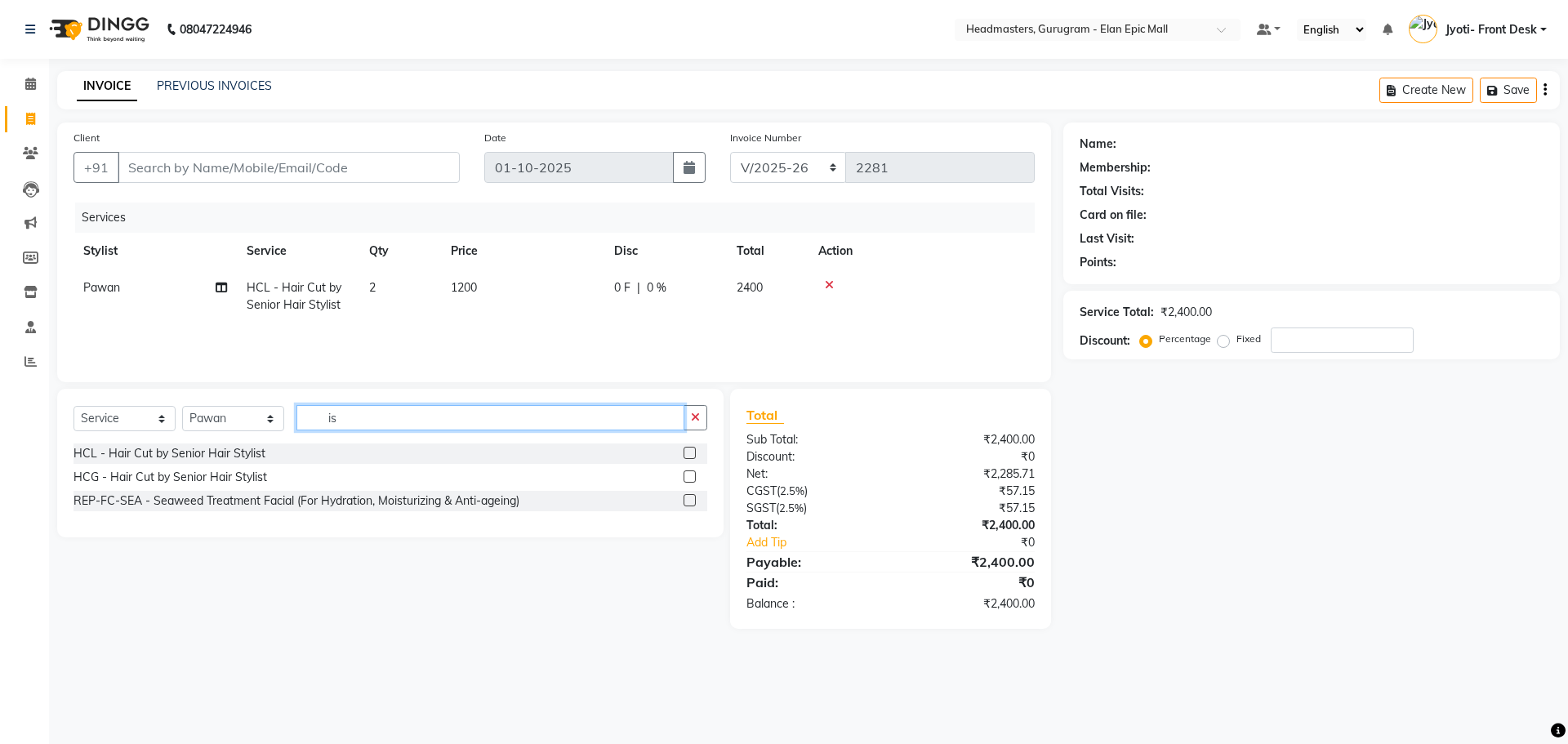
type input "i"
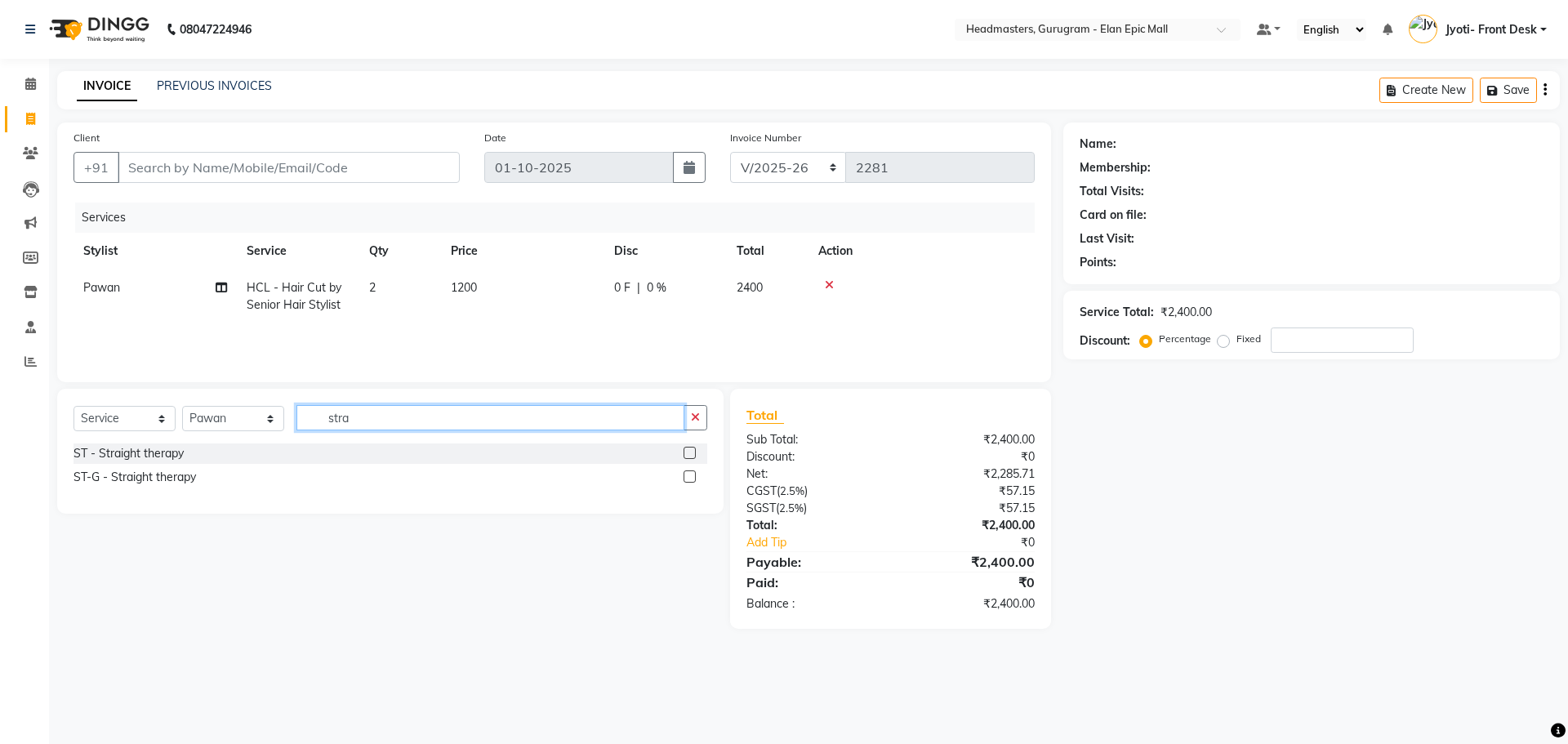
type input "stra"
click at [690, 454] on label at bounding box center [689, 452] width 13 height 13
click at [690, 454] on input "checkbox" at bounding box center [689, 453] width 11 height 11
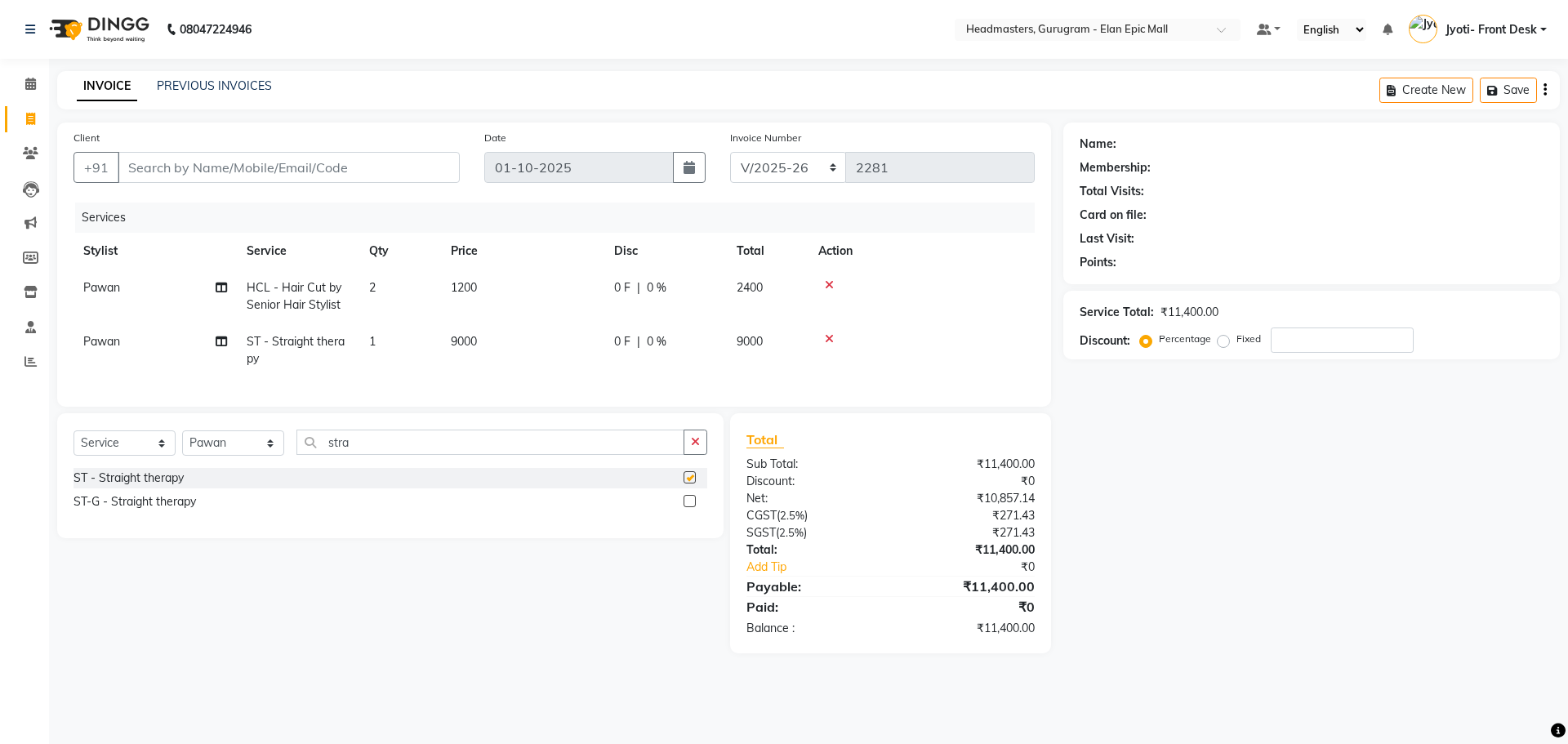
checkbox input "false"
click at [825, 338] on icon at bounding box center [829, 339] width 9 height 12
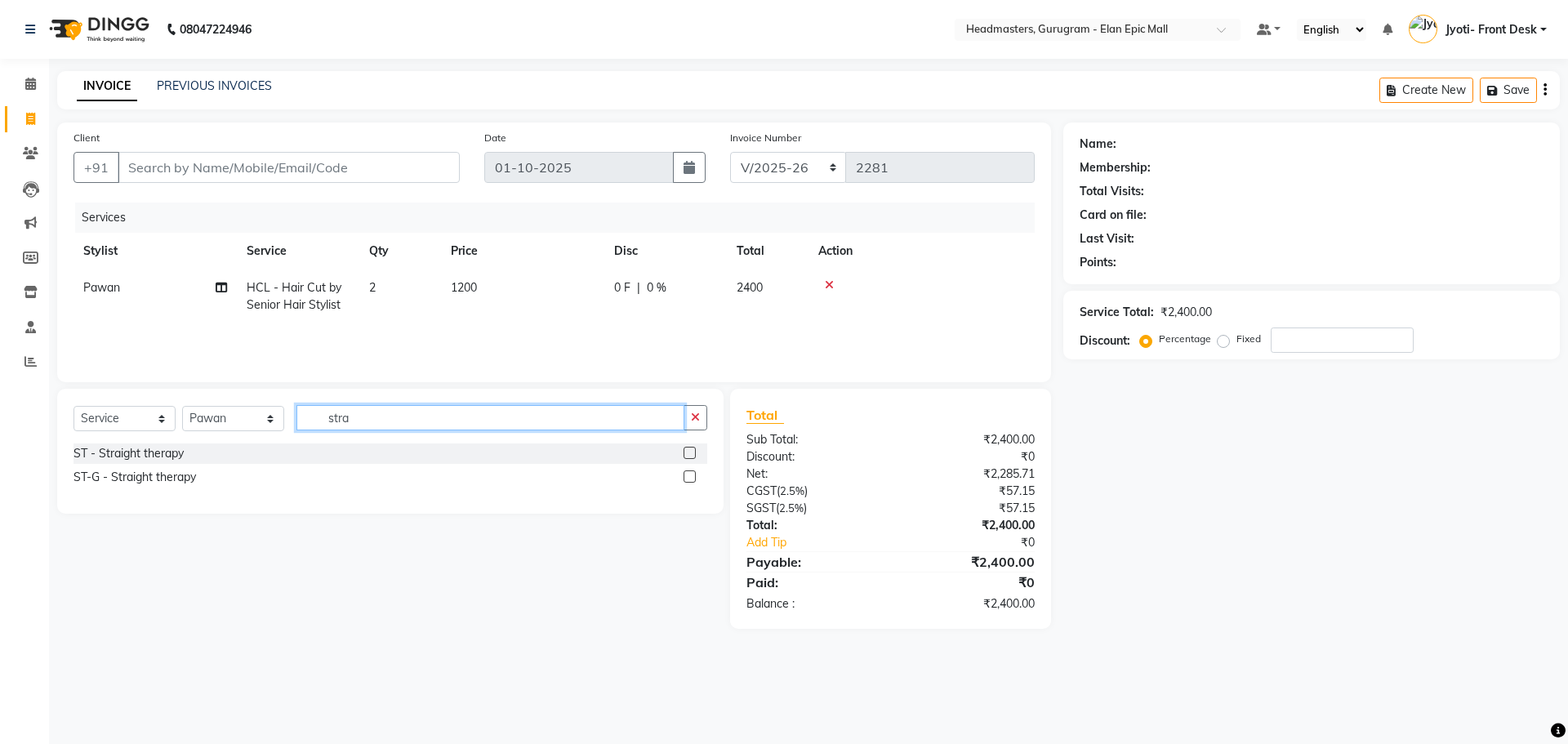
click at [597, 412] on input "stra" at bounding box center [491, 418] width 388 height 25
type input "s"
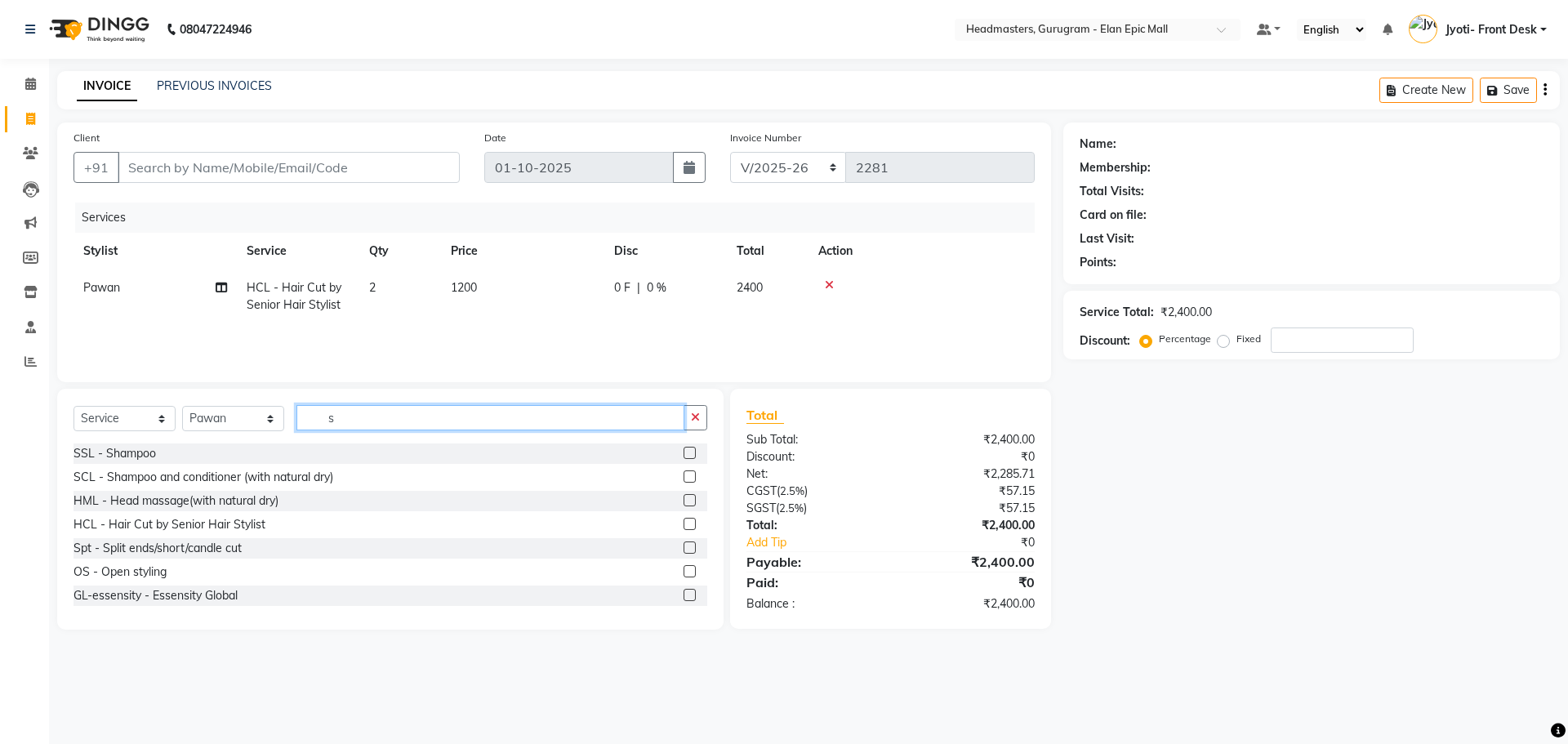
type input "s"
click at [684, 572] on label at bounding box center [689, 571] width 13 height 13
click at [684, 572] on input "checkbox" at bounding box center [689, 572] width 11 height 11
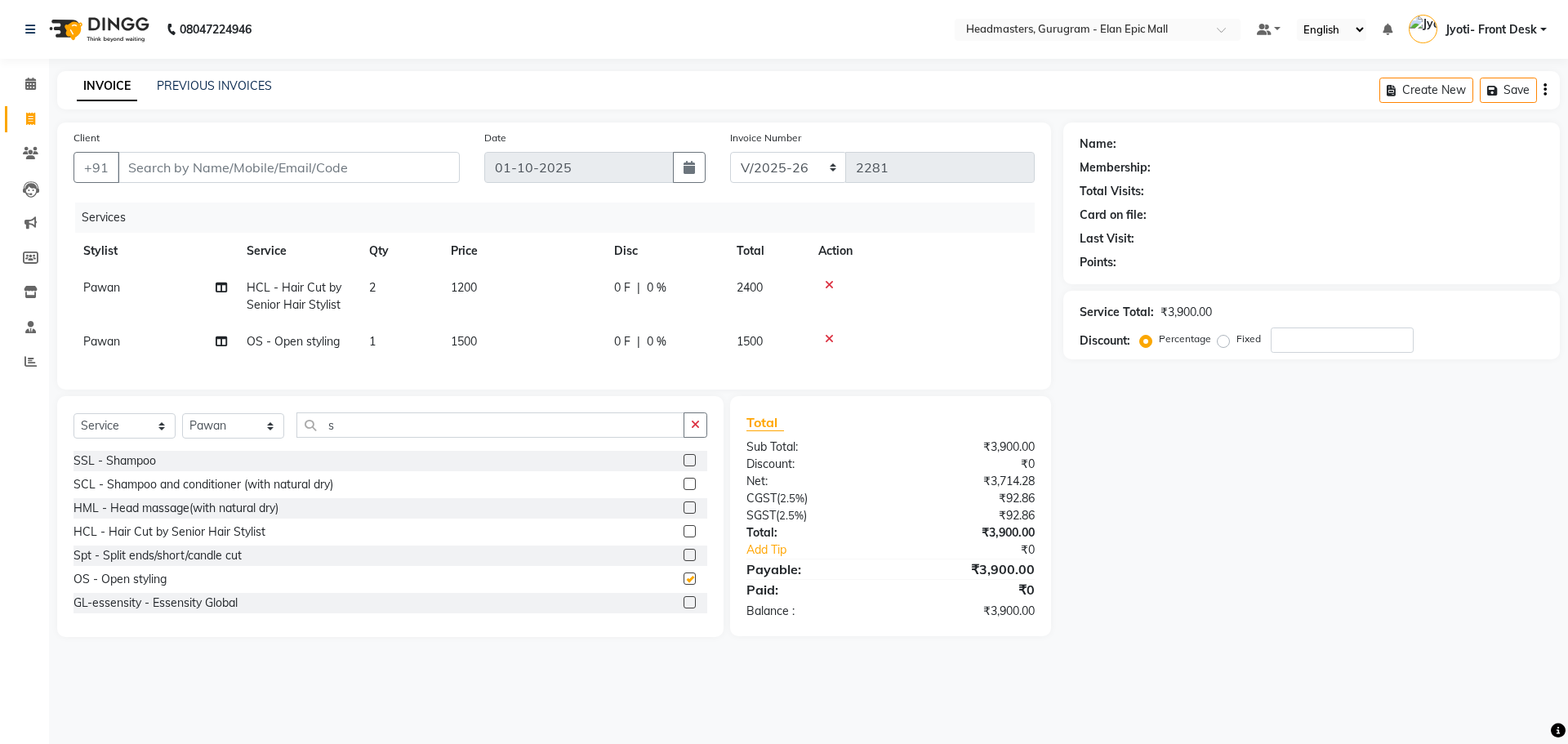
checkbox input "false"
click at [466, 347] on span "1500" at bounding box center [463, 341] width 26 height 15
select select "88840"
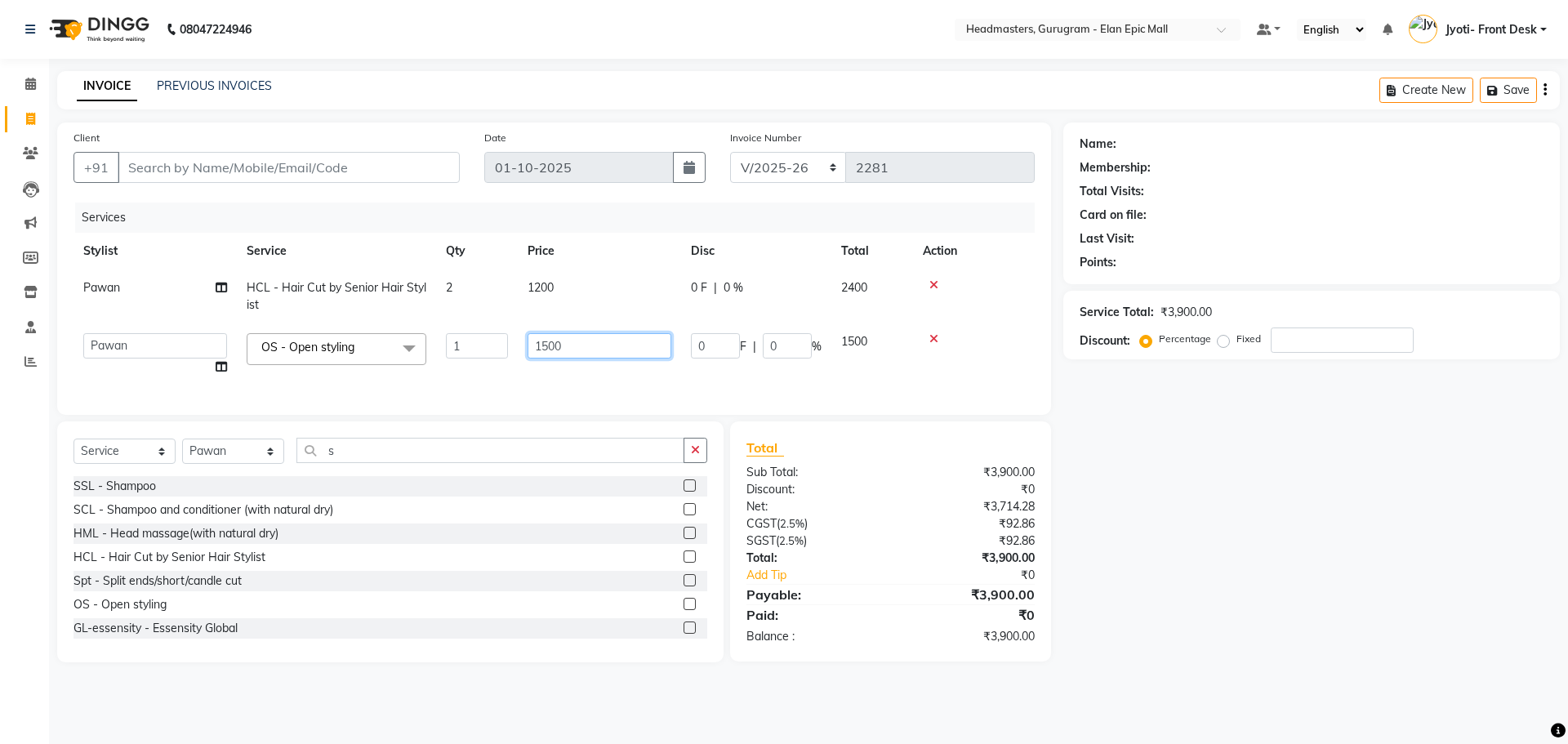
click at [546, 347] on input "1500" at bounding box center [599, 346] width 144 height 25
type input "800"
click at [676, 616] on div "SSL - Shampoo SCL - Shampoo and conditioner (with natural dry) HML - Head massa…" at bounding box center [390, 557] width 634 height 163
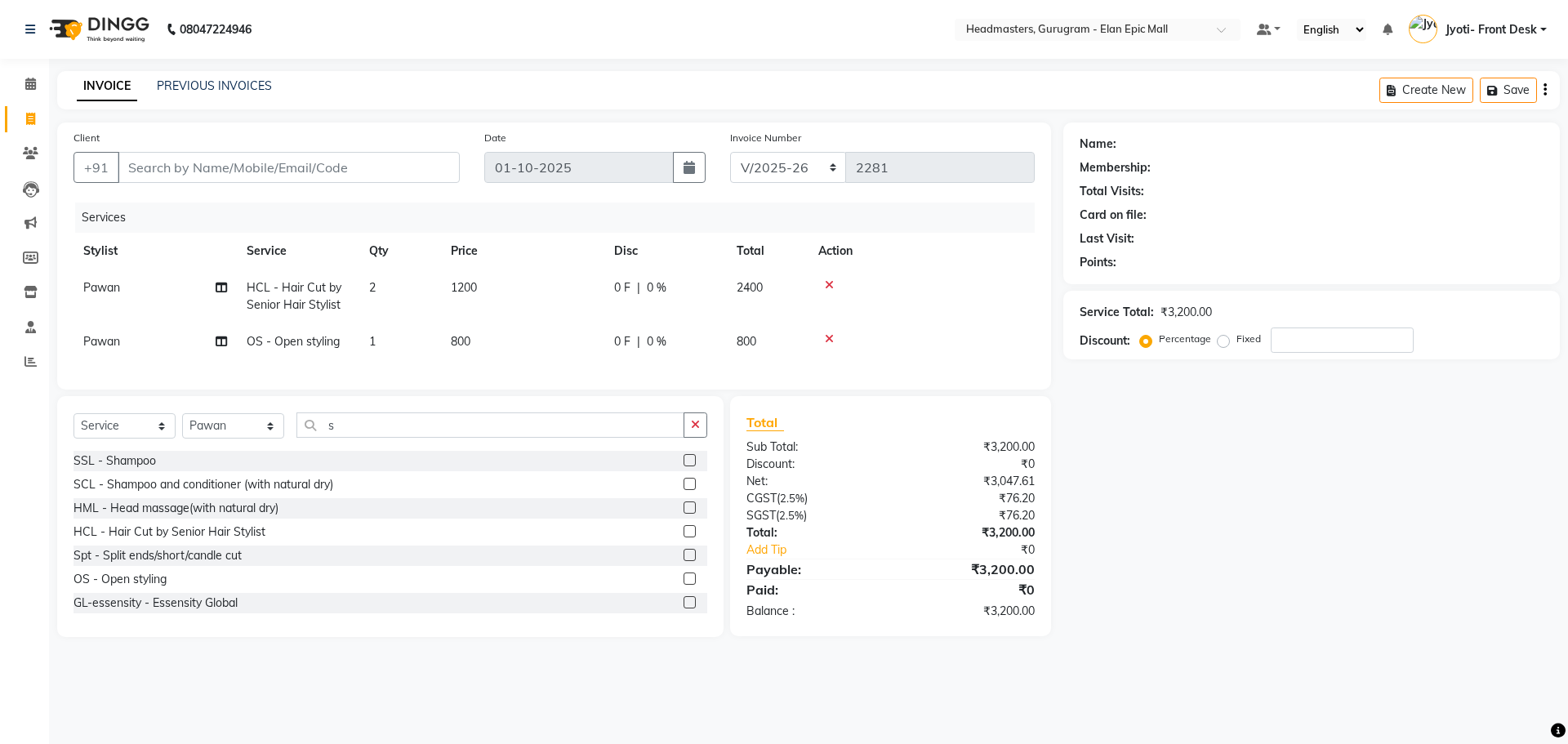
click at [684, 584] on label at bounding box center [689, 578] width 13 height 13
click at [684, 584] on input "checkbox" at bounding box center [689, 579] width 11 height 11
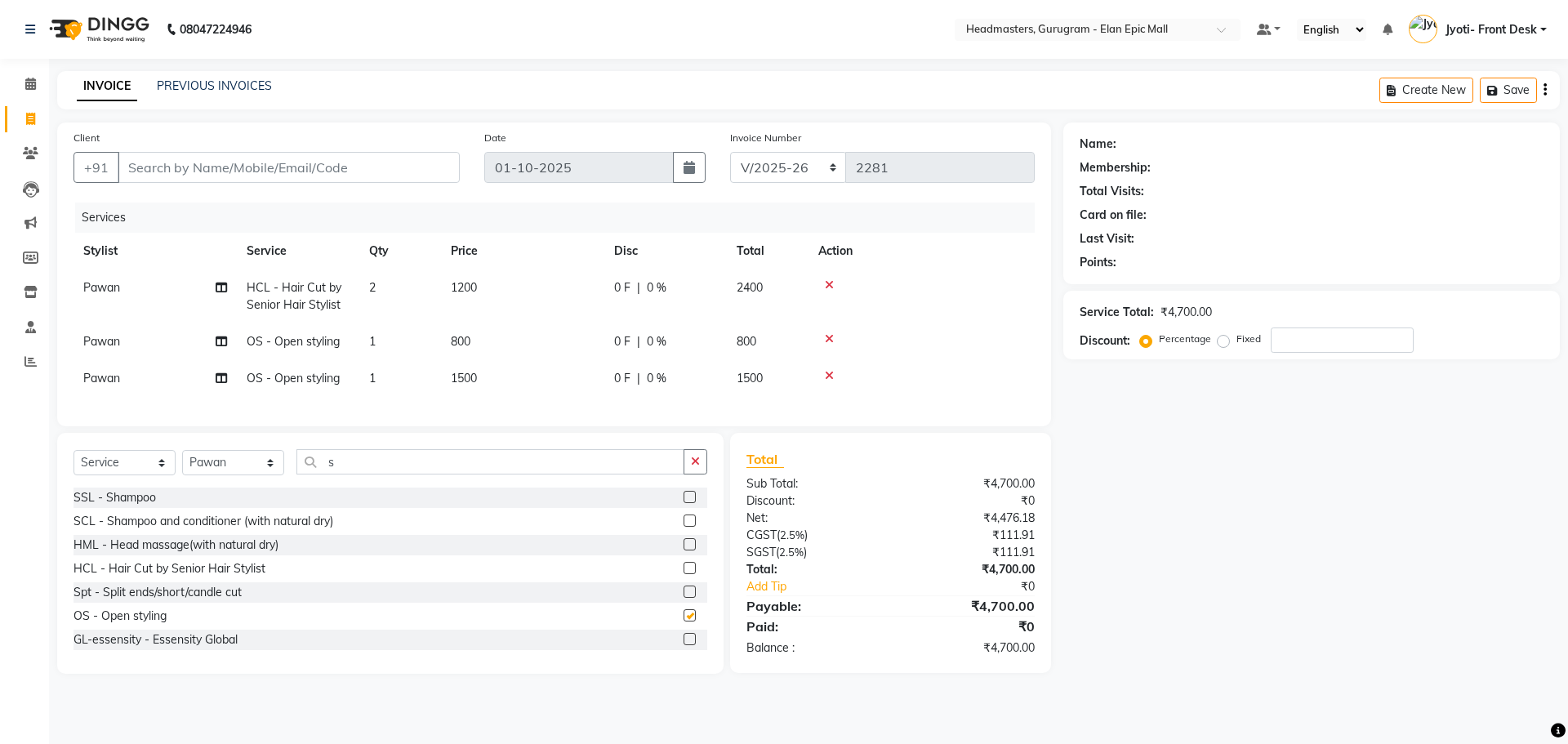
checkbox input "false"
drag, startPoint x: 471, startPoint y: 376, endPoint x: 507, endPoint y: 399, distance: 42.7
click at [472, 377] on span "1500" at bounding box center [463, 378] width 26 height 15
select select "88840"
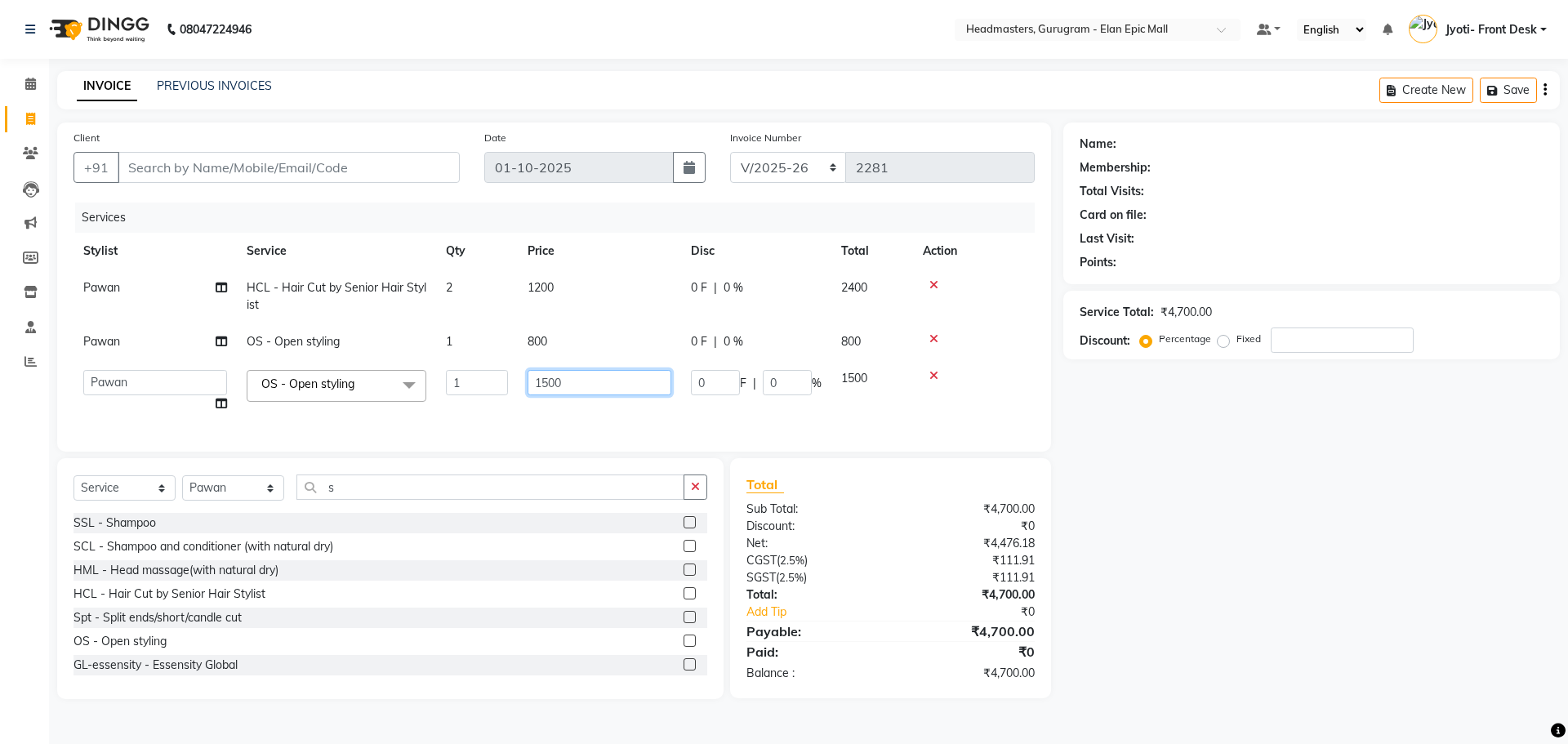
click at [546, 384] on input "1500" at bounding box center [599, 383] width 144 height 25
type input "800"
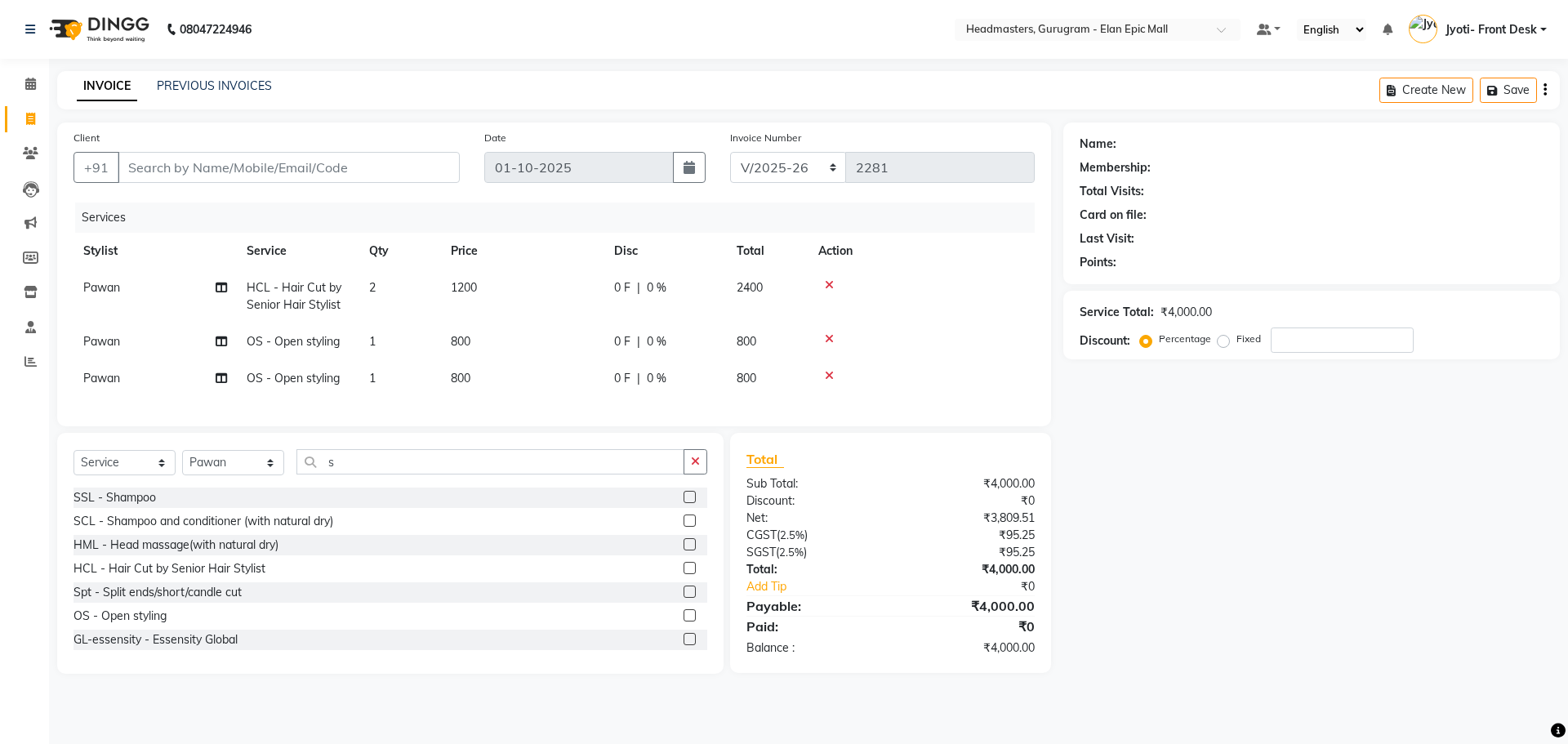
click at [140, 376] on td "Pawan" at bounding box center [155, 379] width 164 height 37
select select "88840"
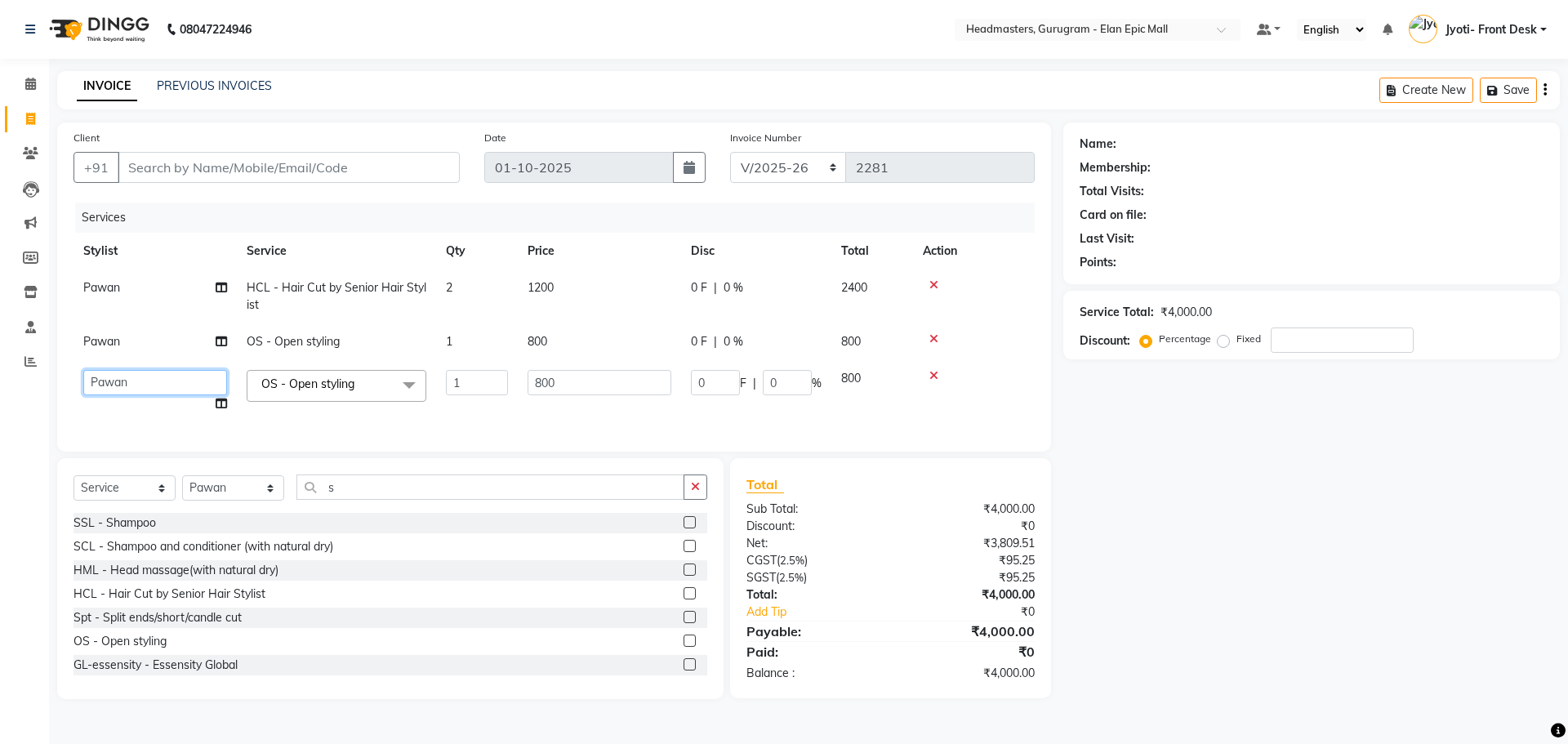
click at [140, 376] on select "Anas Ankul Arun Bipan Brijesh Chetan Headmasters Islam Jyoti- Front Desk Pawan …" at bounding box center [155, 383] width 144 height 25
select select "74678"
click at [161, 381] on select "Anas Ankul Arun Bipan Brijesh Chetan Headmasters Islam Jyoti- Front Desk Pawan …" at bounding box center [155, 383] width 144 height 25
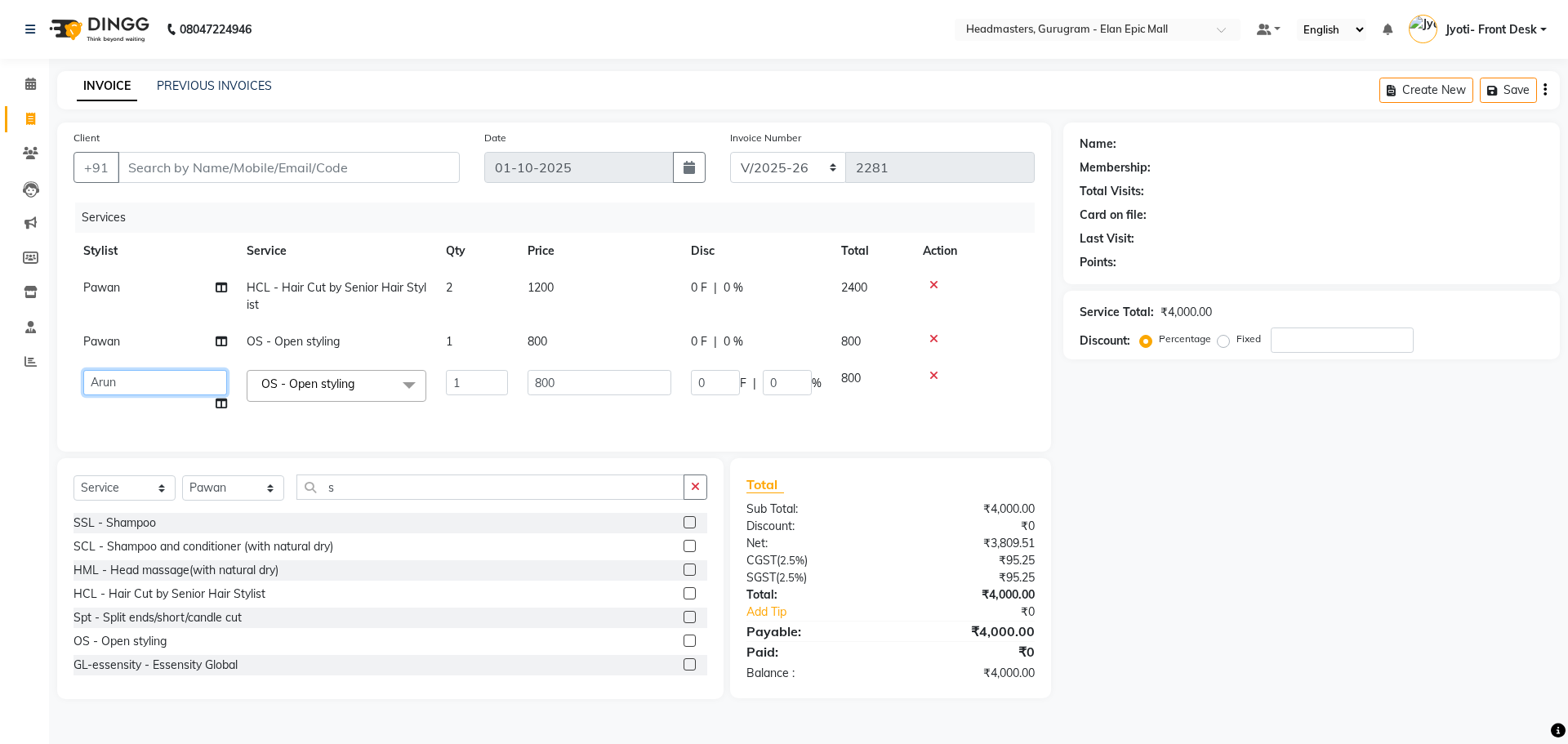
click at [83, 370] on select "Anas Ankul Arun Bipan Brijesh Chetan Headmasters Islam Jyoti- Front Desk Pawan …" at bounding box center [155, 383] width 144 height 25
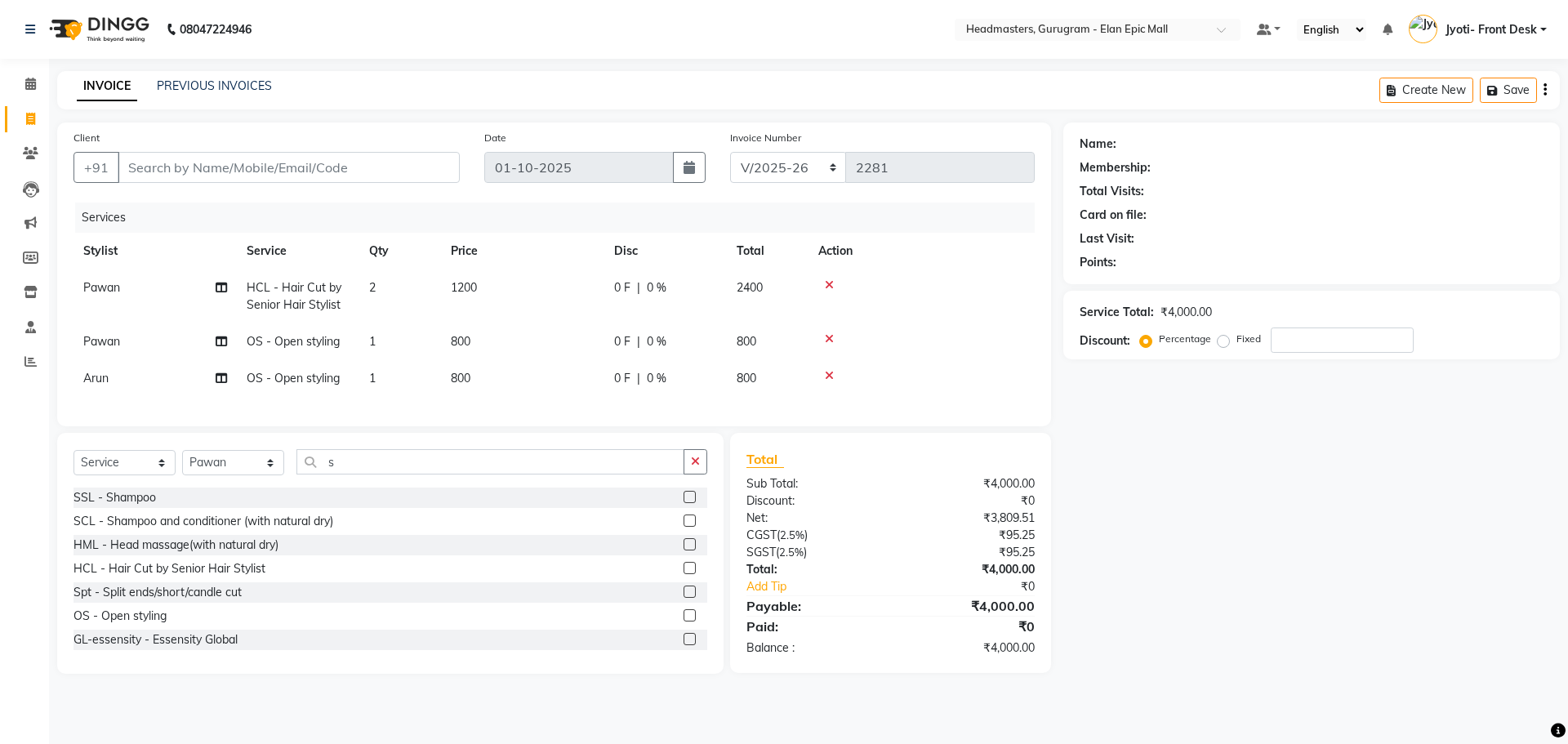
click at [160, 395] on td "Arun" at bounding box center [155, 379] width 164 height 37
select select "74678"
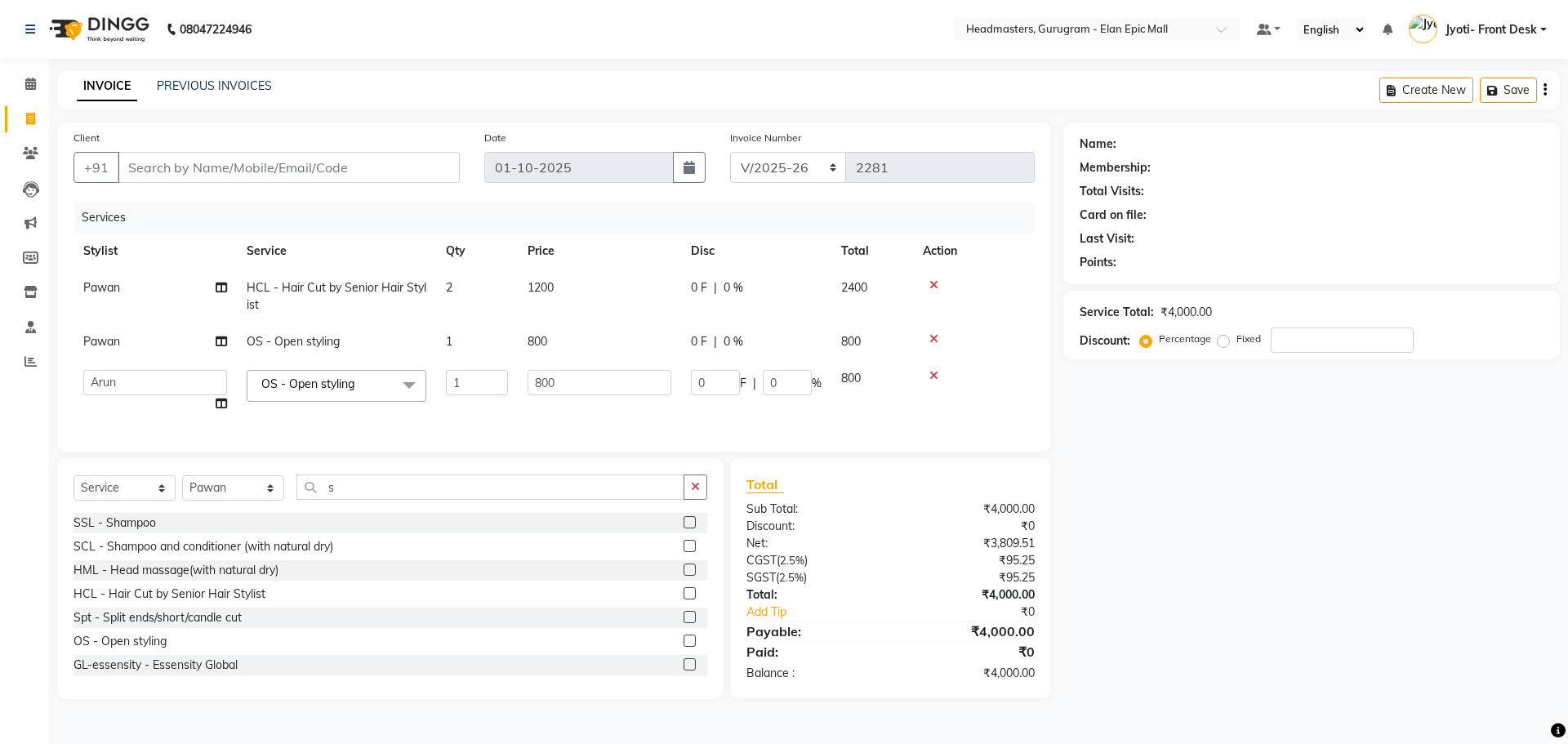
click at [160, 395] on td "Anas Ankul Arun Bipan Brijesh Chetan Headmasters Islam Jyoti- Front Desk Pawan …" at bounding box center [155, 391] width 164 height 62
click at [149, 385] on select "Anas Ankul Arun Bipan Brijesh Chetan Headmasters Islam Jyoti- Front Desk Pawan …" at bounding box center [155, 383] width 144 height 25
select select "88165"
click at [299, 168] on input "Client" at bounding box center [288, 167] width 342 height 31
type input "9"
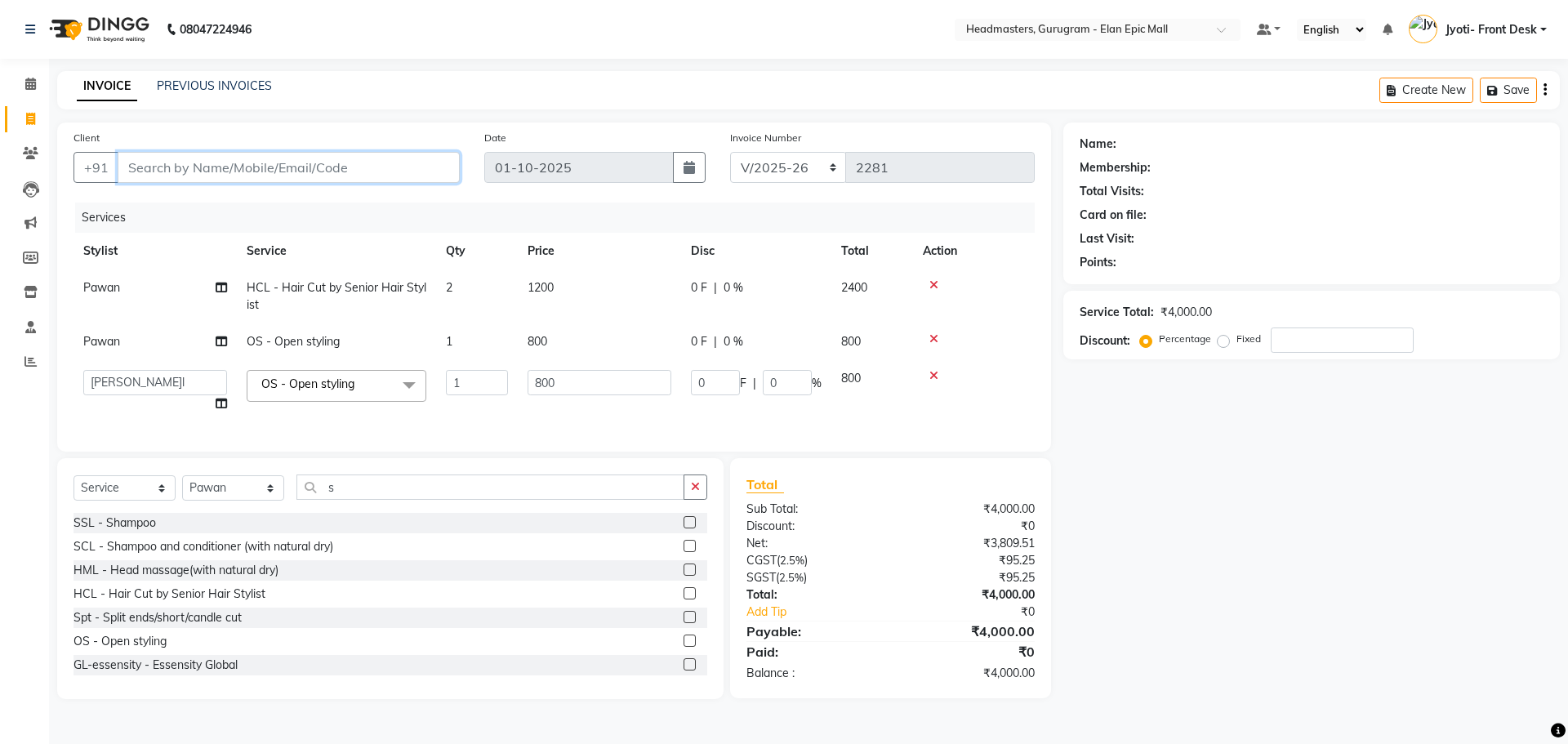
type input "0"
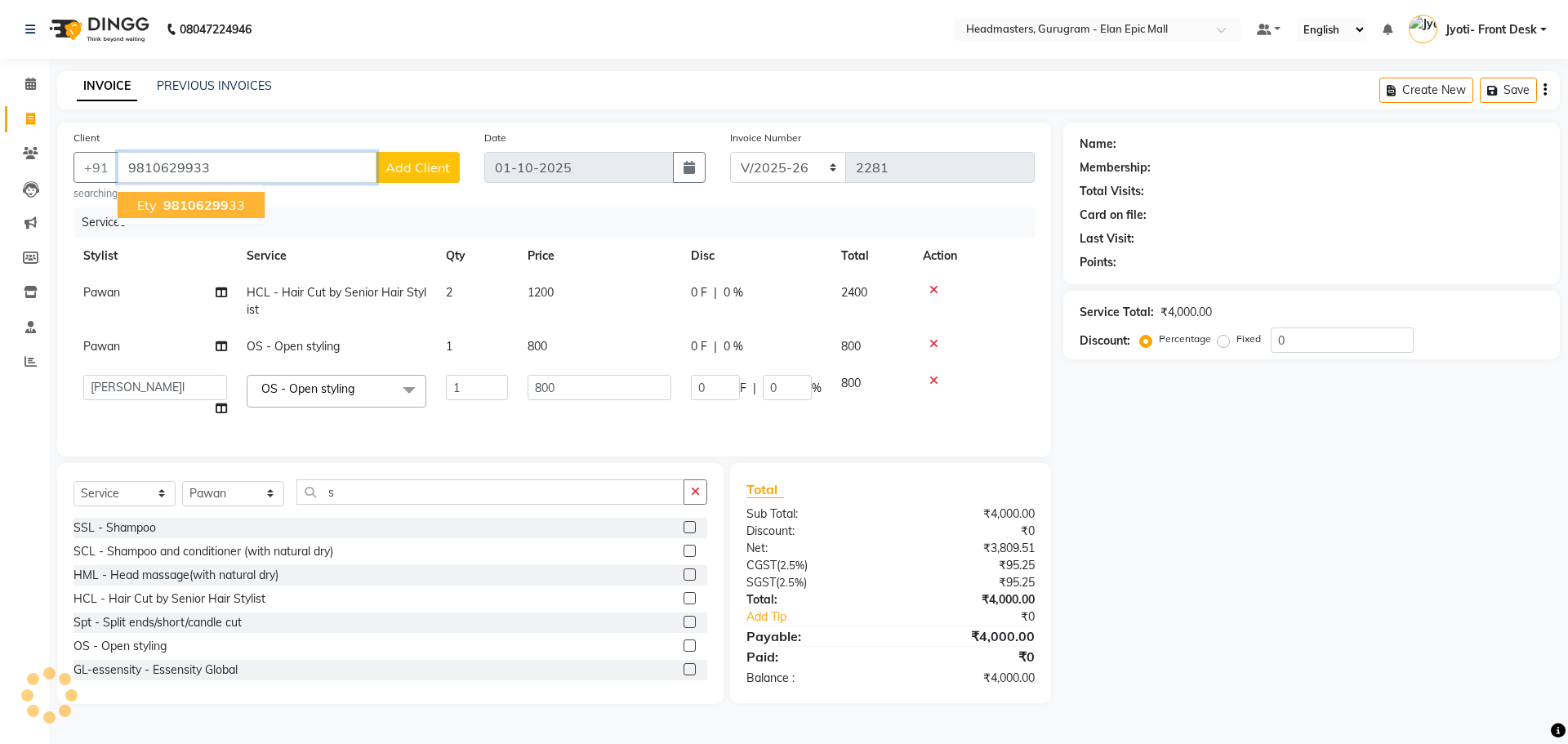
type input "9810629933"
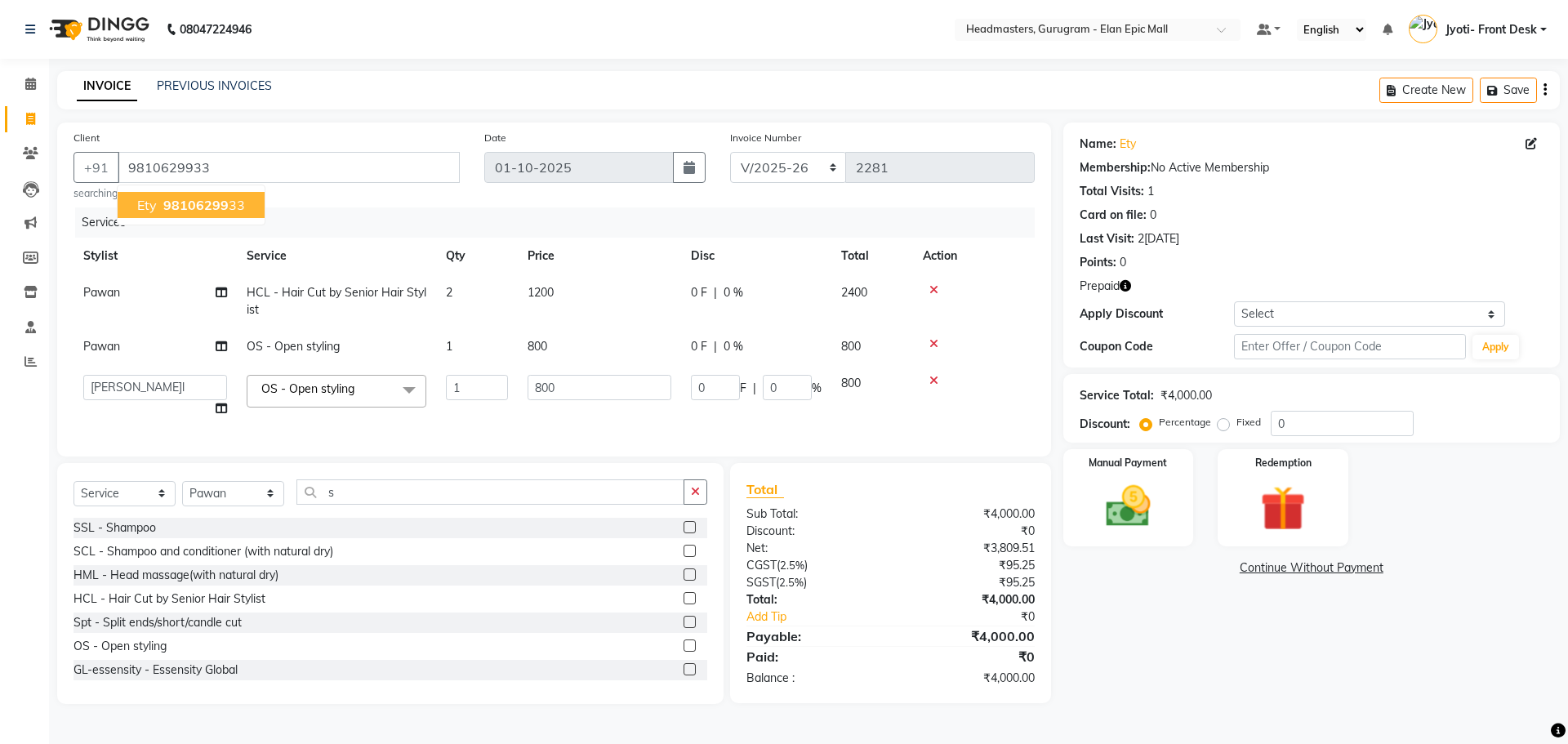
click at [197, 212] on span "98106299" at bounding box center [196, 205] width 66 height 17
click at [458, 303] on td "2" at bounding box center [476, 301] width 81 height 54
select select "88840"
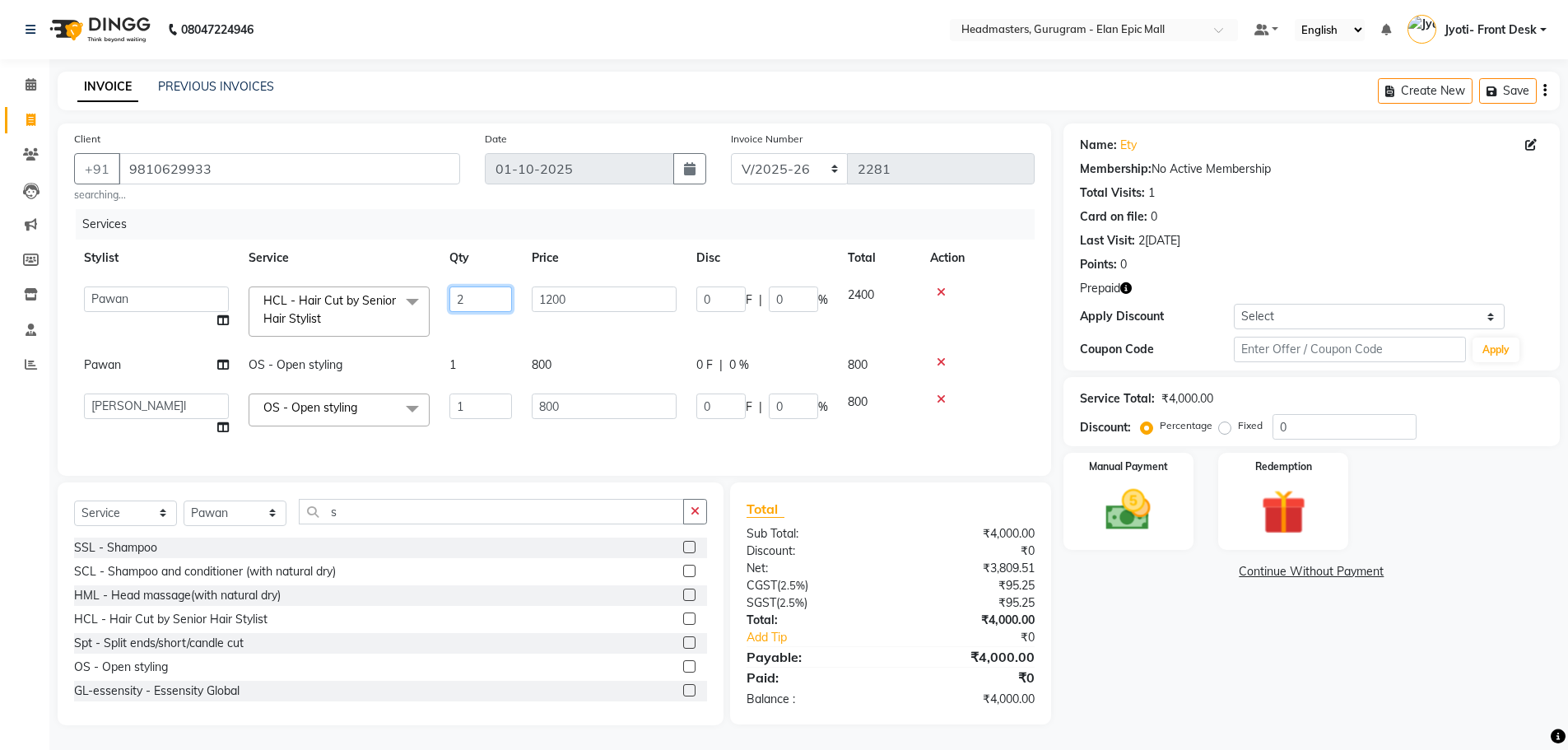
click at [474, 300] on input "2" at bounding box center [480, 299] width 62 height 26
type input "1"
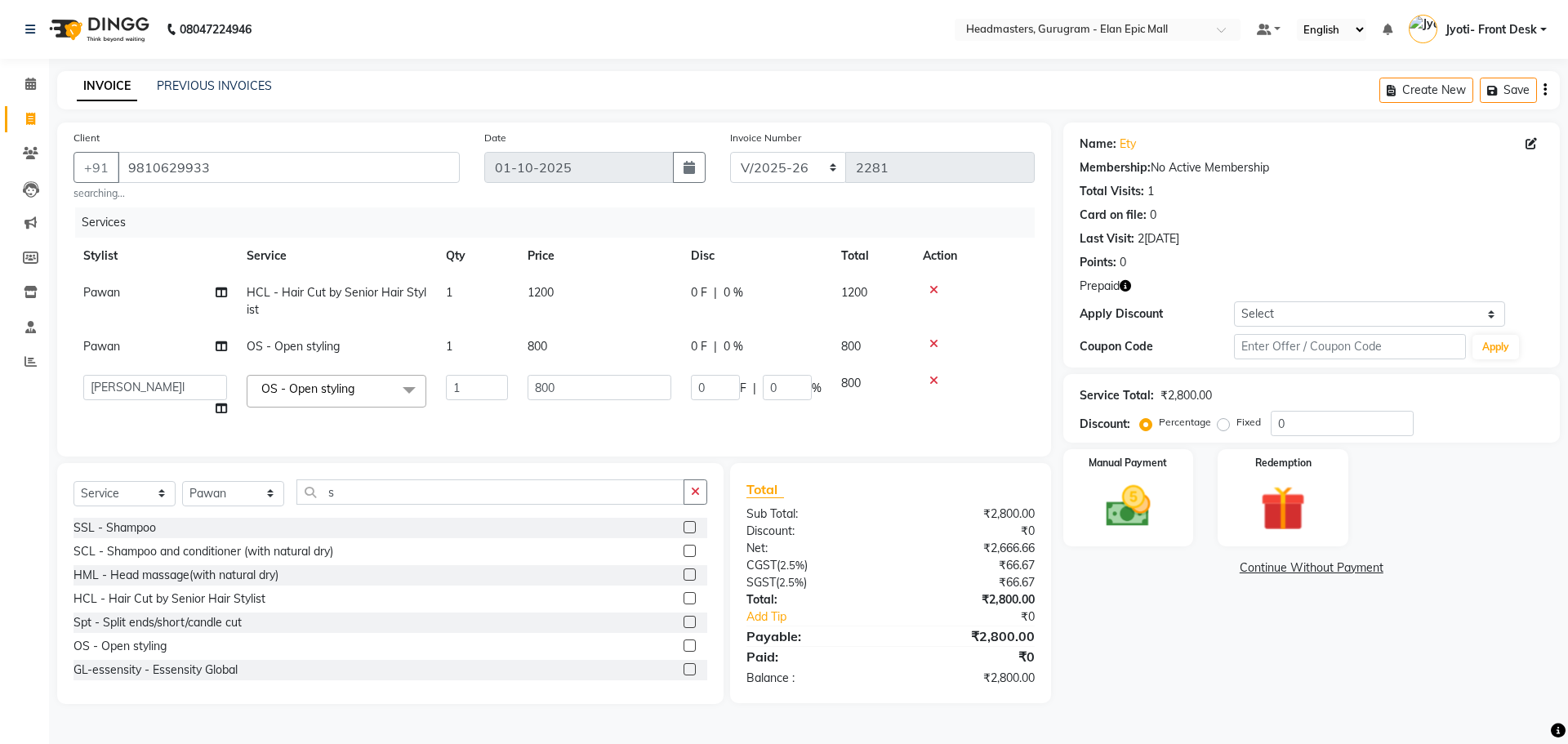
click at [1256, 651] on div "Name: Ety Membership: No Active Membership Total Visits: 1 Card on file: 0 Last…" at bounding box center [1317, 413] width 508 height 581
click at [464, 395] on input "1" at bounding box center [476, 388] width 62 height 25
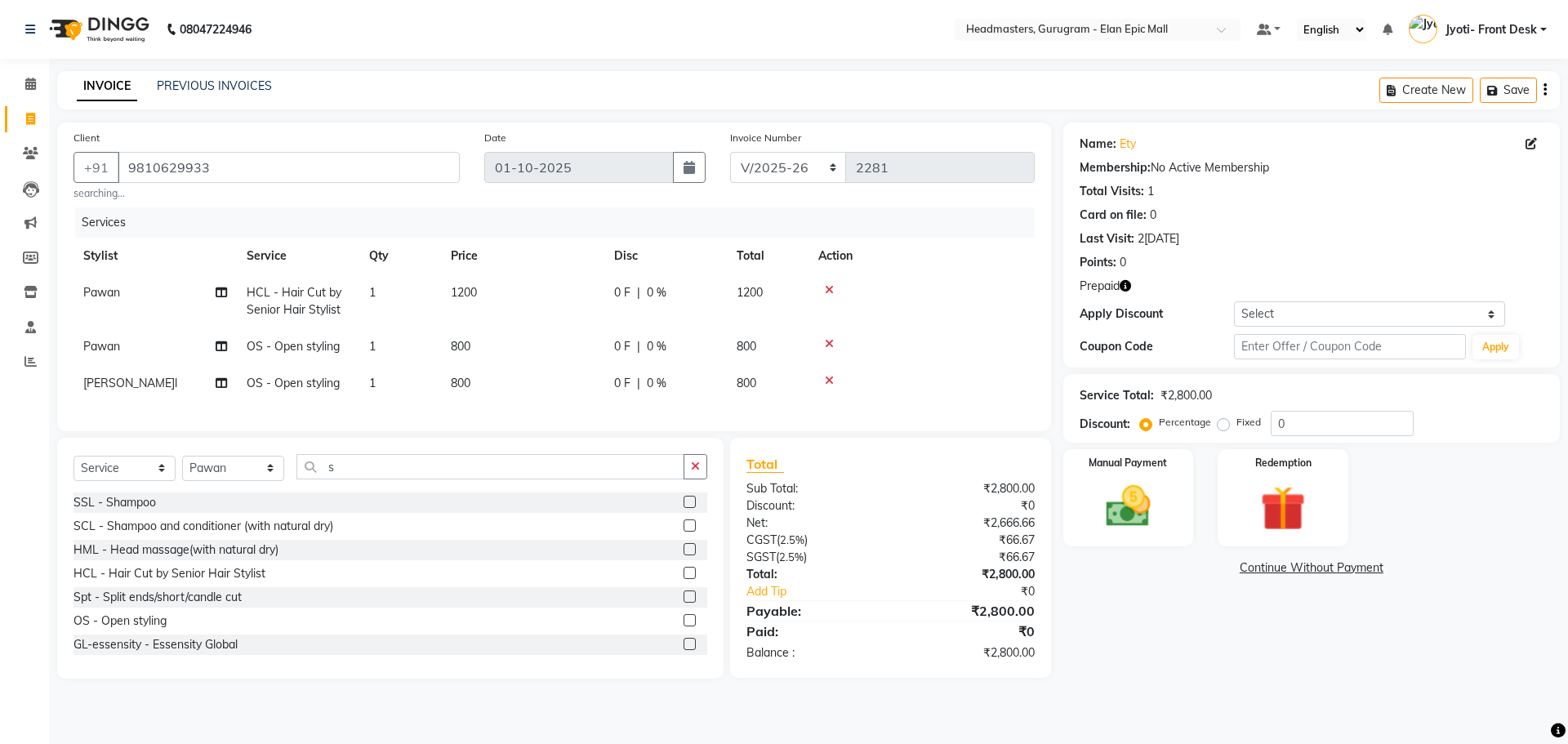
click at [469, 294] on tr "Pawan HCL - Hair Cut by Senior Hair Stylist 1 1200 0 F | 0 % 1200" at bounding box center [553, 301] width 961 height 54
click at [381, 293] on td "1" at bounding box center [400, 301] width 81 height 54
select select "88840"
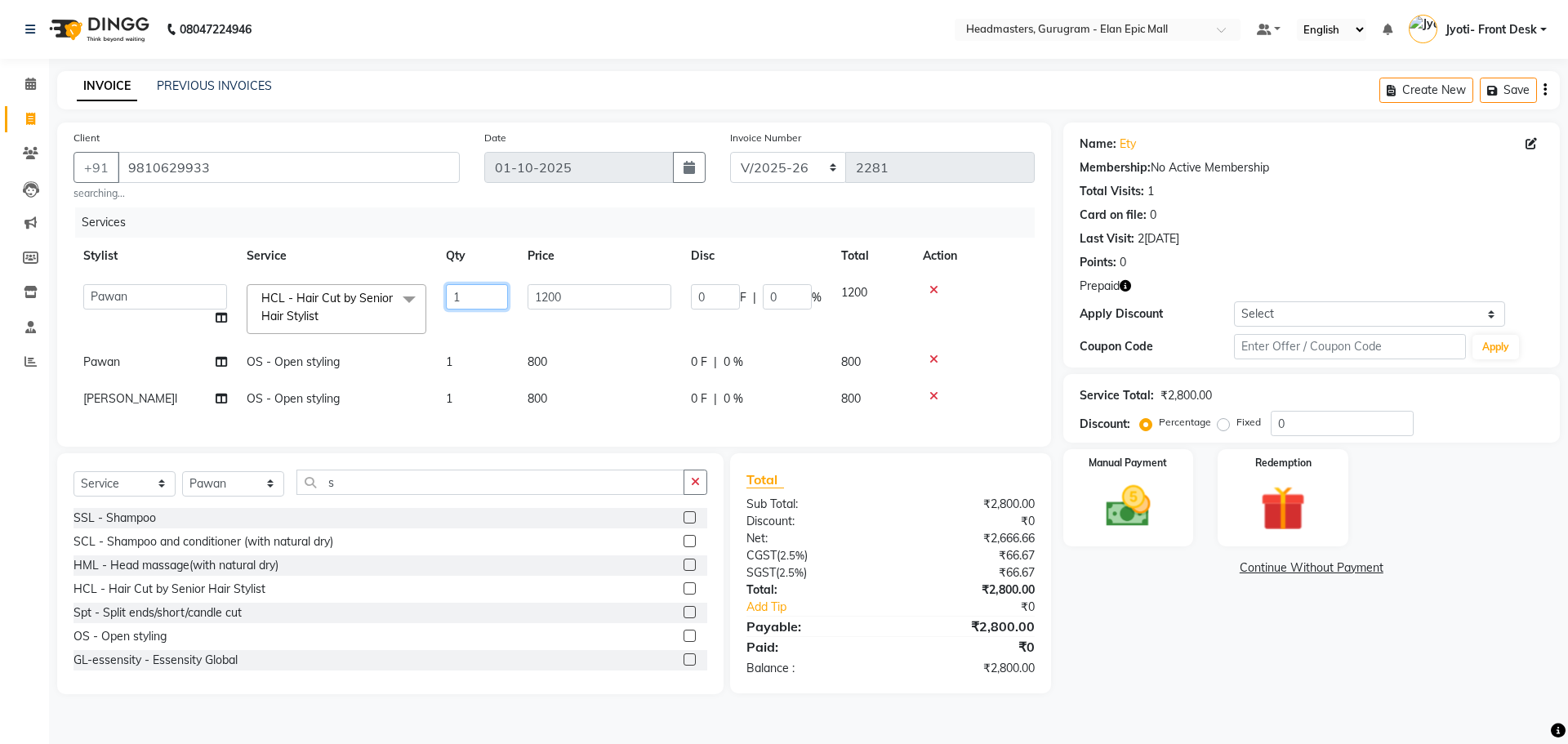
click at [477, 294] on input "1" at bounding box center [476, 297] width 62 height 25
click at [934, 292] on div at bounding box center [974, 290] width 102 height 12
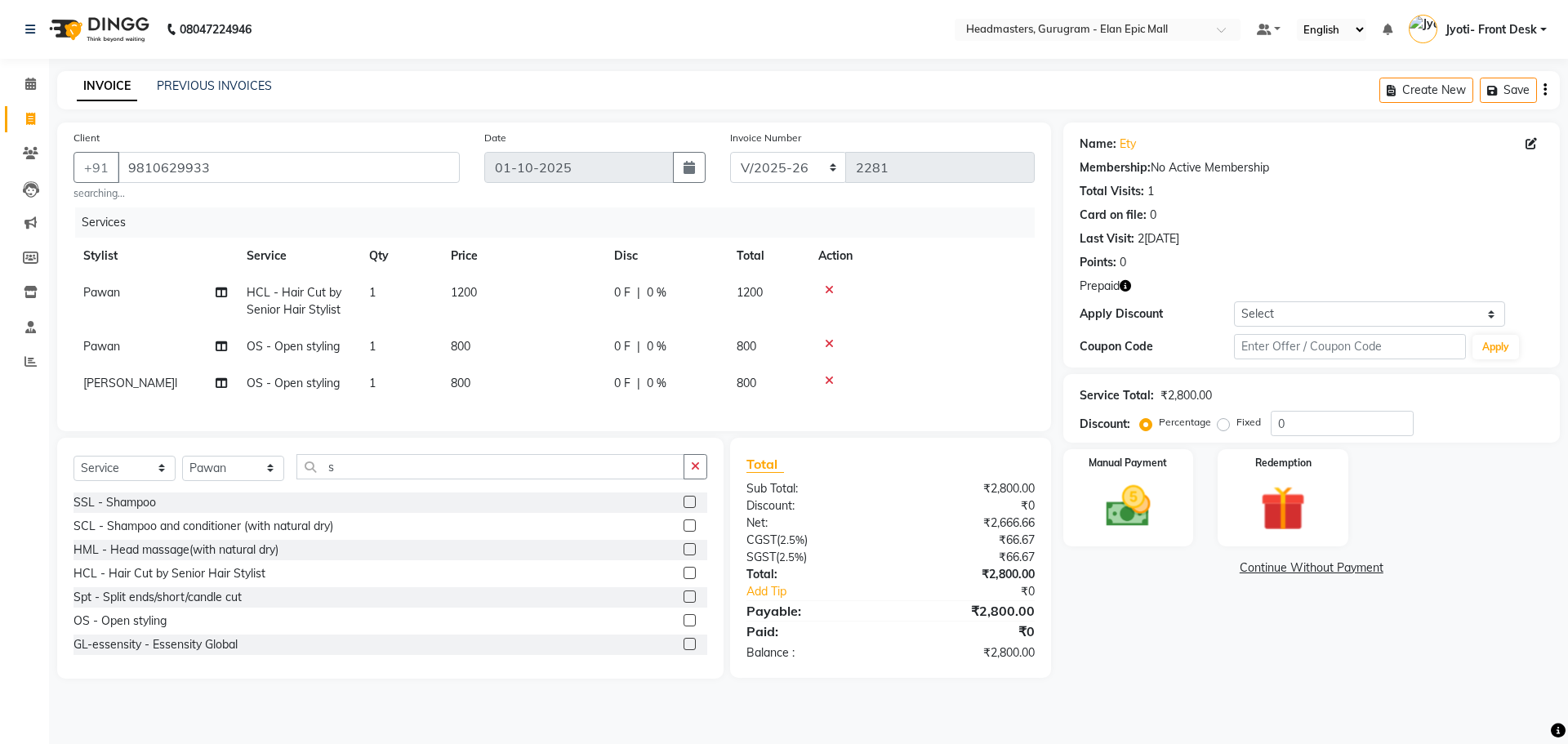
click at [829, 292] on icon at bounding box center [829, 290] width 9 height 12
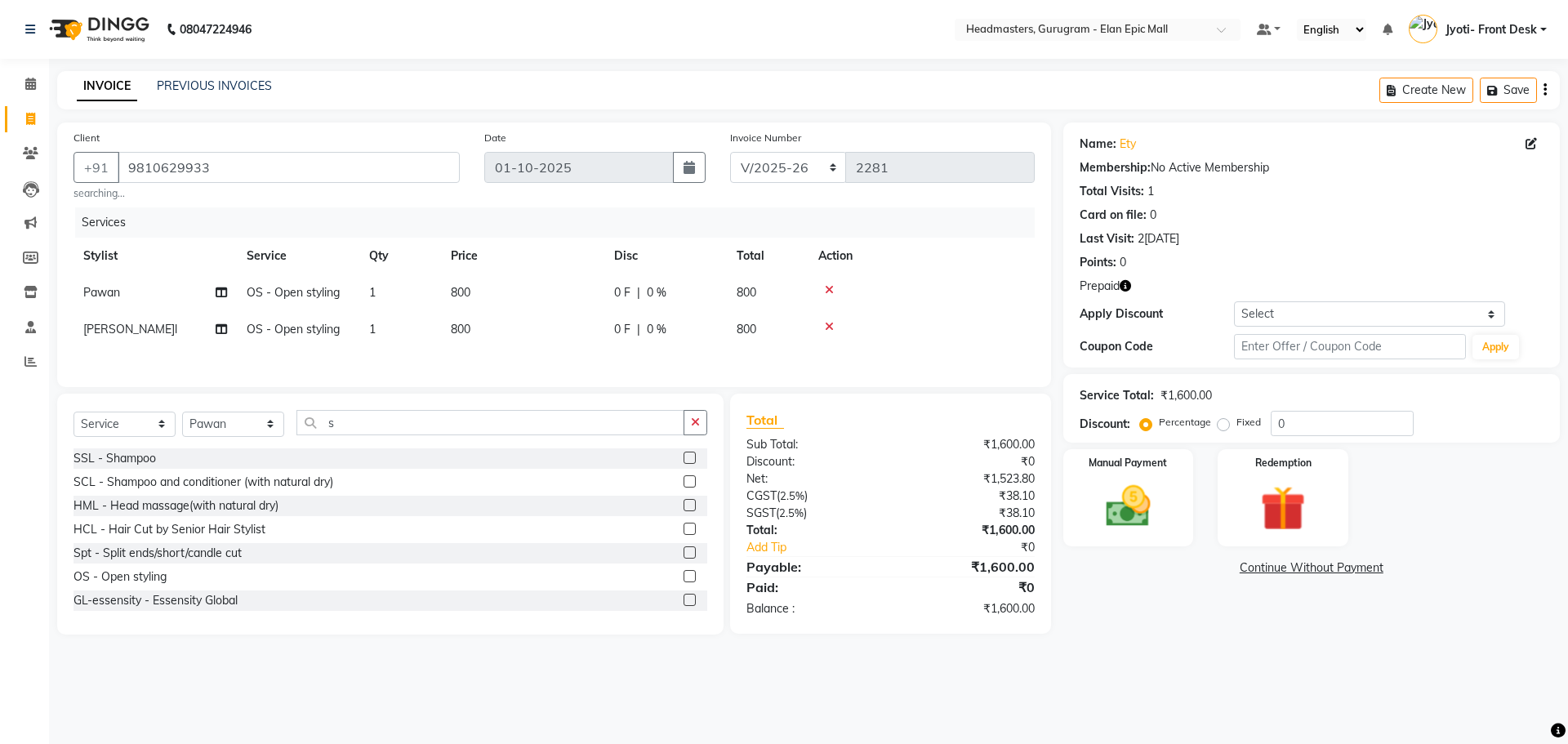
click at [833, 293] on div at bounding box center [921, 290] width 207 height 12
click at [828, 284] on icon at bounding box center [829, 290] width 9 height 12
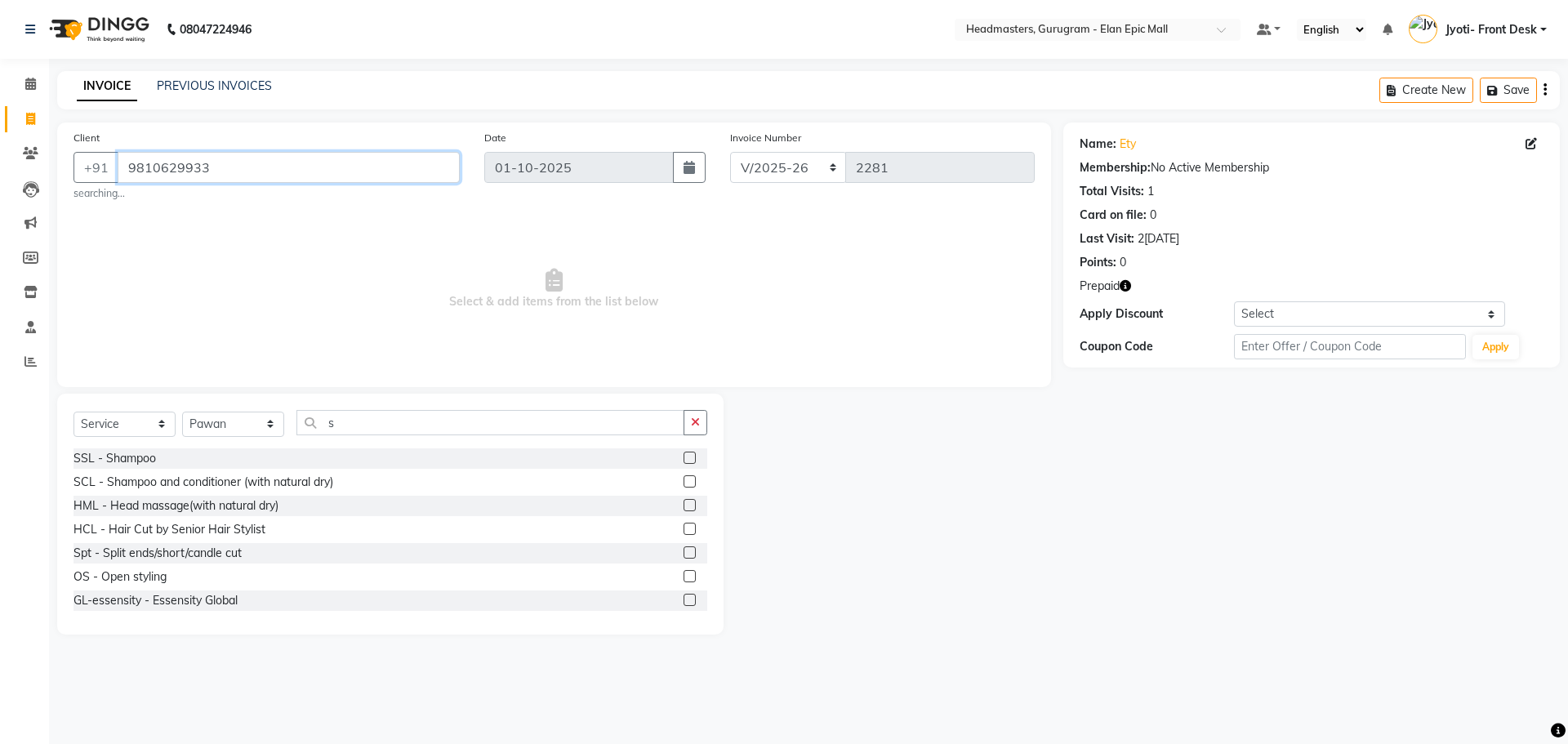
click at [284, 173] on input "9810629933" at bounding box center [288, 167] width 342 height 31
type input "9"
